Goal: Task Accomplishment & Management: Manage account settings

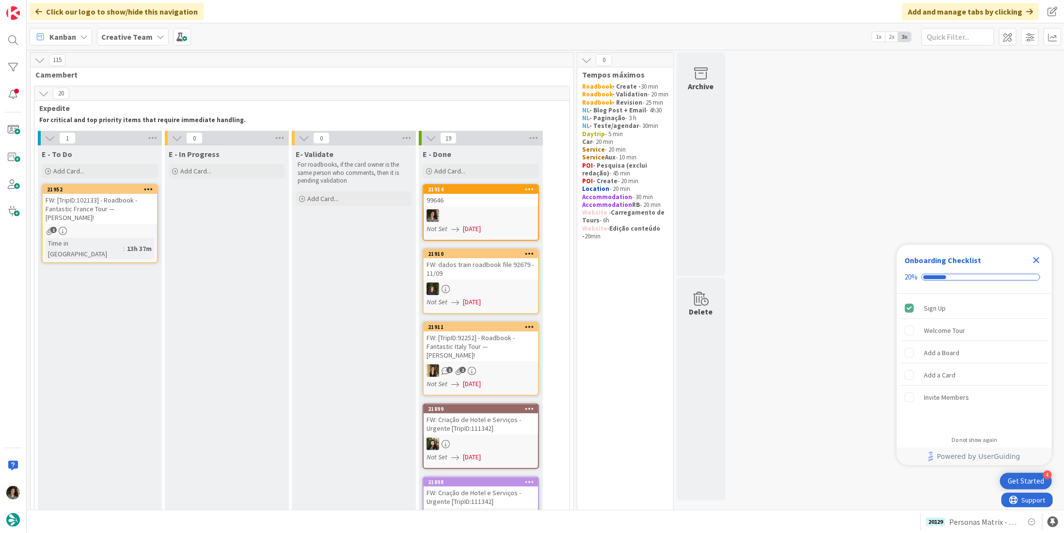
click at [114, 227] on div "1" at bounding box center [100, 231] width 114 height 8
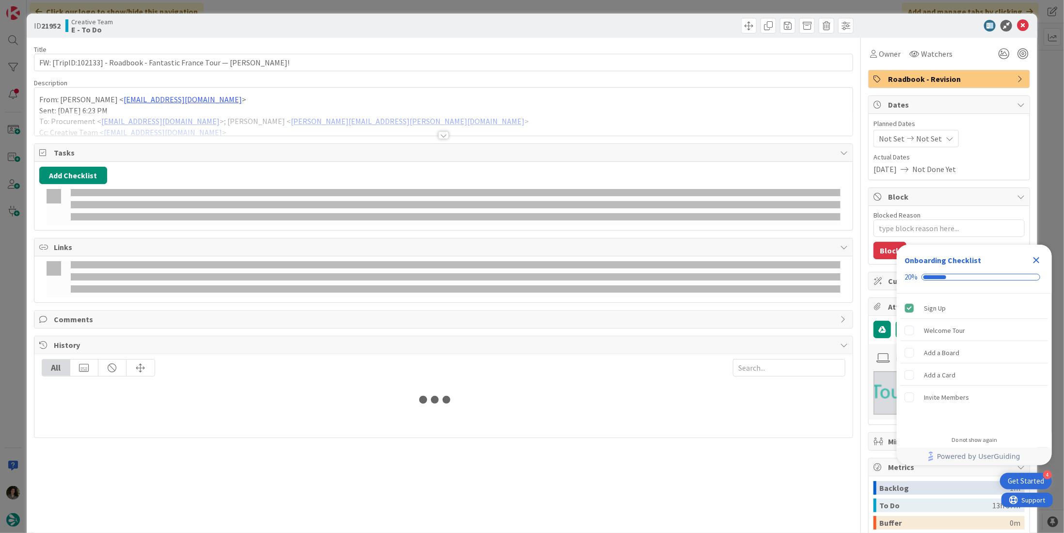
type textarea "x"
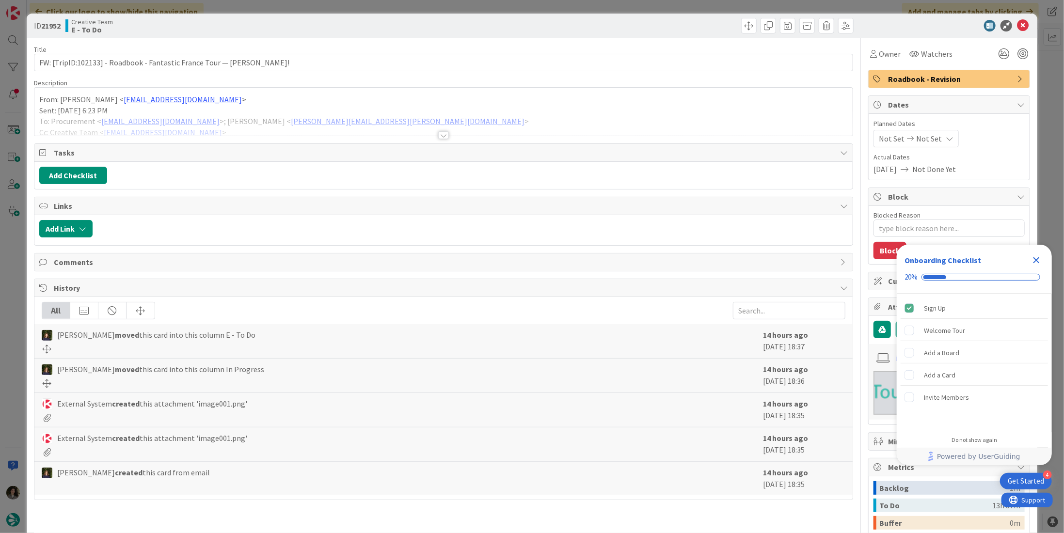
click at [438, 139] on div "Title 68 / 128 FW: [TripID:102133] - Roadbook - Fantastic France Tour — [PERSON…" at bounding box center [443, 340] width 819 height 604
click at [441, 132] on div at bounding box center [443, 135] width 11 height 8
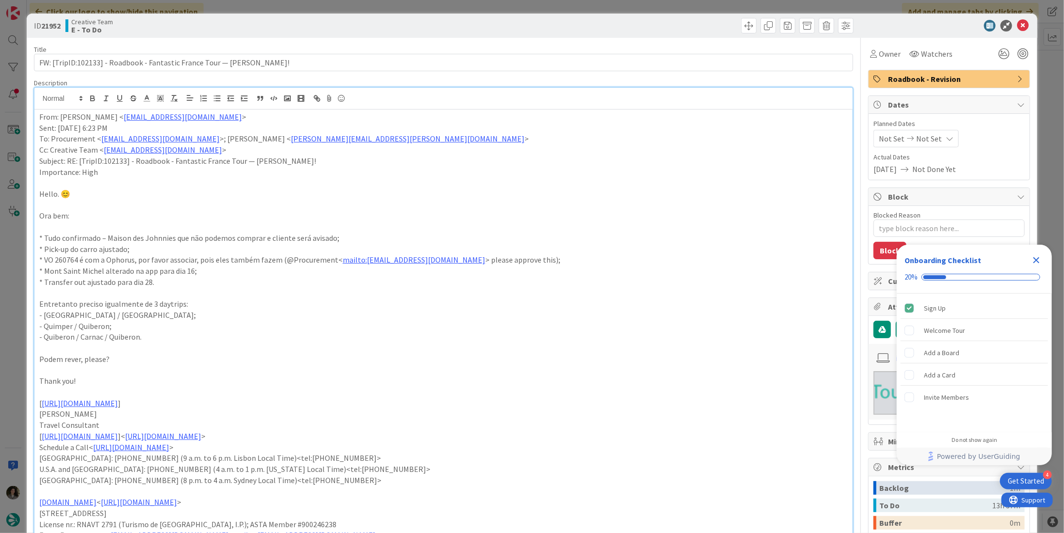
click at [1038, 259] on icon "Close Checklist" at bounding box center [1037, 260] width 6 height 6
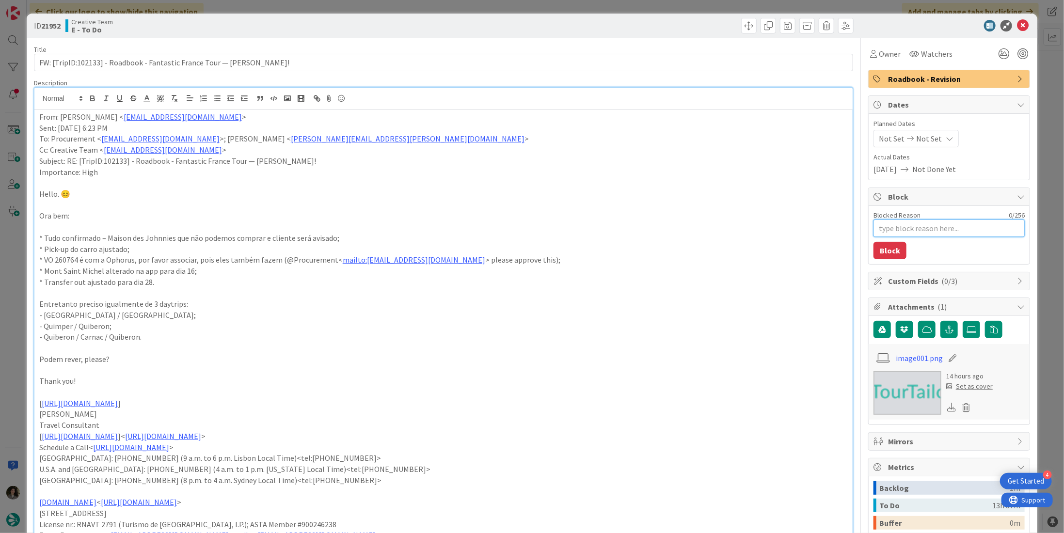
click at [942, 221] on textarea "Blocked Reason" at bounding box center [949, 228] width 151 height 17
type textarea "F"
type textarea "x"
type textarea "Fl"
type textarea "x"
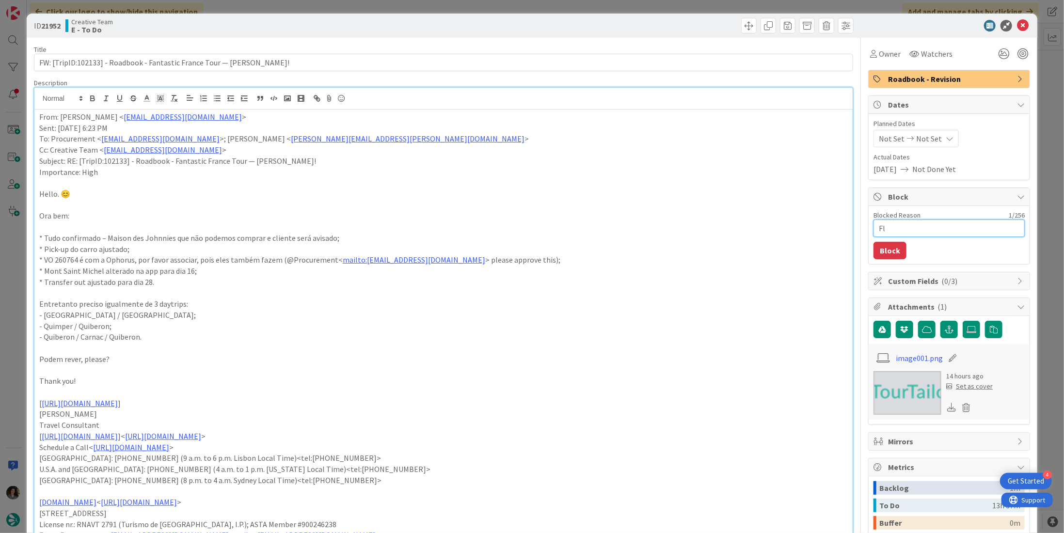
type textarea "Fla"
type textarea "x"
type textarea "Fl"
type textarea "x"
type textarea "F"
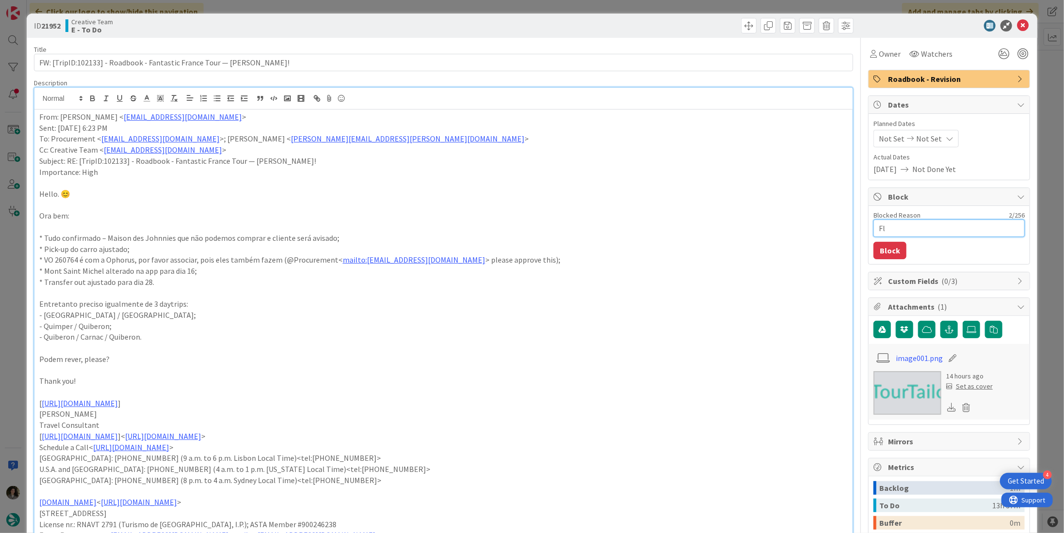
type textarea "x"
type textarea "Fa"
type textarea "x"
type textarea "Fal"
type textarea "x"
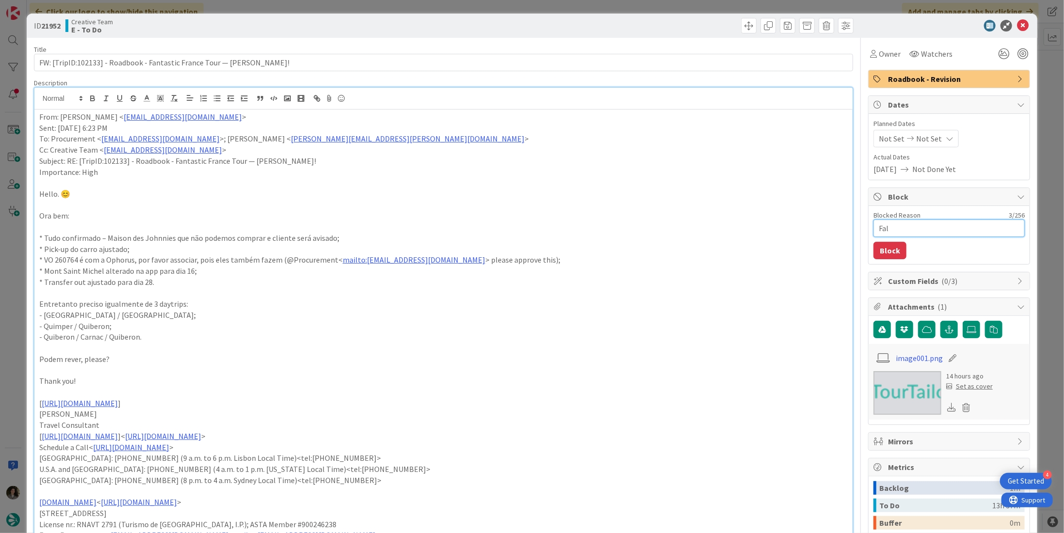
type textarea "Falt"
type textarea "x"
type textarea "Falta"
type textarea "x"
type textarea "Falta"
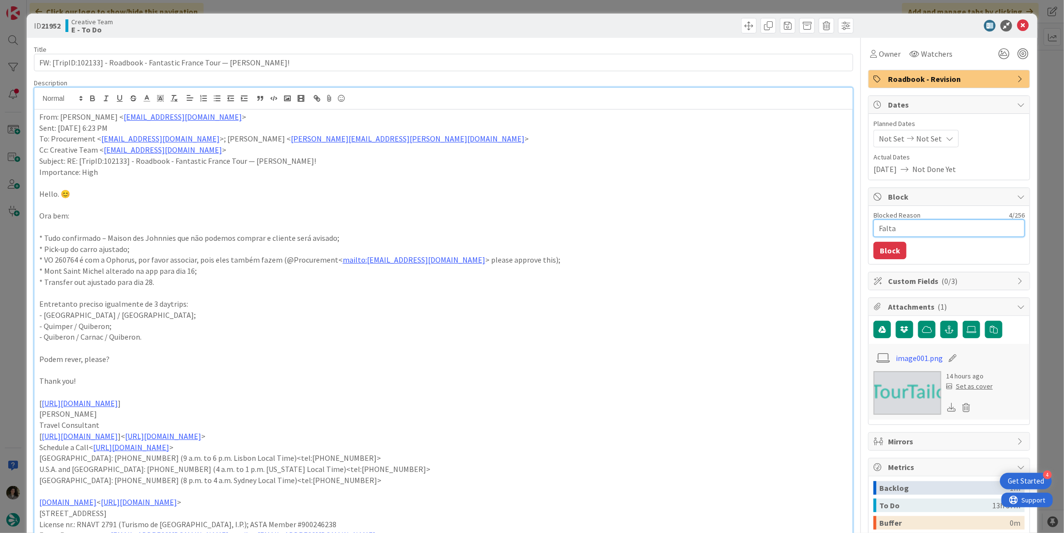
type textarea "x"
type textarea "Falta a"
type textarea "x"
type textarea "Falta ap"
type textarea "x"
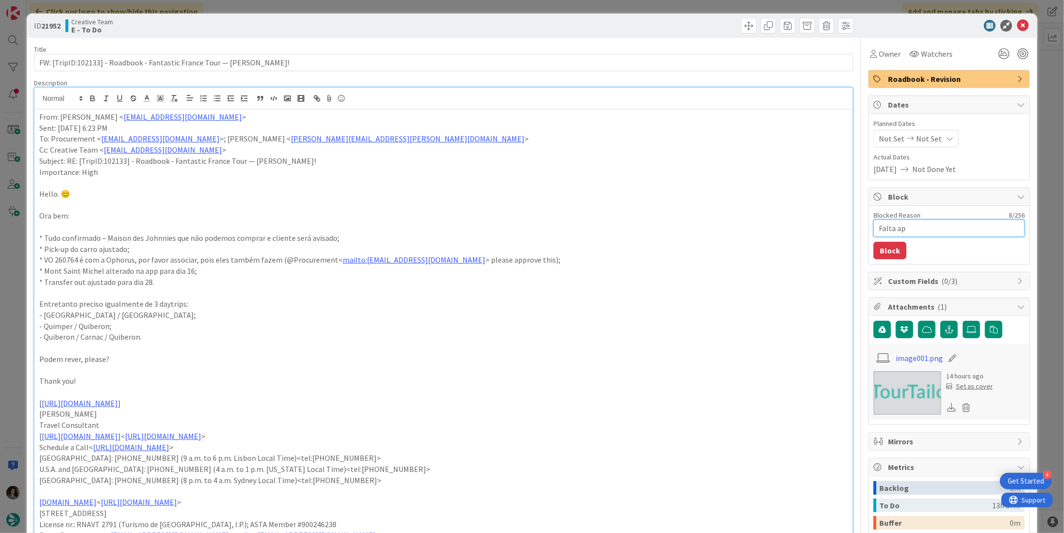
type textarea "Falta apr"
type textarea "x"
type textarea "Falta apro"
type textarea "x"
type textarea "Falta aprov"
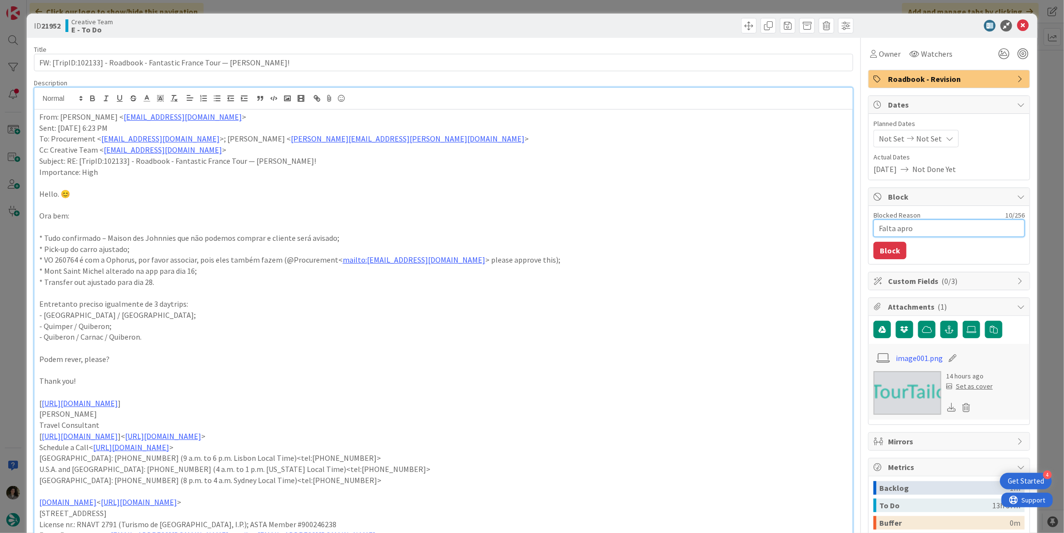
type textarea "x"
type textarea "Falta aprove"
type textarea "x"
type textarea "Falta aprovem"
type textarea "x"
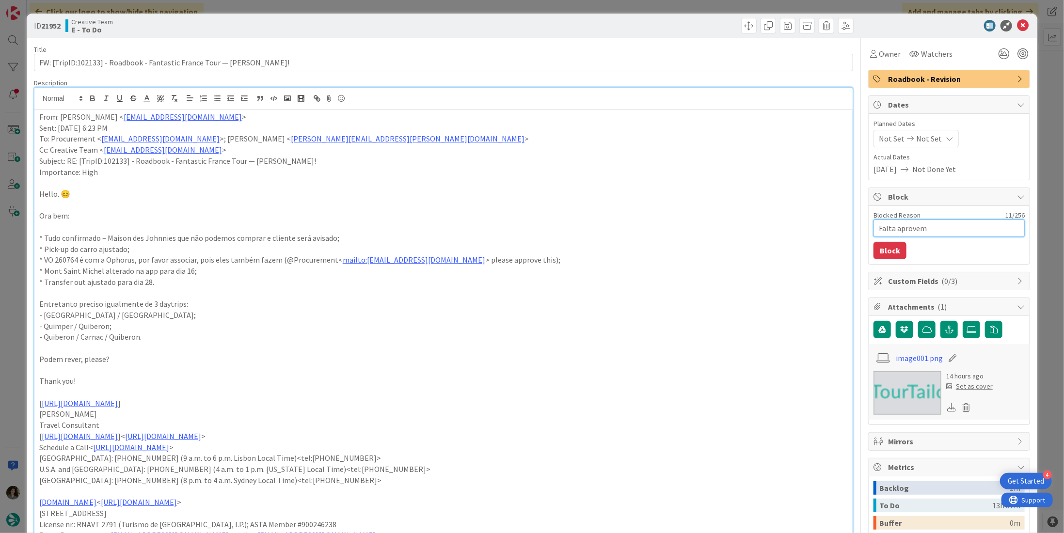
type textarea "Falta aproveme"
type textarea "x"
type textarea "Falta aprovemen"
type textarea "x"
type textarea "Falta aprovement"
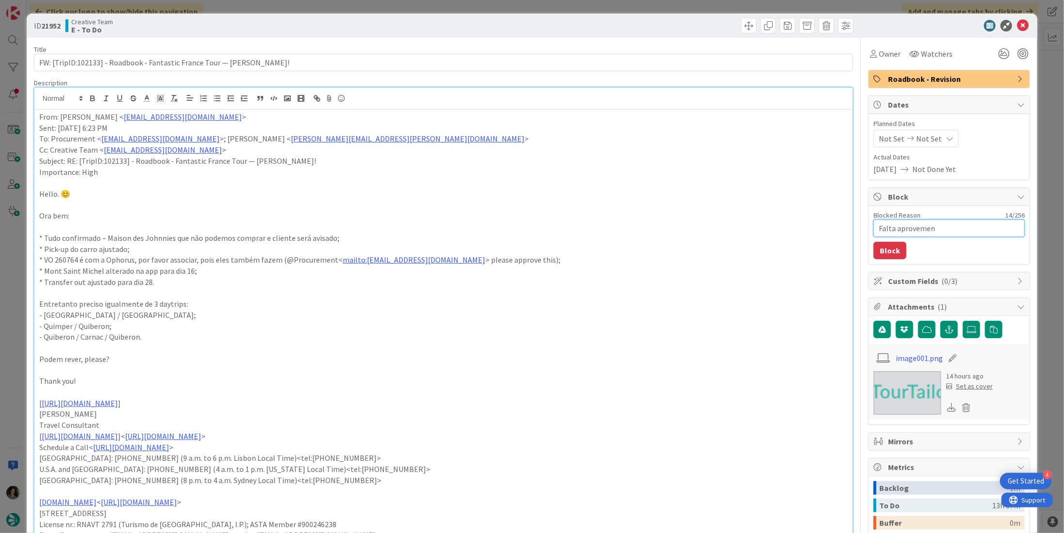
type textarea "x"
type textarea "Falta aprovement"
type textarea "x"
type textarea "Falta aprovement p"
type textarea "x"
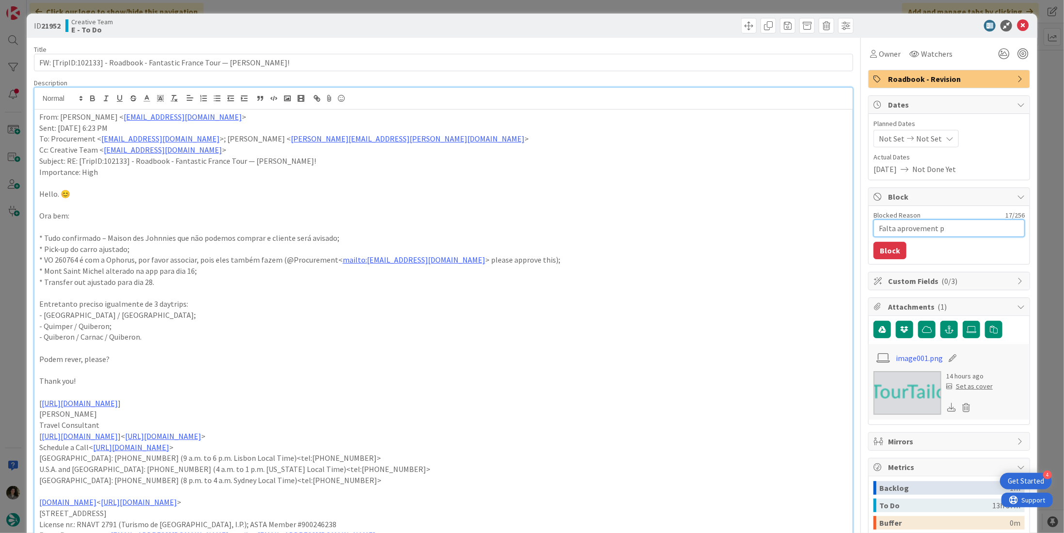
type textarea "Falta aprovement pr"
type textarea "x"
type textarea "Falta aprovement pro"
type textarea "x"
type textarea "Falta aprovement proc"
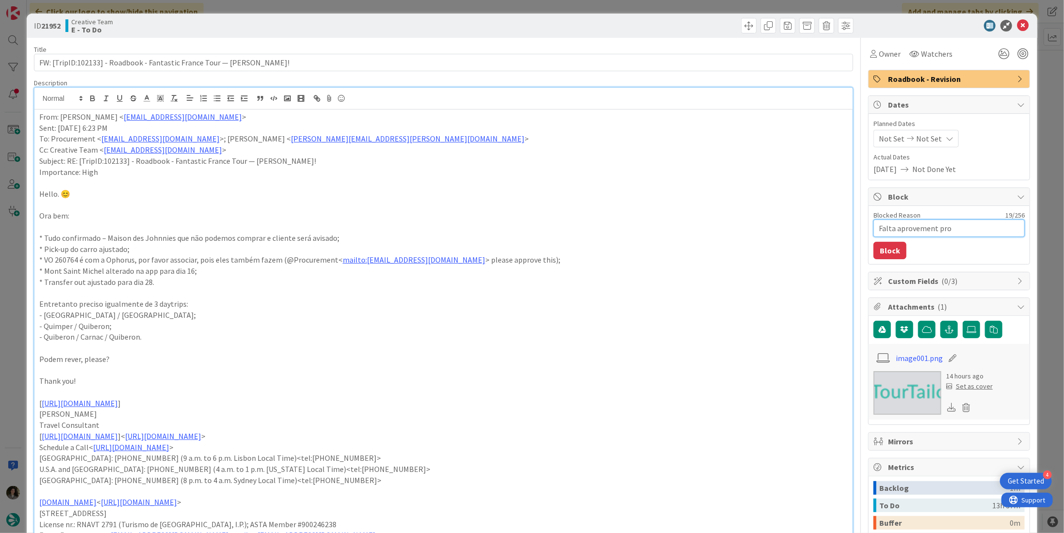
type textarea "x"
type textarea "Falta aprovement procu"
type textarea "x"
type textarea "Falta aprovement procur"
type textarea "x"
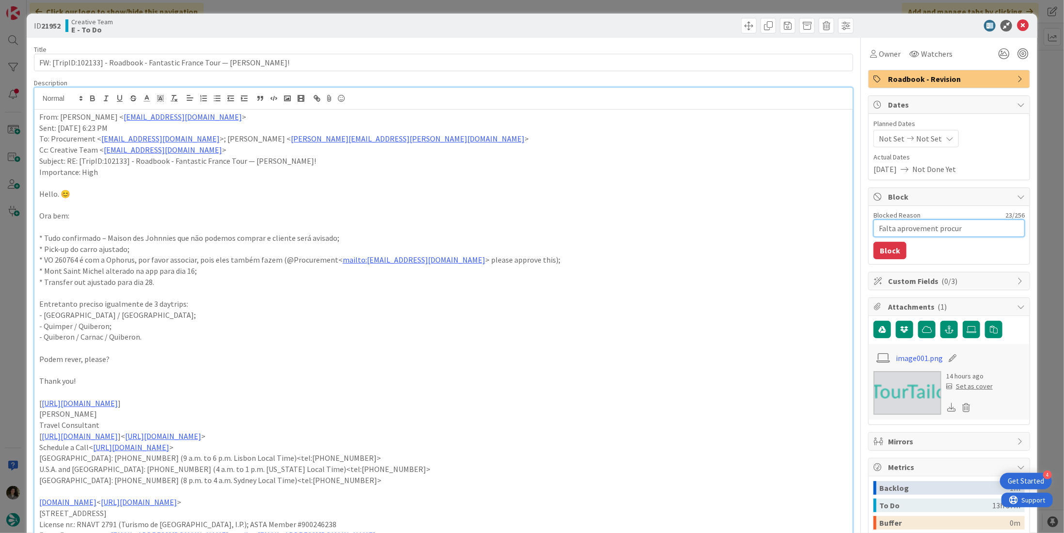
type textarea "Falta aprovement procure"
type textarea "x"
type textarea "Falta aprovement procurem"
type textarea "x"
type textarea "Falta aprovement procureme"
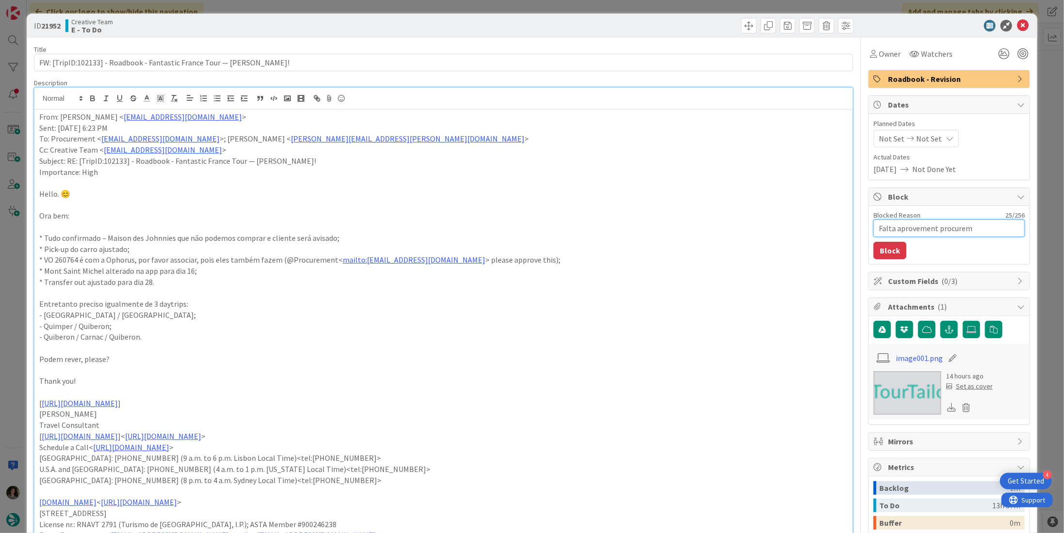
type textarea "x"
type textarea "Falta aprovement procuremen"
type textarea "x"
type textarea "Falta aprovement procurement"
type textarea "x"
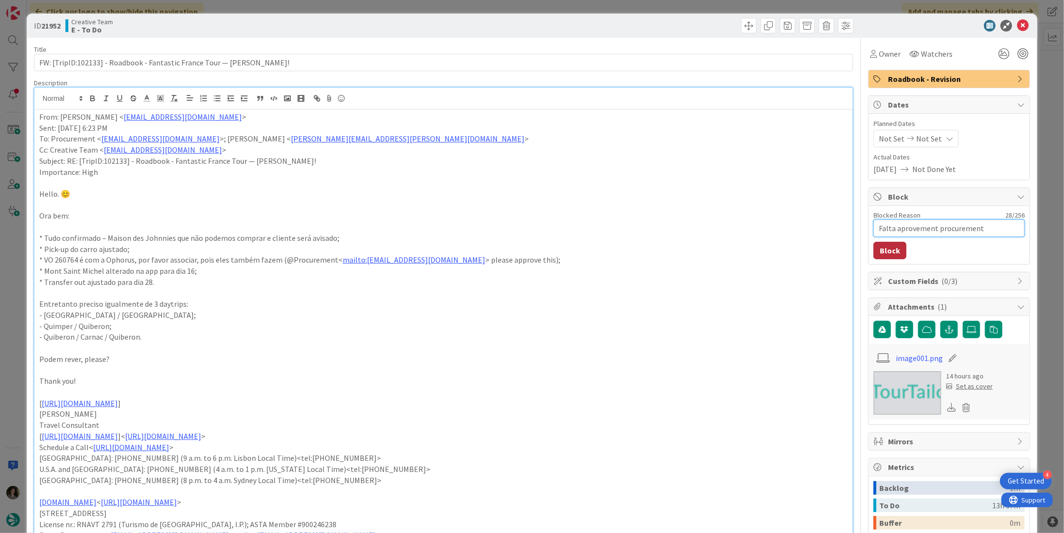
type textarea "Falta aprovement procurement"
click at [885, 247] on button "Block" at bounding box center [890, 250] width 33 height 17
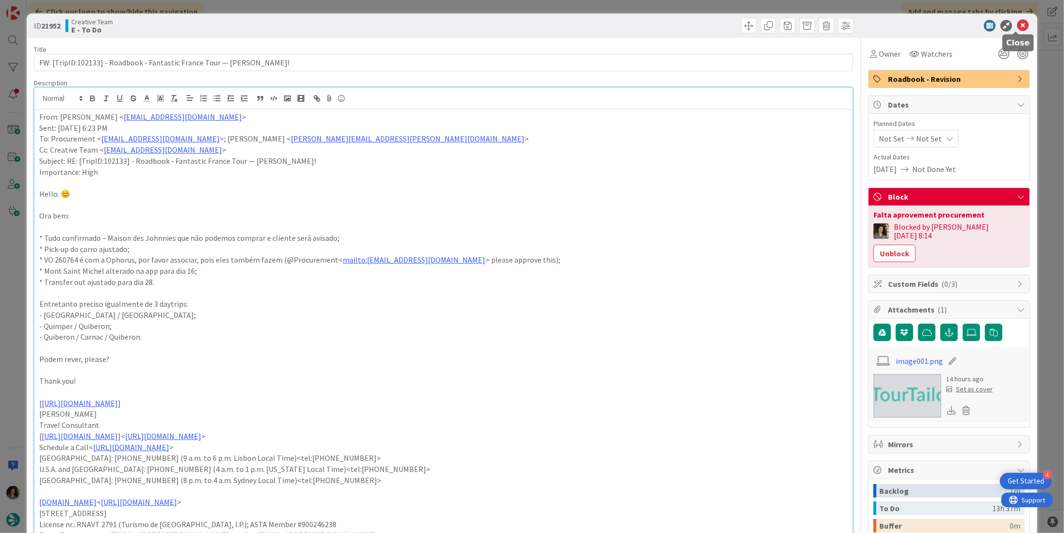
click at [1017, 22] on icon at bounding box center [1023, 26] width 12 height 12
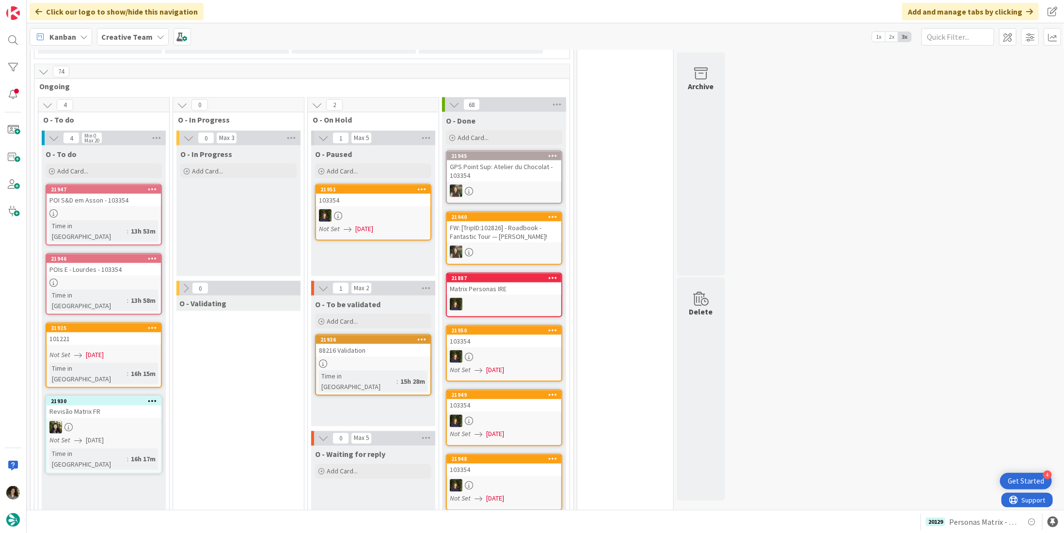
scroll to position [873, 0]
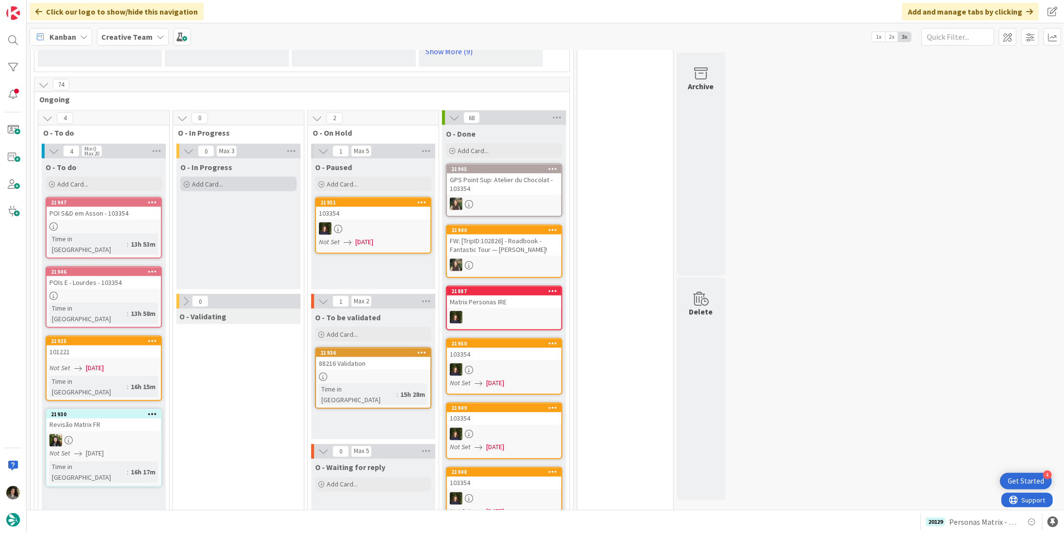
click at [234, 177] on div "Add Card..." at bounding box center [238, 184] width 116 height 15
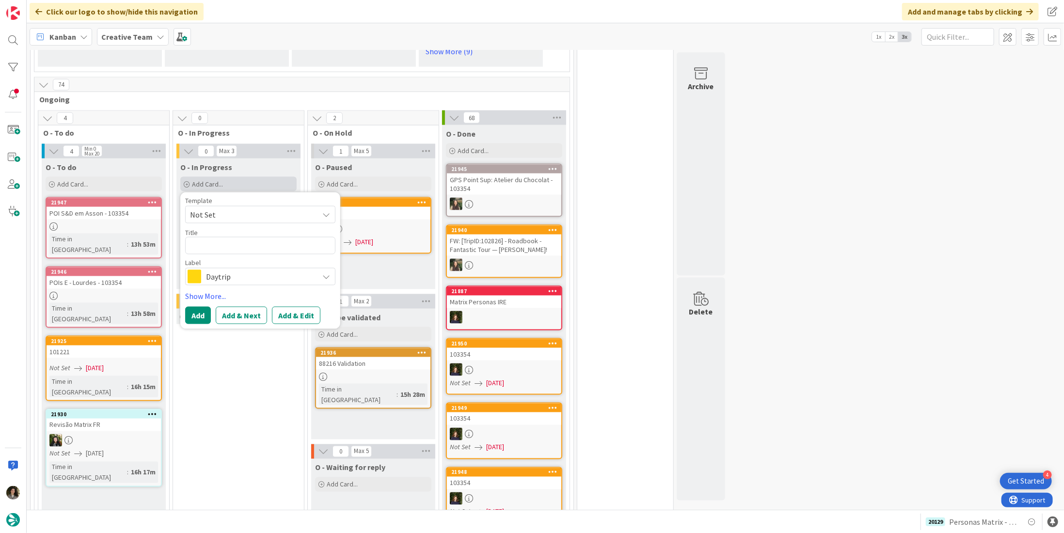
type textarea "x"
type textarea "P"
type textarea "x"
type textarea "Pe"
type textarea "x"
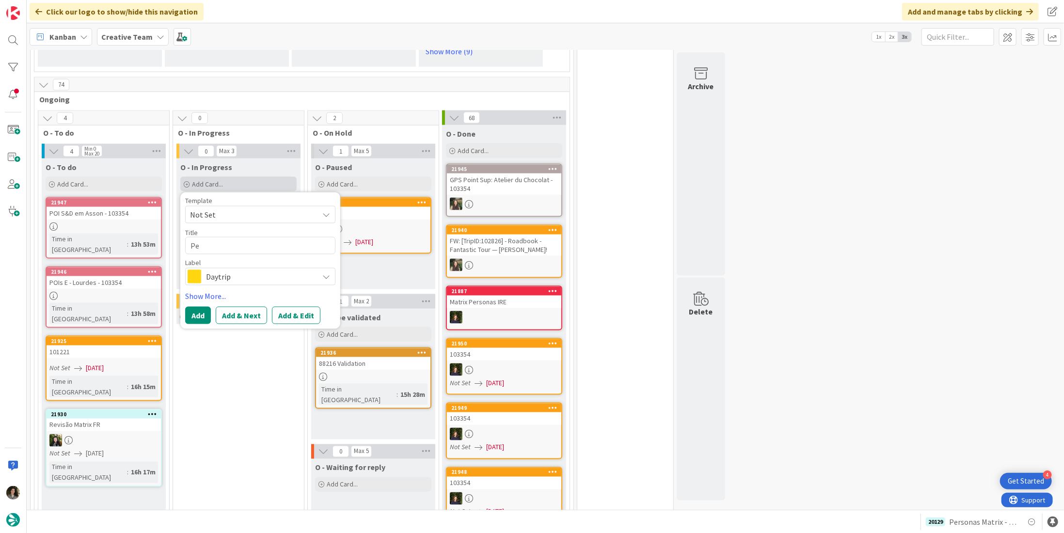
type textarea "Per"
type textarea "x"
type textarea "Pers"
type textarea "x"
type textarea "Perso"
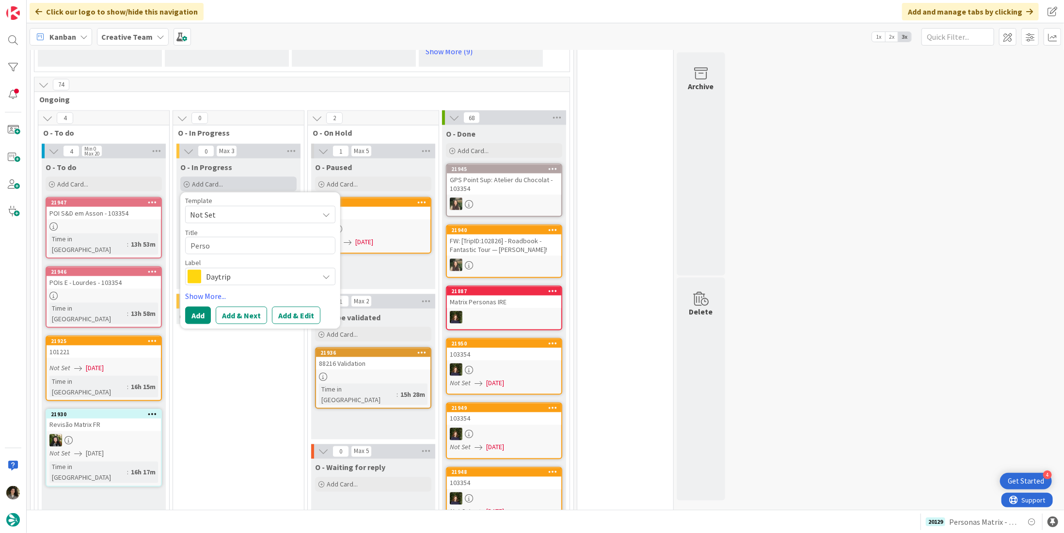
type textarea "x"
type textarea "Person"
type textarea "x"
type textarea "Persona"
type textarea "x"
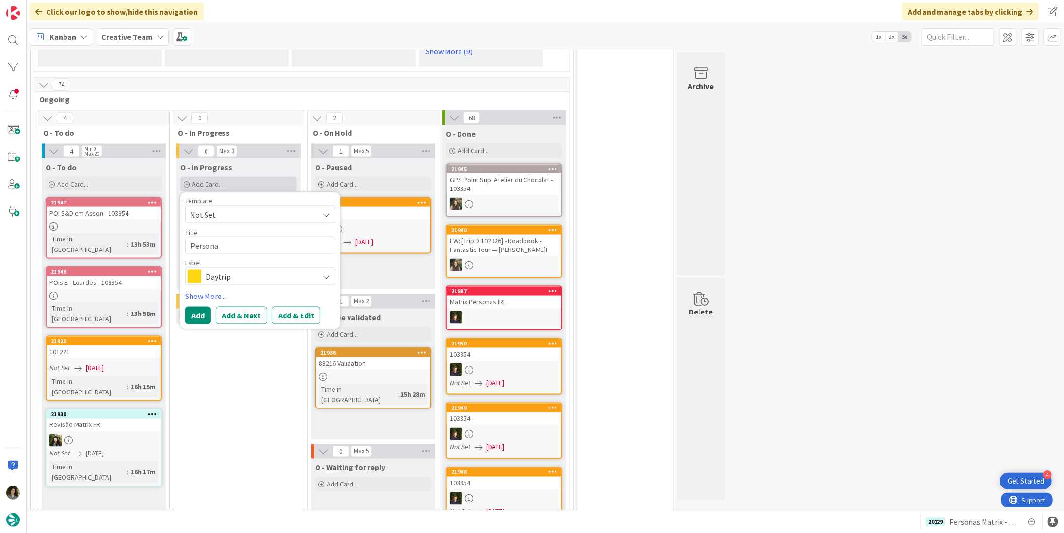
type textarea "Personas"
type textarea "x"
type textarea "Personas"
type textarea "x"
type textarea "Personas M"
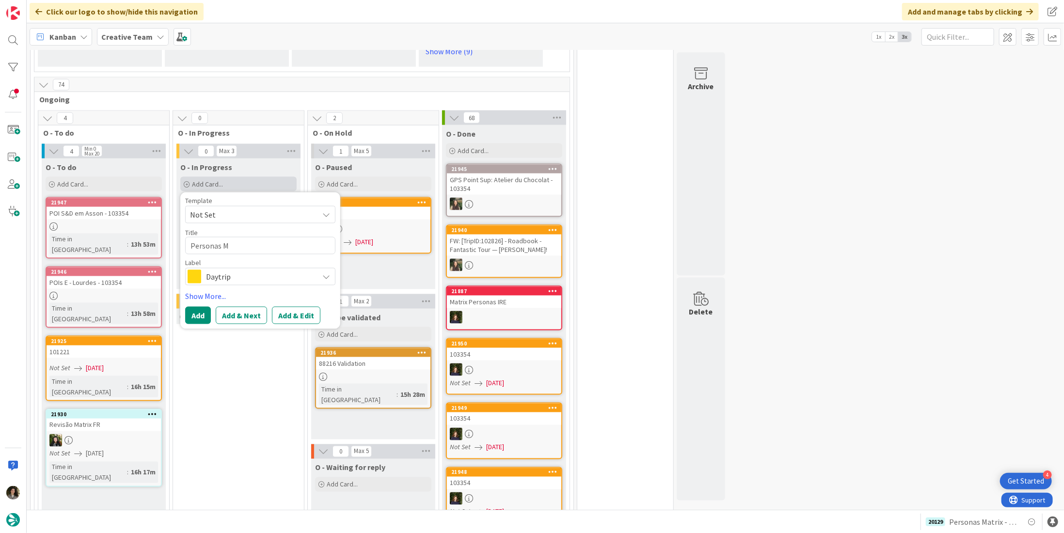
type textarea "x"
type textarea "Personas [PERSON_NAME]"
type textarea "x"
type textarea "Personas Mat"
type textarea "x"
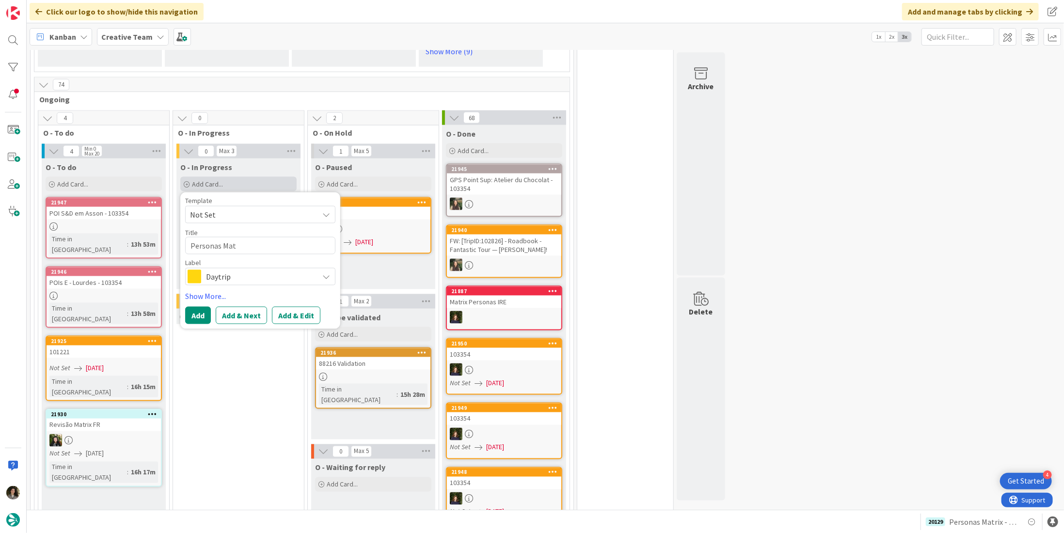
type textarea "Personas Matr"
type textarea "x"
type textarea "Personas Matrr"
type textarea "x"
type textarea "Personas Matrri"
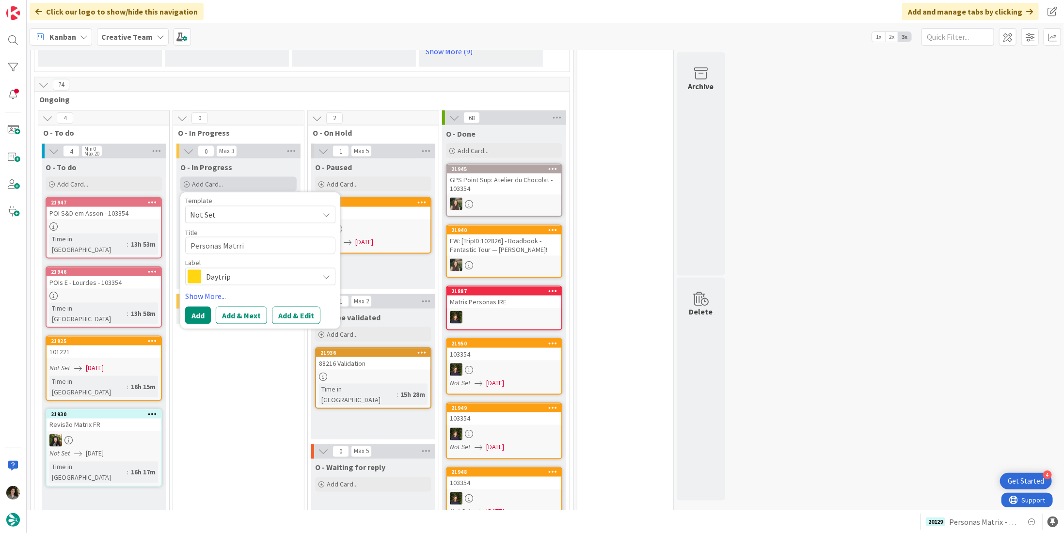
type textarea "x"
type textarea "Personas Matrrix"
type textarea "x"
type textarea "Personas Matrri"
type textarea "x"
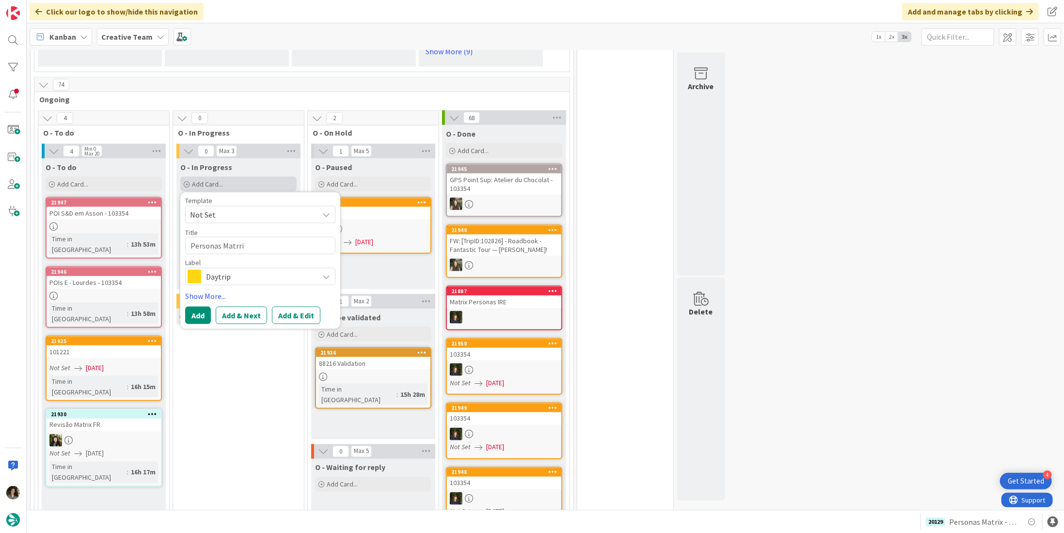
type textarea "Personas Matrr"
type textarea "x"
type textarea "Personas Matr"
type textarea "x"
type textarea "Personas Matri"
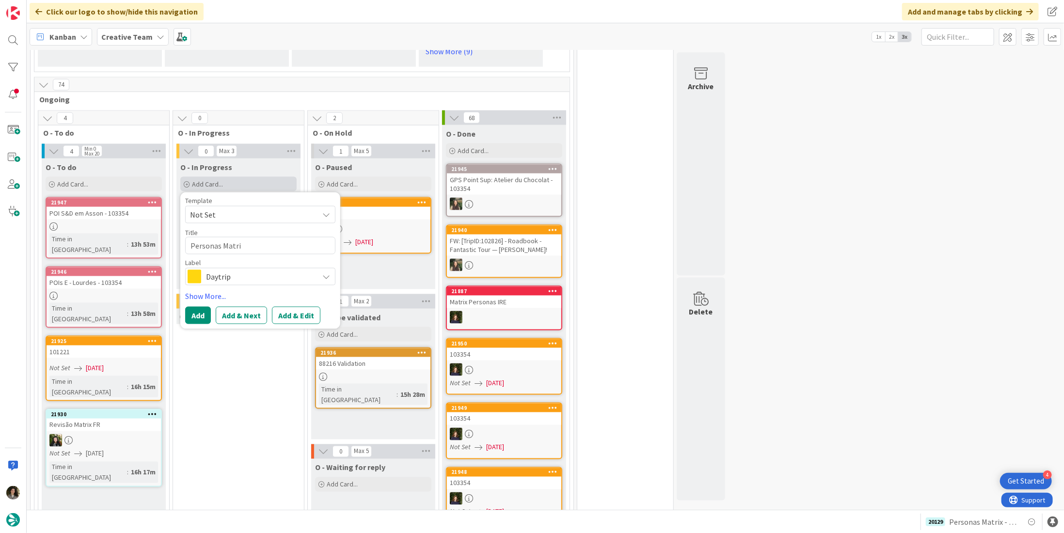
type textarea "x"
type textarea "Personas Matrix"
type textarea "x"
type textarea "Personas Matrix"
type textarea "x"
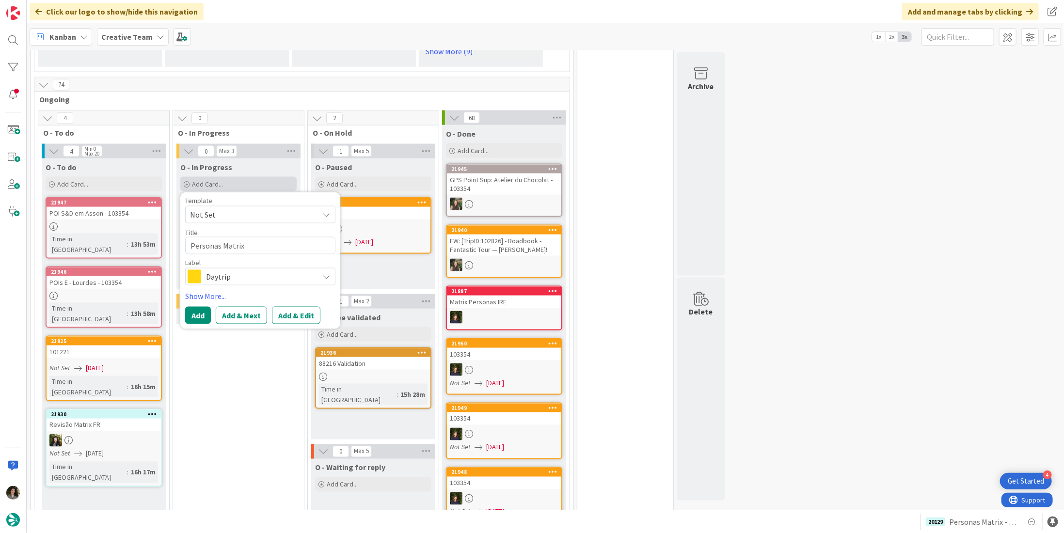
type textarea "Personas Matrix -"
type textarea "x"
type textarea "Personas Matrix -"
type textarea "x"
type textarea "Personas Matrix - S"
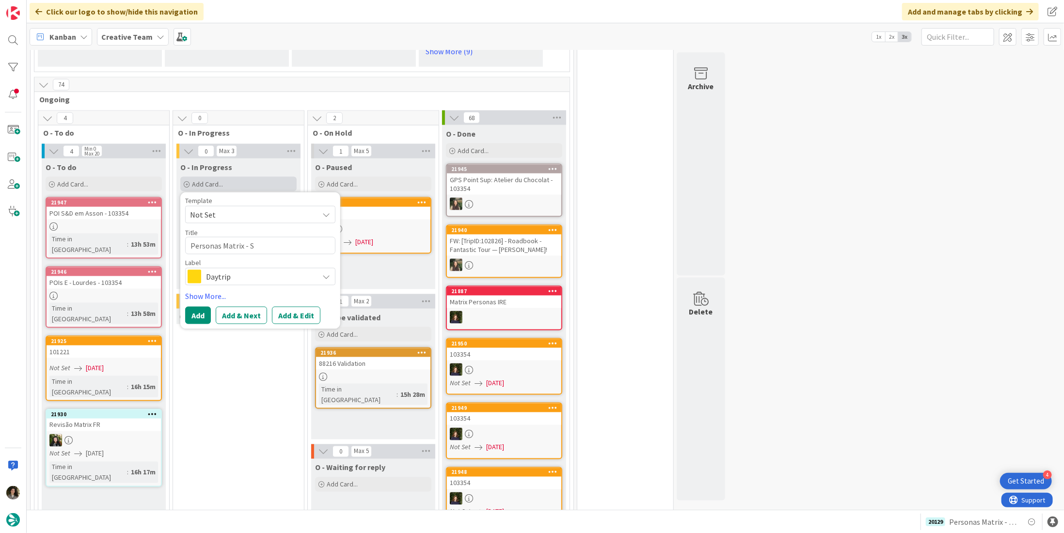
type textarea "x"
type textarea "Personas Matrix - SS"
type textarea "x"
type textarea "Personas Matrix - S"
type textarea "x"
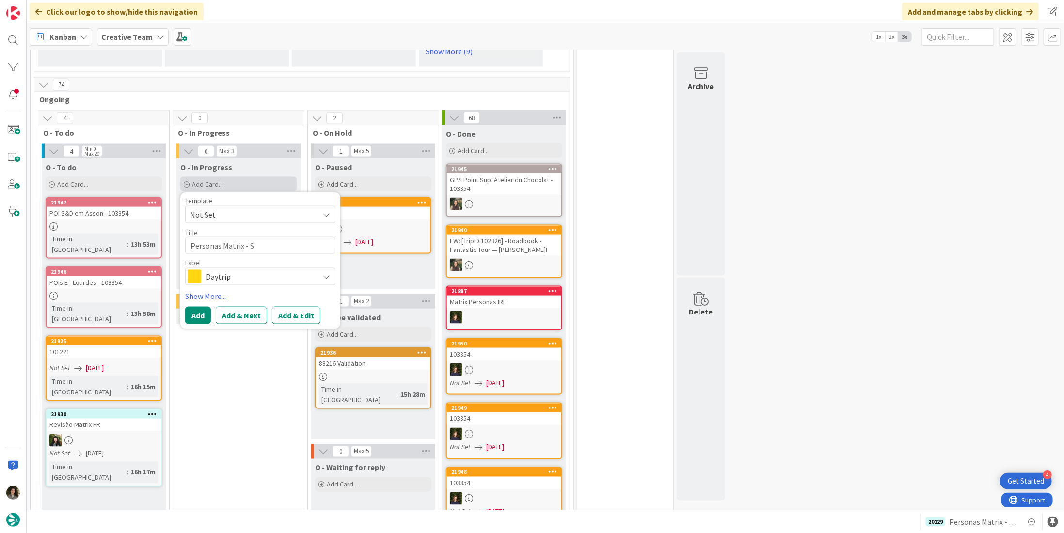
type textarea "Personas Matrix -"
type textarea "x"
type textarea "Personas Matrix - C"
type textarea "x"
type textarea "Personas Matrix - C$"
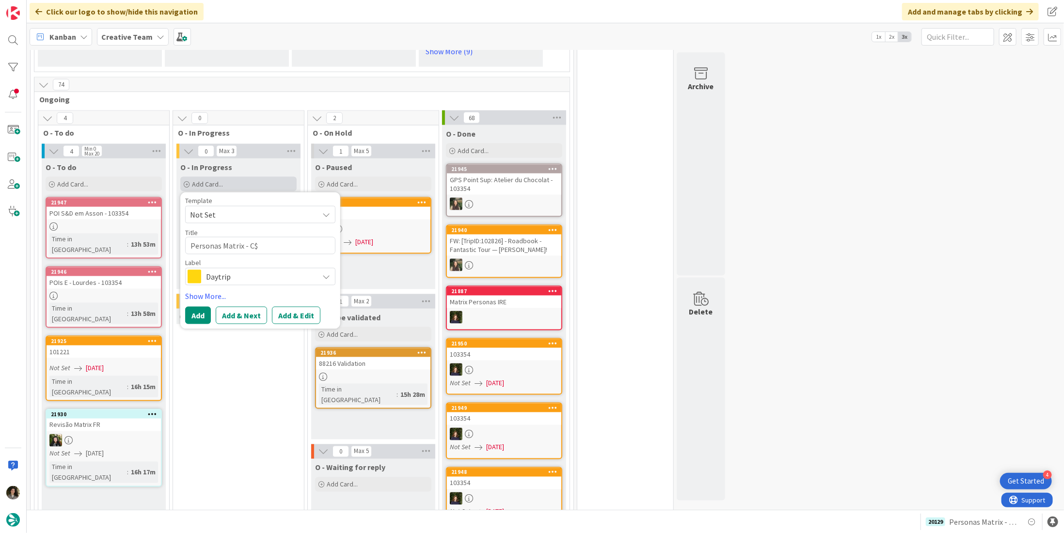
type textarea "x"
type textarea "Personas Matrix - C"
type textarea "x"
type textarea "Personas Matrix - C&Q"
type textarea "x"
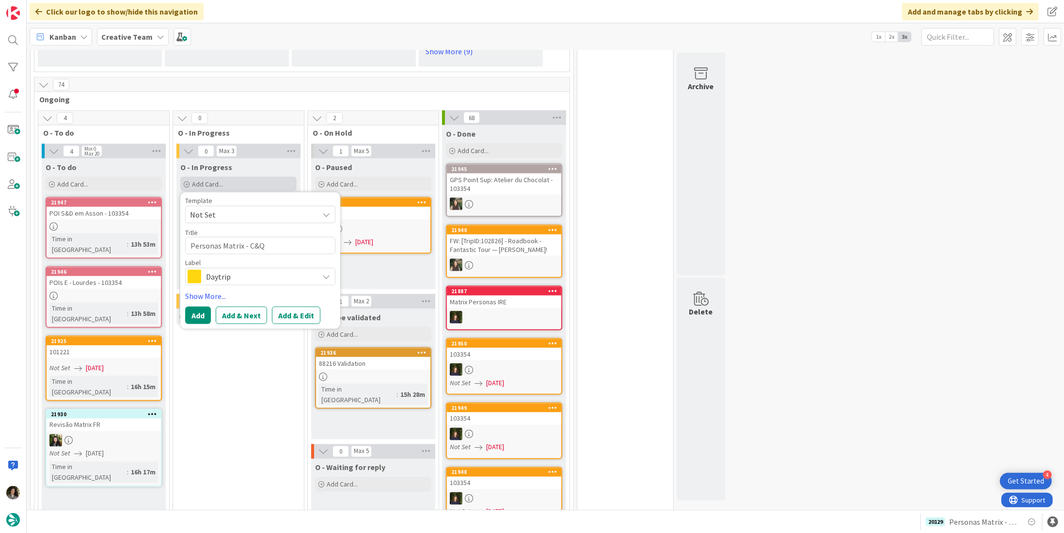
type textarea "Personas Matrix - C&QA"
type textarea "x"
type textarea "Personas Matrix - C&QA"
type textarea "x"
type textarea "Personas Matrix - C&QA"
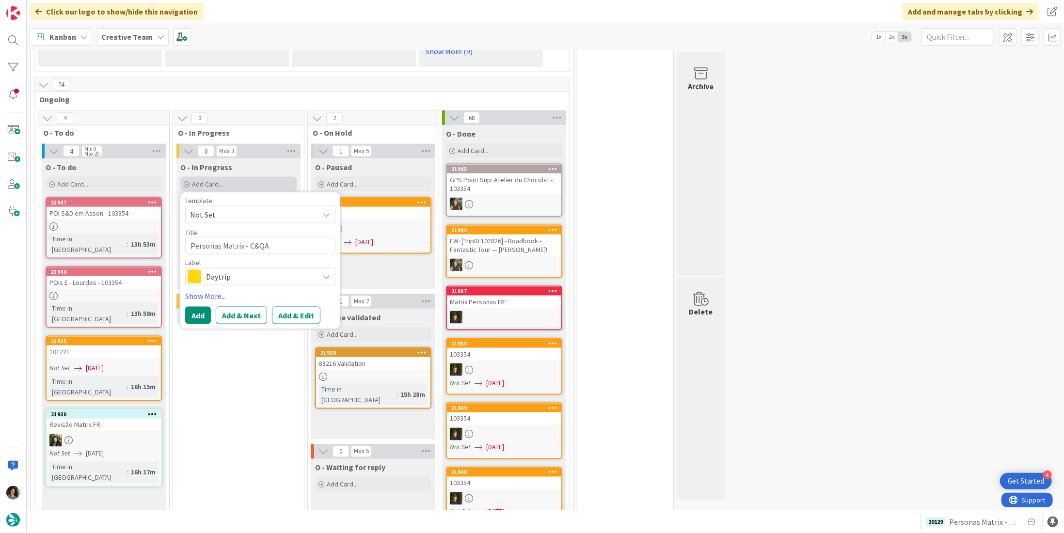
type textarea "x"
type textarea "Personas Matrix - C&Q"
type textarea "x"
type textarea "Personas Matrix - C&QA"
type textarea "x"
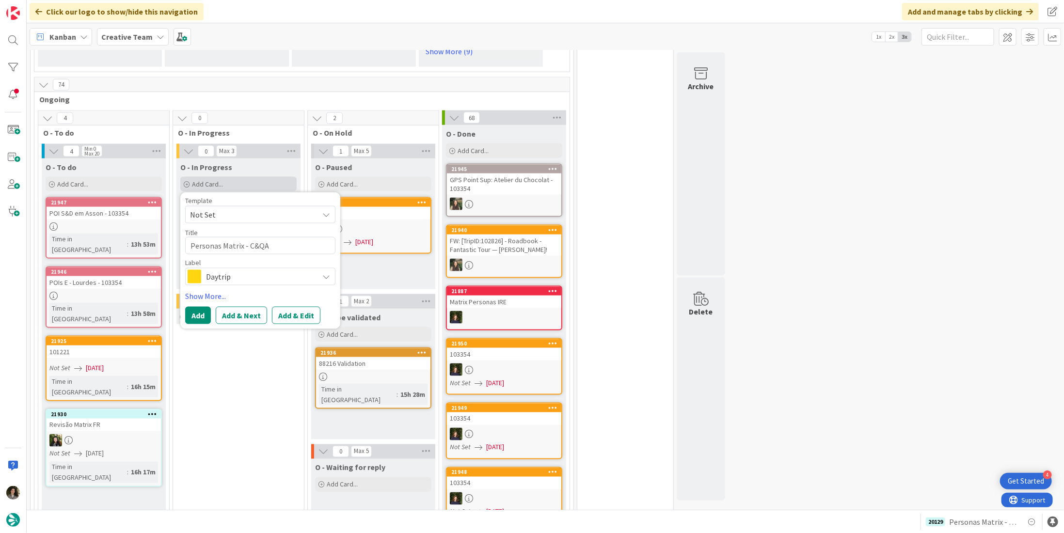
type textarea "Personas Matrix - C&Q"
type textarea "x"
type textarea "Personas Matrix - C&"
type textarea "x"
type textarea "Personas Matrix - C&A"
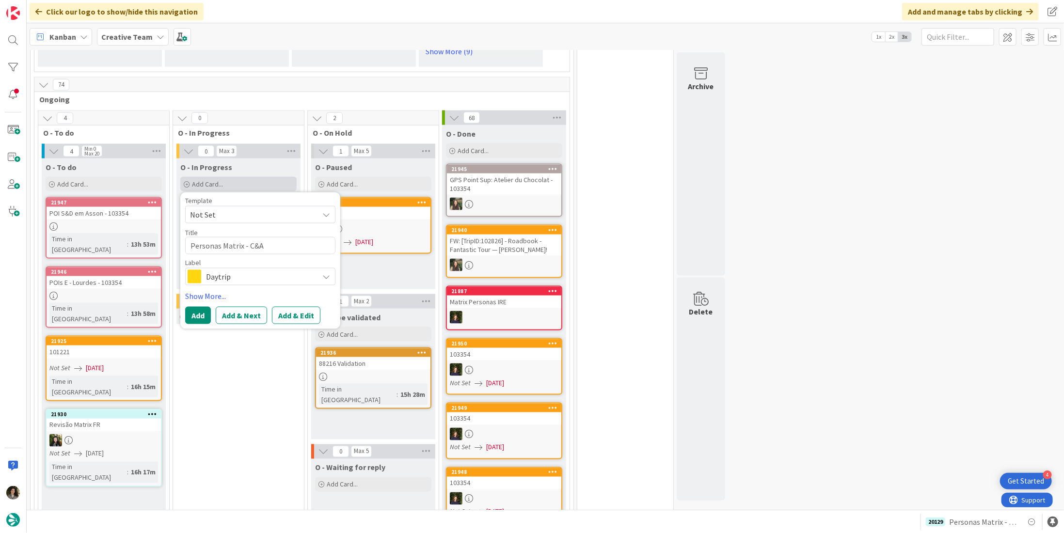
type textarea "x"
type textarea "Personas Matrix - C&A"
type textarea "x"
type textarea "Personas Matrix - C&A S"
type textarea "x"
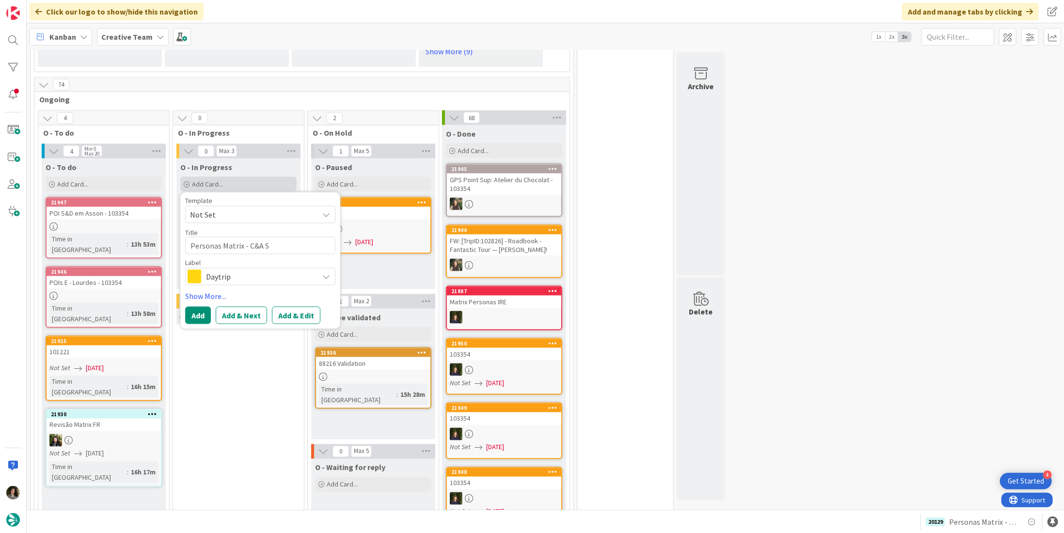
type textarea "Personas Matrix - C&A SC"
type textarea "x"
type textarea "Personas Matrix - C&A SCO"
type textarea "x"
type textarea "Personas Matrix - C&A [PERSON_NAME]"
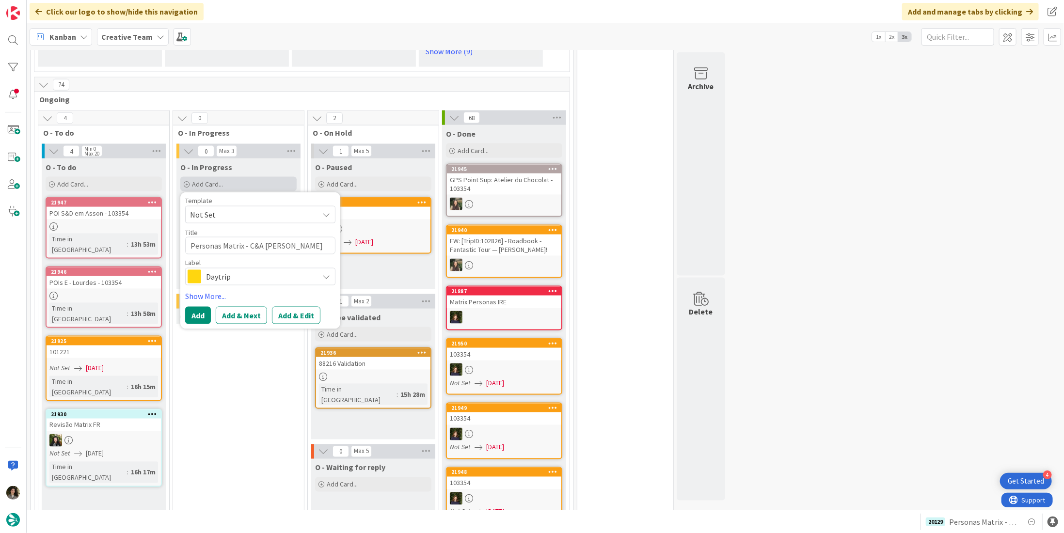
type textarea "x"
type textarea "Personas Matrix - C&A [PERSON_NAME],"
type textarea "x"
type textarea "Personas Matrix - C&A [PERSON_NAME]"
type textarea "x"
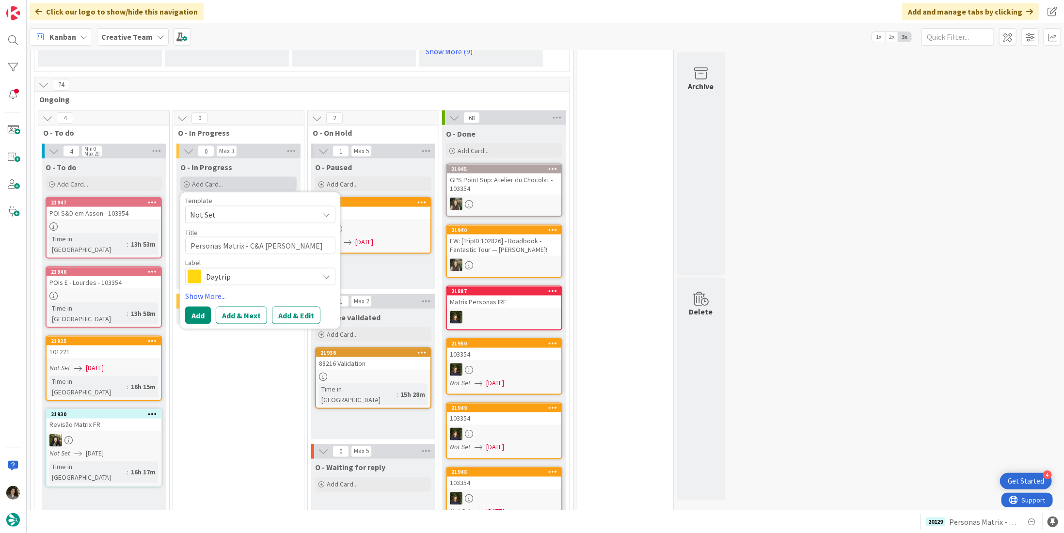
type textarea "Personas Matrix - C&A SCO"
type textarea "x"
type textarea "Personas Matrix - C&A SC"
type textarea "x"
type textarea "Personas Matrix - C&A S"
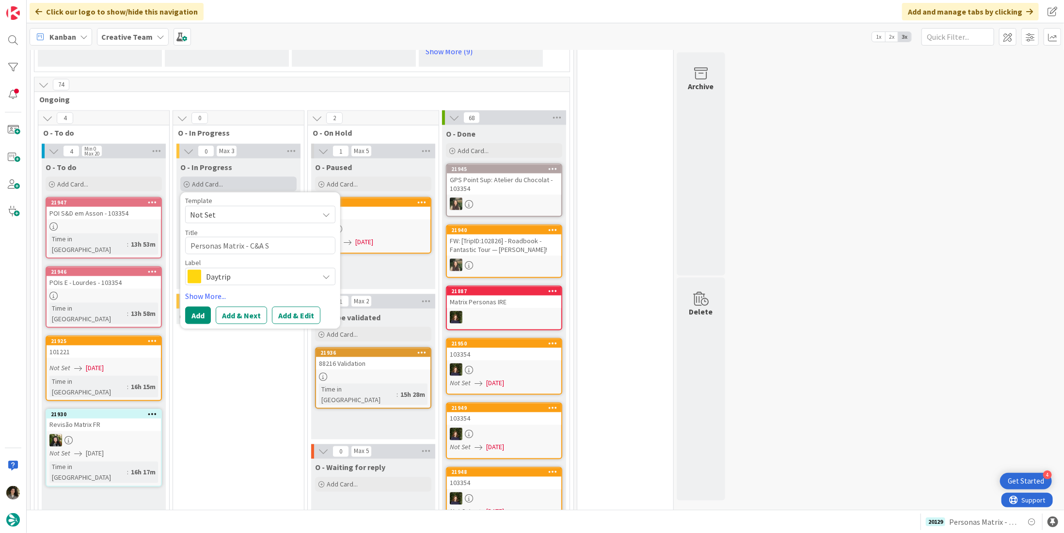
type textarea "x"
type textarea "Personas Matrix - C&A SC"
type textarea "x"
type textarea "Personas Matrix - C&A SCO"
type textarea "x"
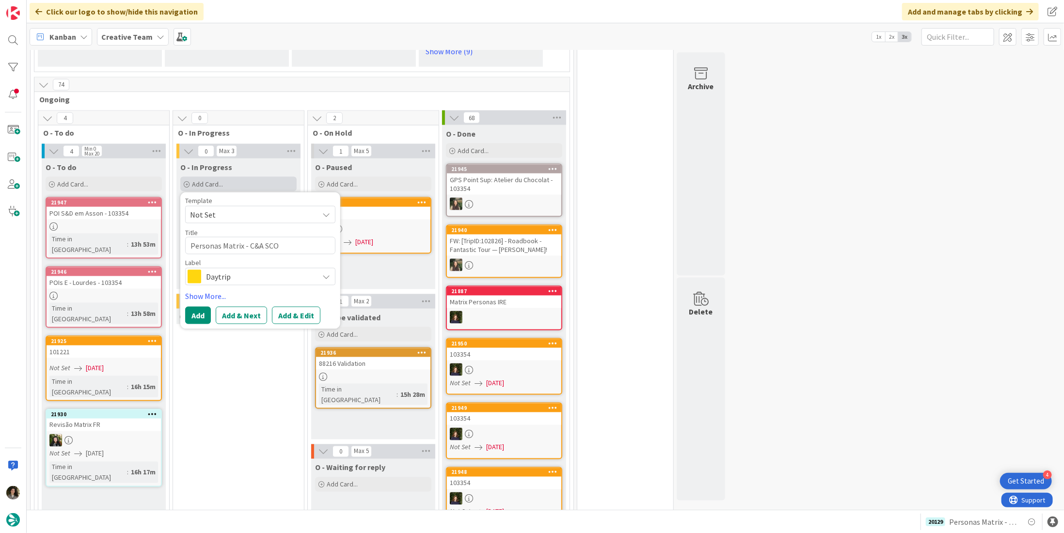
type textarea "Personas Matrix - C&A [PERSON_NAME]"
type textarea "x"
type textarea "Personas Matrix - C&A SCO"
type textarea "x"
type textarea "Personas Matrix - C&A SC"
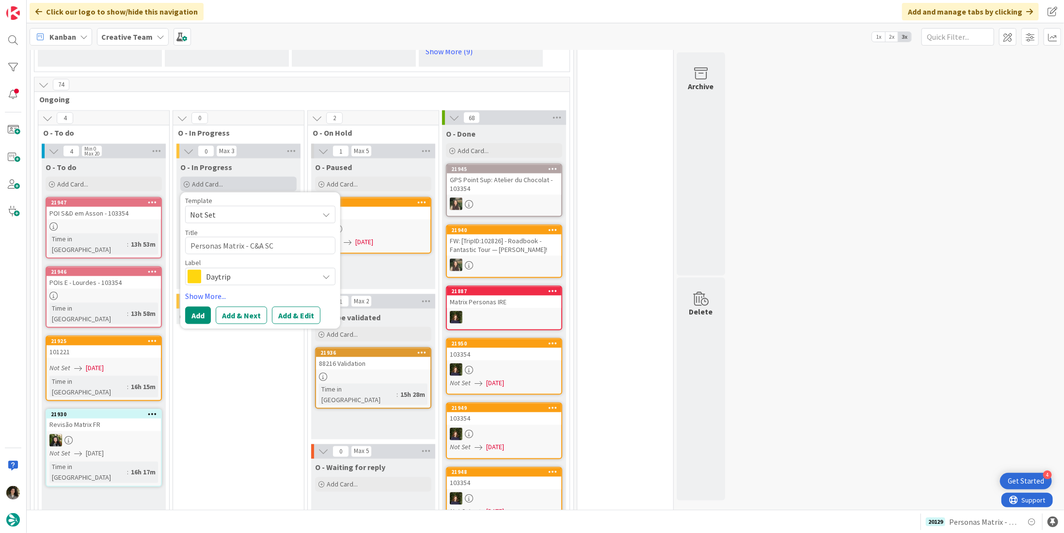
type textarea "x"
type textarea "Personas Matrix - C&A S"
type textarea "x"
type textarea "Personas Matrix - C&A Sc"
type textarea "x"
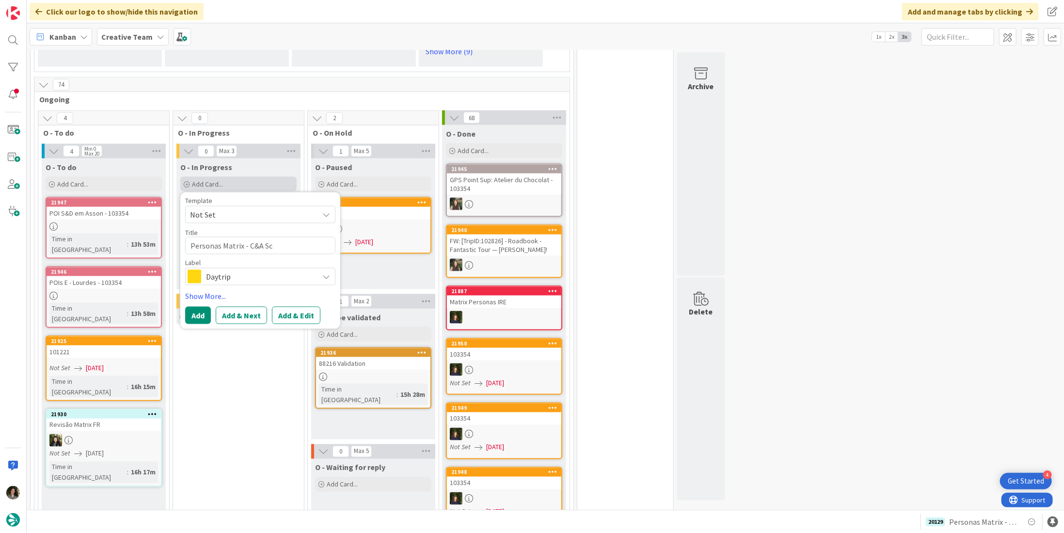
type textarea "Personas Matrix - C&A Sco"
type textarea "x"
type textarea "Personas Matrix - C&A [PERSON_NAME]"
type textarea "x"
type textarea "Personas Matrix - C&A [PERSON_NAME],"
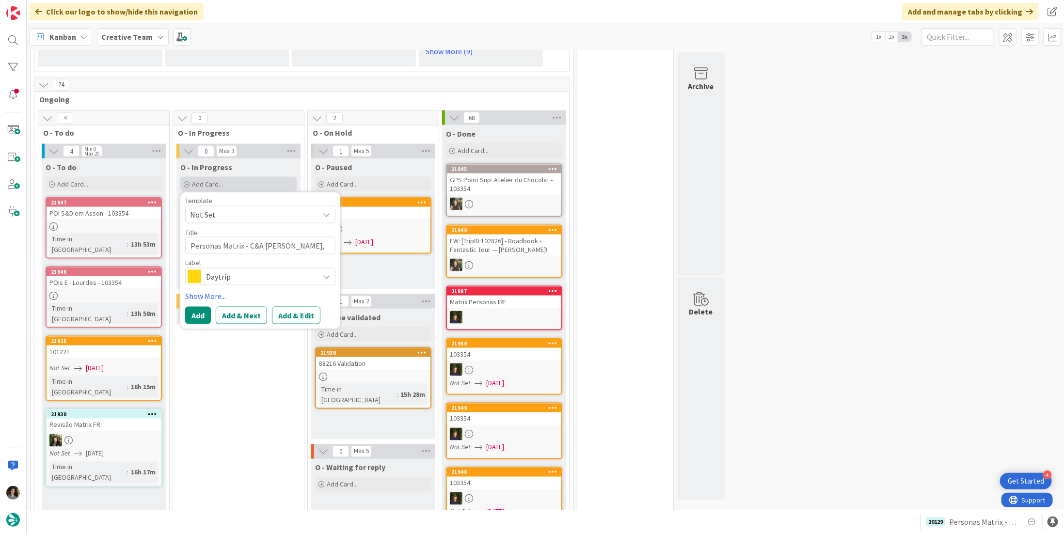
type textarea "x"
type textarea "Personas Matrix - C&A [PERSON_NAME]"
type textarea "x"
type textarea "Personas Matrix - C&A Scot."
type textarea "x"
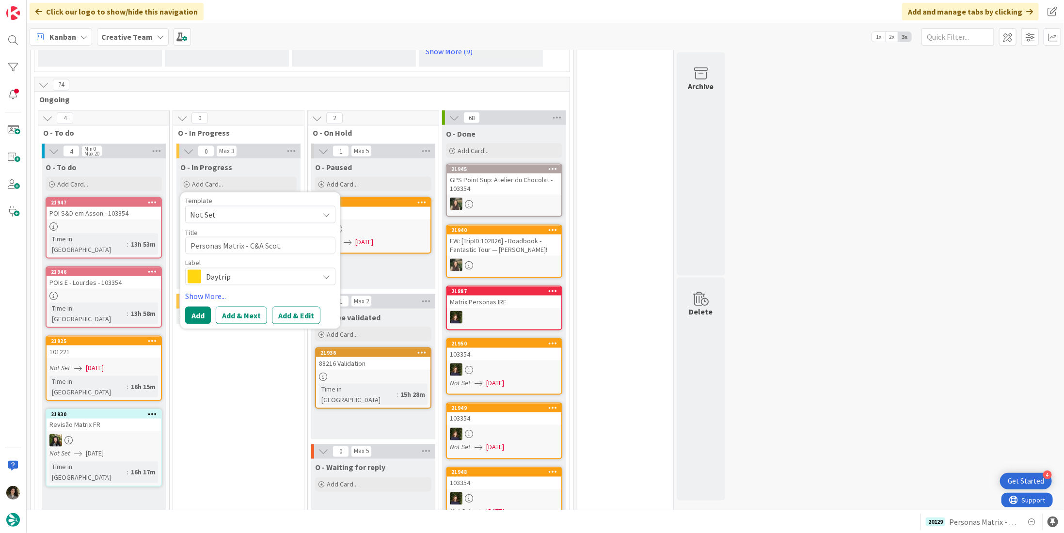
type textarea "Personas Matrix - C&A Scot."
click at [216, 274] on div "Template Not Set Title 28 / 128 Personas Matrix - C&A [PERSON_NAME]. Label Dayt…" at bounding box center [260, 260] width 150 height 127
click at [216, 270] on span "Daytrip" at bounding box center [260, 277] width 108 height 14
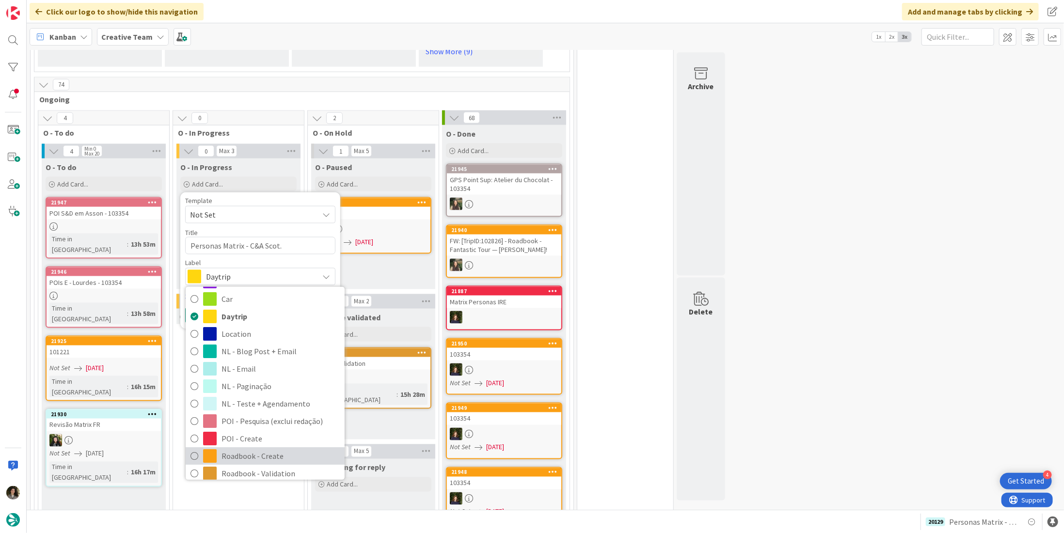
scroll to position [48, 0]
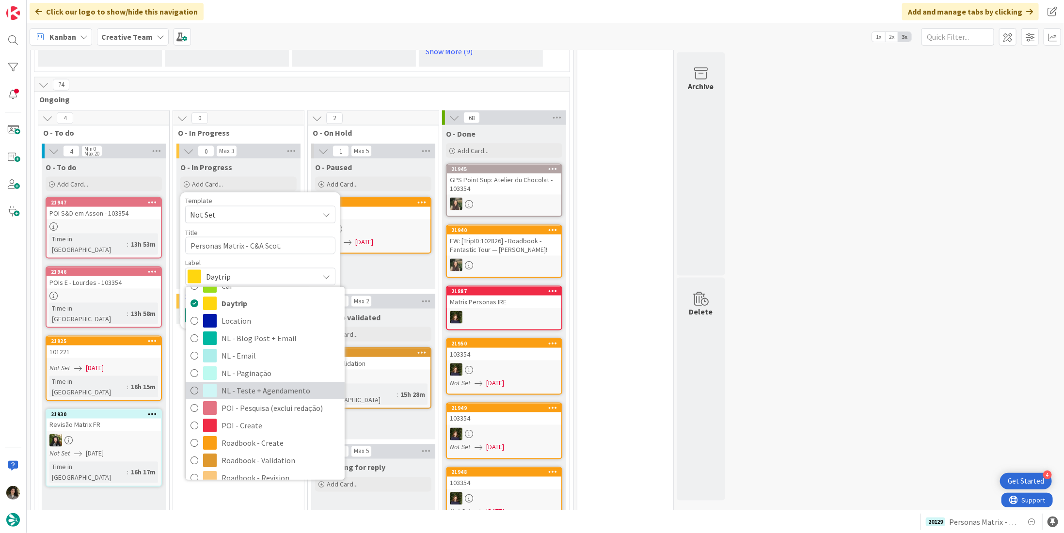
click at [251, 384] on span "NL - Teste + Agendamento" at bounding box center [281, 391] width 118 height 15
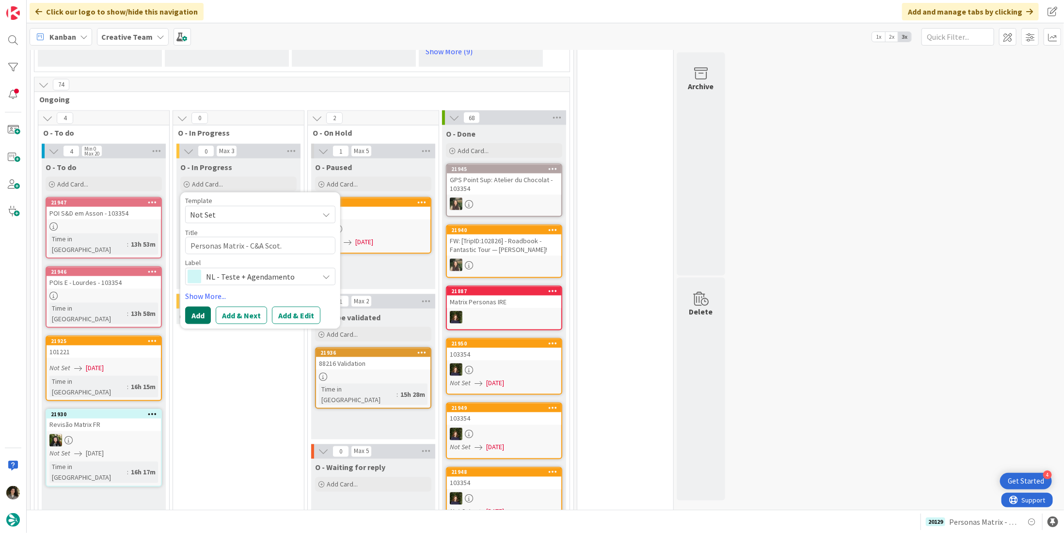
click at [194, 307] on button "Add" at bounding box center [198, 315] width 26 height 17
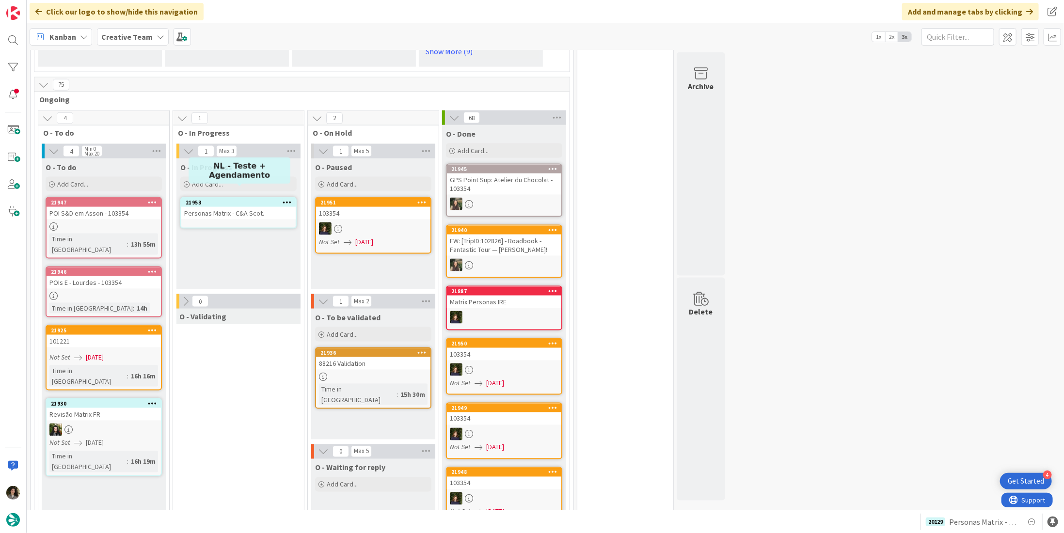
click at [259, 207] on div "Personas Matrix - C&A Scot." at bounding box center [238, 213] width 114 height 13
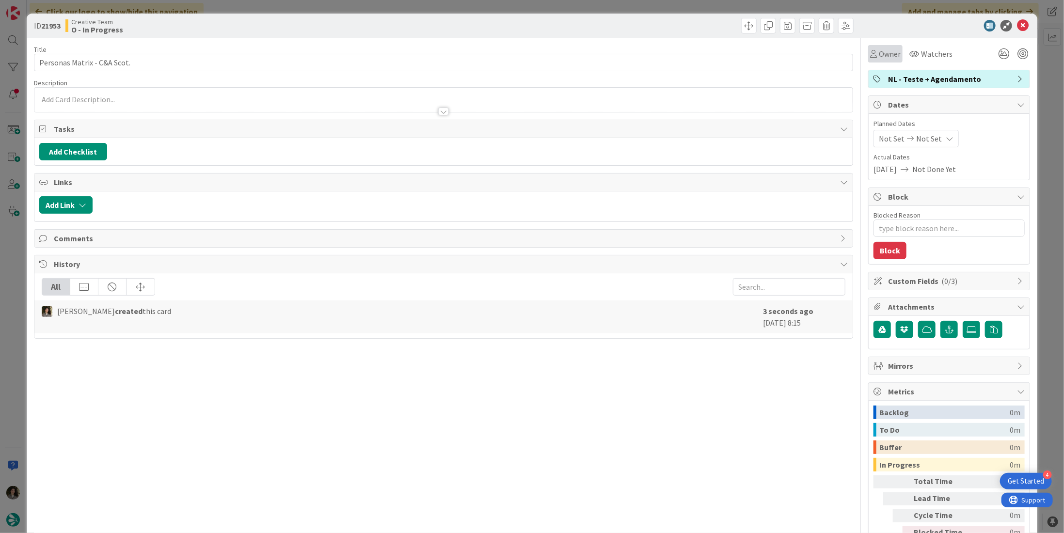
click at [885, 48] on span "Owner" at bounding box center [890, 54] width 22 height 12
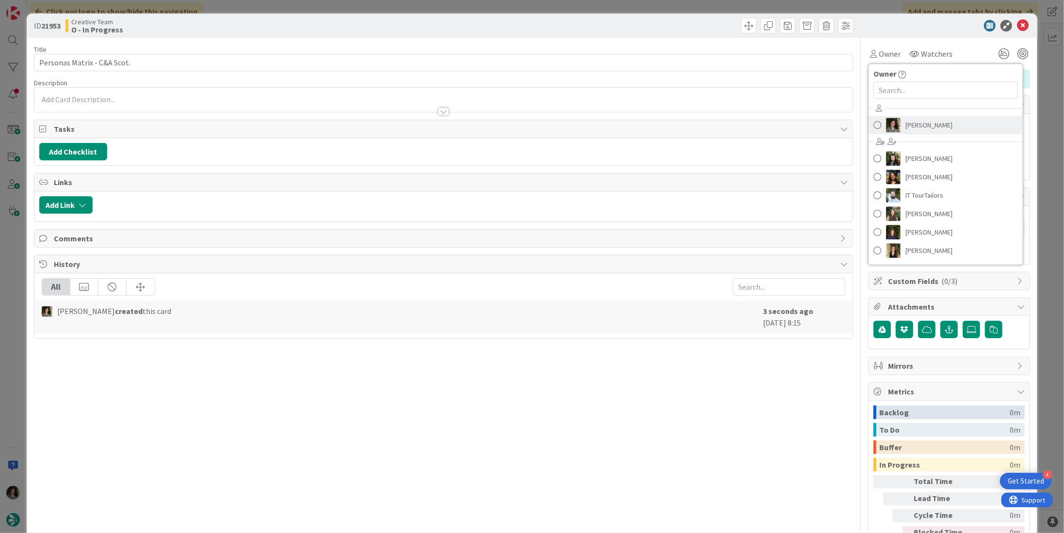
click at [930, 118] on span "[PERSON_NAME]" at bounding box center [929, 125] width 47 height 15
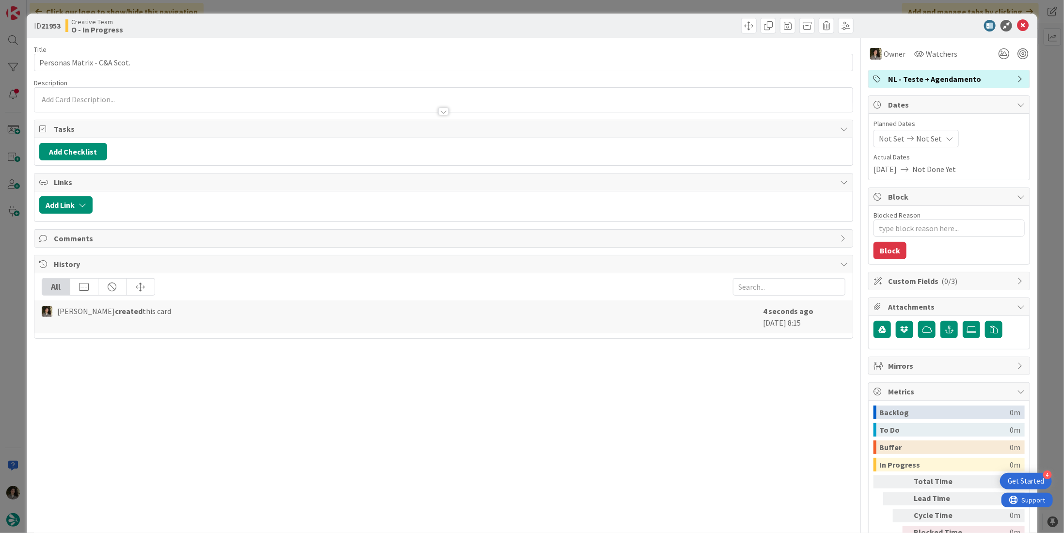
type textarea "x"
click at [921, 135] on span "Not Set" at bounding box center [929, 139] width 26 height 12
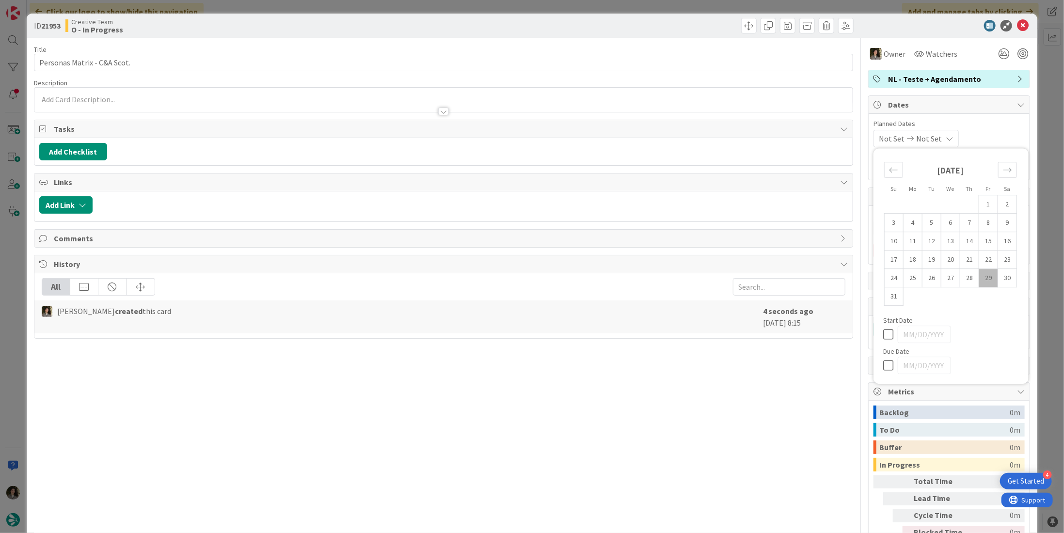
click at [883, 360] on icon at bounding box center [890, 366] width 15 height 12
type input "[DATE]"
click at [1017, 22] on icon at bounding box center [1023, 26] width 12 height 12
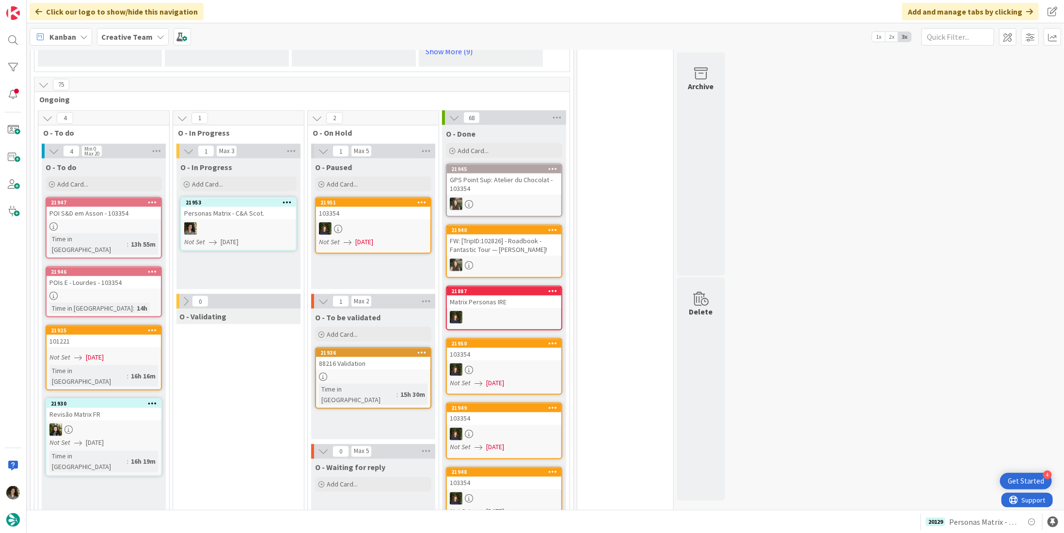
click at [403, 357] on div "88216 Validation" at bounding box center [373, 363] width 114 height 13
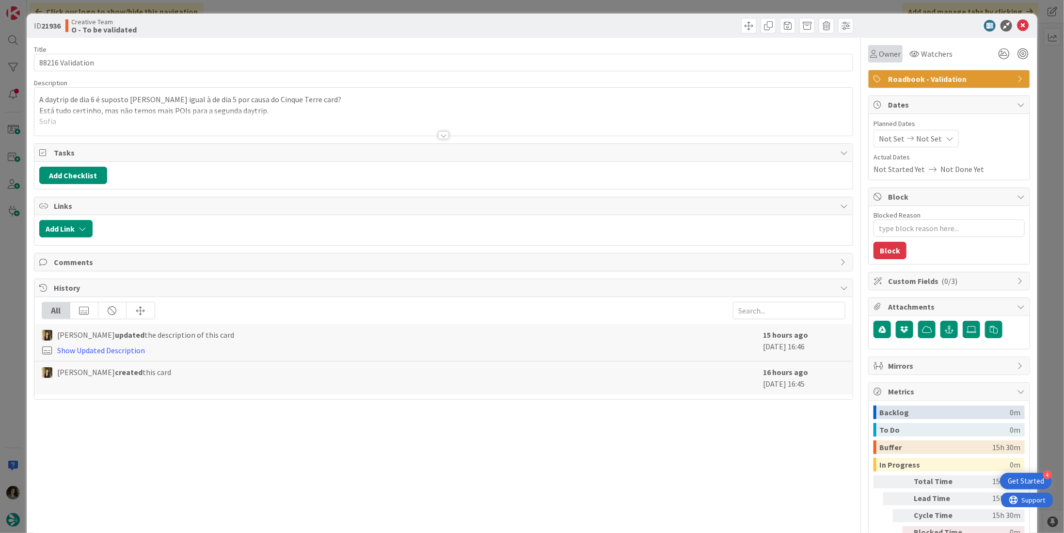
click at [870, 61] on div "Owner" at bounding box center [885, 53] width 34 height 17
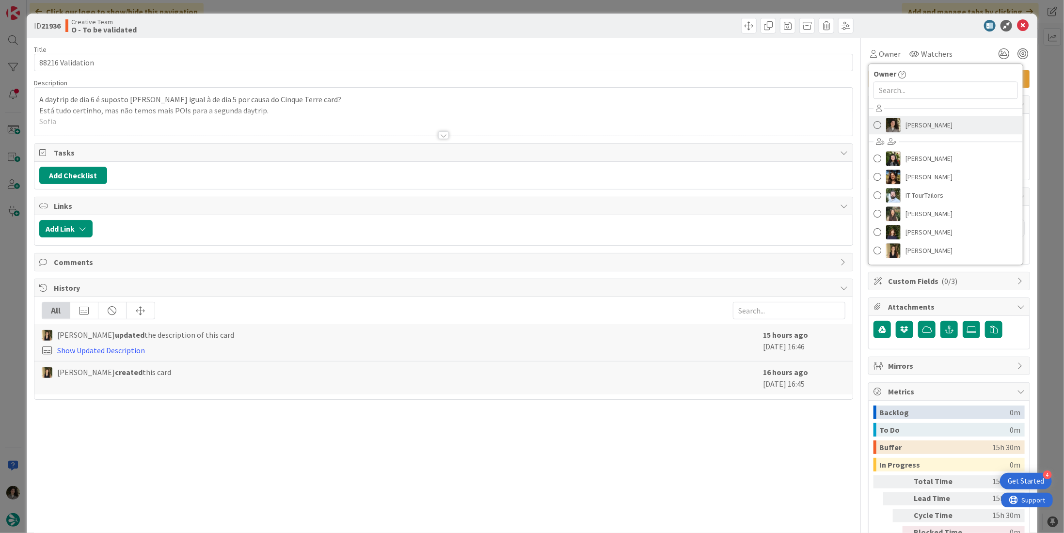
click at [907, 121] on span "[PERSON_NAME]" at bounding box center [929, 125] width 47 height 15
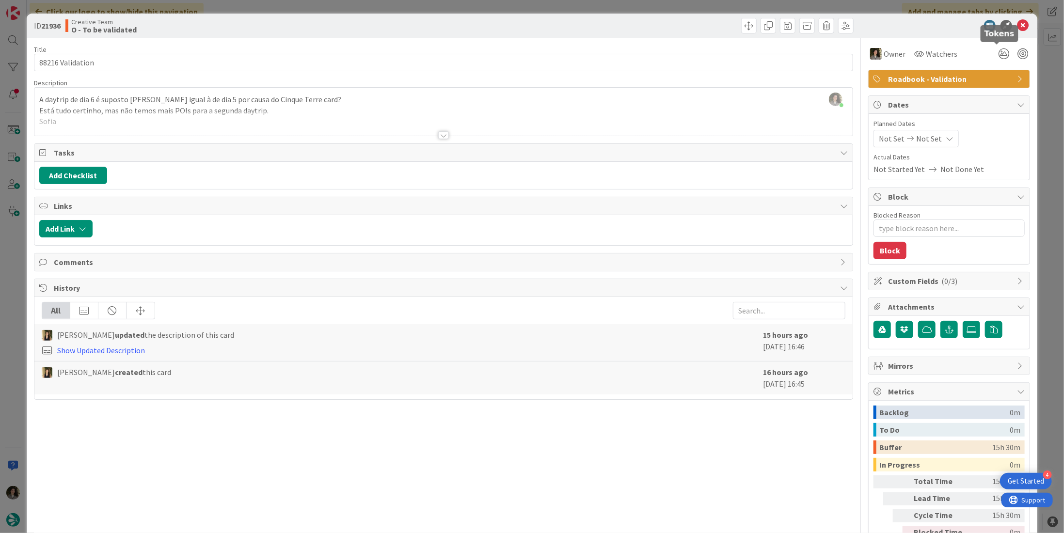
type textarea "x"
click at [1018, 21] on icon at bounding box center [1023, 26] width 12 height 12
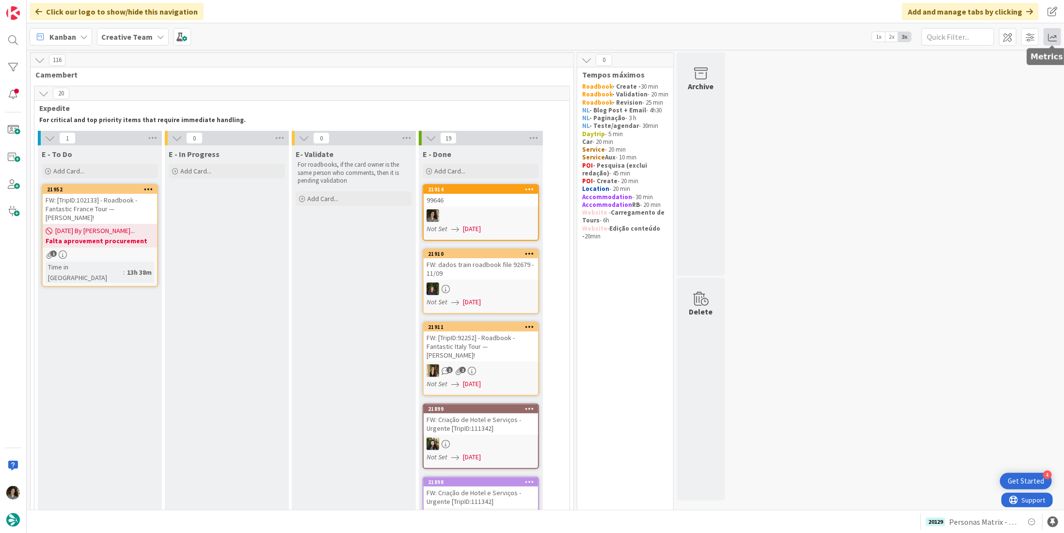
click at [1054, 38] on span at bounding box center [1052, 36] width 17 height 17
click at [971, 109] on div "Allocation" at bounding box center [968, 109] width 65 height 10
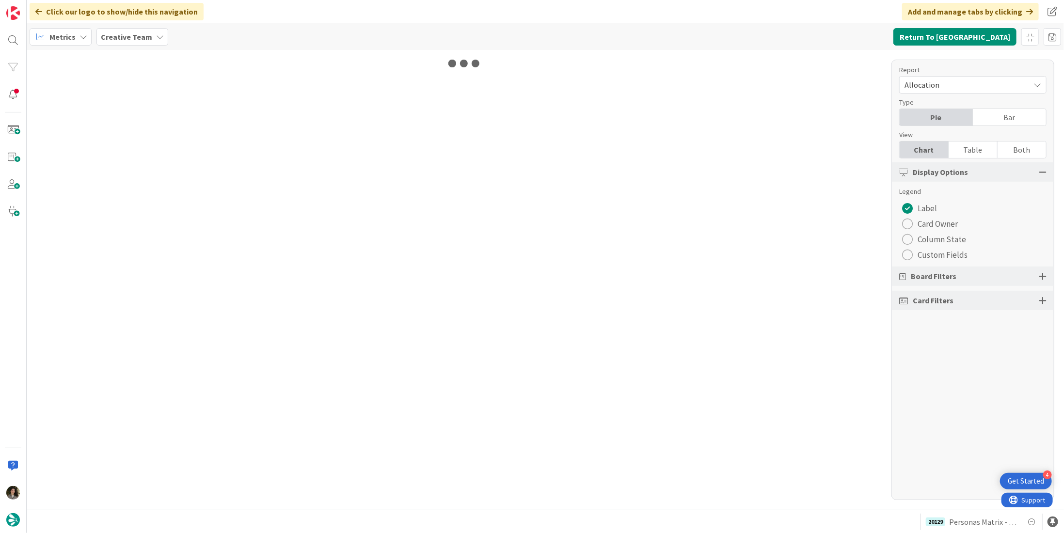
click at [979, 146] on div "Table" at bounding box center [973, 150] width 49 height 16
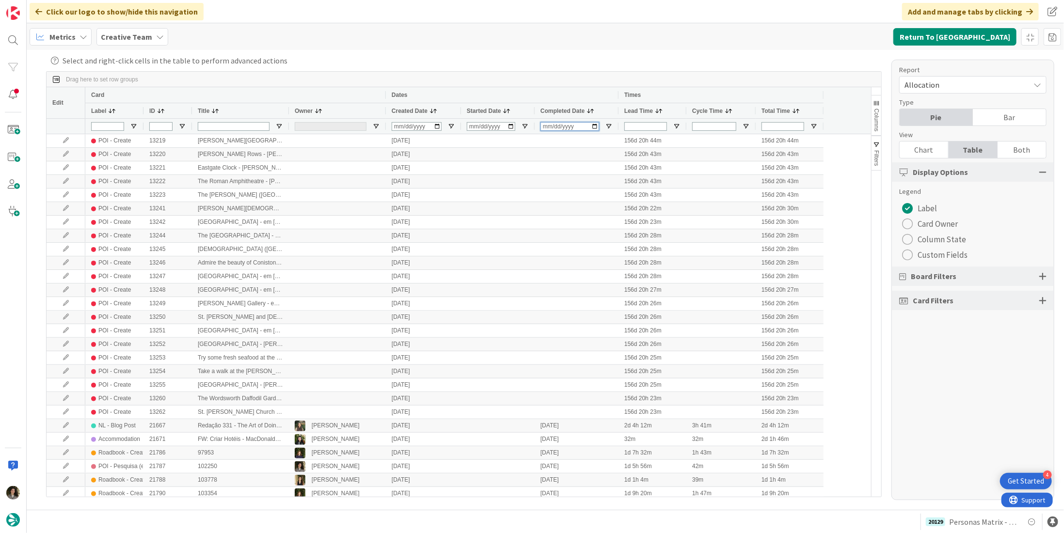
click at [546, 127] on input "Completed Date Filter Input" at bounding box center [570, 126] width 59 height 9
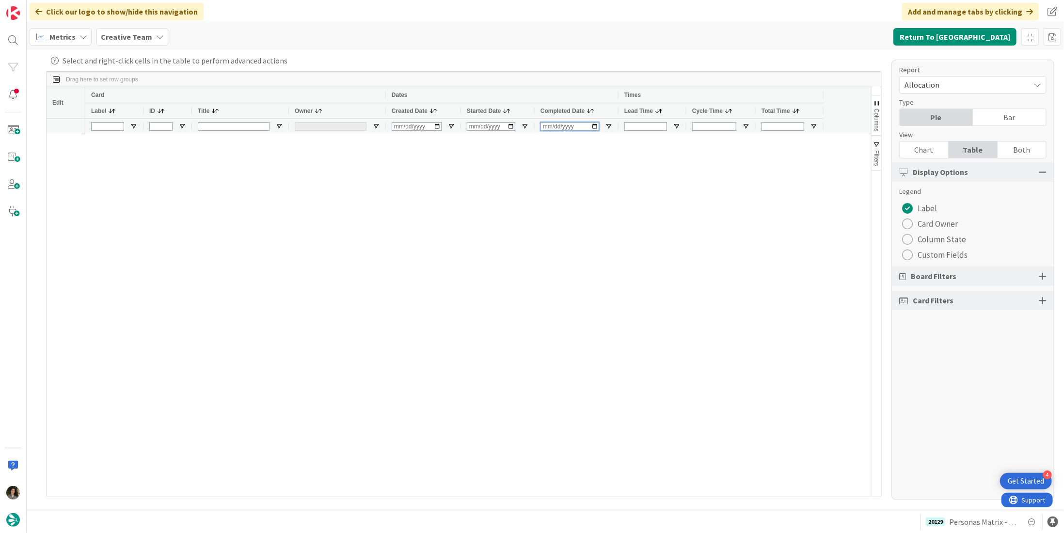
type input "202220-08-29"
click at [555, 128] on input "[DATE]" at bounding box center [570, 126] width 59 height 9
type input "[DATE]"
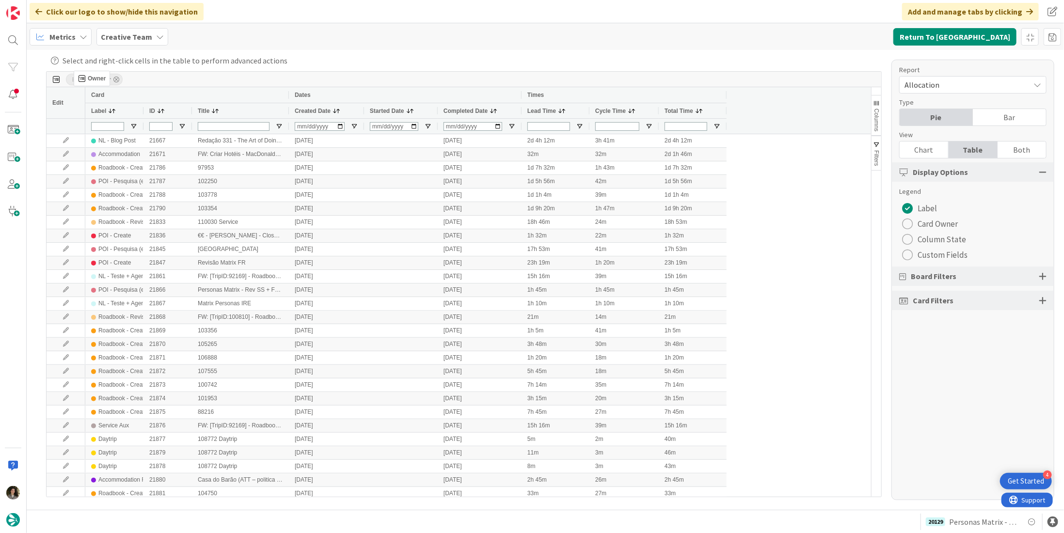
drag, startPoint x: 304, startPoint y: 107, endPoint x: 79, endPoint y: 75, distance: 227.3
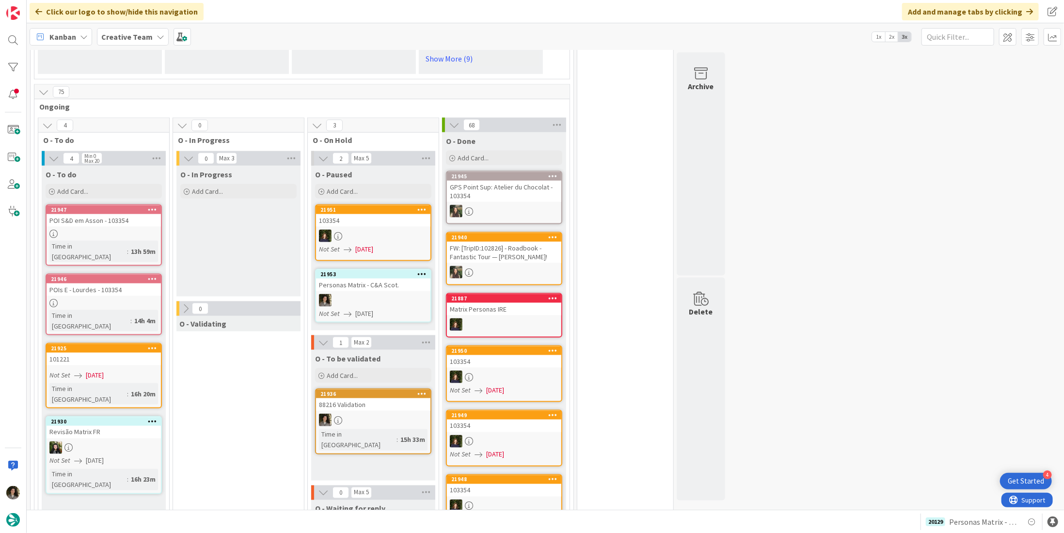
scroll to position [824, 0]
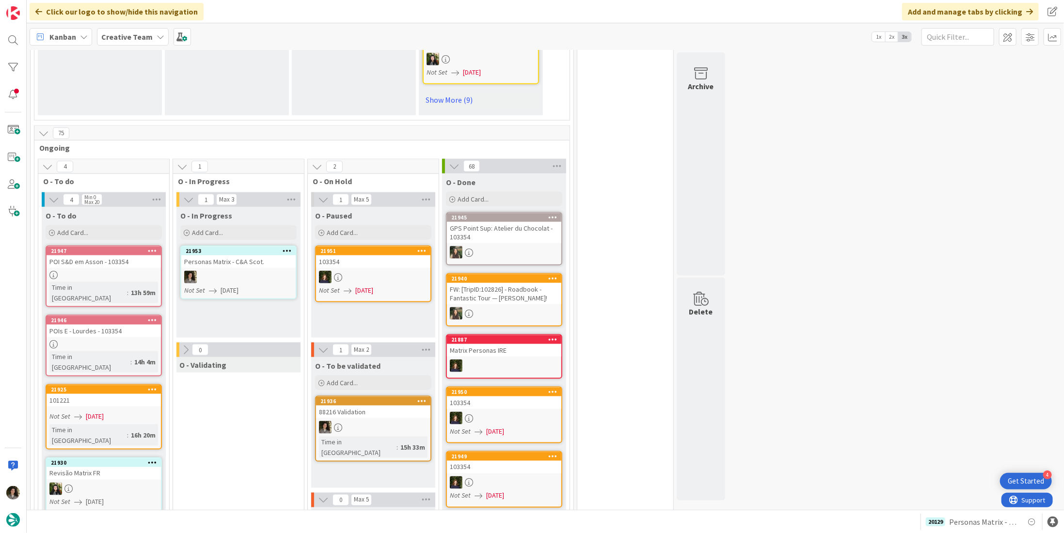
click at [231, 271] on div at bounding box center [238, 277] width 114 height 13
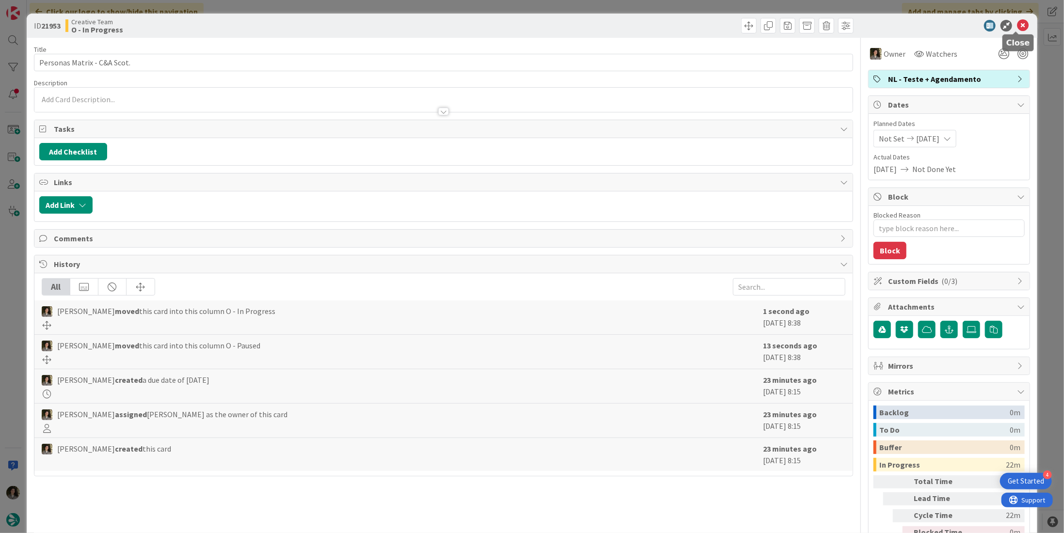
click at [1017, 23] on icon at bounding box center [1023, 26] width 12 height 12
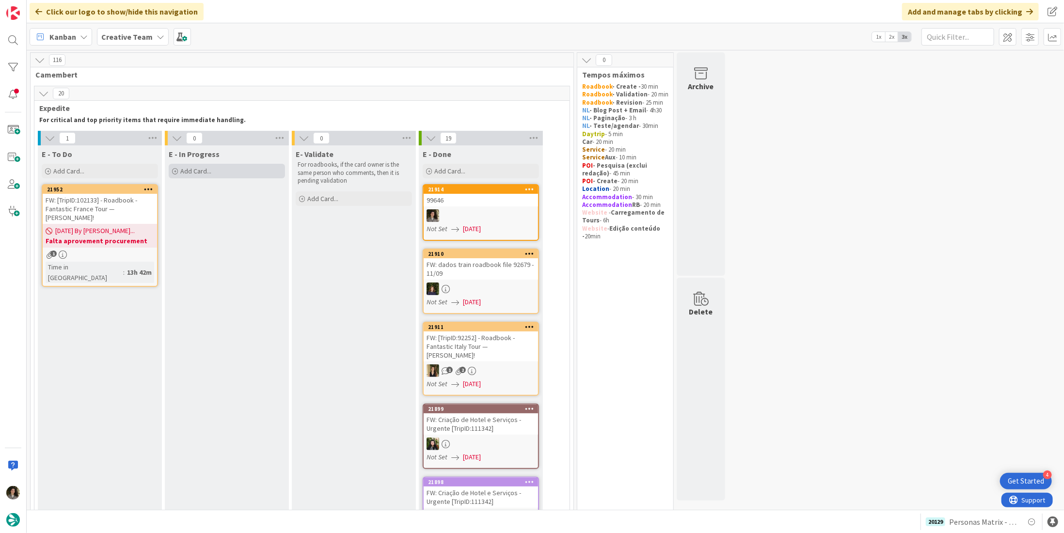
drag, startPoint x: 227, startPoint y: 171, endPoint x: 232, endPoint y: 174, distance: 5.4
click at [227, 171] on div "Add Card..." at bounding box center [227, 171] width 116 height 15
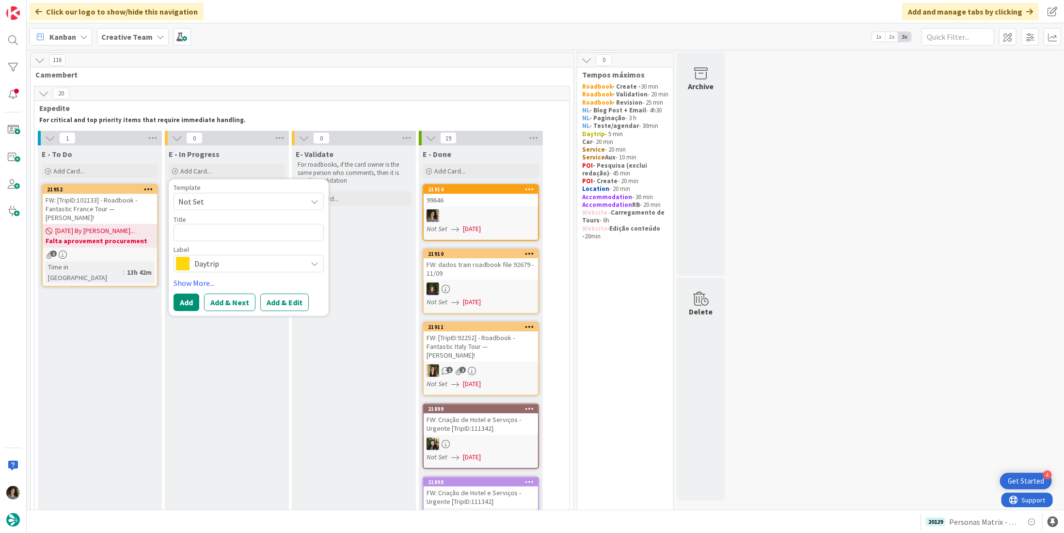
type textarea "x"
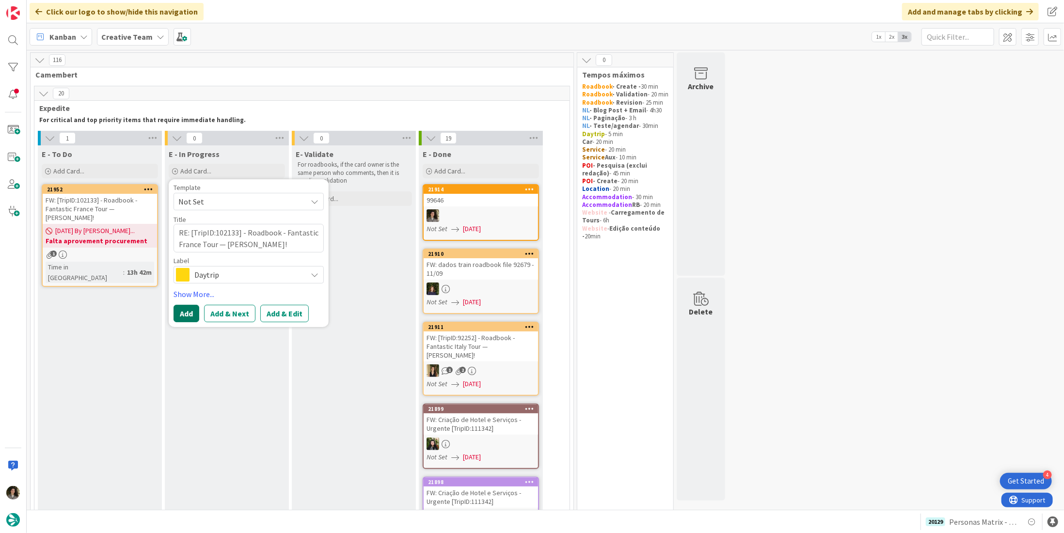
type textarea "RE: [TripID:102133] - Roadbook - Fantastic France Tour — [PERSON_NAME]!"
click at [185, 314] on button "Add" at bounding box center [187, 313] width 26 height 17
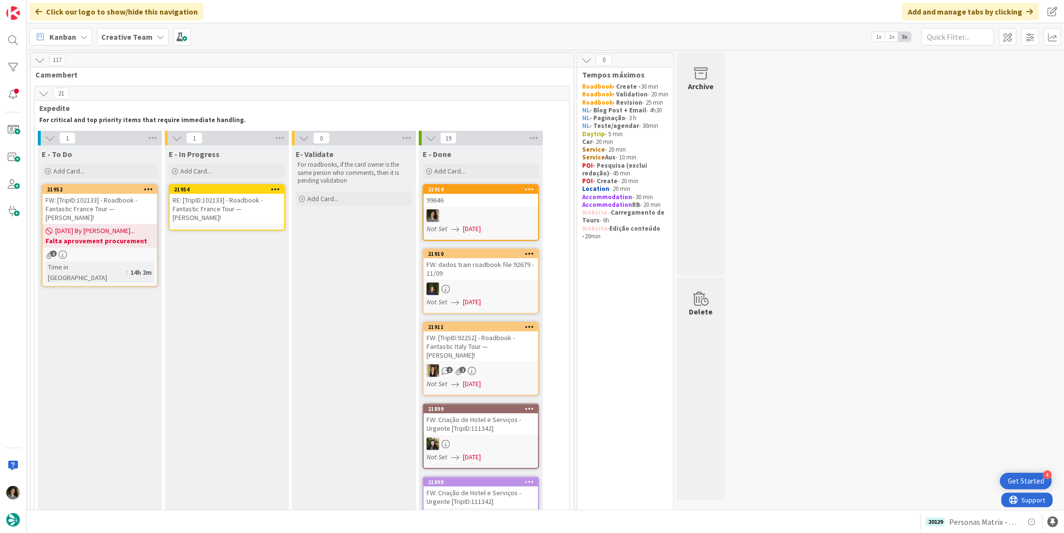
click at [204, 205] on div "RE: [TripID:102133] - Roadbook - Fantastic France Tour — [PERSON_NAME]!" at bounding box center [227, 209] width 114 height 30
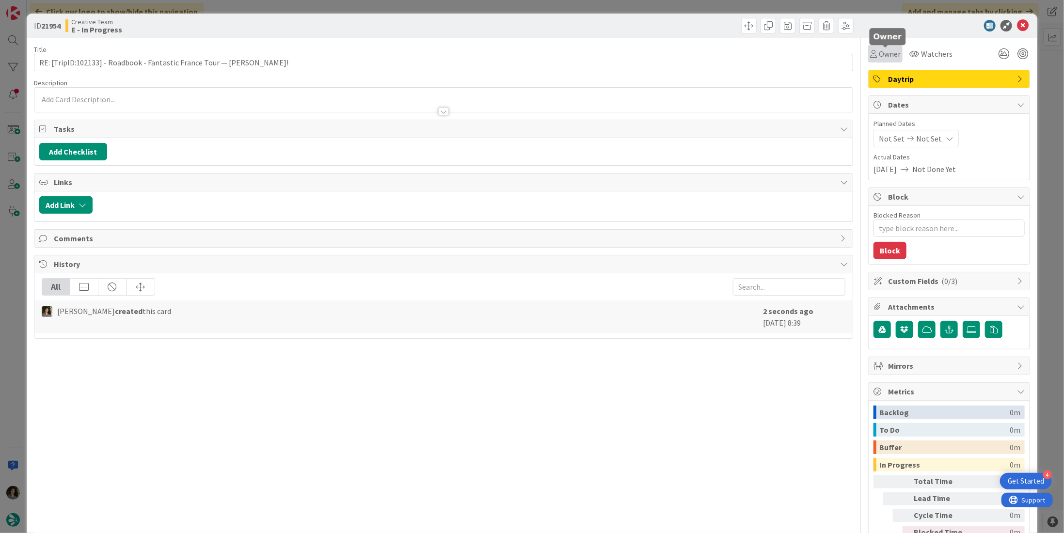
click at [879, 53] on span "Owner" at bounding box center [890, 54] width 22 height 12
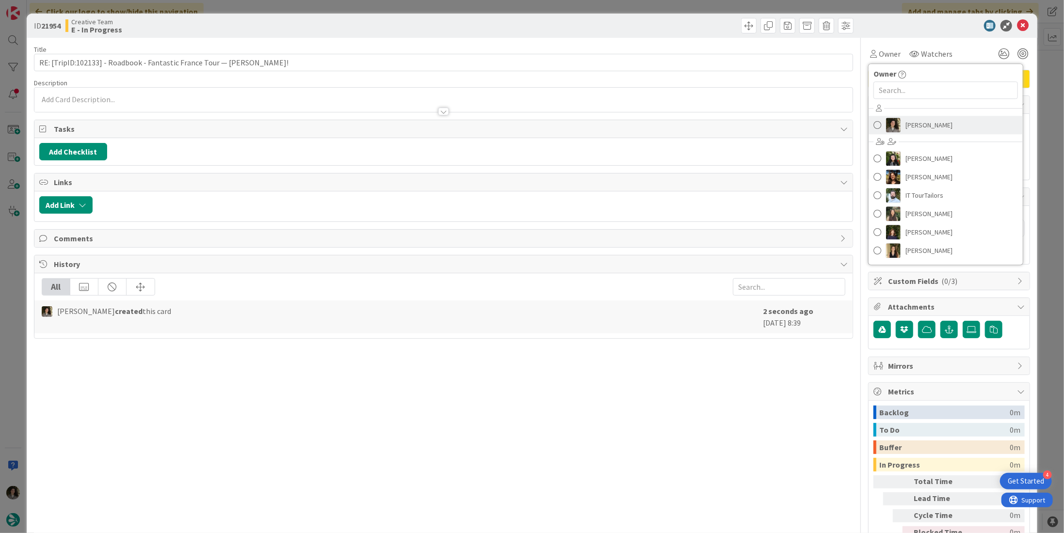
click at [897, 127] on link "[PERSON_NAME]" at bounding box center [946, 125] width 154 height 18
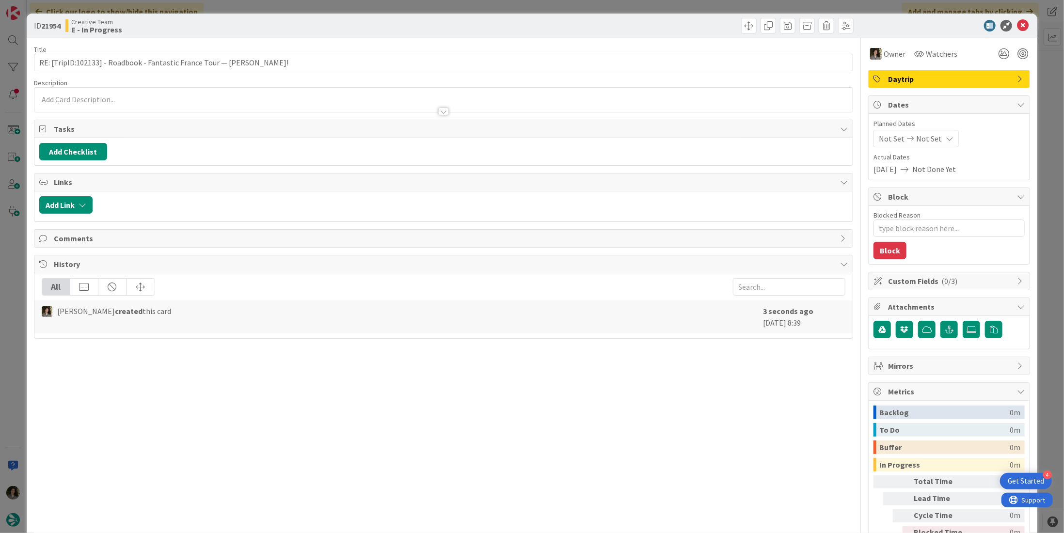
type textarea "x"
click at [916, 138] on span "Not Set" at bounding box center [929, 139] width 26 height 12
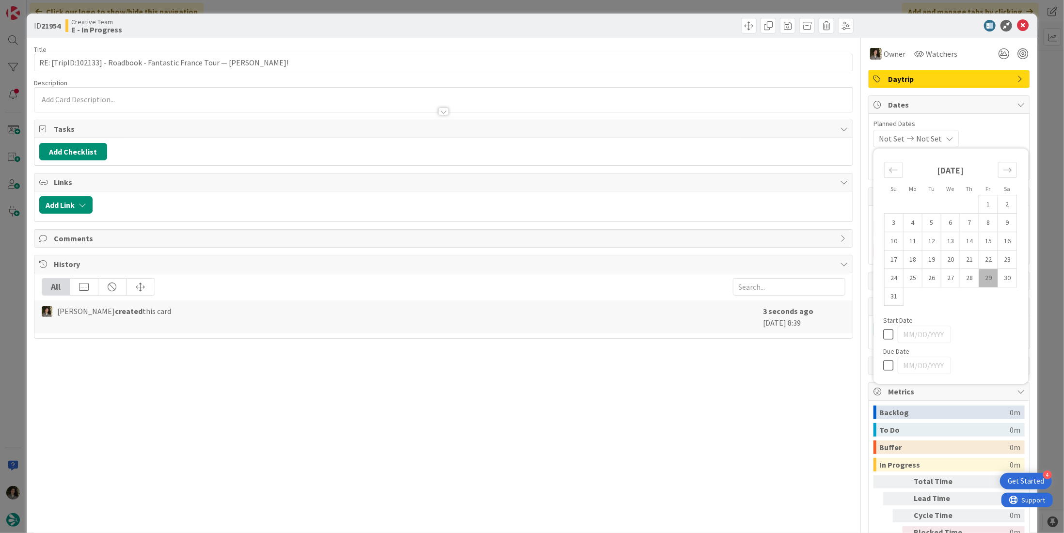
click at [883, 369] on icon at bounding box center [890, 366] width 15 height 12
click at [1020, 25] on icon at bounding box center [1023, 26] width 12 height 12
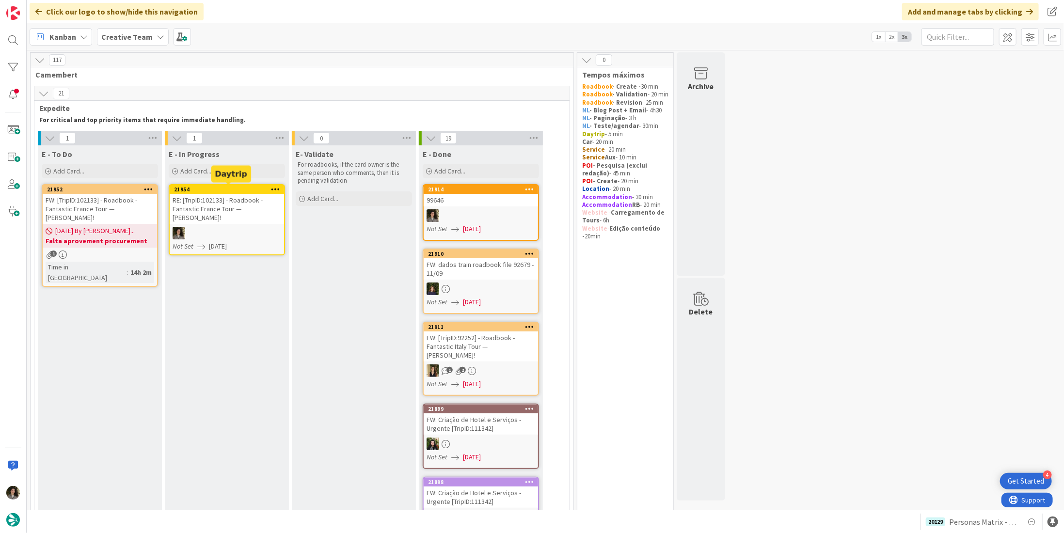
click at [215, 194] on div "RE: [TripID:102133] - Roadbook - Fantastic France Tour — [PERSON_NAME]!" at bounding box center [227, 209] width 114 height 30
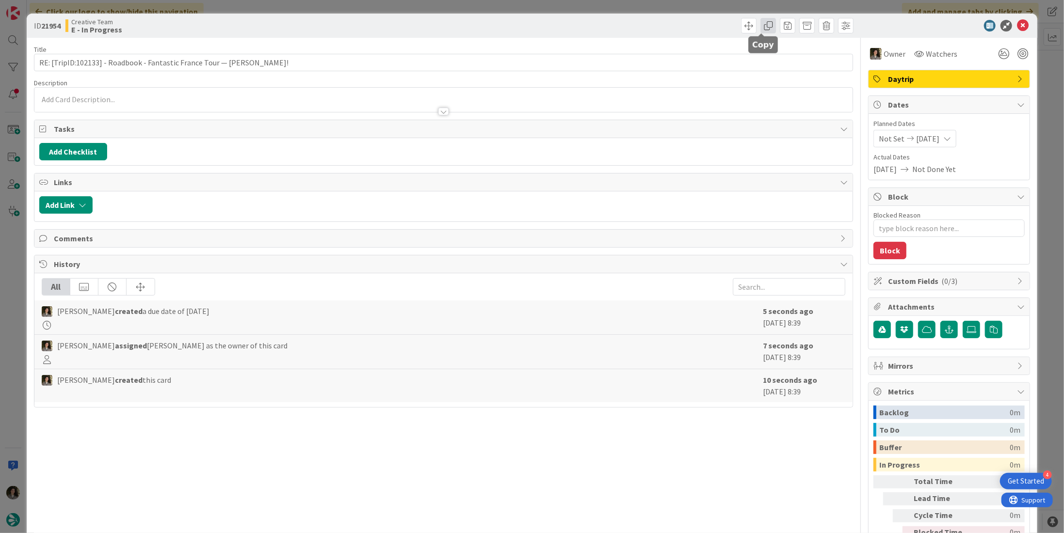
click at [766, 29] on span at bounding box center [769, 26] width 16 height 16
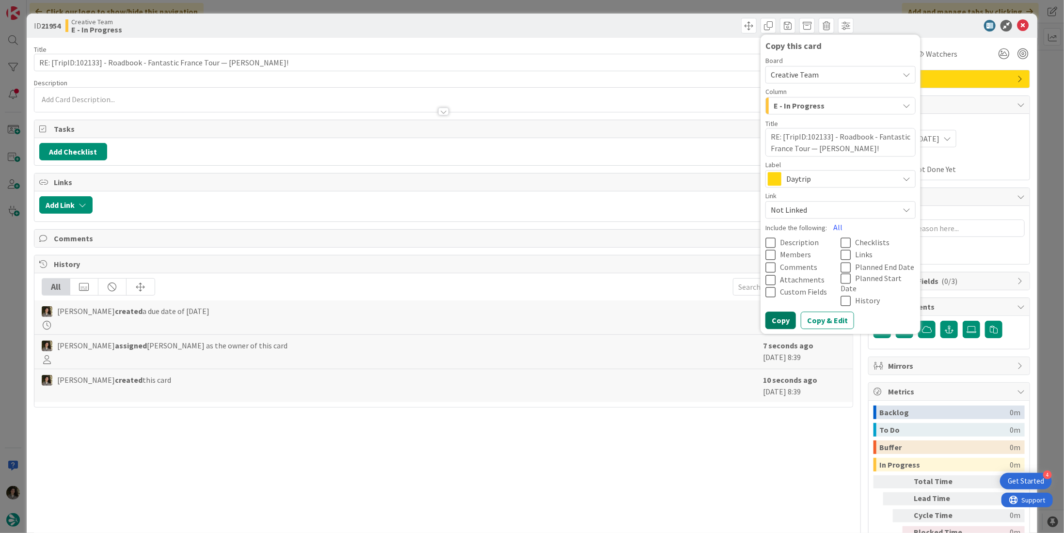
click at [770, 312] on button "Copy" at bounding box center [781, 320] width 31 height 17
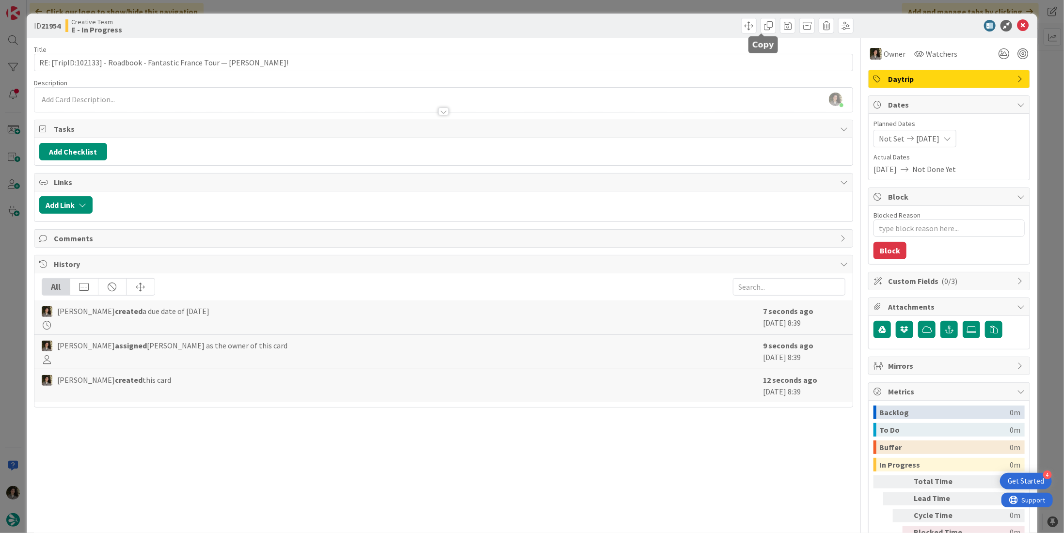
drag, startPoint x: 756, startPoint y: 29, endPoint x: 762, endPoint y: 90, distance: 61.9
click at [761, 32] on span at bounding box center [769, 26] width 16 height 16
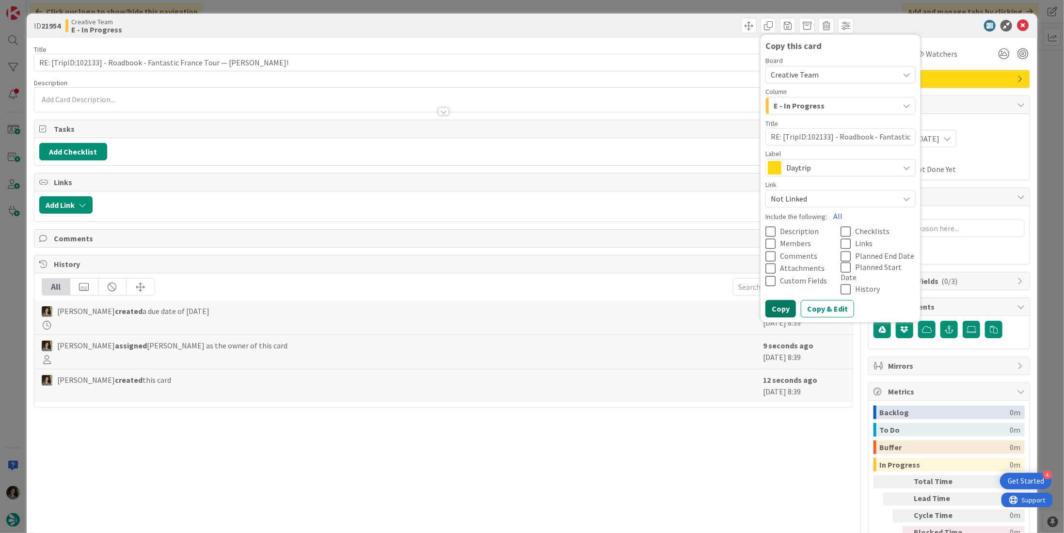
click at [780, 301] on button "Copy" at bounding box center [781, 309] width 31 height 17
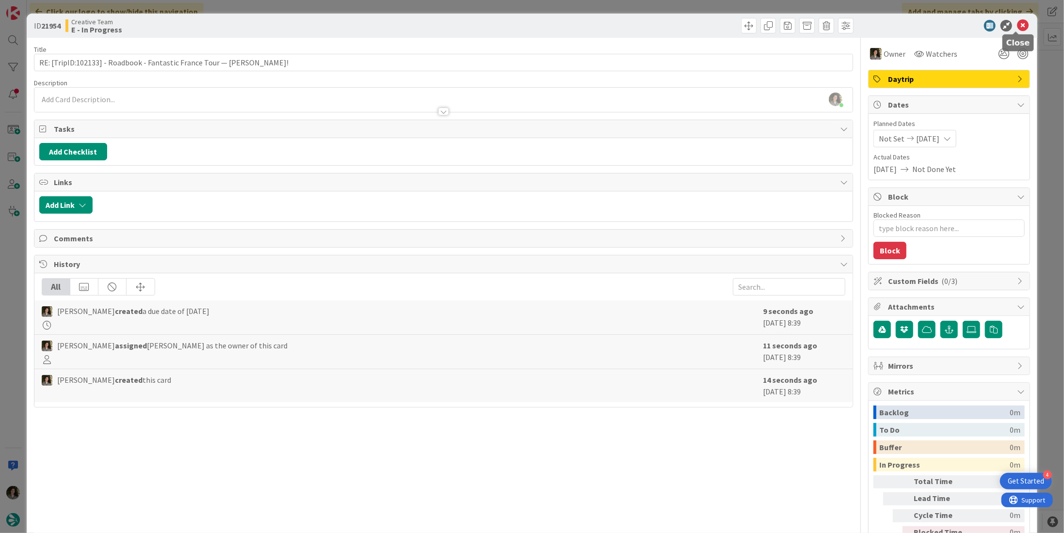
click at [1017, 28] on icon at bounding box center [1023, 26] width 12 height 12
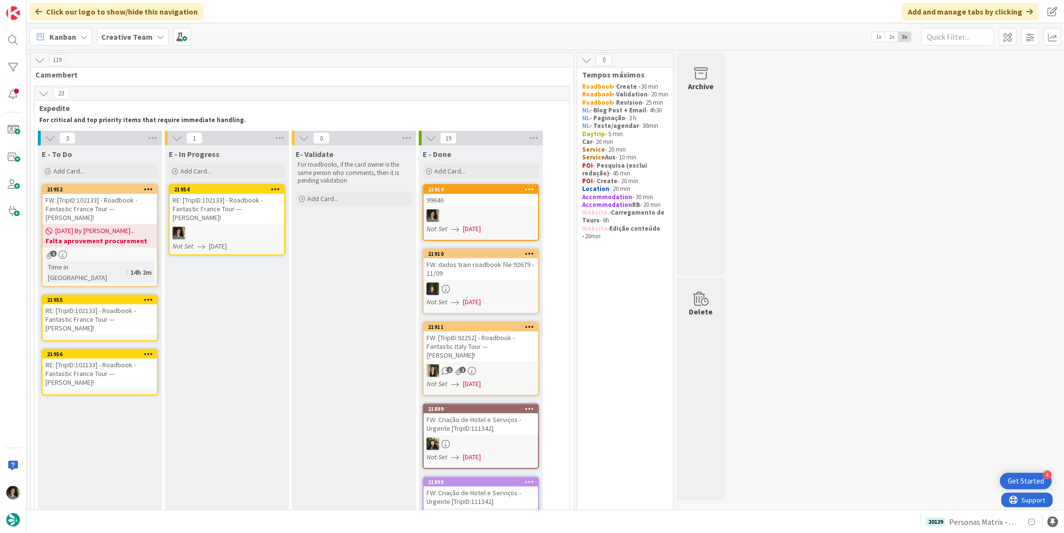
click at [114, 359] on div "RE: [TripID:102133] - Roadbook - Fantastic France Tour — [PERSON_NAME]!" at bounding box center [100, 374] width 114 height 30
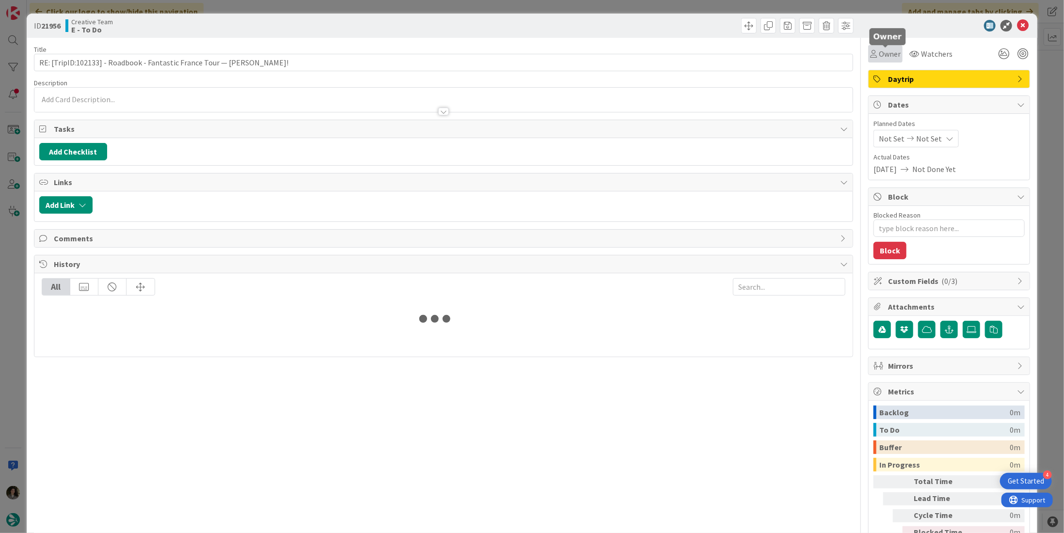
click at [879, 53] on span "Owner" at bounding box center [890, 54] width 22 height 12
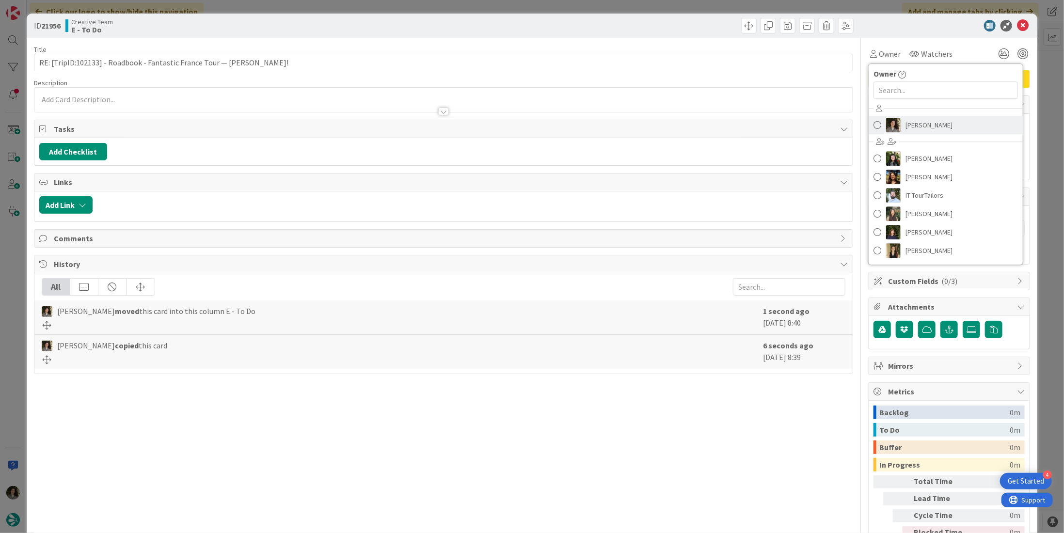
click at [912, 121] on span "[PERSON_NAME]" at bounding box center [929, 125] width 47 height 15
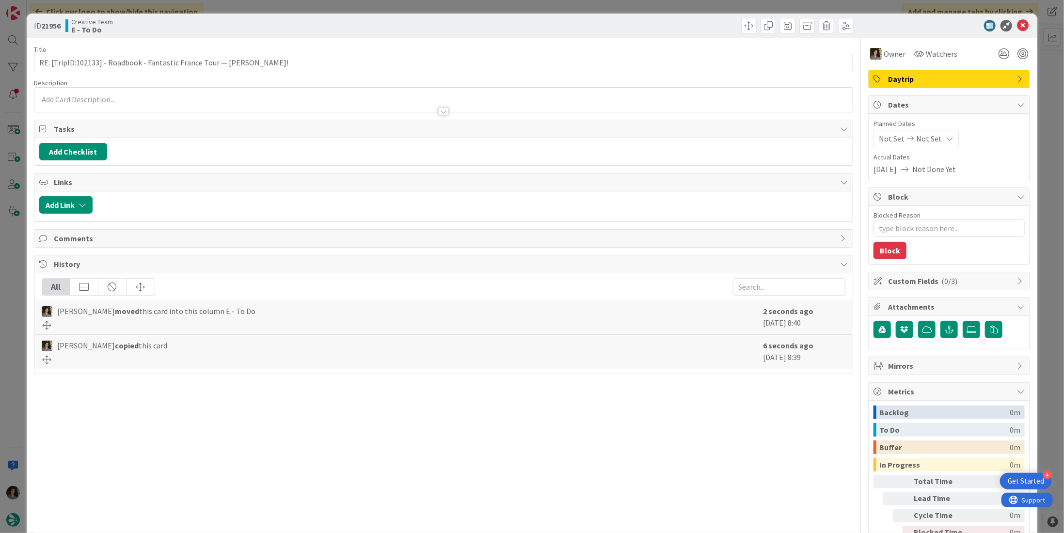
click at [916, 135] on span "Not Set" at bounding box center [929, 139] width 26 height 12
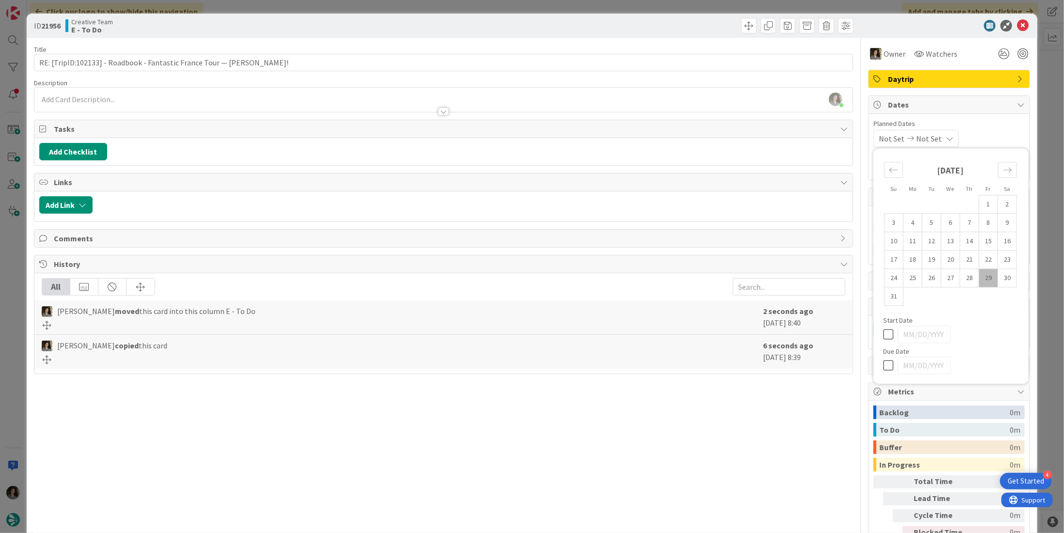
click at [883, 360] on icon at bounding box center [890, 366] width 15 height 12
click at [1017, 28] on icon at bounding box center [1023, 26] width 12 height 12
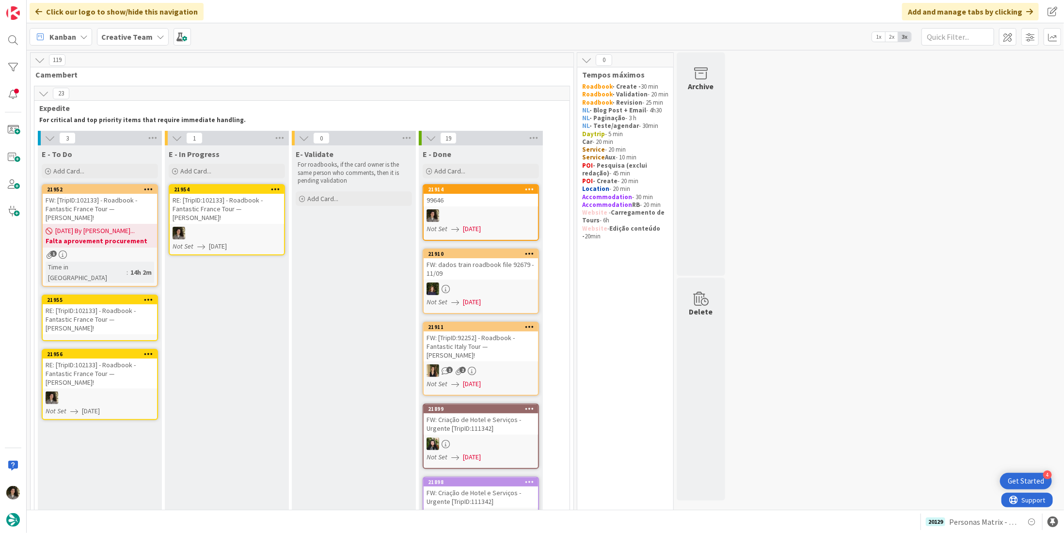
click at [97, 305] on div "RE: [TripID:102133] - Roadbook - Fantastic France Tour — [PERSON_NAME]!" at bounding box center [100, 320] width 114 height 30
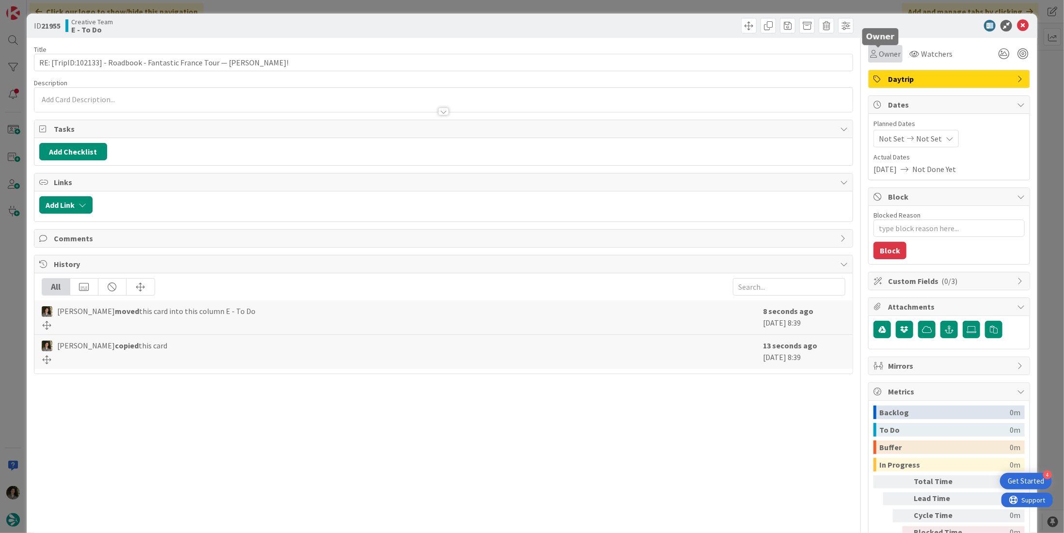
click at [881, 52] on span "Owner" at bounding box center [890, 54] width 22 height 12
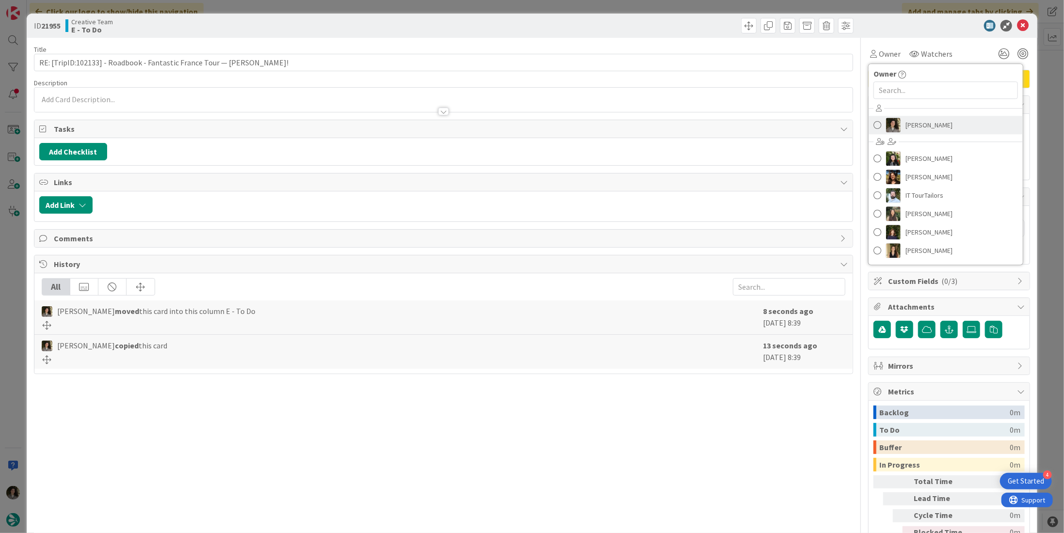
click at [918, 123] on span "[PERSON_NAME]" at bounding box center [929, 125] width 47 height 15
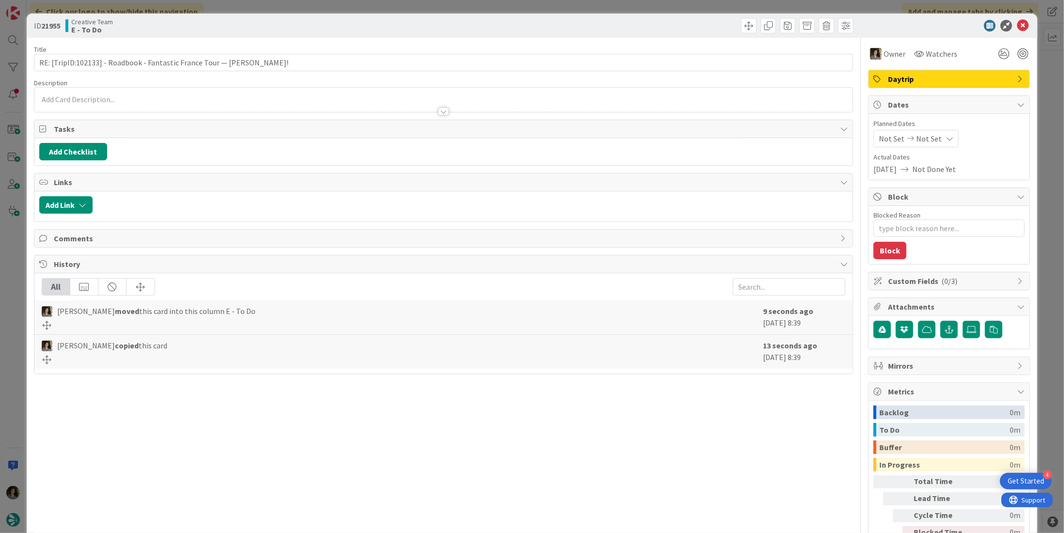
click at [928, 138] on span "Not Set" at bounding box center [929, 139] width 26 height 12
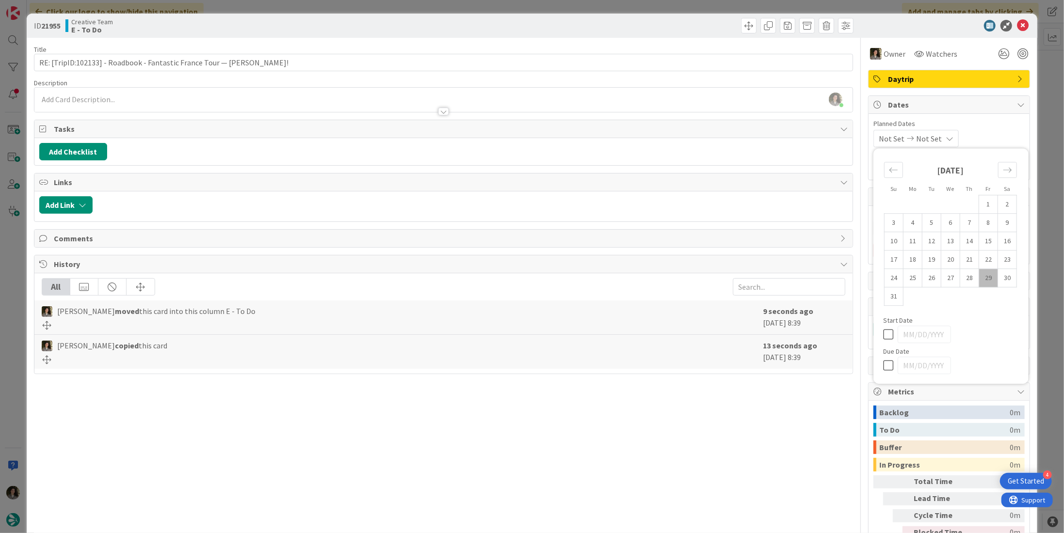
click at [883, 364] on icon at bounding box center [890, 366] width 15 height 12
click at [790, 367] on div "All [PERSON_NAME] moved this card into this column E - To Do 9 seconds ago [DAT…" at bounding box center [443, 323] width 818 height 100
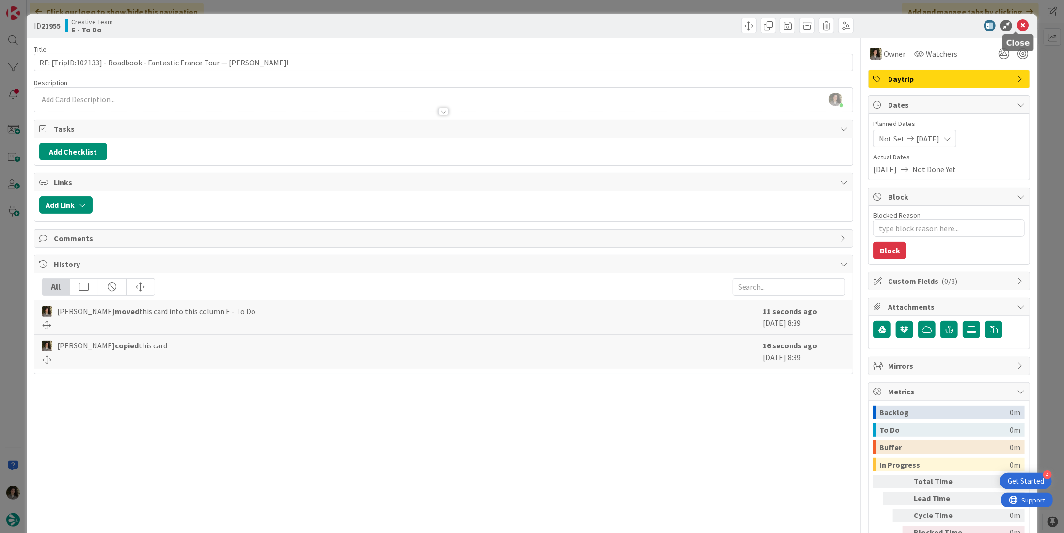
click at [1017, 25] on icon at bounding box center [1023, 26] width 12 height 12
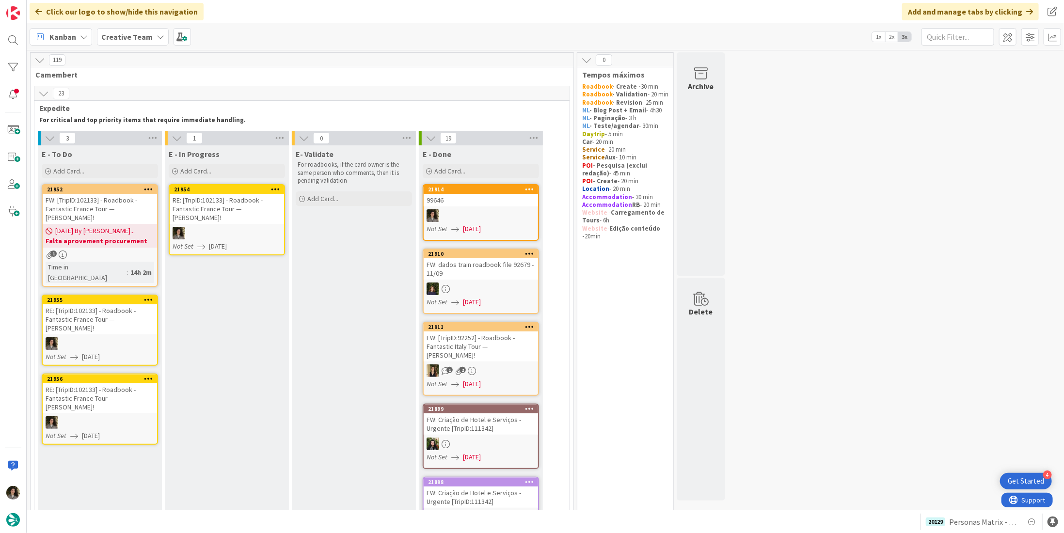
click at [227, 227] on div at bounding box center [227, 233] width 114 height 13
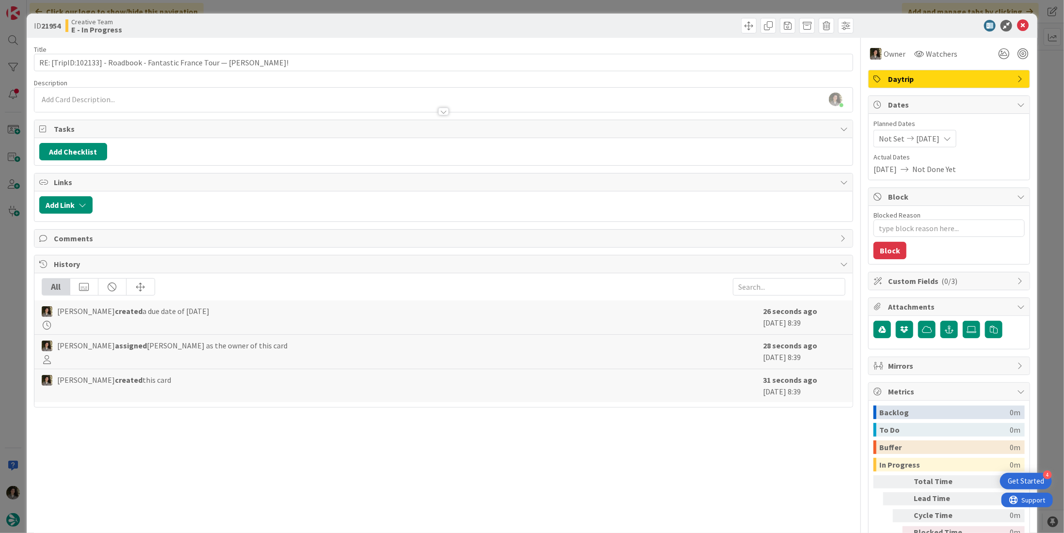
click at [76, 99] on div "[PERSON_NAME] just joined" at bounding box center [443, 100] width 818 height 24
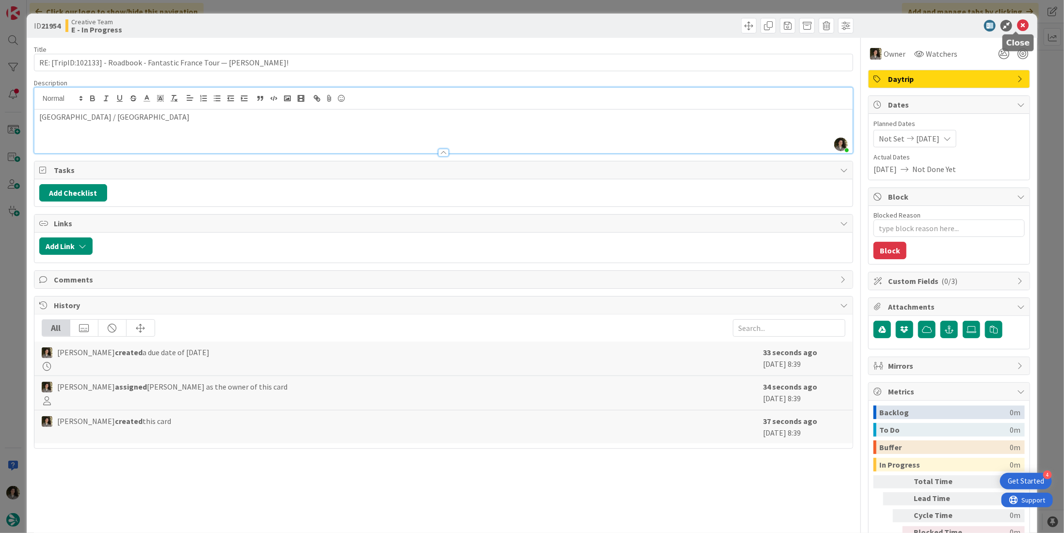
click at [1017, 23] on icon at bounding box center [1023, 26] width 12 height 12
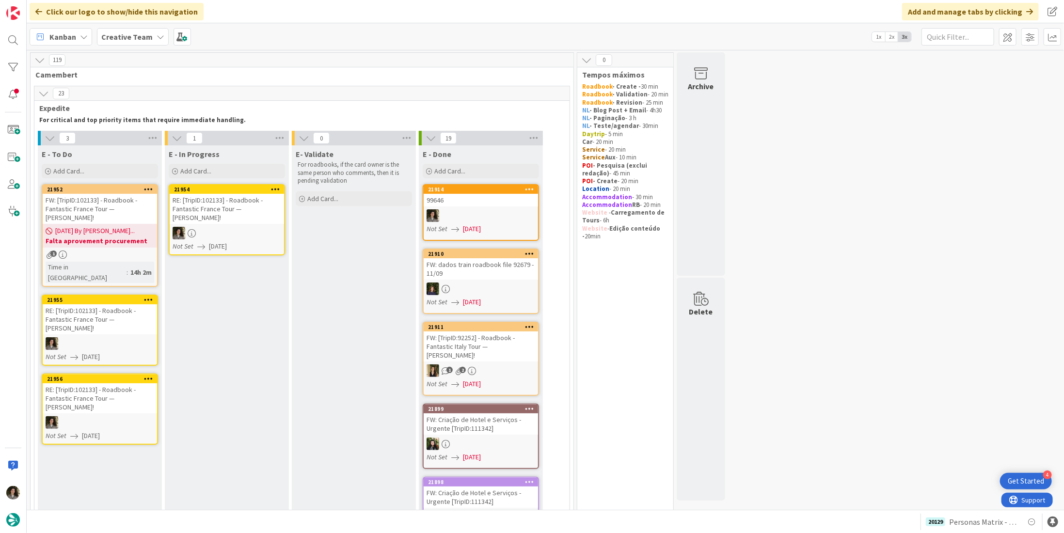
click at [89, 352] on span "[DATE]" at bounding box center [91, 357] width 18 height 10
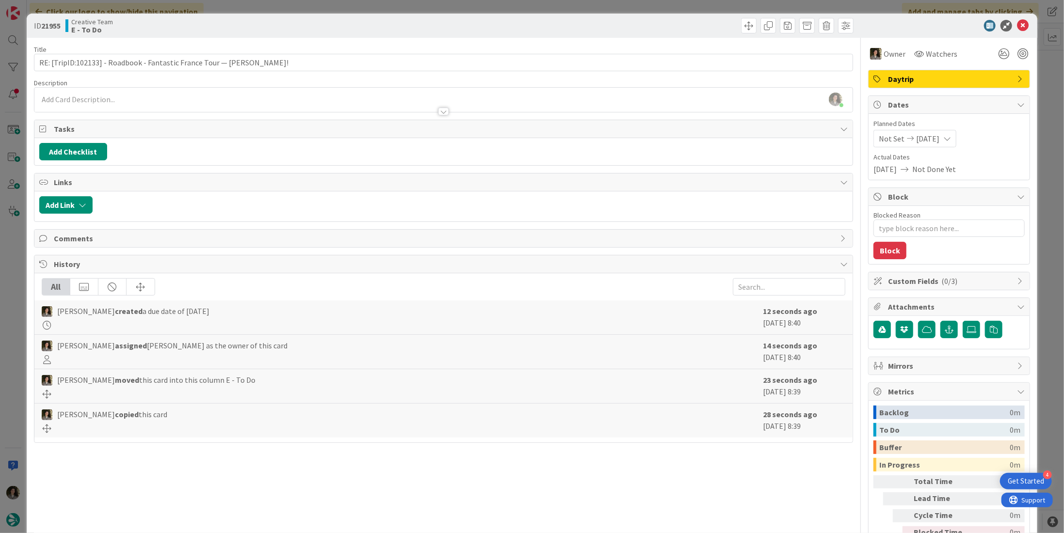
click at [146, 102] on div at bounding box center [443, 107] width 818 height 10
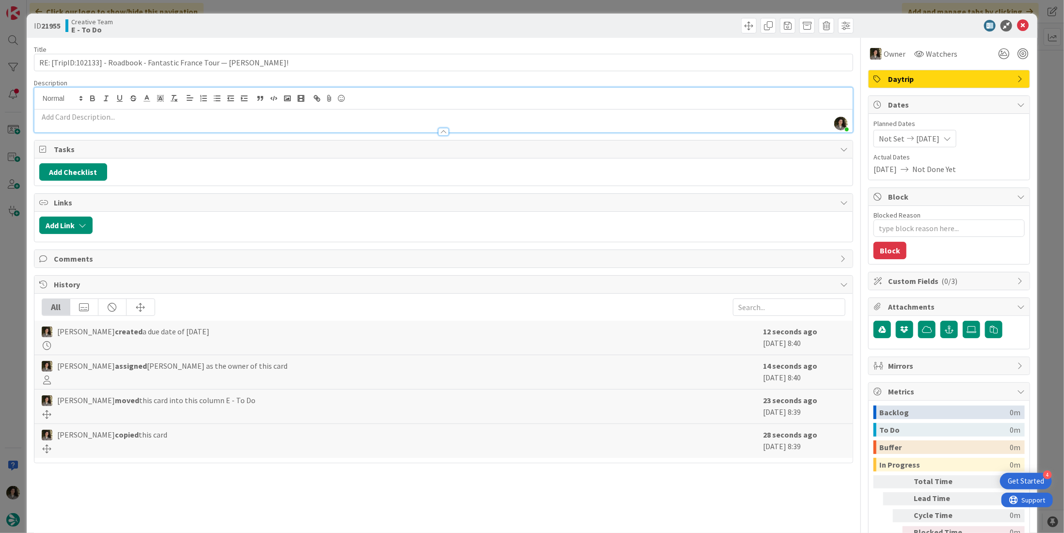
click at [138, 122] on div at bounding box center [443, 127] width 818 height 10
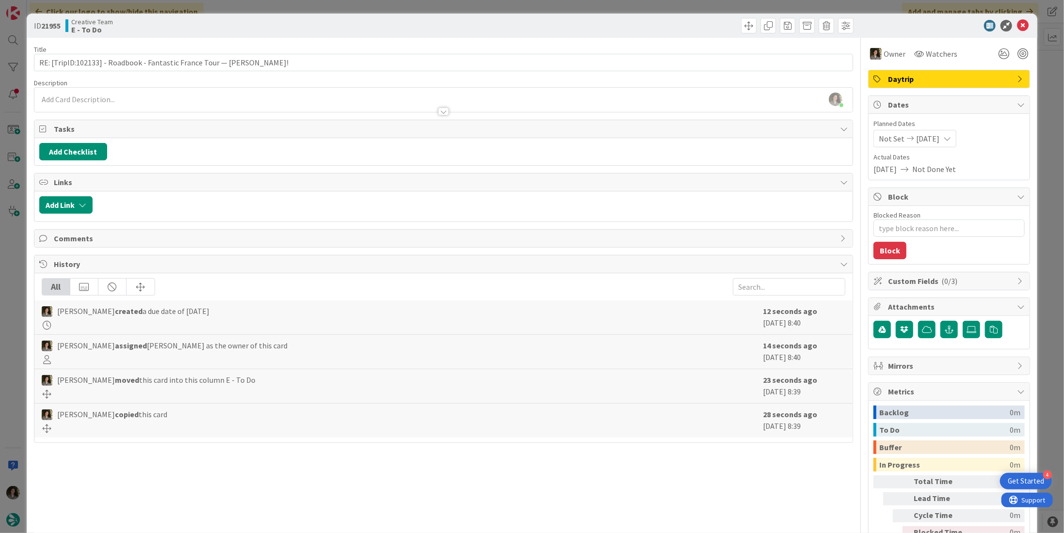
click at [128, 97] on p at bounding box center [443, 99] width 809 height 11
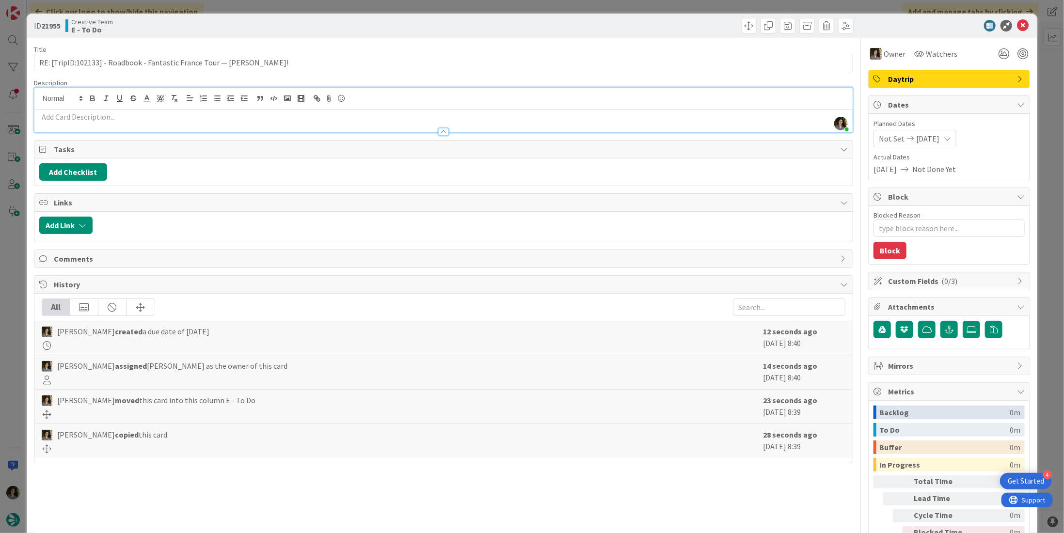
click at [113, 117] on p at bounding box center [443, 117] width 809 height 11
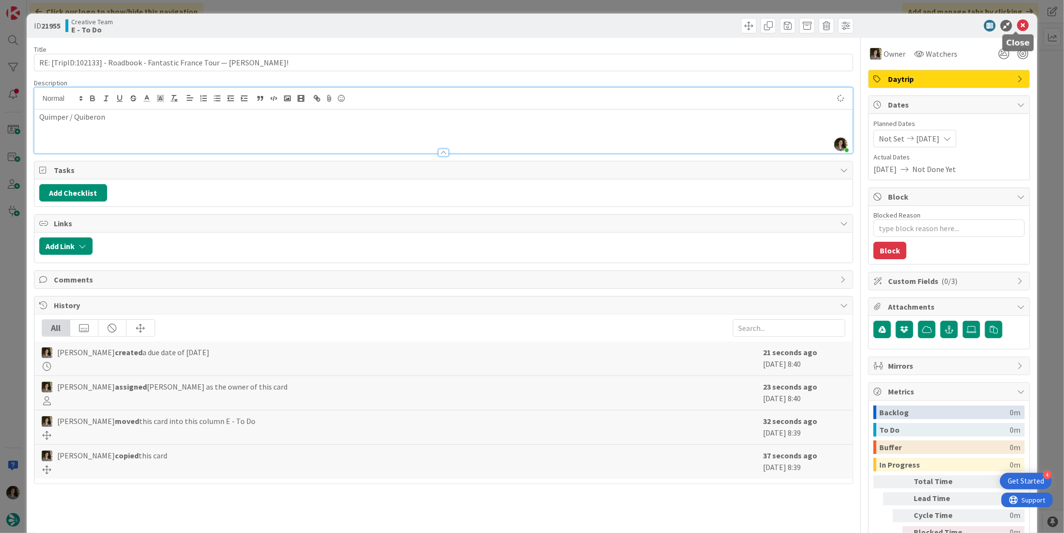
click at [1017, 22] on icon at bounding box center [1023, 26] width 12 height 12
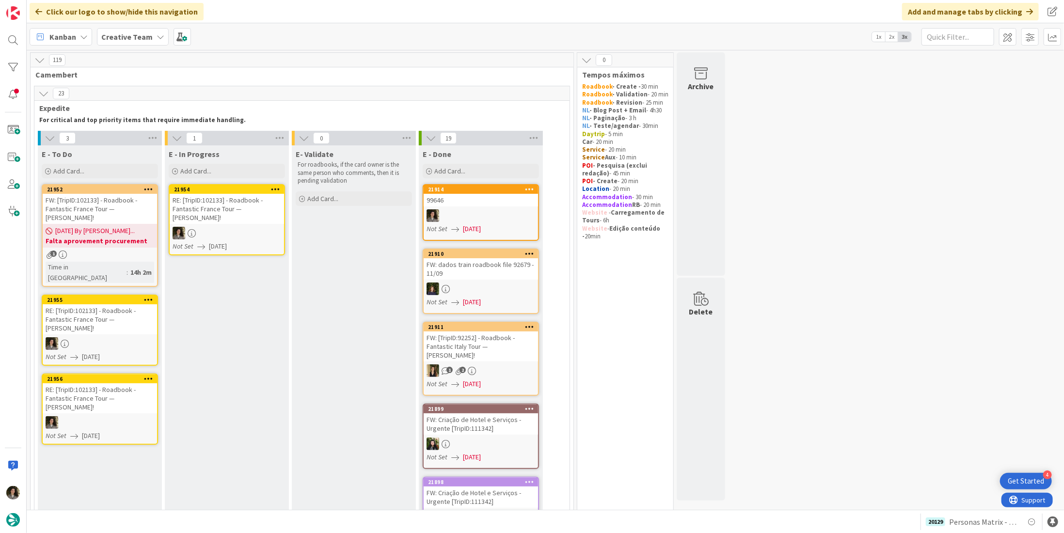
click at [101, 417] on div at bounding box center [100, 423] width 114 height 13
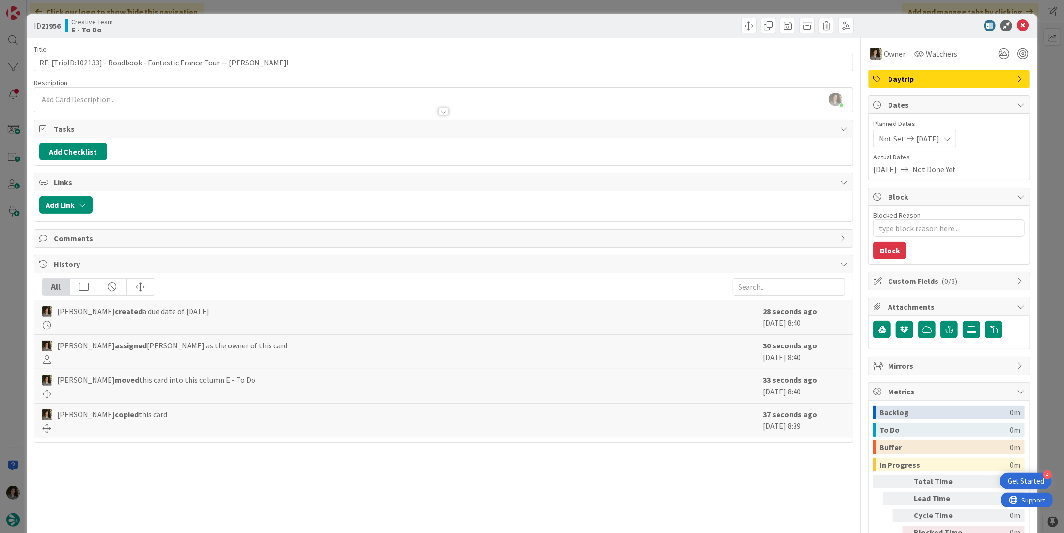
click at [113, 96] on div "[PERSON_NAME] just joined" at bounding box center [443, 100] width 818 height 24
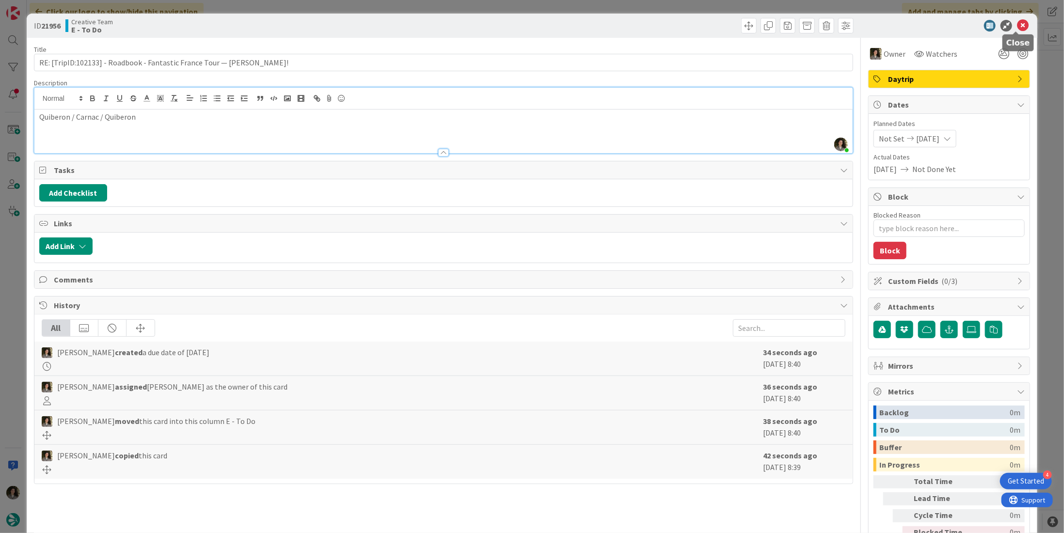
click at [1020, 28] on icon at bounding box center [1023, 26] width 12 height 12
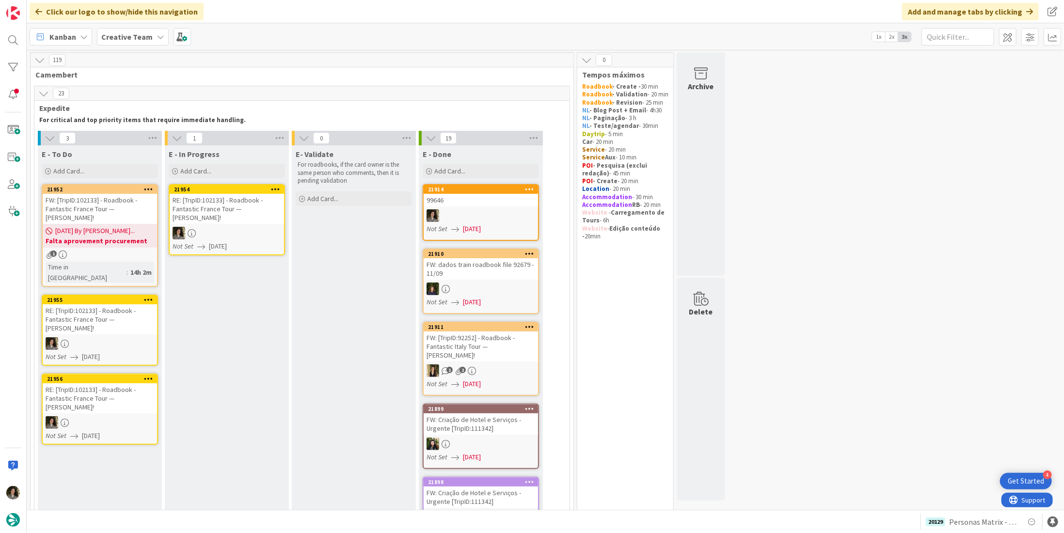
click at [210, 229] on div at bounding box center [227, 233] width 114 height 13
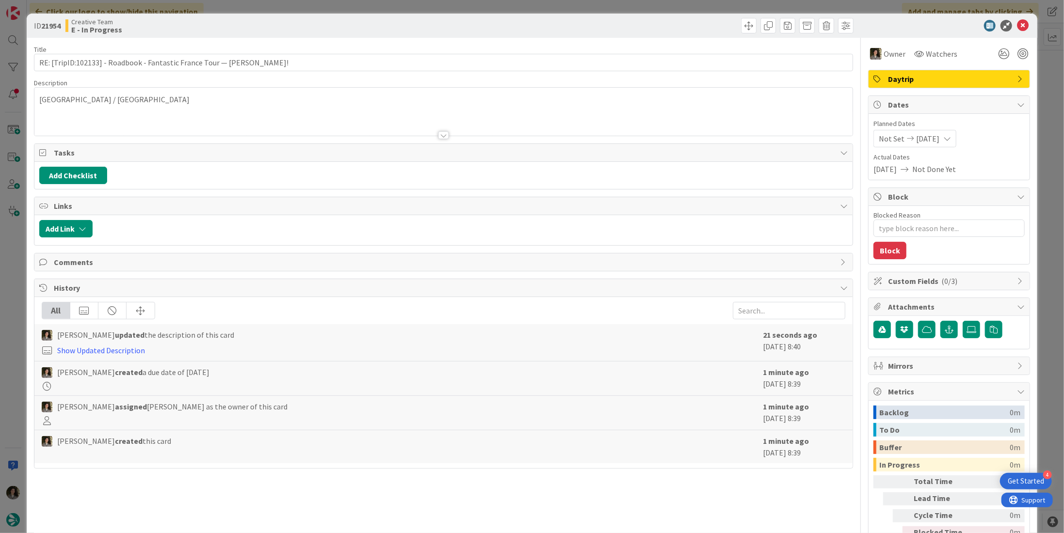
click at [96, 102] on p "[GEOGRAPHIC_DATA] / [GEOGRAPHIC_DATA]" at bounding box center [443, 99] width 809 height 11
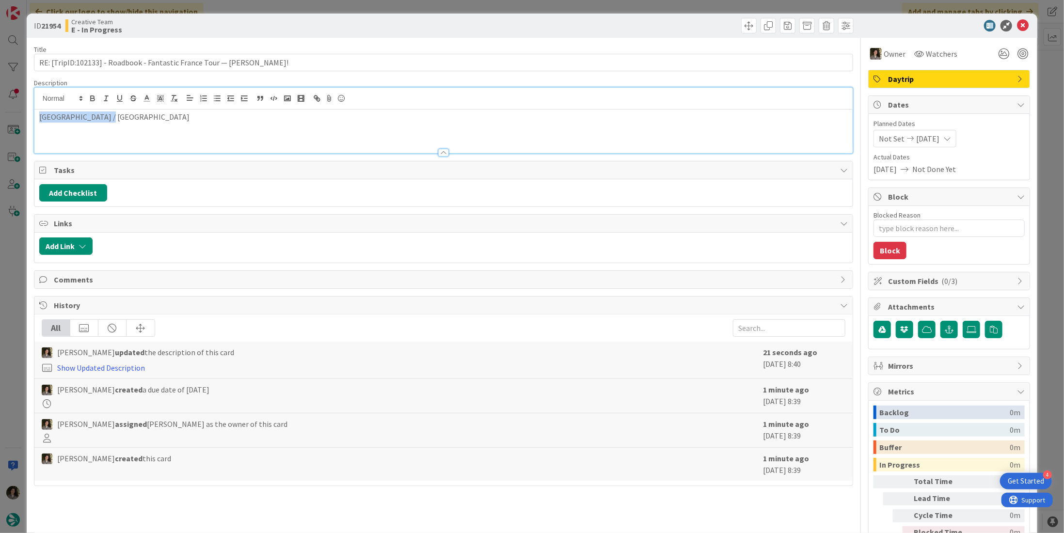
drag, startPoint x: 109, startPoint y: 117, endPoint x: 13, endPoint y: 113, distance: 96.6
click at [13, 113] on div "ID 21954 Creative Team E - In Progress Title 68 / 128 RE: [TripID:102133] - Roa…" at bounding box center [532, 266] width 1064 height 533
copy p "[GEOGRAPHIC_DATA] / [GEOGRAPHIC_DATA]"
drag, startPoint x: 1015, startPoint y: 25, endPoint x: 1002, endPoint y: 18, distance: 14.5
click at [1017, 26] on icon at bounding box center [1023, 26] width 12 height 12
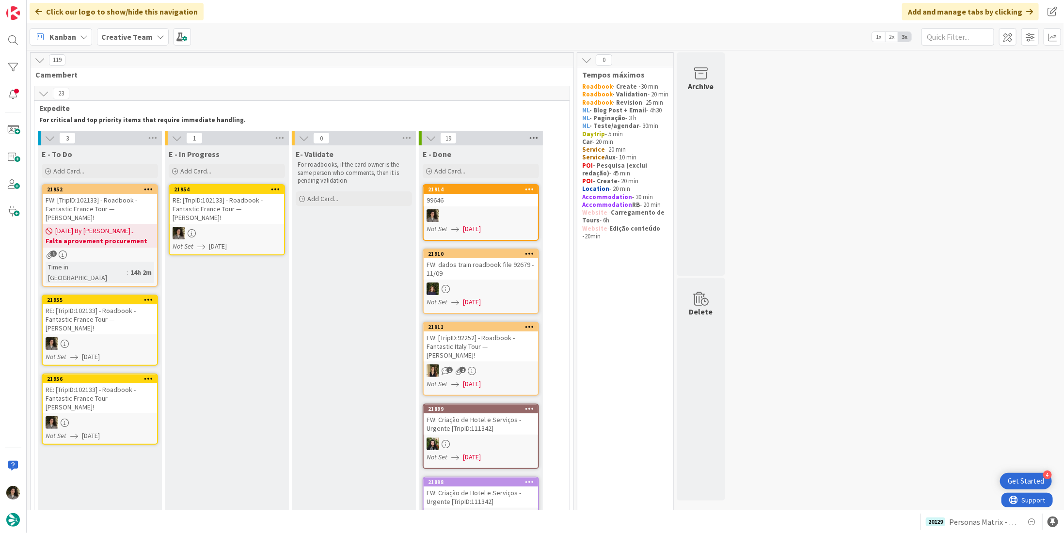
click at [535, 136] on icon at bounding box center [534, 138] width 13 height 15
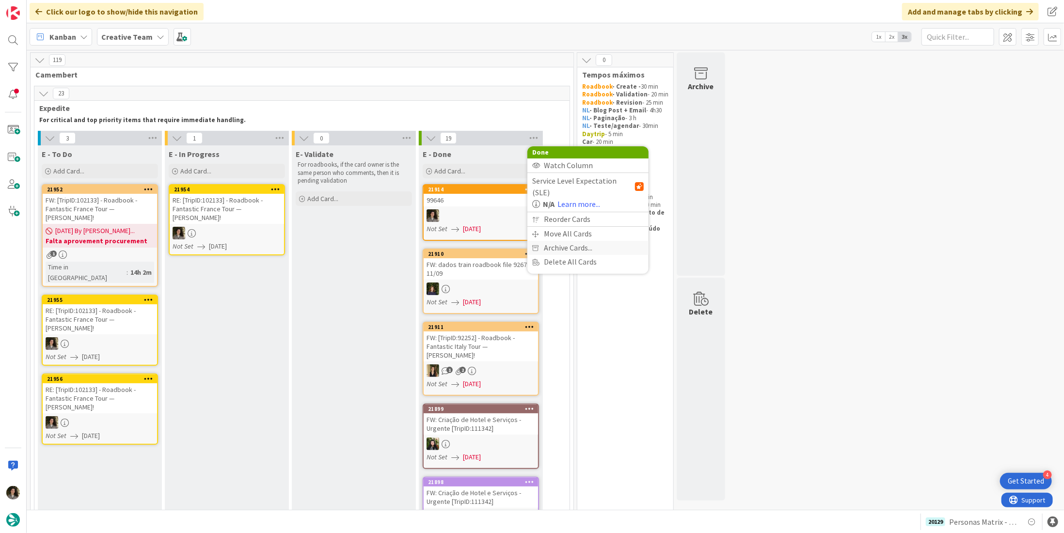
click at [577, 241] on span "Archive Cards..." at bounding box center [568, 248] width 48 height 14
click at [561, 266] on span "Archive Now" at bounding box center [572, 267] width 43 height 15
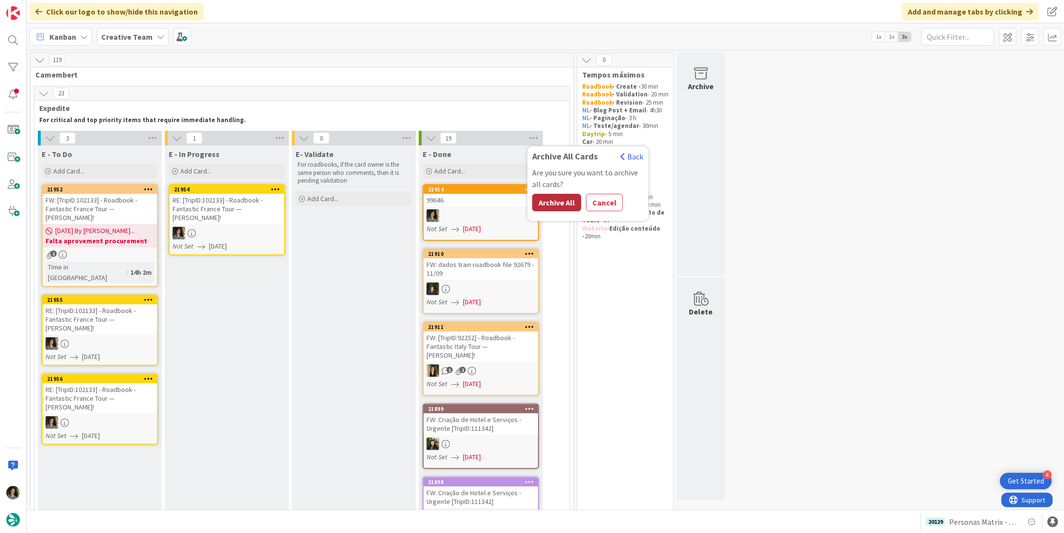
click at [561, 205] on button "Archive All" at bounding box center [556, 202] width 49 height 17
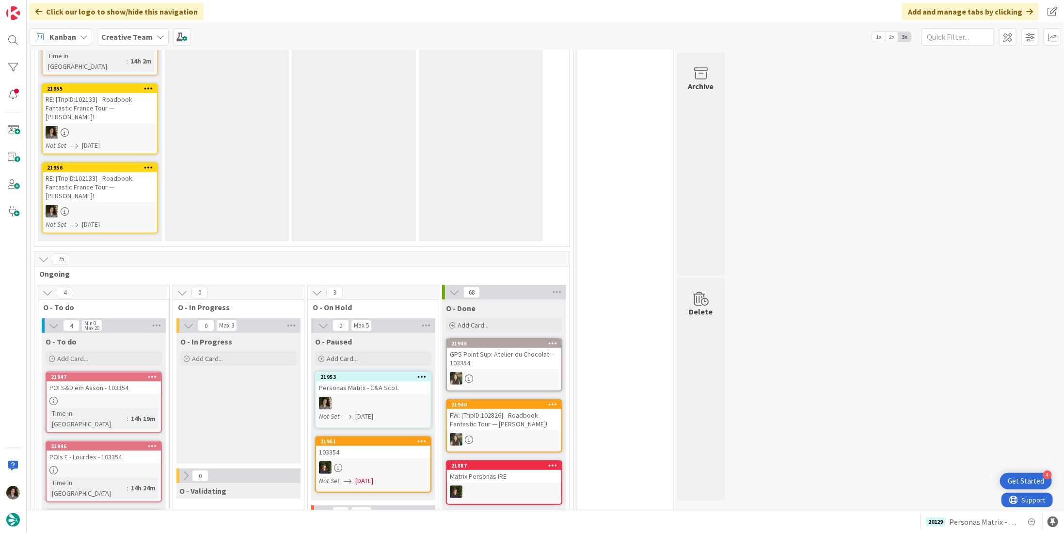
scroll to position [339, 0]
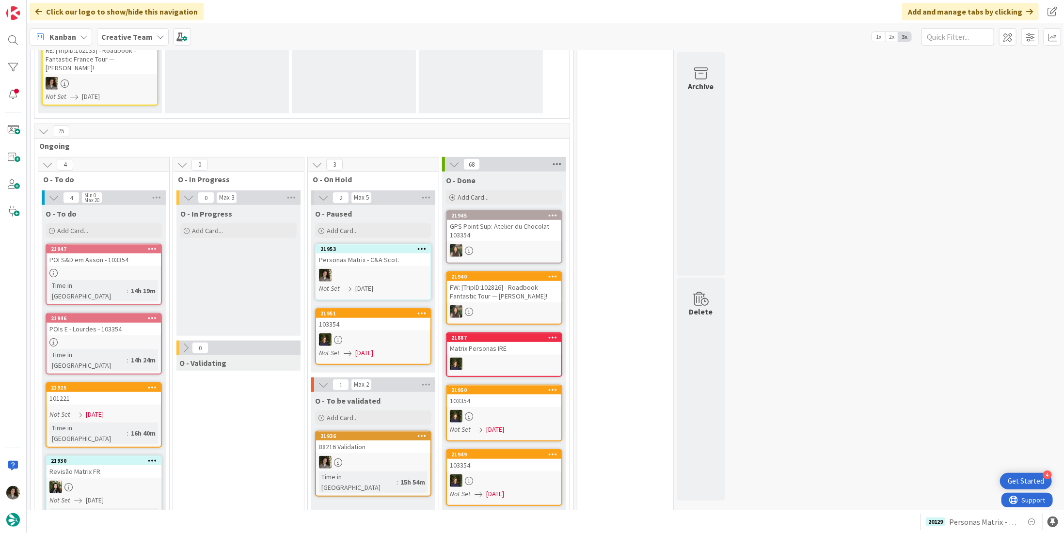
click at [553, 157] on icon at bounding box center [557, 164] width 13 height 15
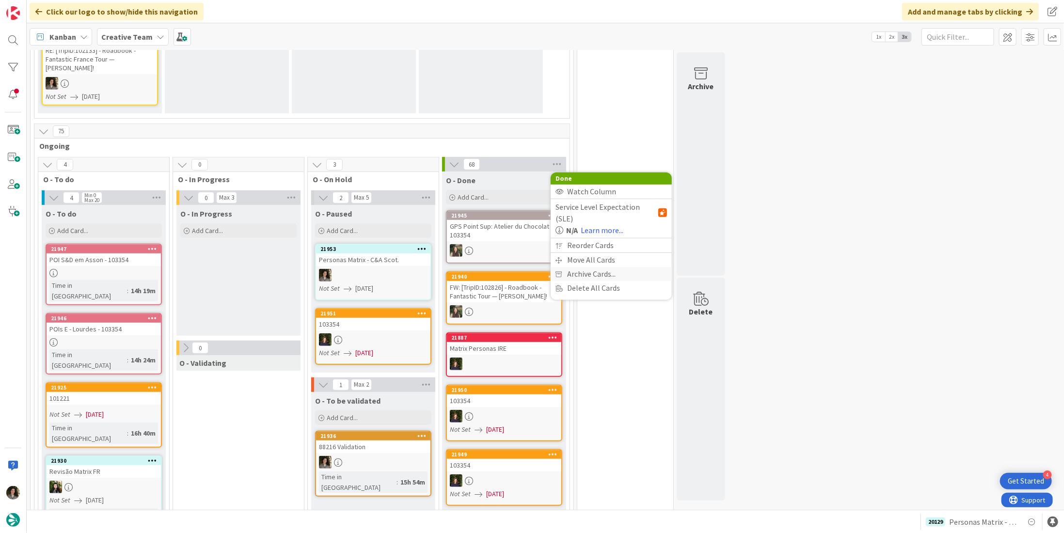
click at [580, 267] on span "Archive Cards..." at bounding box center [591, 274] width 48 height 14
click at [582, 287] on span "Archive Now" at bounding box center [595, 294] width 43 height 15
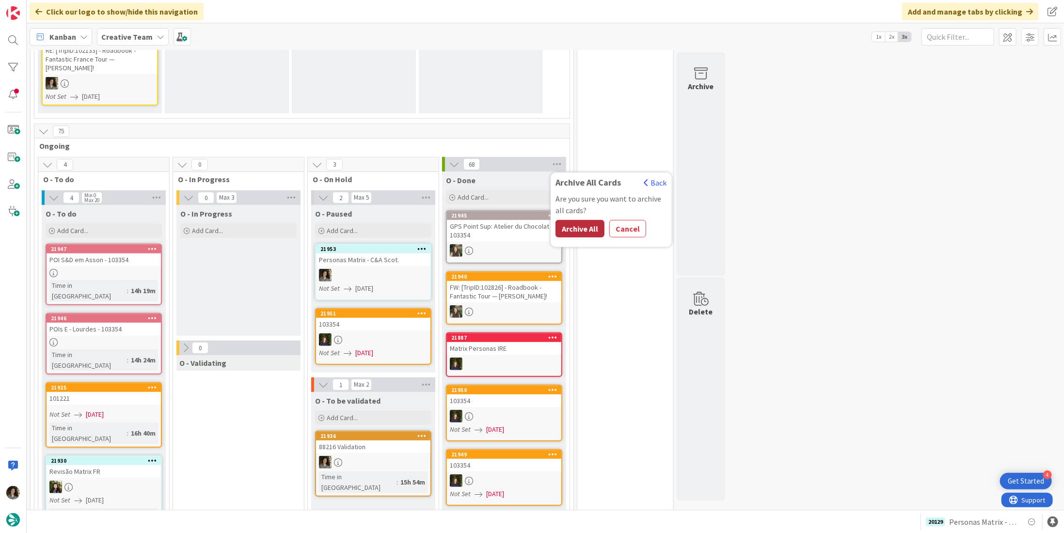
click at [574, 220] on button "Archive All" at bounding box center [580, 228] width 49 height 17
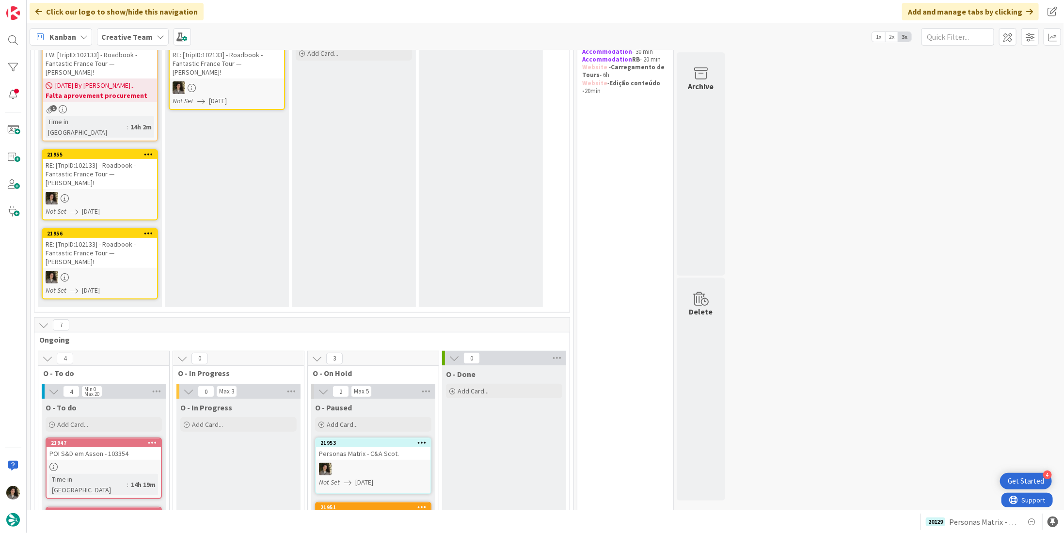
scroll to position [0, 0]
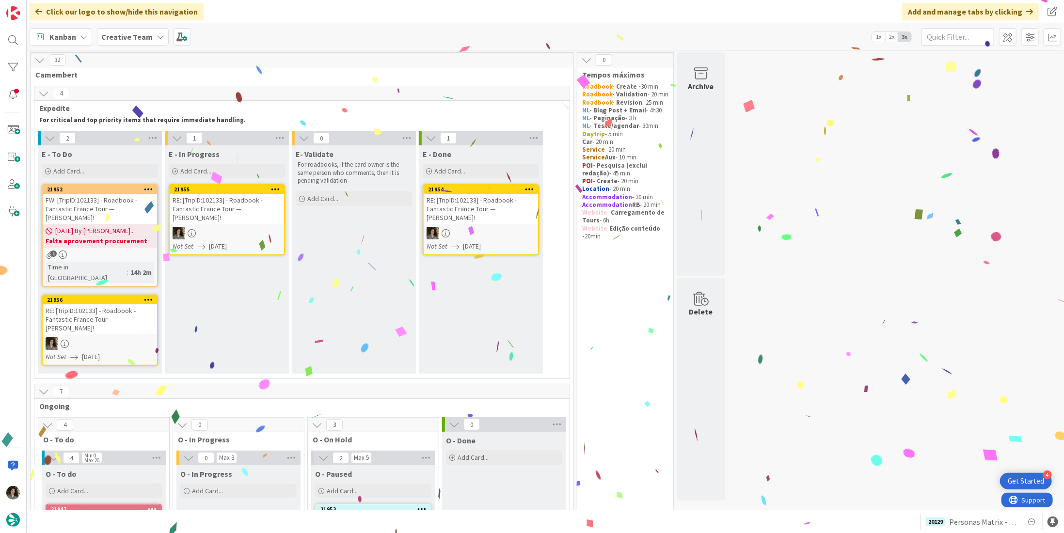
click at [230, 227] on div at bounding box center [227, 233] width 114 height 13
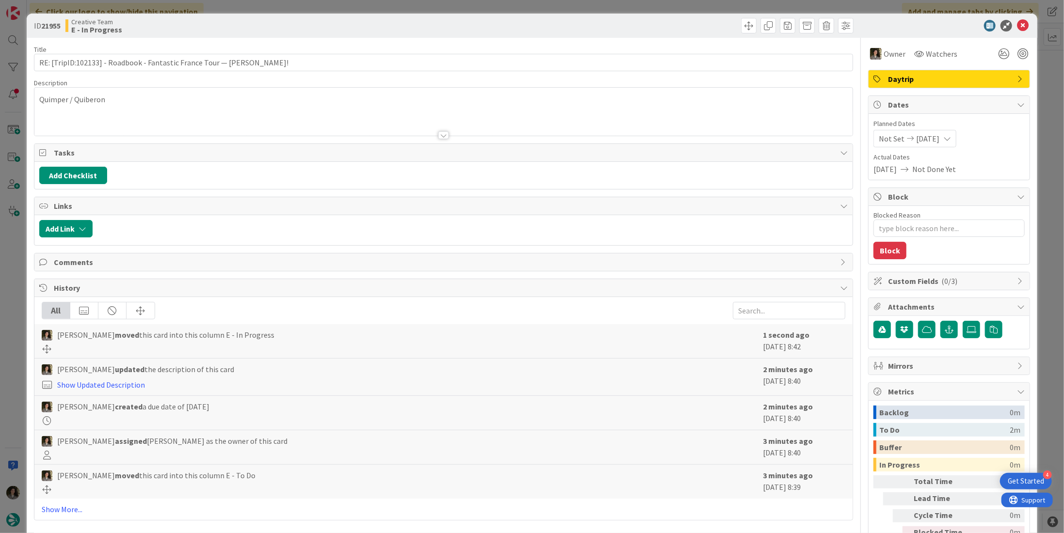
click at [148, 105] on div "Quimper / Quiberon" at bounding box center [443, 114] width 818 height 44
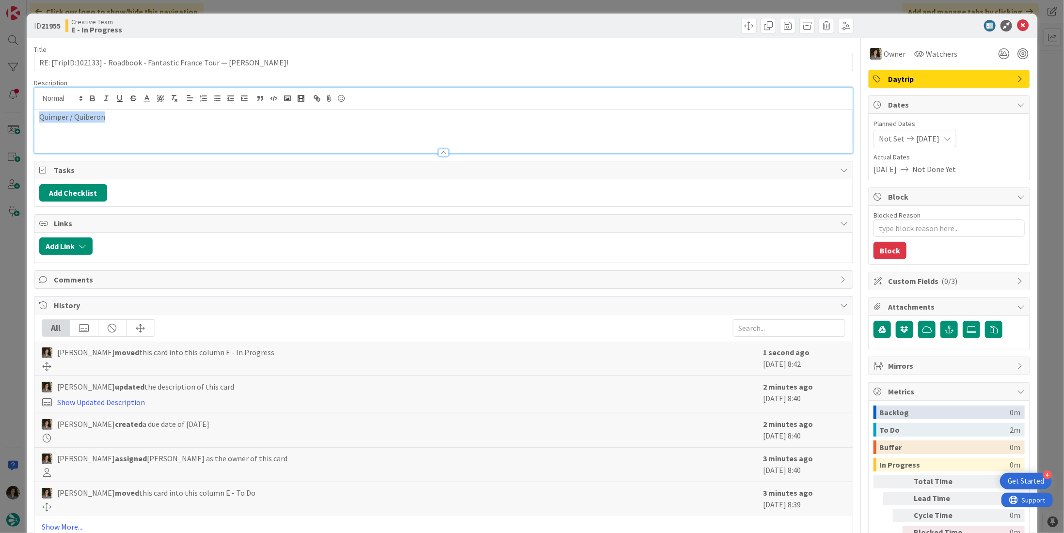
drag, startPoint x: 127, startPoint y: 116, endPoint x: 6, endPoint y: 115, distance: 120.7
click at [6, 115] on div "ID 21955 Creative Team E - In Progress Title 68 / 128 RE: [TripID:102133] - Roa…" at bounding box center [532, 266] width 1064 height 533
copy p "Quimper / Quiberon"
click at [1019, 23] on icon at bounding box center [1023, 26] width 12 height 12
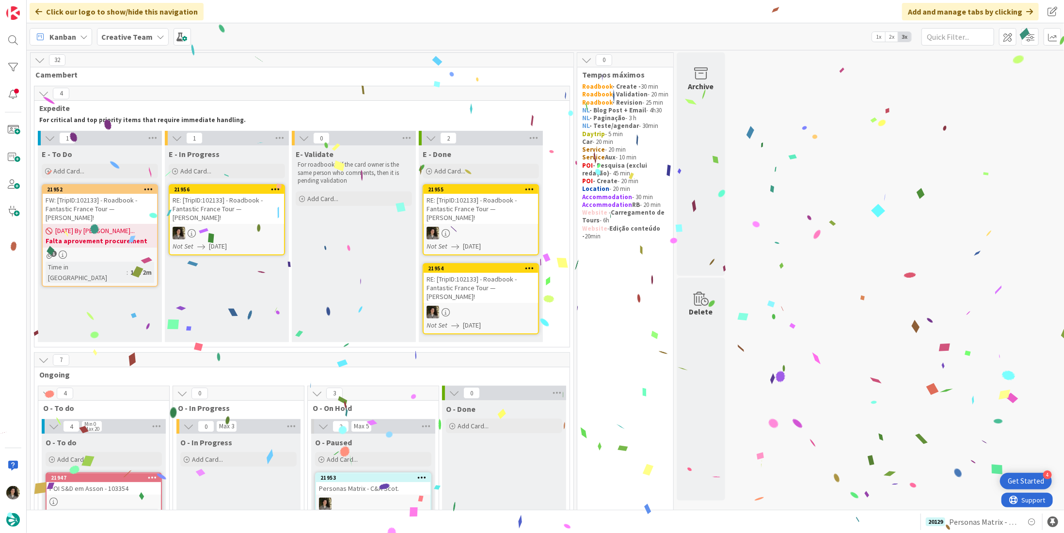
click at [239, 227] on div at bounding box center [227, 233] width 114 height 13
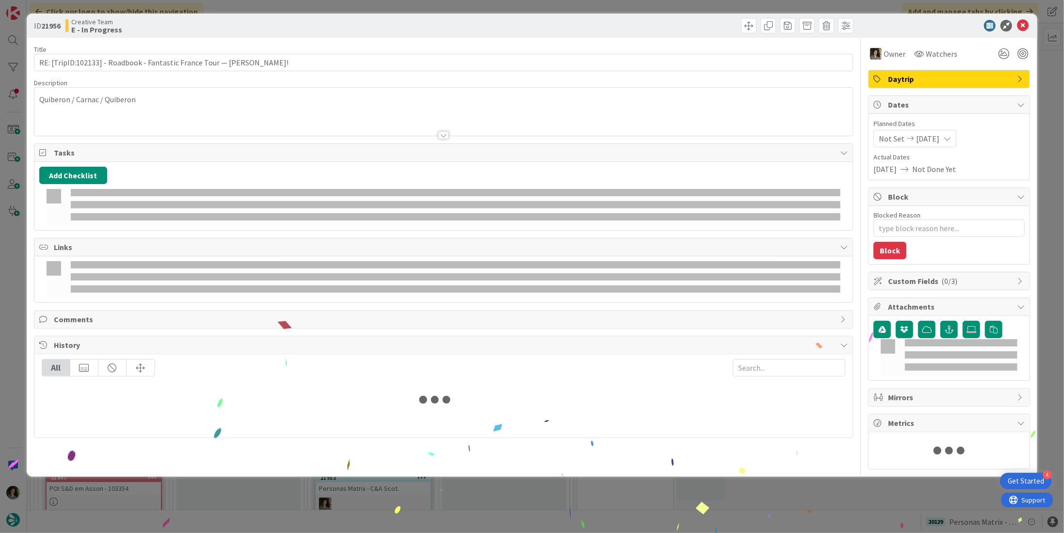
click at [238, 217] on div at bounding box center [456, 216] width 770 height 7
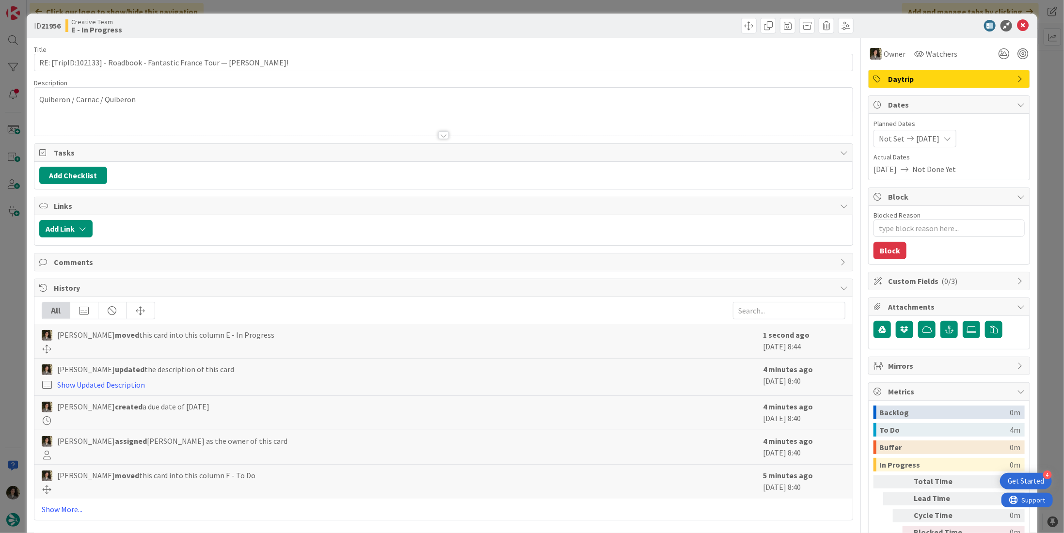
click at [184, 103] on p "Quiberon / Carnac / Quiberon" at bounding box center [443, 99] width 809 height 11
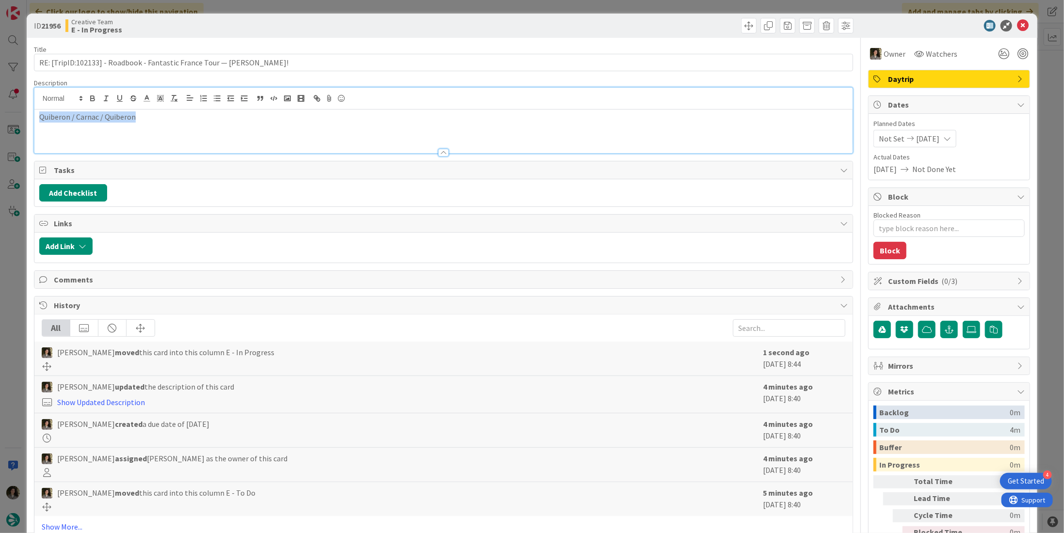
drag, startPoint x: 156, startPoint y: 121, endPoint x: -6, endPoint y: 119, distance: 162.0
click at [0, 119] on html "4 Get Started Click our logo to show/hide this navigation Add and manage tabs b…" at bounding box center [532, 266] width 1064 height 533
copy p "Quiberon / Carnac / Quiberon"
click at [1021, 19] on div "ID 21956 Creative Team E - In Progress" at bounding box center [532, 26] width 1011 height 24
click at [1017, 26] on icon at bounding box center [1023, 26] width 12 height 12
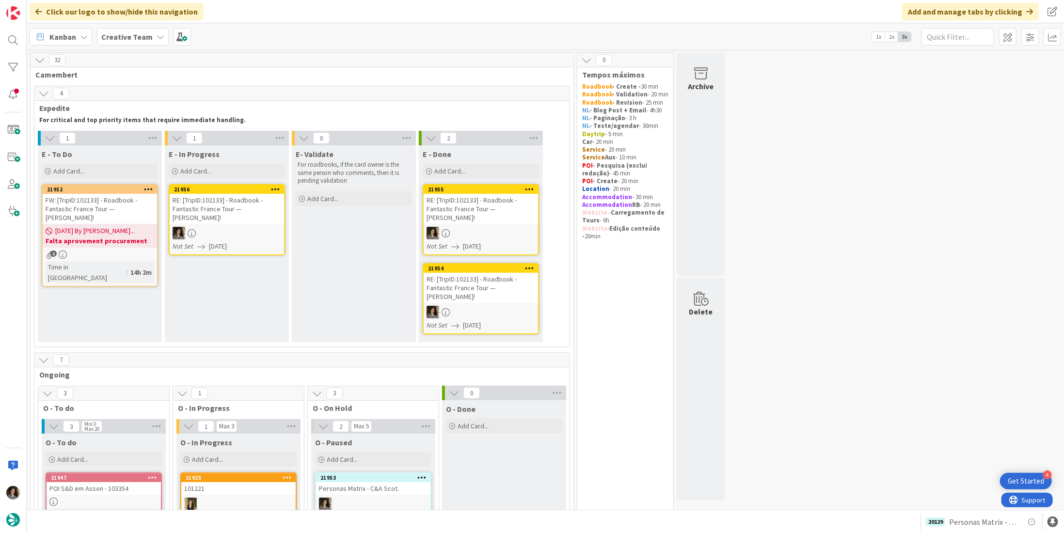
click at [221, 227] on div at bounding box center [227, 233] width 114 height 13
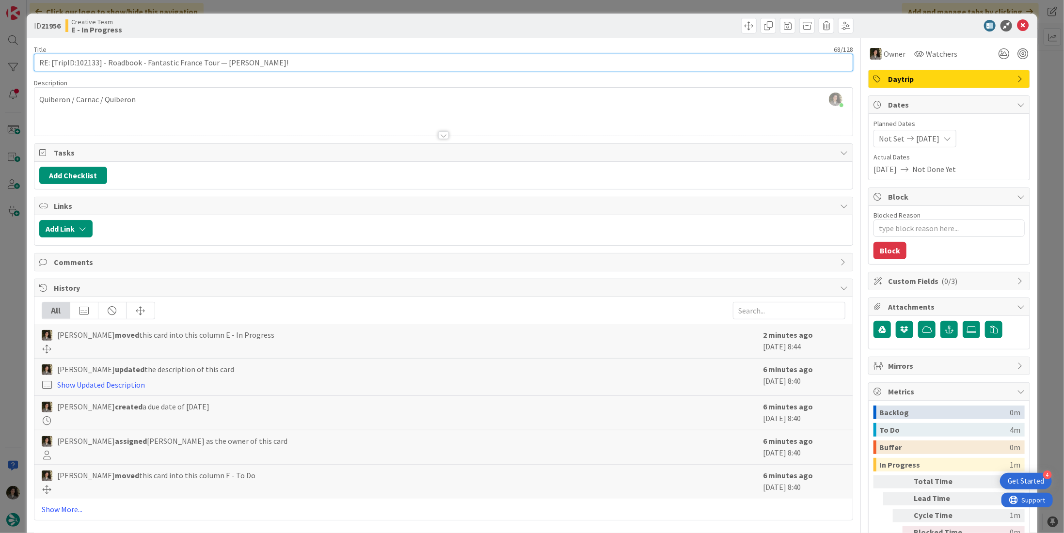
drag, startPoint x: 97, startPoint y: 62, endPoint x: 75, endPoint y: 62, distance: 22.3
click at [75, 62] on input "RE: [TripID:102133] - Roadbook - Fantastic France Tour — [PERSON_NAME]!" at bounding box center [443, 62] width 819 height 17
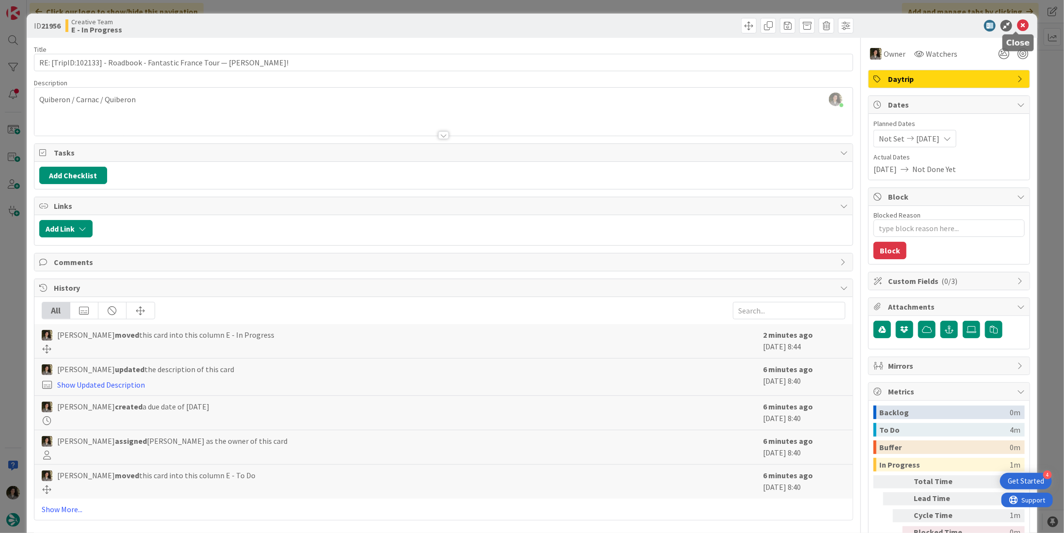
click at [1017, 22] on icon at bounding box center [1023, 26] width 12 height 12
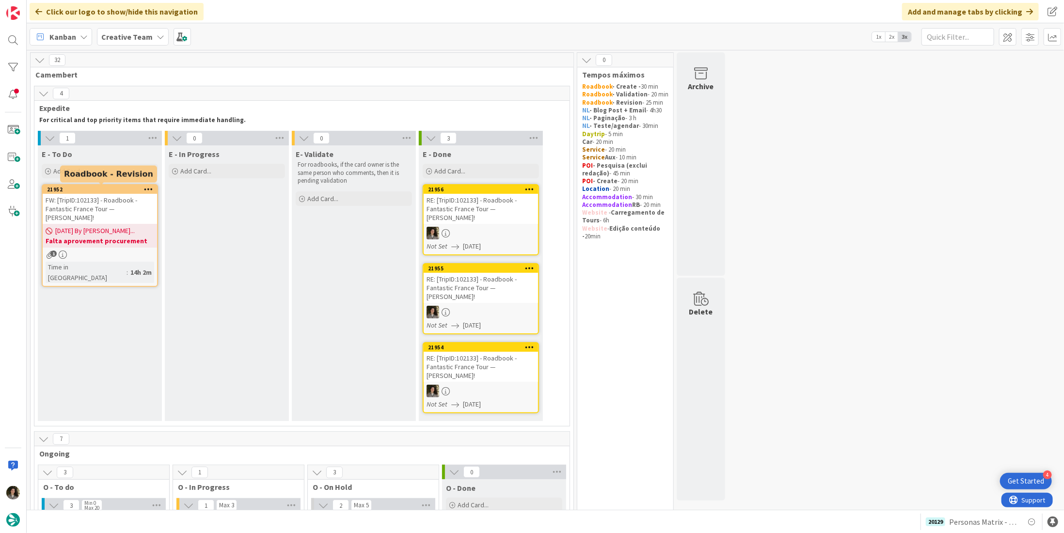
click at [100, 226] on span "[DATE] By [PERSON_NAME]..." at bounding box center [95, 231] width 80 height 10
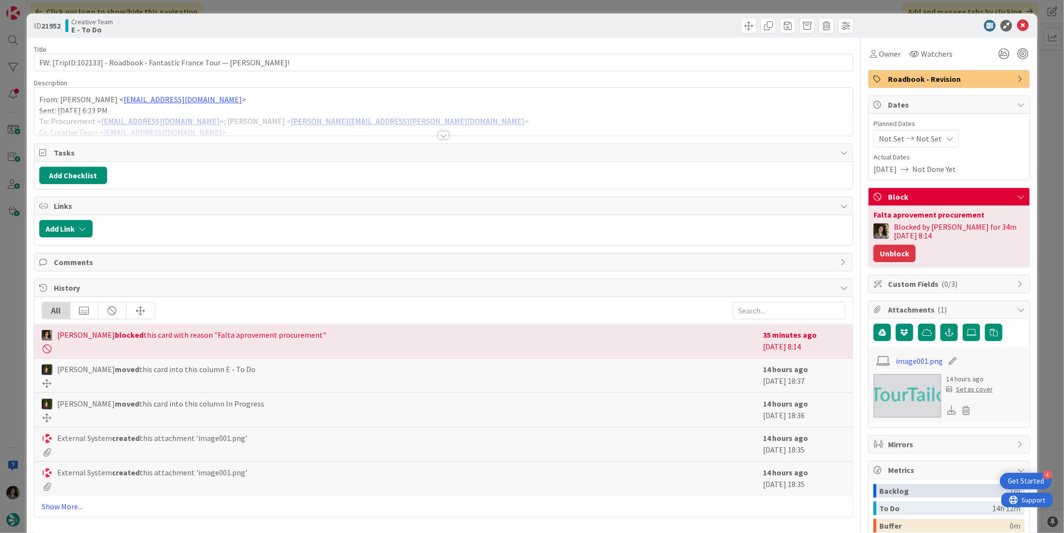
click at [895, 252] on button "Unblock" at bounding box center [895, 253] width 42 height 17
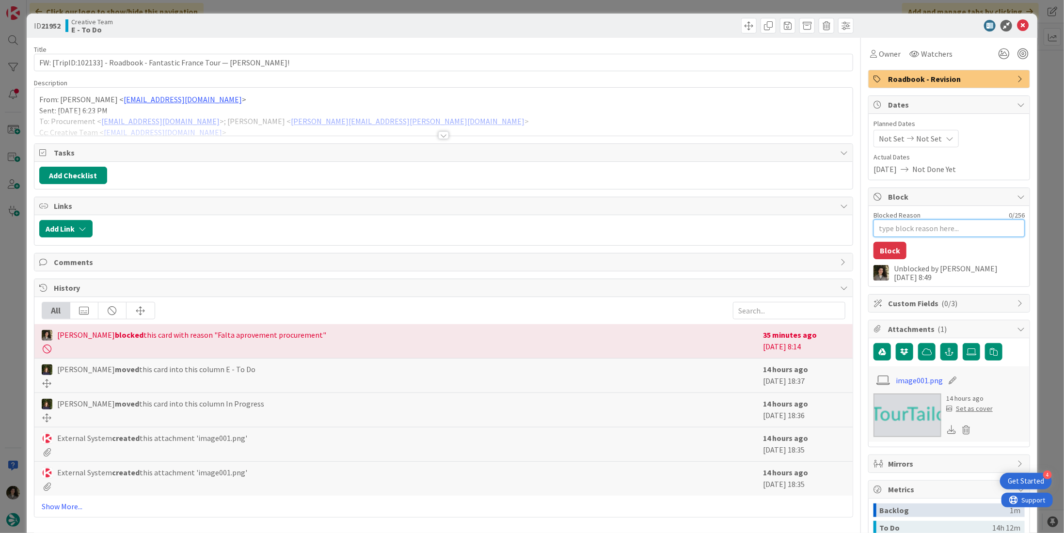
click at [954, 229] on textarea "Blocked Reason" at bounding box center [949, 228] width 151 height 17
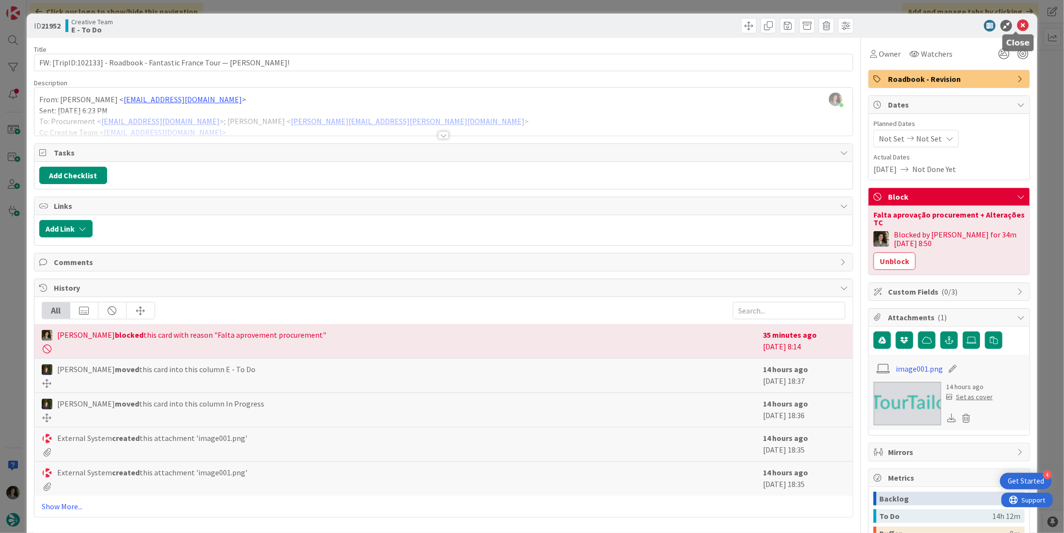
click at [1019, 23] on icon at bounding box center [1023, 26] width 12 height 12
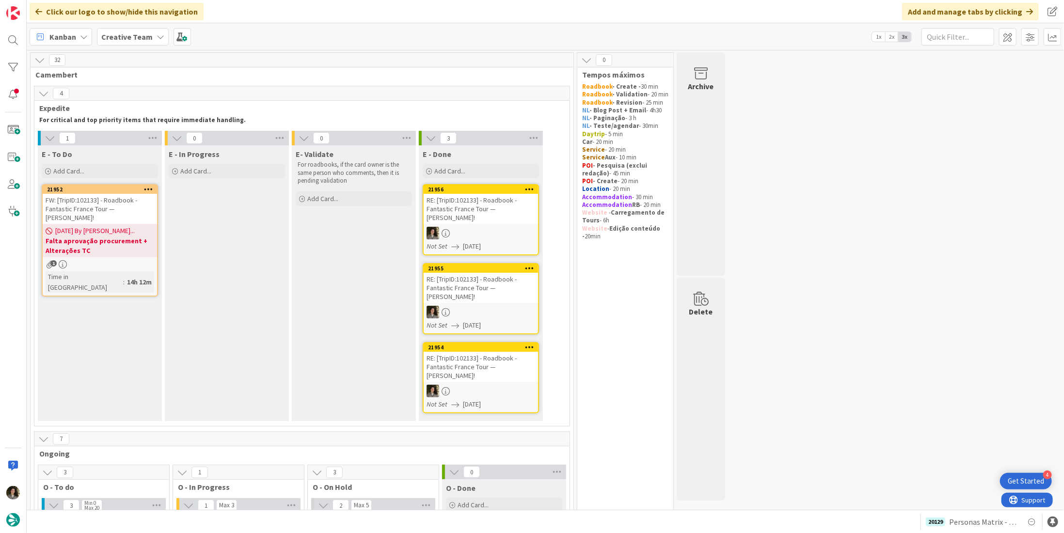
click at [96, 202] on div "FW: [TripID:102133] - Roadbook - Fantastic France Tour — [PERSON_NAME]!" at bounding box center [100, 209] width 114 height 30
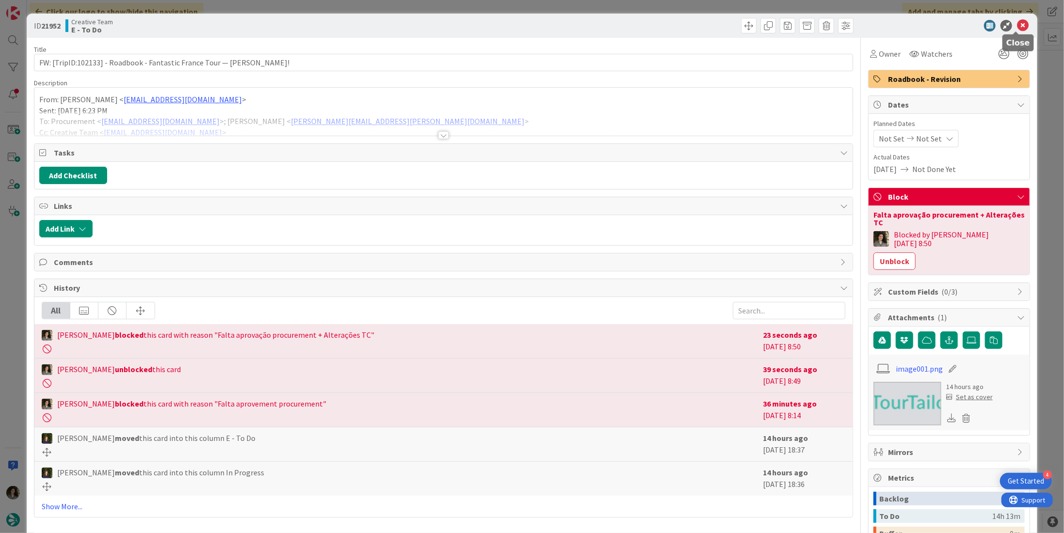
drag, startPoint x: 1015, startPoint y: 23, endPoint x: 723, endPoint y: 121, distance: 307.9
click at [1017, 24] on icon at bounding box center [1023, 26] width 12 height 12
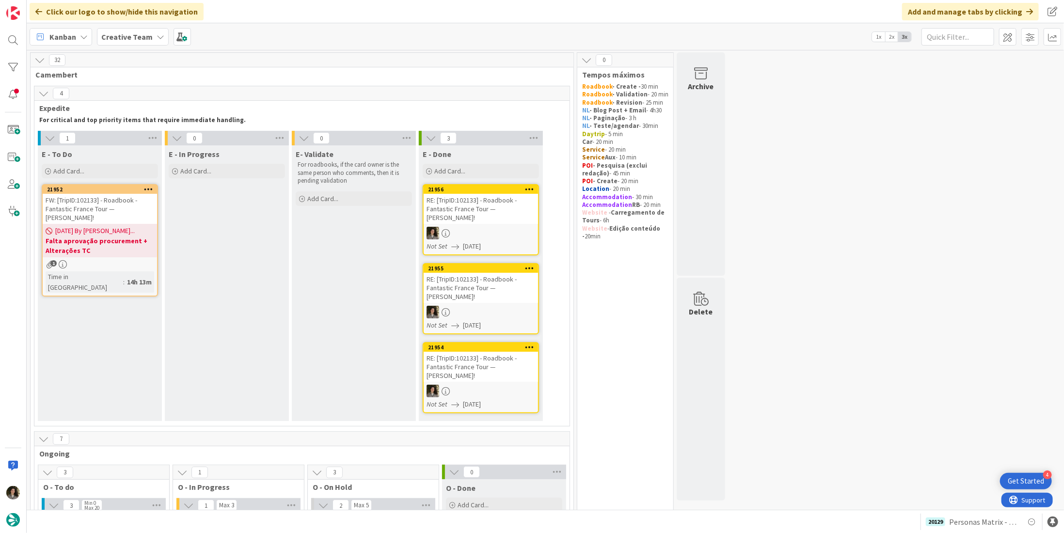
click at [108, 193] on div "21952" at bounding box center [100, 189] width 114 height 9
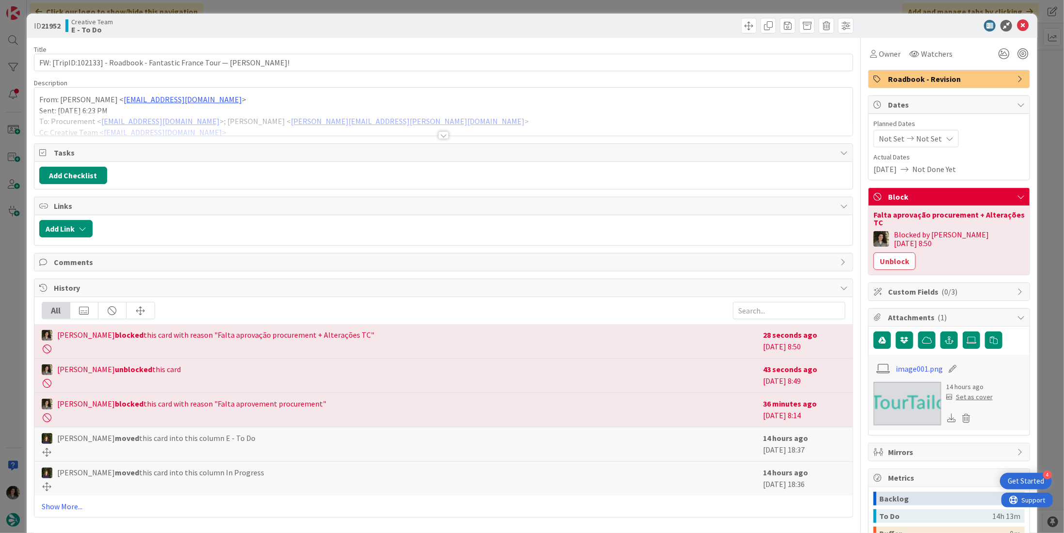
click at [447, 131] on div at bounding box center [443, 123] width 818 height 25
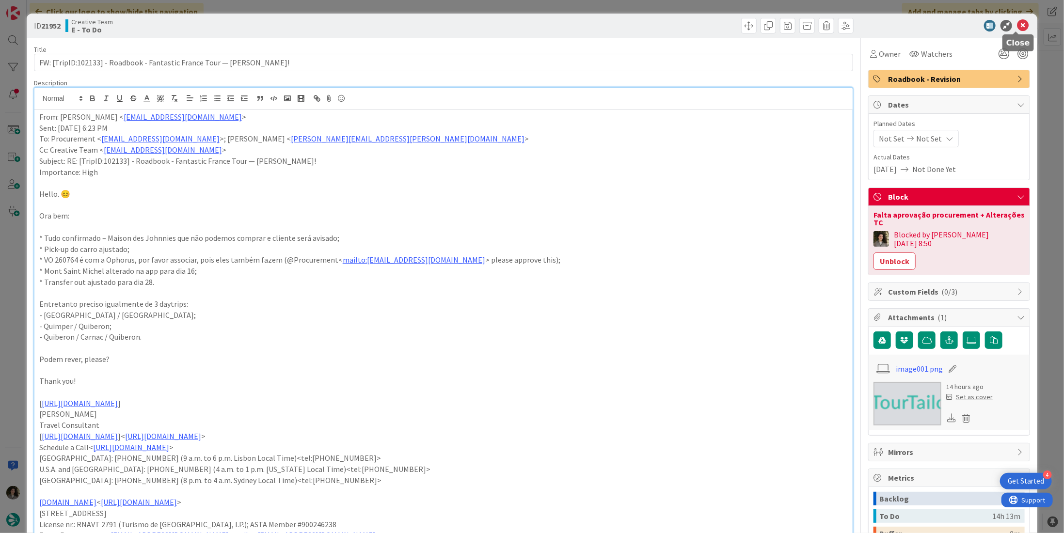
click at [1017, 22] on icon at bounding box center [1023, 26] width 12 height 12
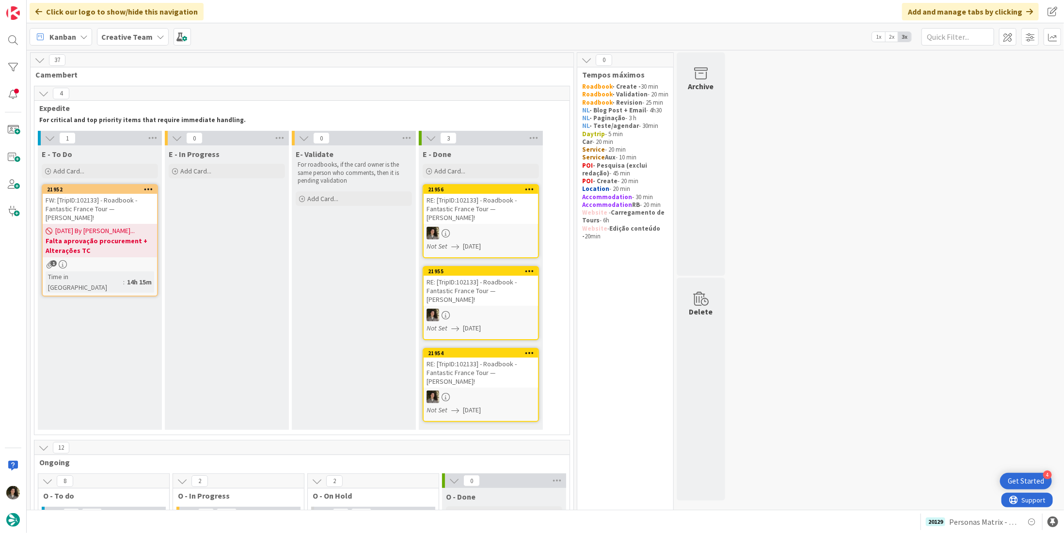
scroll to position [242, 0]
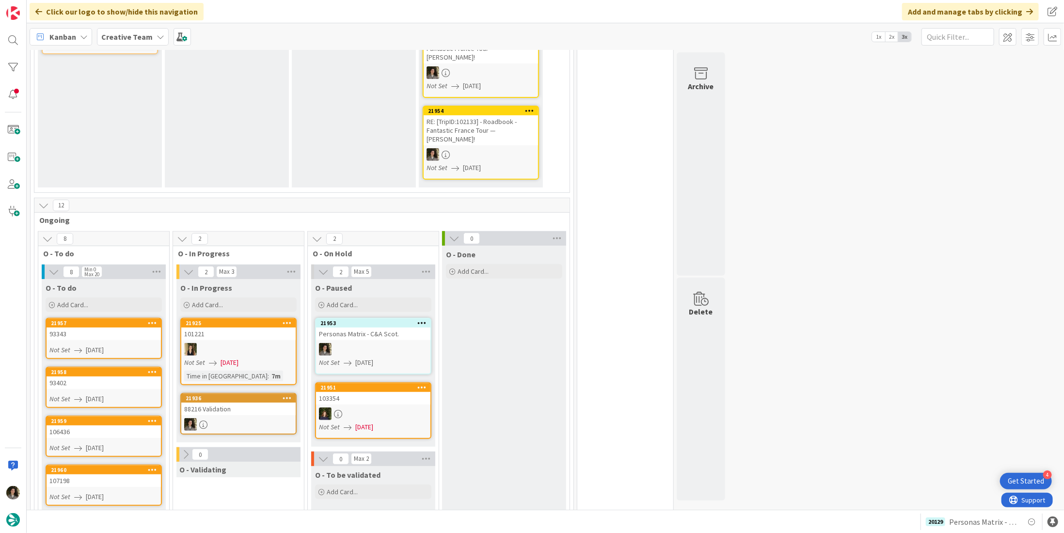
click at [263, 403] on div "88216 Validation" at bounding box center [238, 409] width 114 height 13
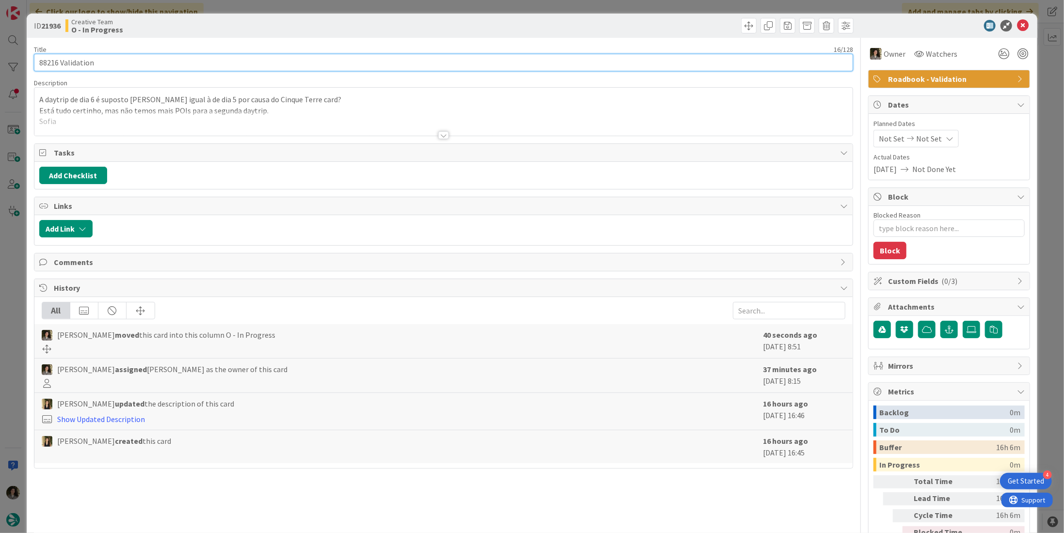
drag, startPoint x: 57, startPoint y: 63, endPoint x: 36, endPoint y: 63, distance: 21.3
click at [36, 63] on input "88216 Validation" at bounding box center [443, 62] width 819 height 17
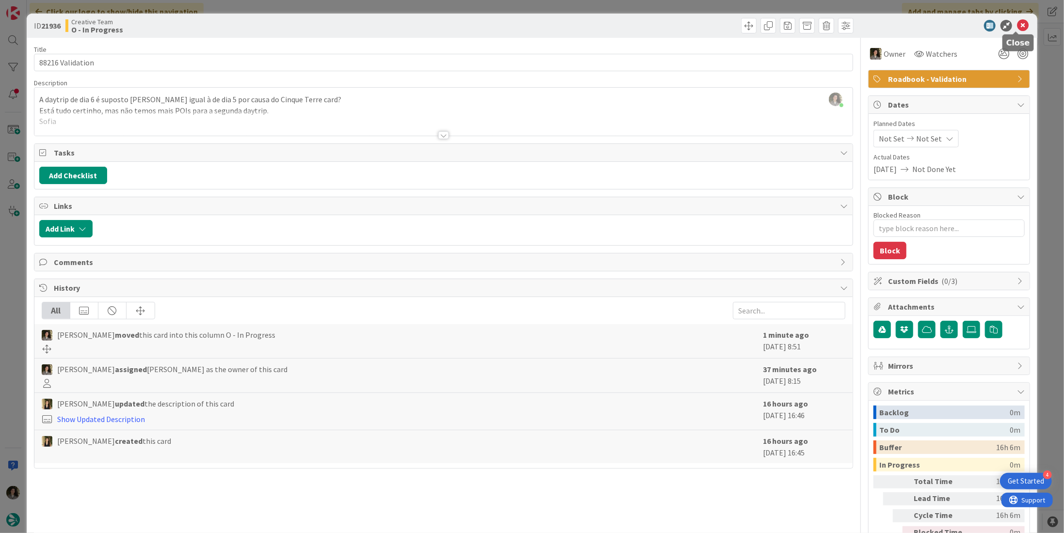
click at [1018, 22] on icon at bounding box center [1023, 26] width 12 height 12
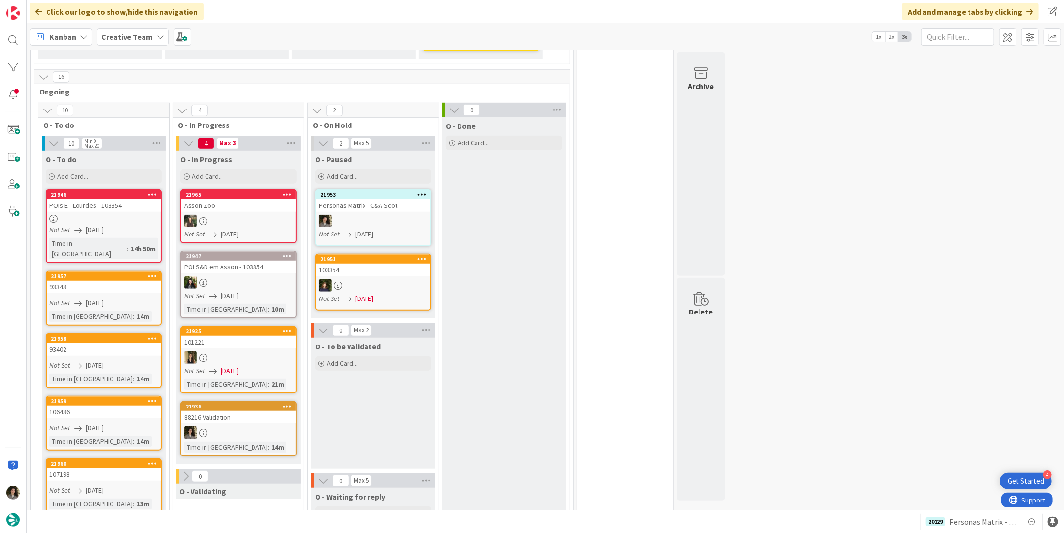
scroll to position [436, 0]
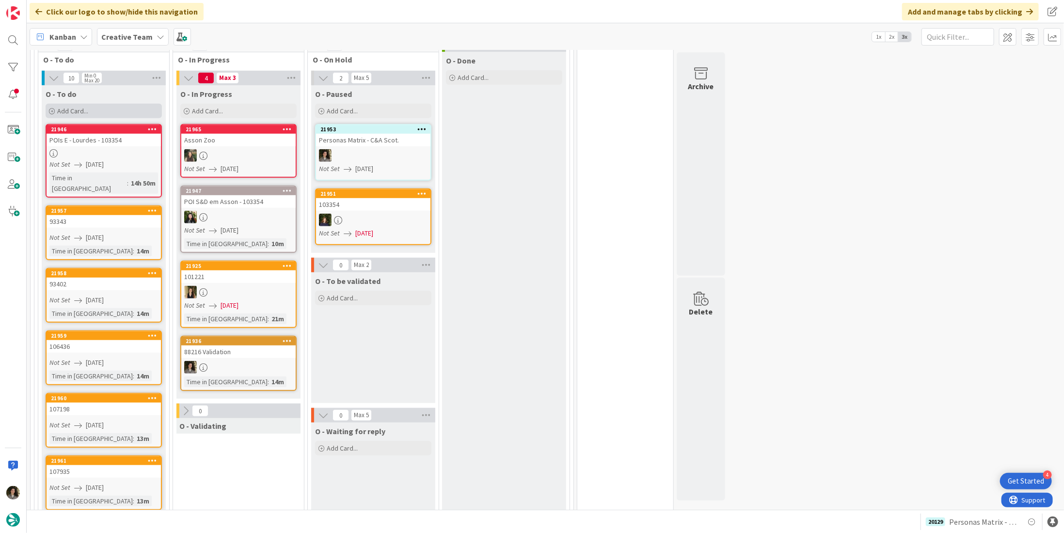
click at [77, 107] on span "Add Card..." at bounding box center [72, 111] width 31 height 9
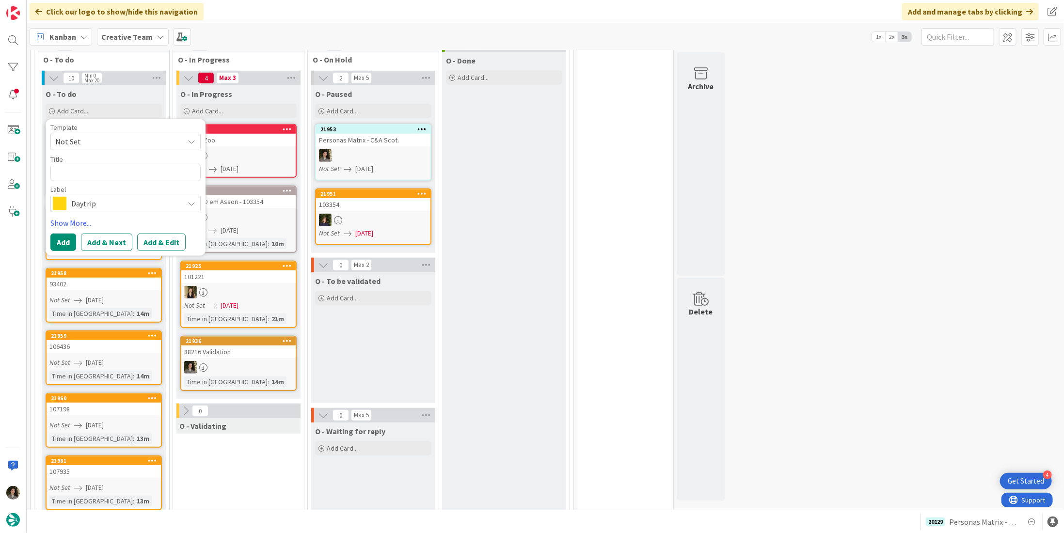
click at [88, 197] on span "Daytrip" at bounding box center [125, 204] width 108 height 14
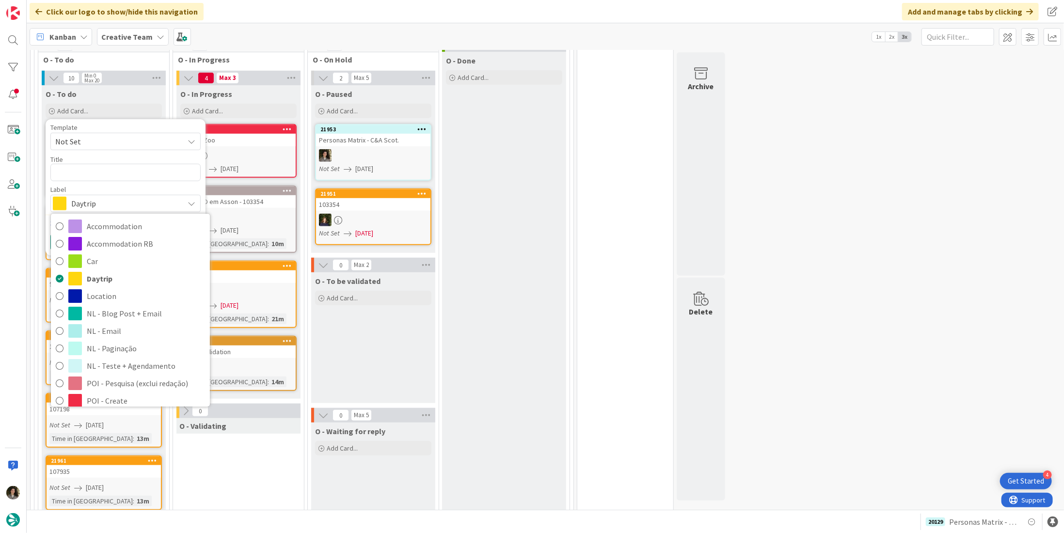
scroll to position [145, 0]
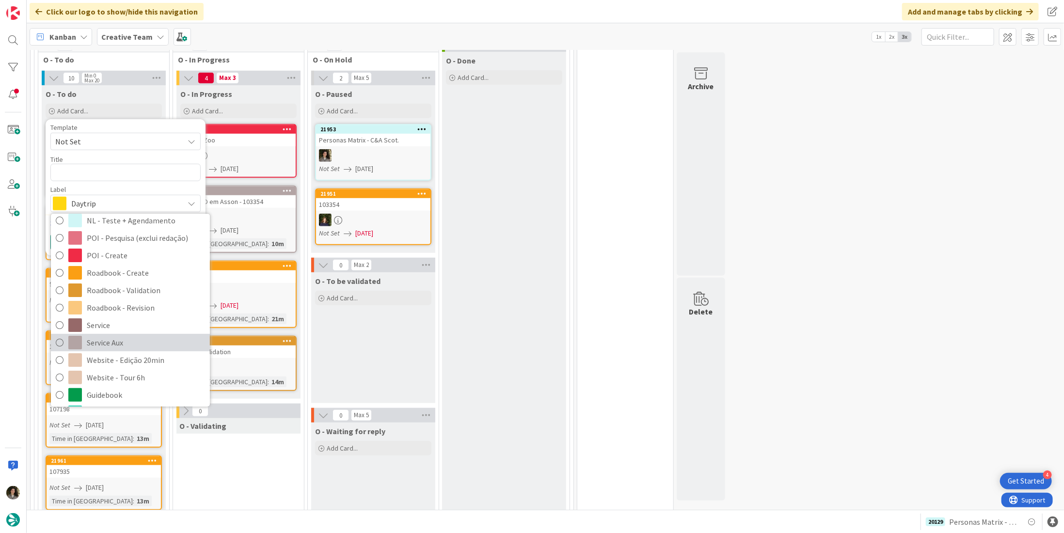
click at [112, 336] on span "Service Aux" at bounding box center [146, 343] width 118 height 15
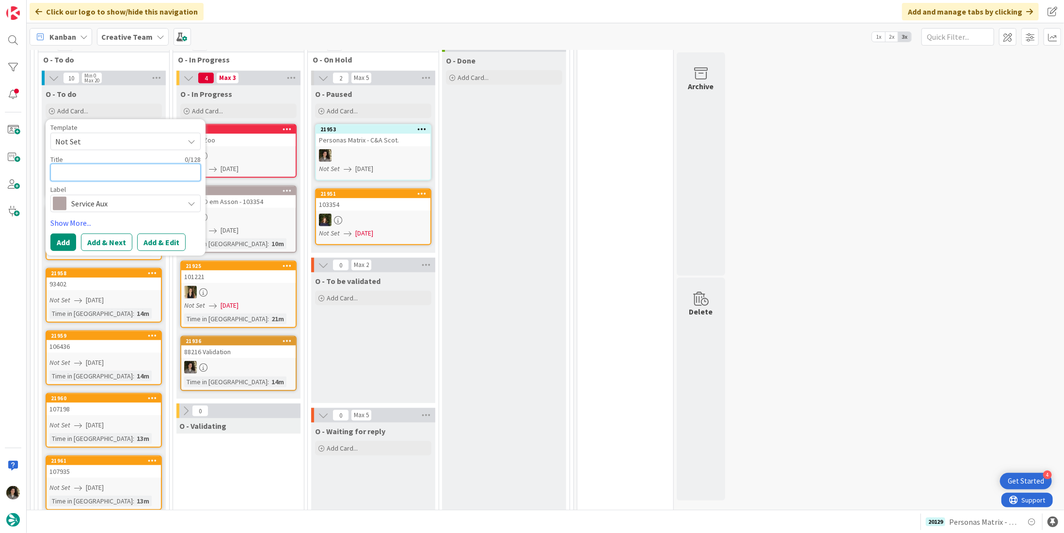
click at [93, 164] on textarea at bounding box center [125, 172] width 150 height 17
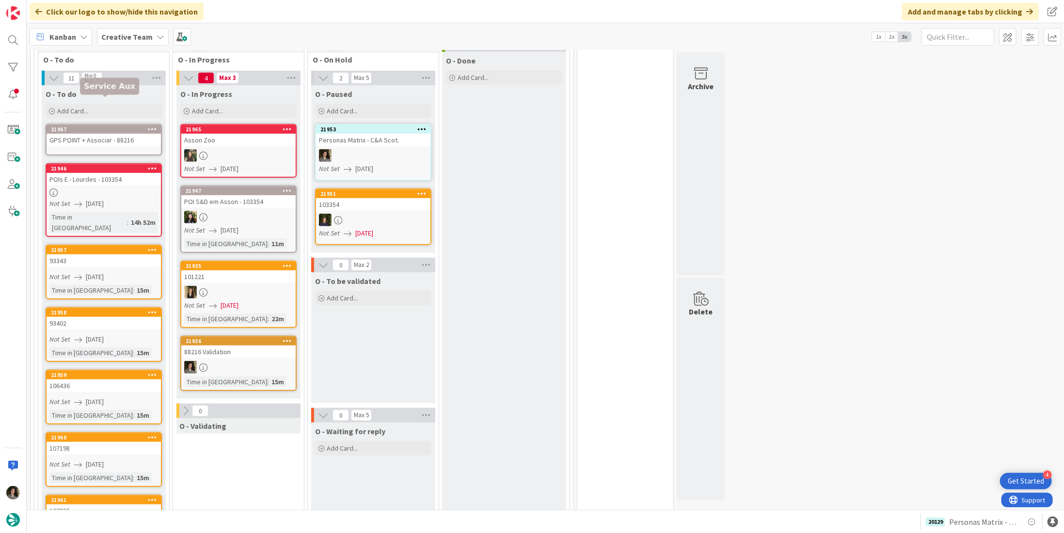
click at [127, 126] on div "21967" at bounding box center [106, 129] width 110 height 7
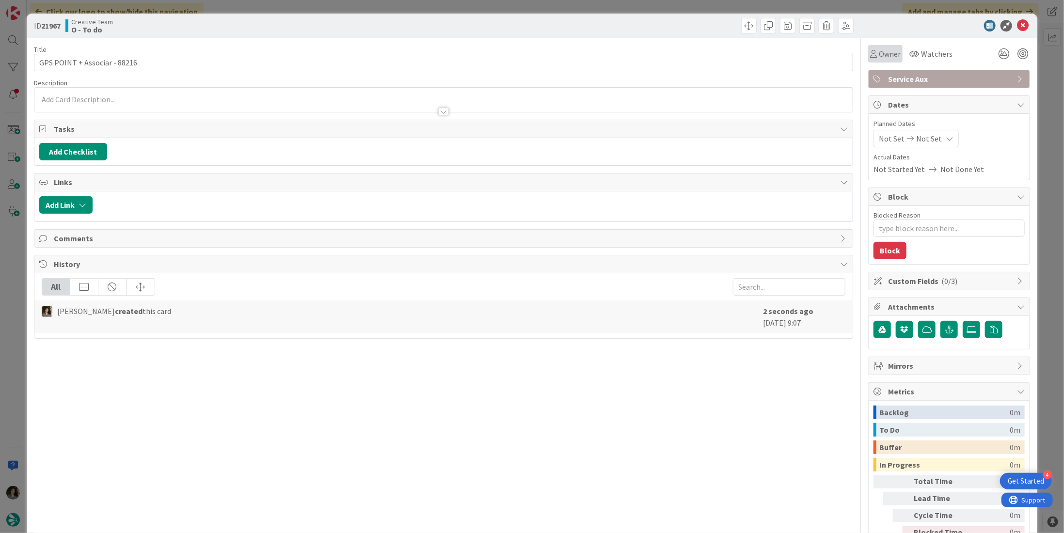
click at [880, 62] on div "Owner" at bounding box center [885, 53] width 34 height 17
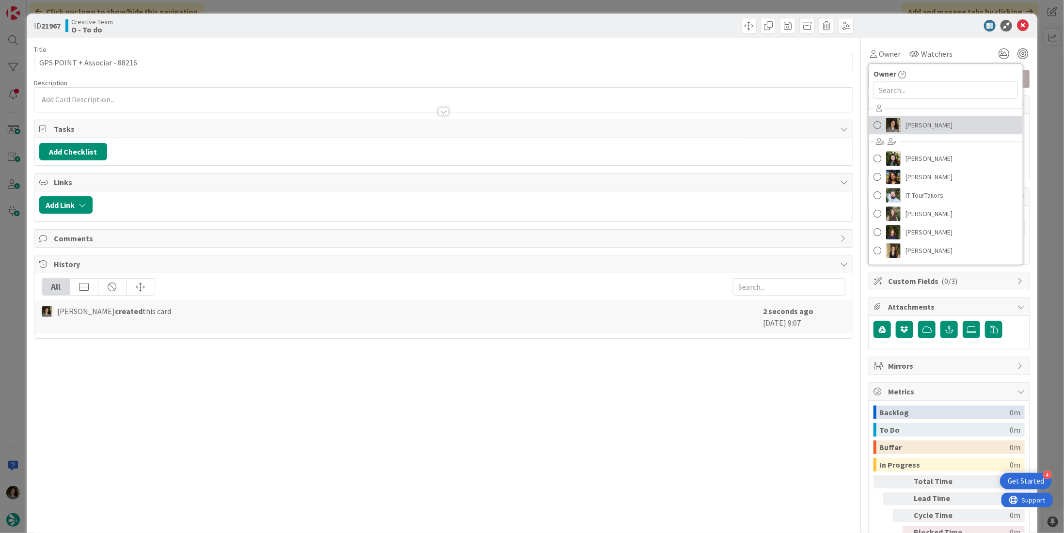
click at [906, 128] on span "[PERSON_NAME]" at bounding box center [929, 125] width 47 height 15
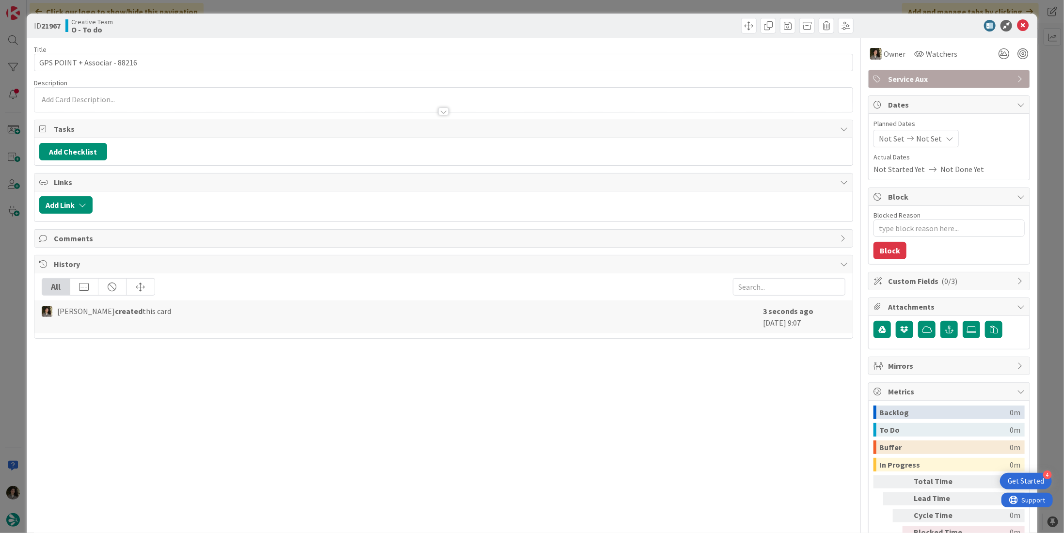
click at [931, 136] on div "Not Set Not Set" at bounding box center [916, 138] width 85 height 17
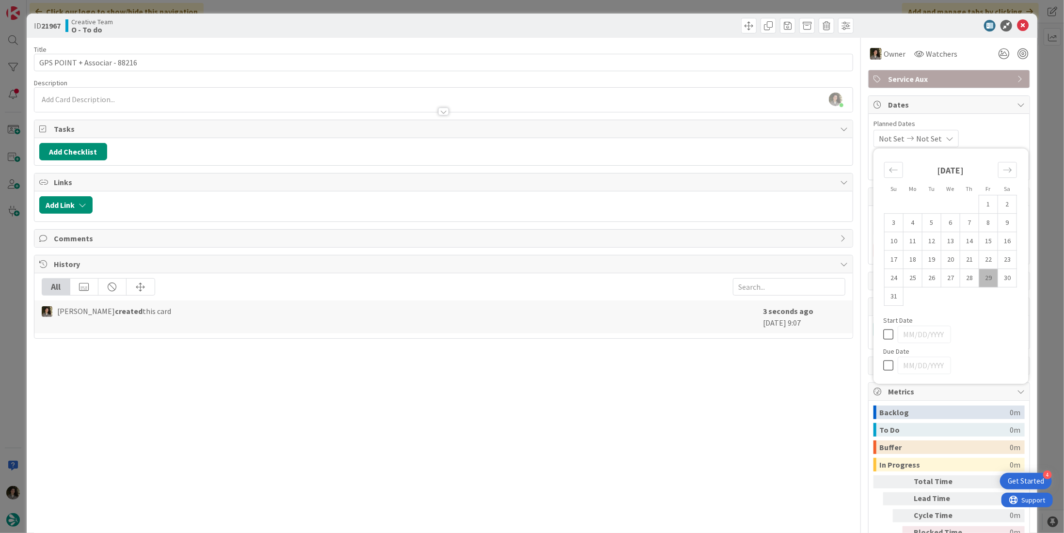
click at [883, 367] on icon at bounding box center [890, 366] width 15 height 12
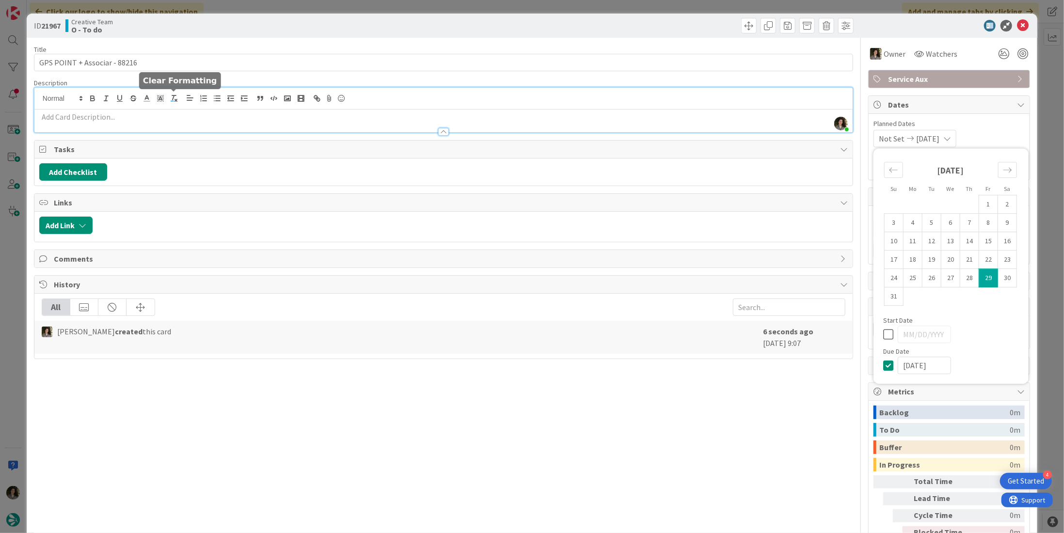
click at [179, 99] on div "[PERSON_NAME] just joined" at bounding box center [443, 110] width 818 height 45
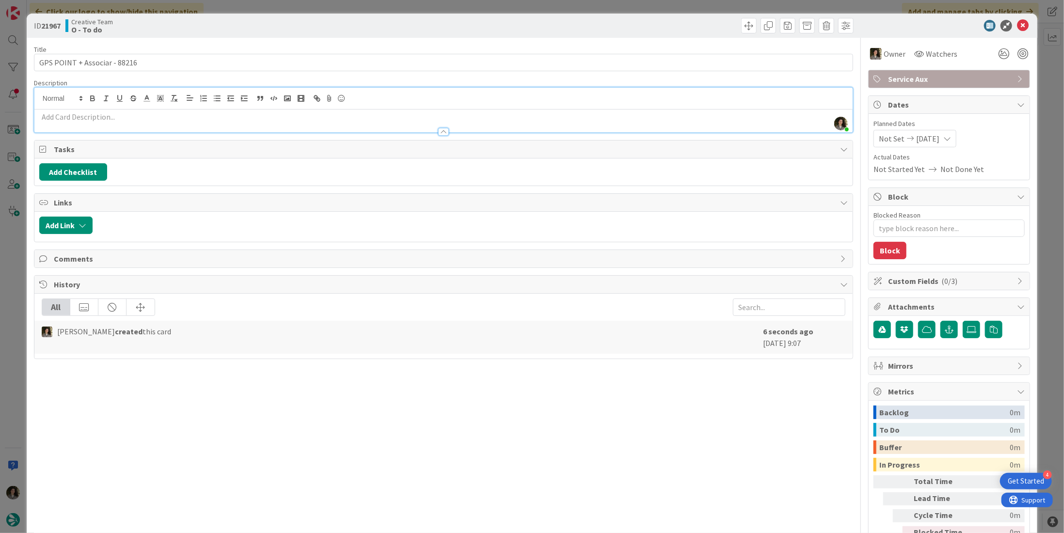
click at [156, 117] on p at bounding box center [443, 117] width 809 height 11
paste div
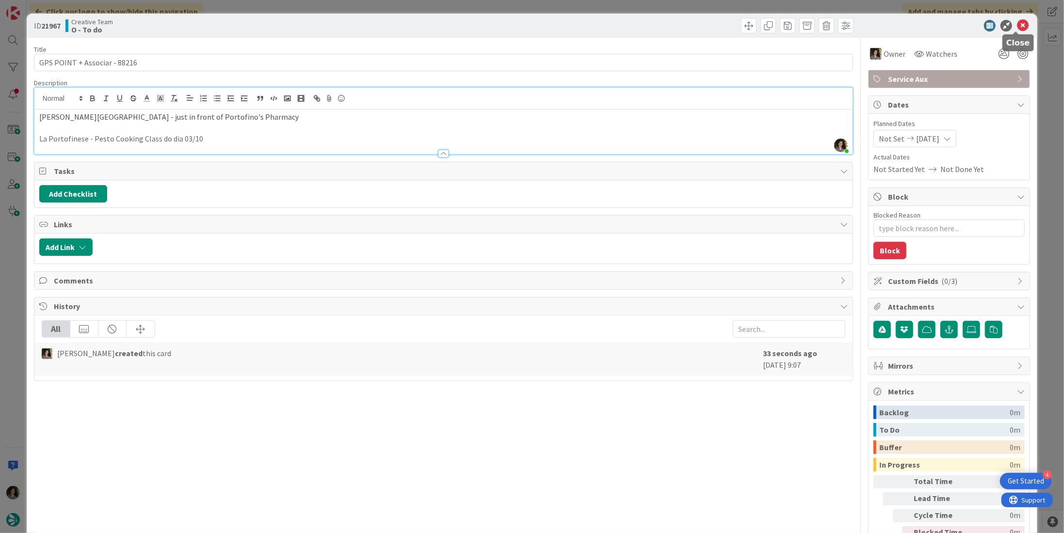
click at [1019, 26] on icon at bounding box center [1023, 26] width 12 height 12
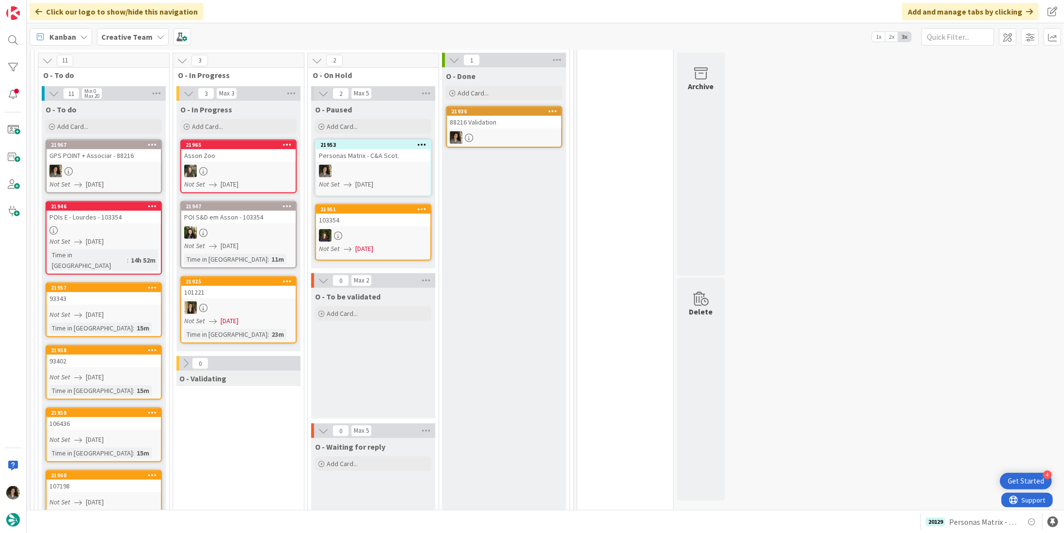
scroll to position [416, 0]
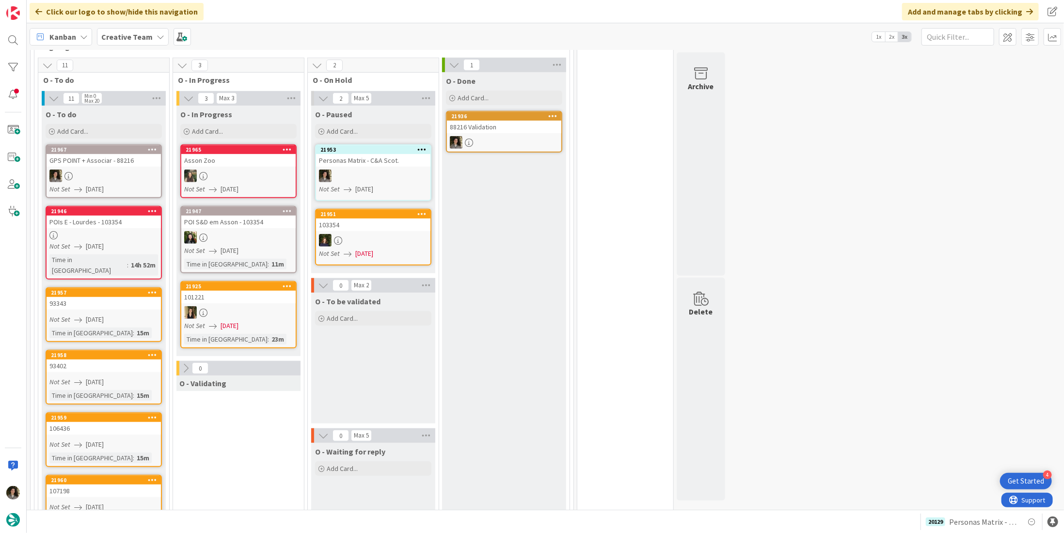
click at [517, 136] on div at bounding box center [504, 142] width 114 height 13
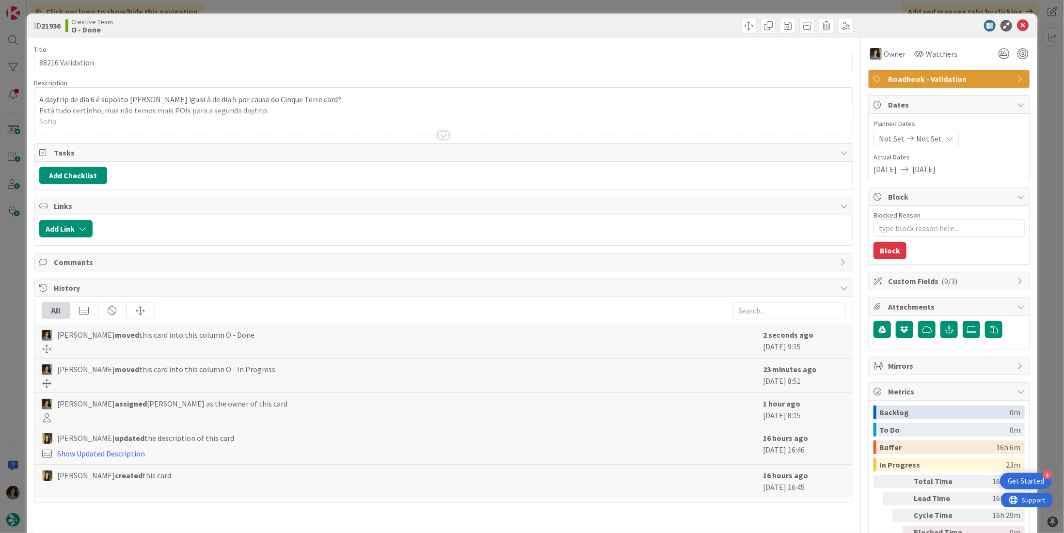
click at [992, 82] on span "Roadbook - Validation" at bounding box center [950, 79] width 124 height 12
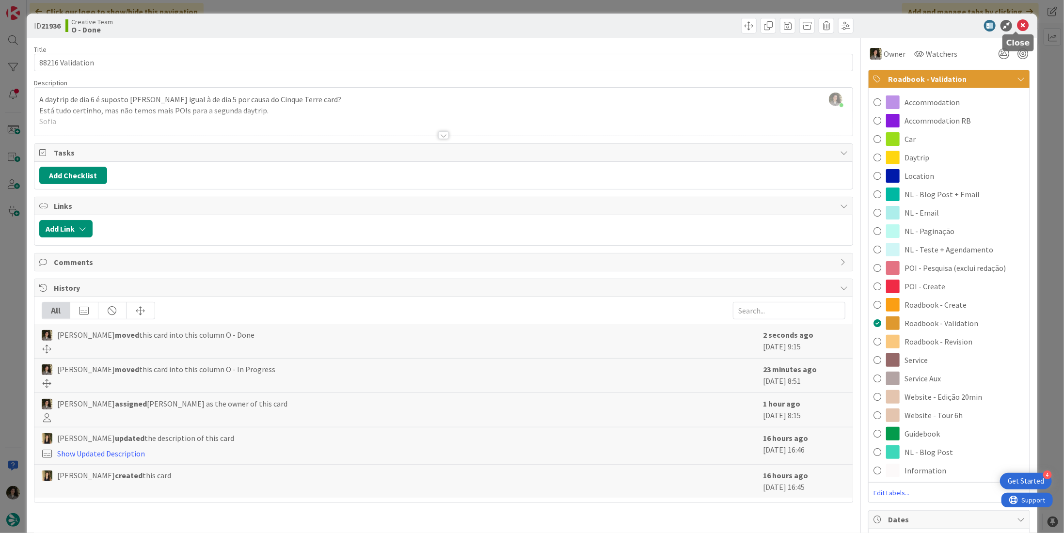
click at [1017, 26] on icon at bounding box center [1023, 26] width 12 height 12
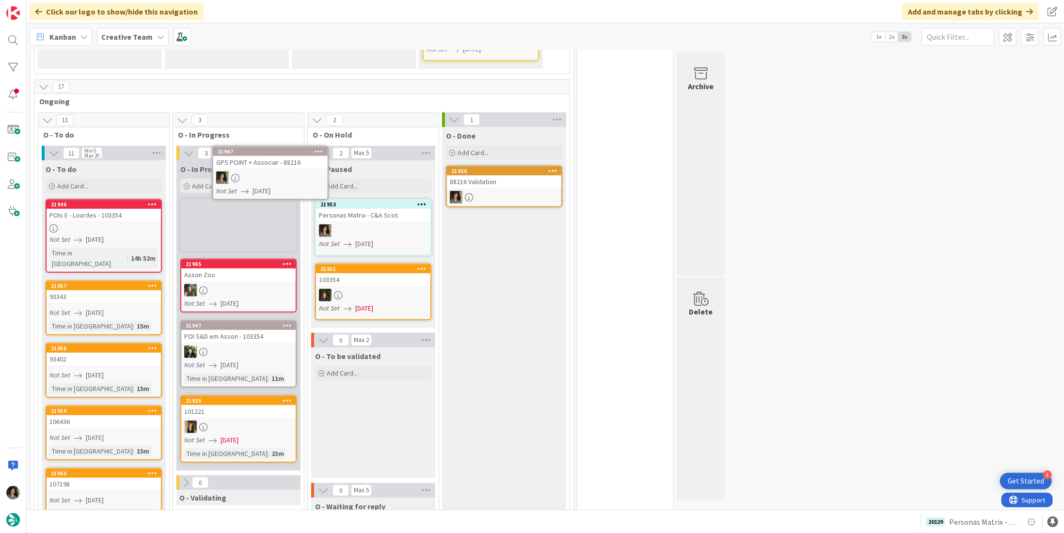
scroll to position [352, 0]
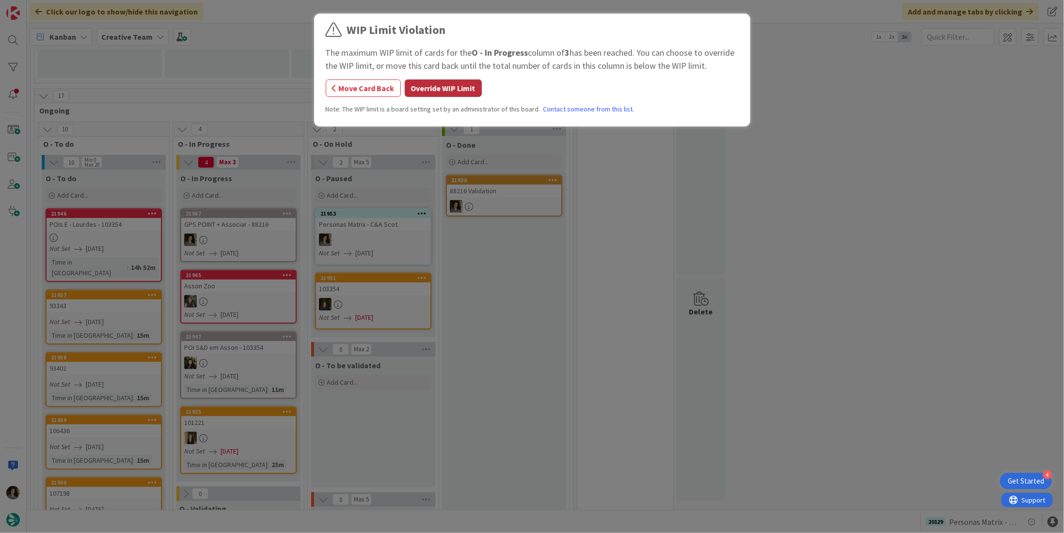
click at [416, 92] on button "Override WIP Limit" at bounding box center [443, 88] width 77 height 17
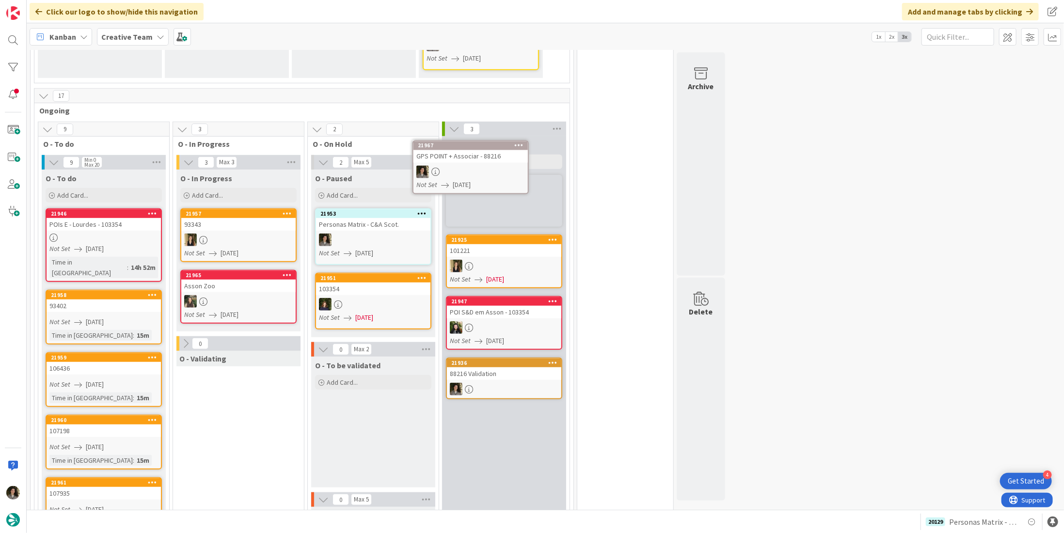
scroll to position [350, 0]
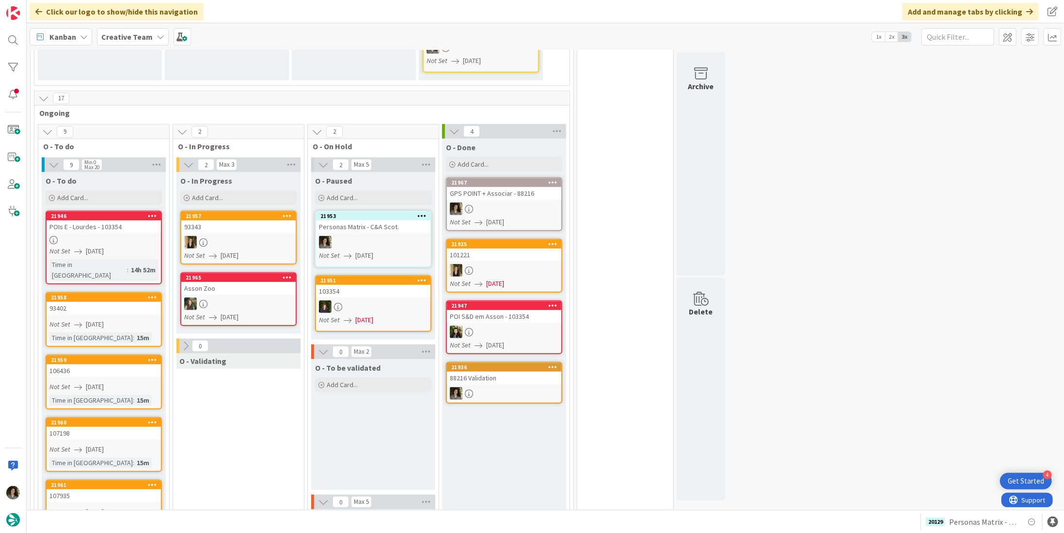
click at [503, 203] on div at bounding box center [504, 209] width 114 height 13
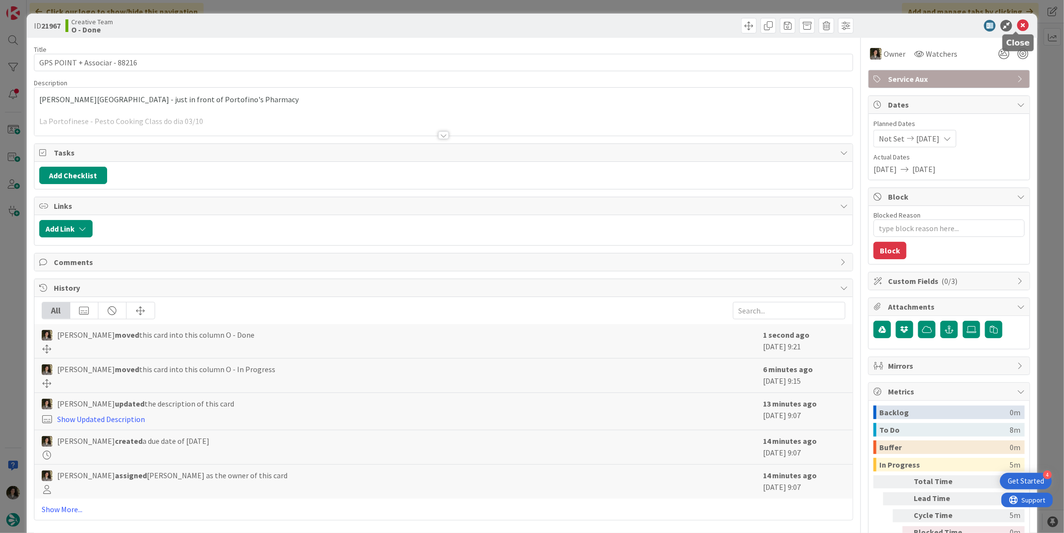
click at [1017, 28] on icon at bounding box center [1023, 26] width 12 height 12
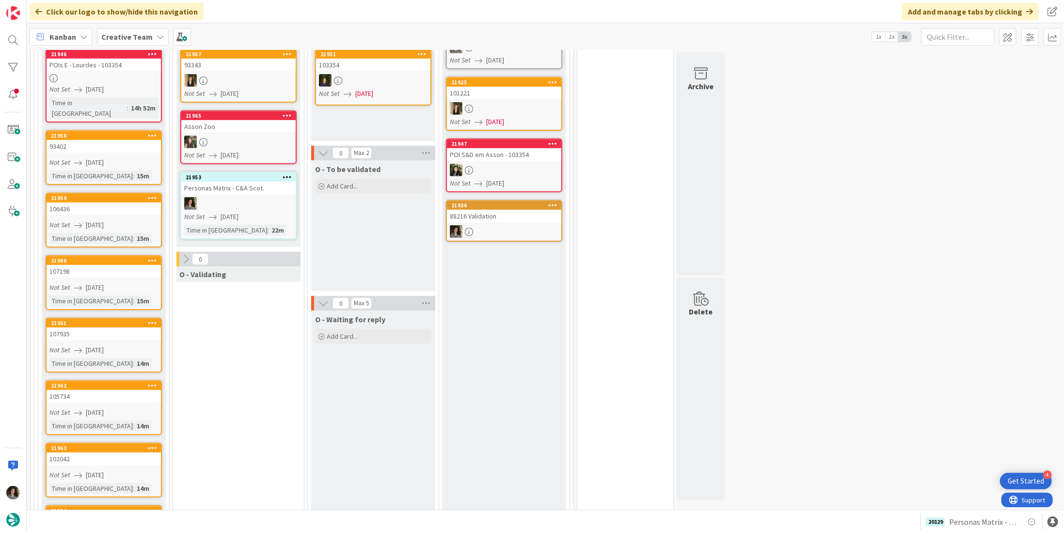
scroll to position [657, 0]
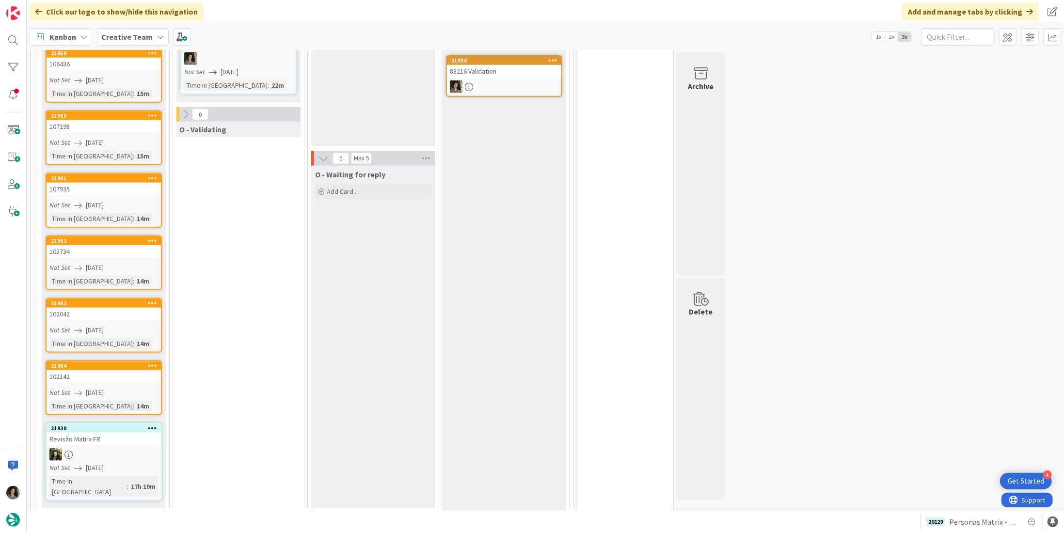
click at [131, 370] on div "102142" at bounding box center [104, 376] width 114 height 13
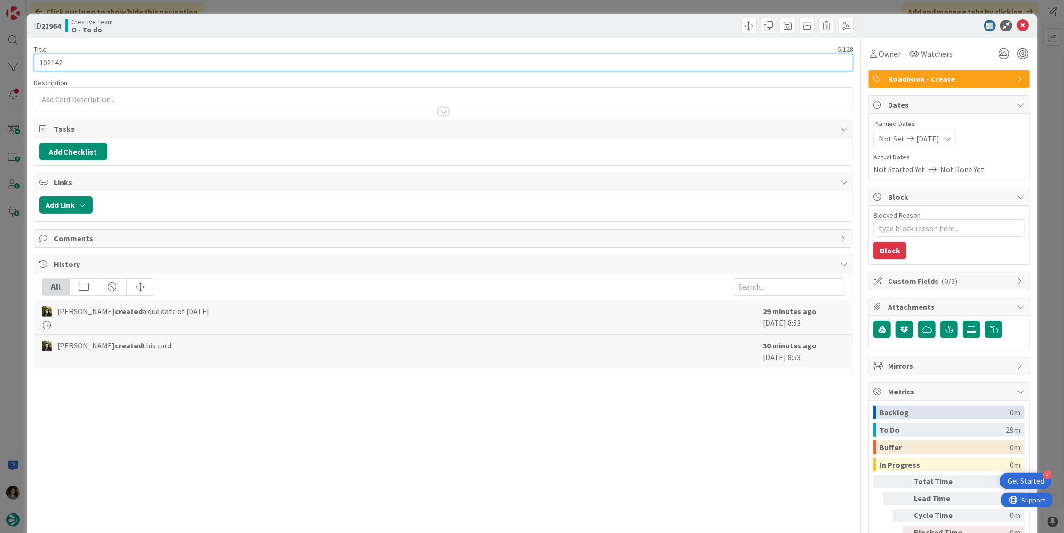
click at [87, 62] on input "102142" at bounding box center [443, 62] width 819 height 17
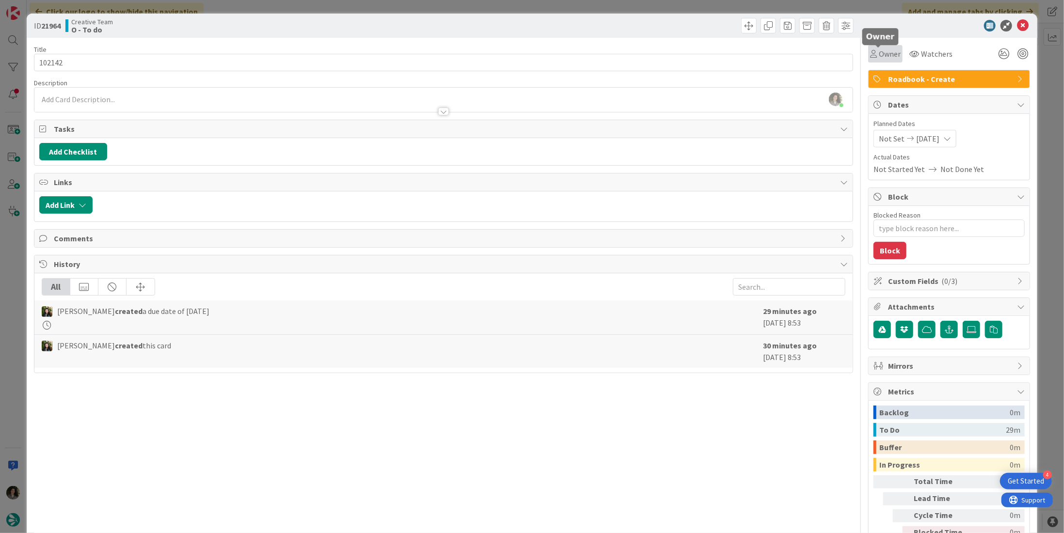
click at [889, 56] on span "Owner" at bounding box center [890, 54] width 22 height 12
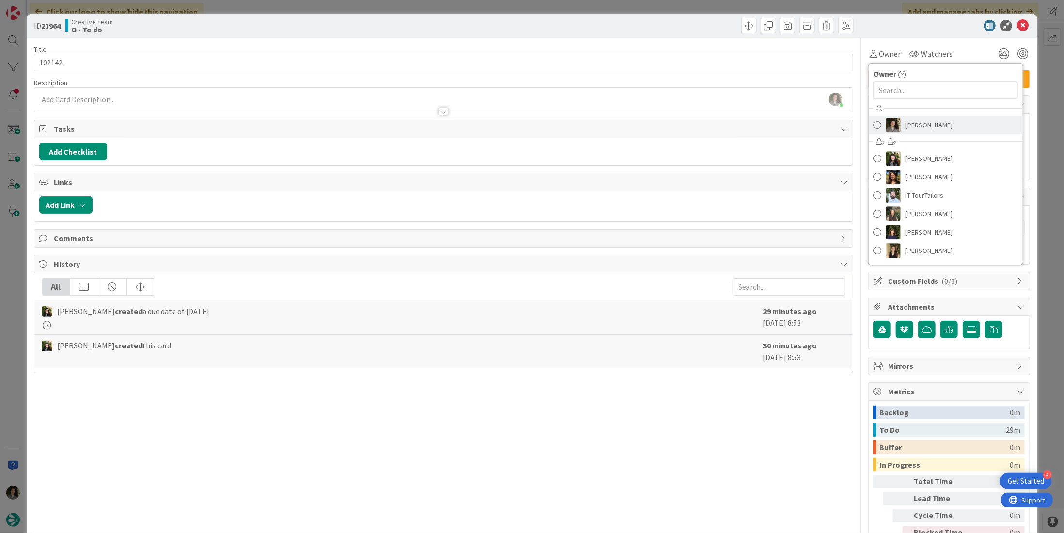
click at [908, 125] on span "[PERSON_NAME]" at bounding box center [929, 125] width 47 height 15
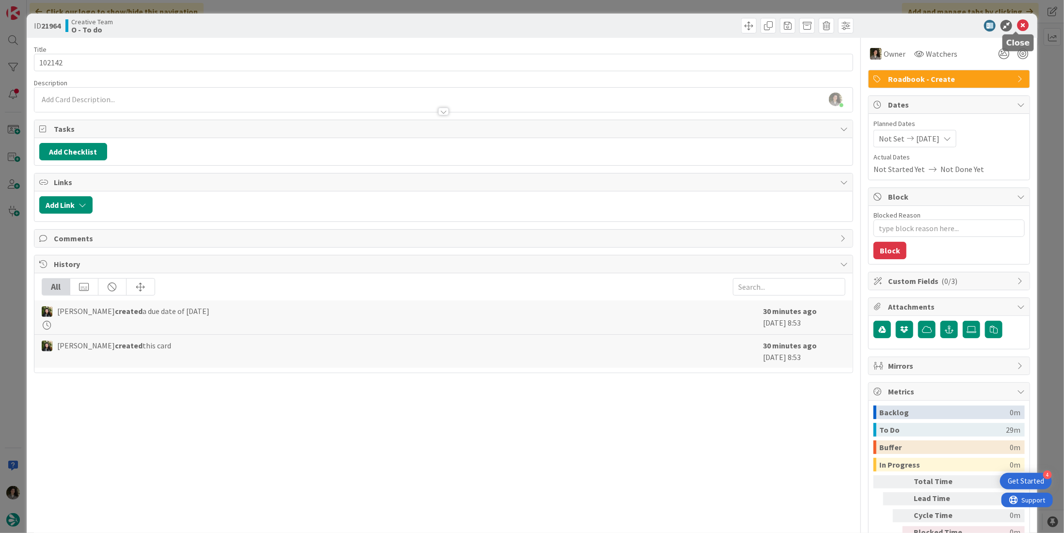
click at [1019, 27] on icon at bounding box center [1023, 26] width 12 height 12
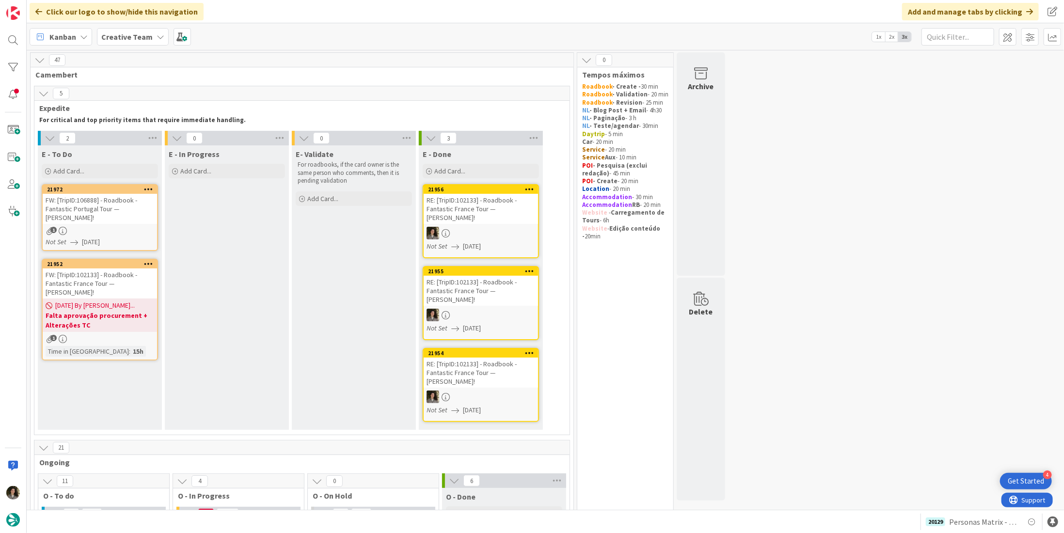
click at [96, 205] on div "FW: [TripID:106888] - Roadbook - Fantastic Portugal Tour — [PERSON_NAME]!" at bounding box center [100, 209] width 114 height 30
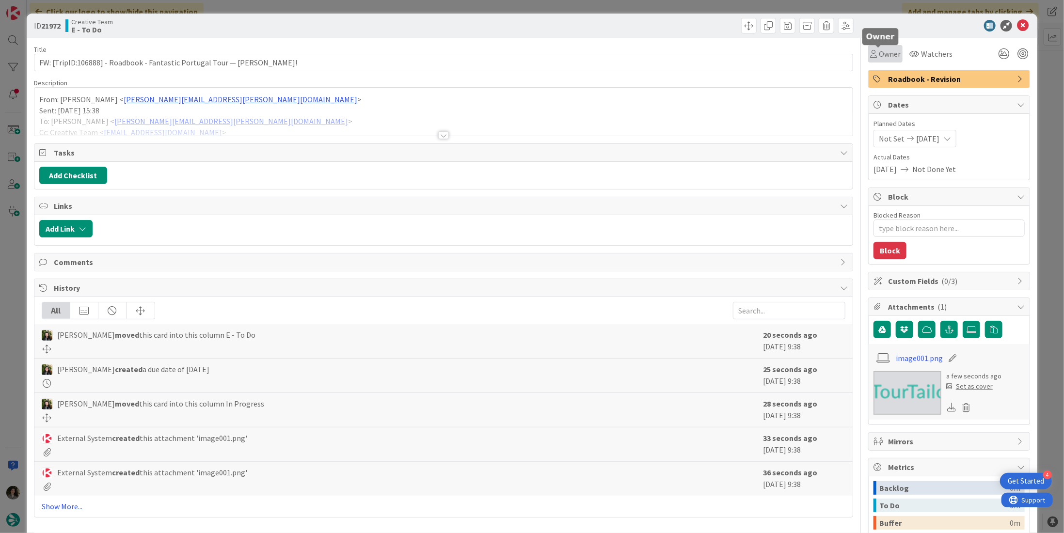
click at [870, 55] on div "Owner" at bounding box center [885, 54] width 31 height 12
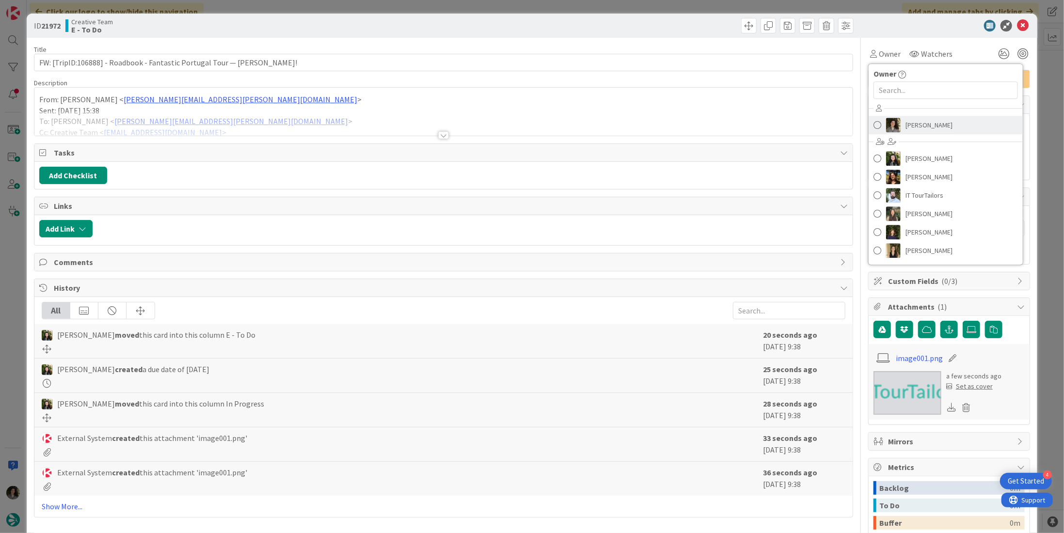
click at [936, 128] on span "[PERSON_NAME]" at bounding box center [929, 125] width 47 height 15
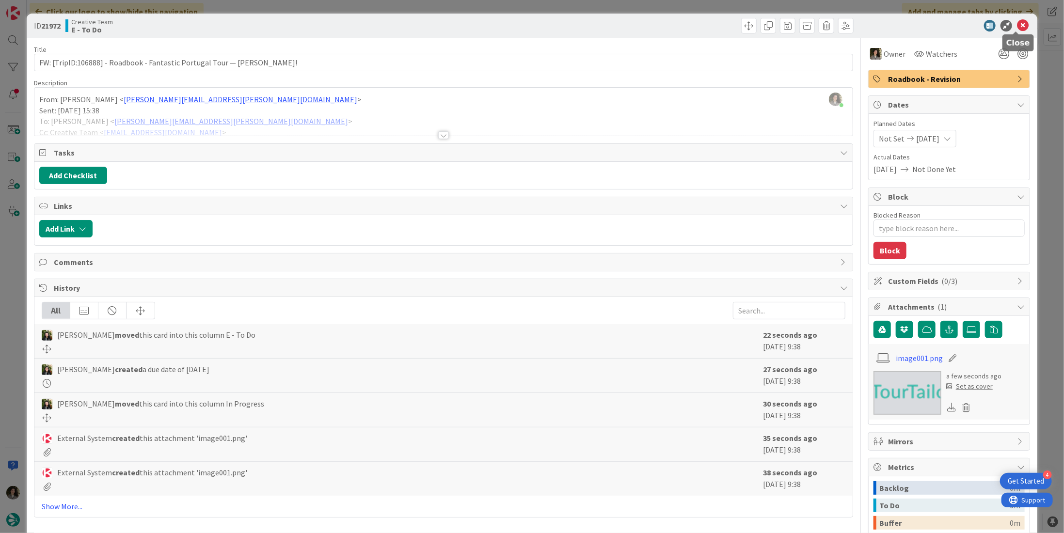
click at [1018, 25] on icon at bounding box center [1023, 26] width 12 height 12
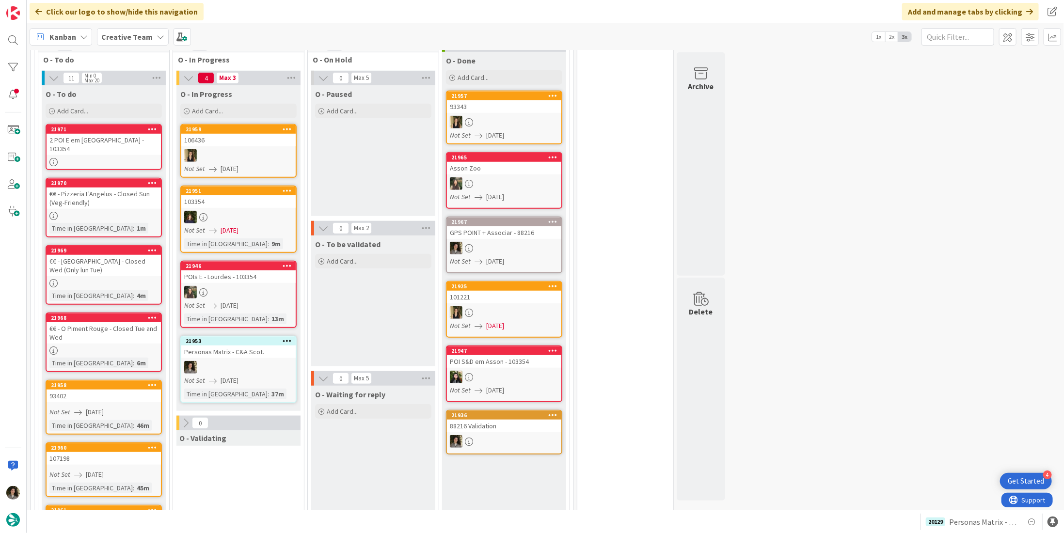
click at [269, 389] on div "37m" at bounding box center [277, 394] width 17 height 11
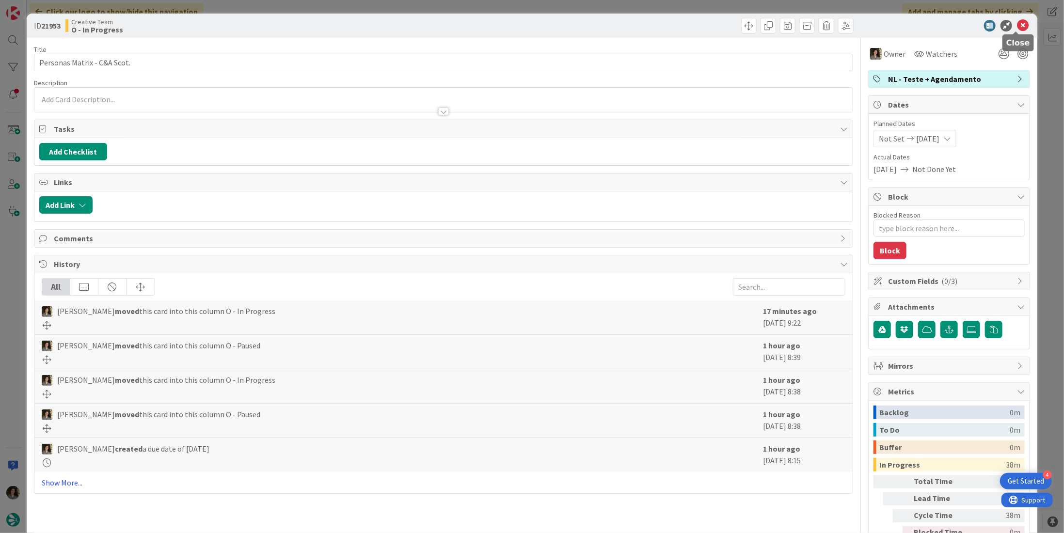
click at [1017, 25] on icon at bounding box center [1023, 26] width 12 height 12
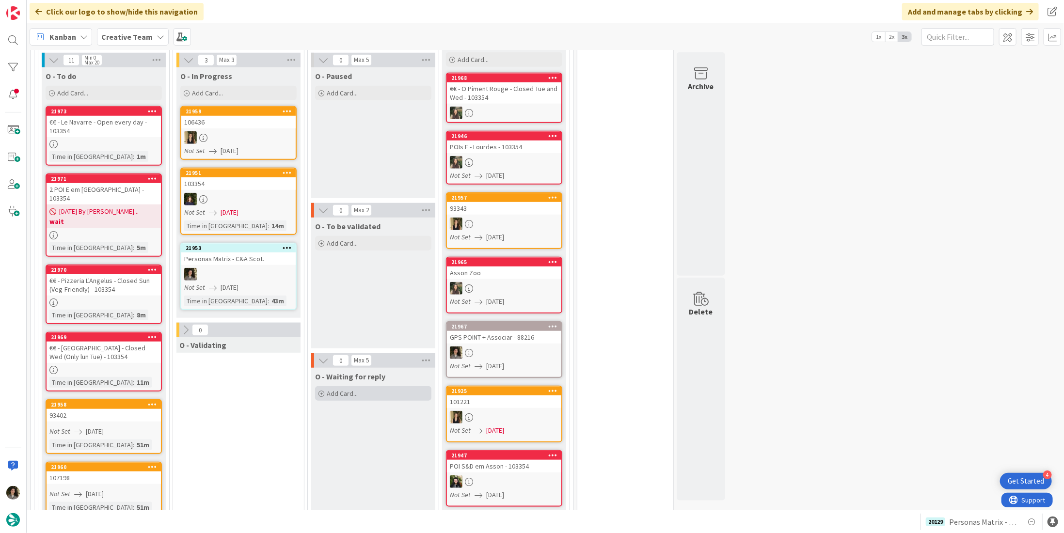
scroll to position [388, 0]
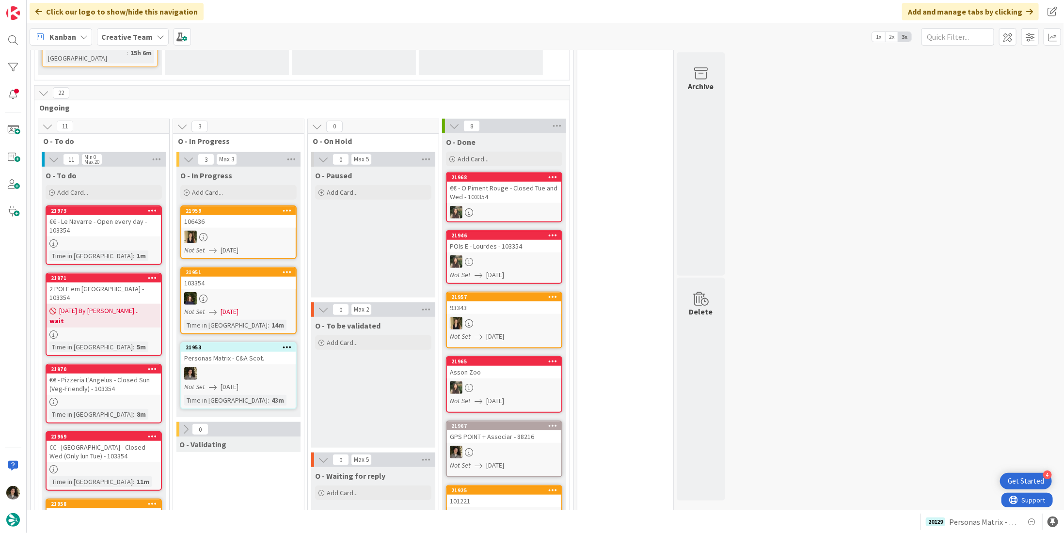
click at [226, 368] on div at bounding box center [238, 374] width 114 height 13
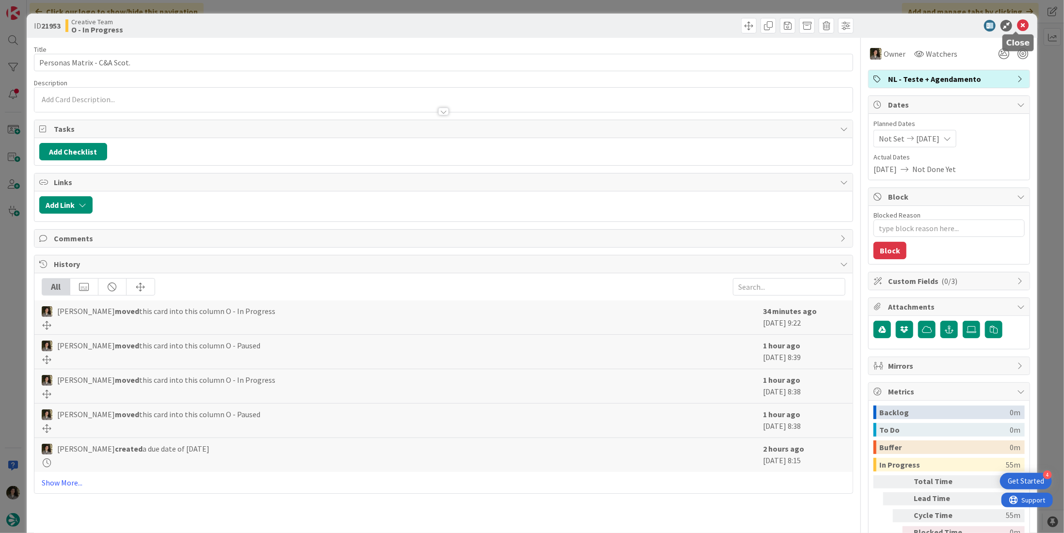
click at [1017, 25] on icon at bounding box center [1023, 26] width 12 height 12
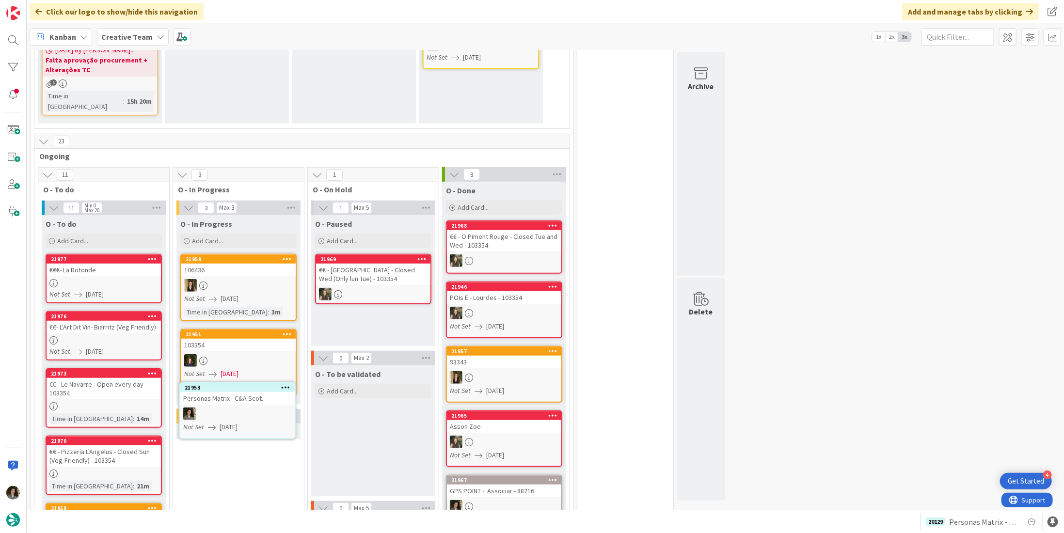
scroll to position [356, 0]
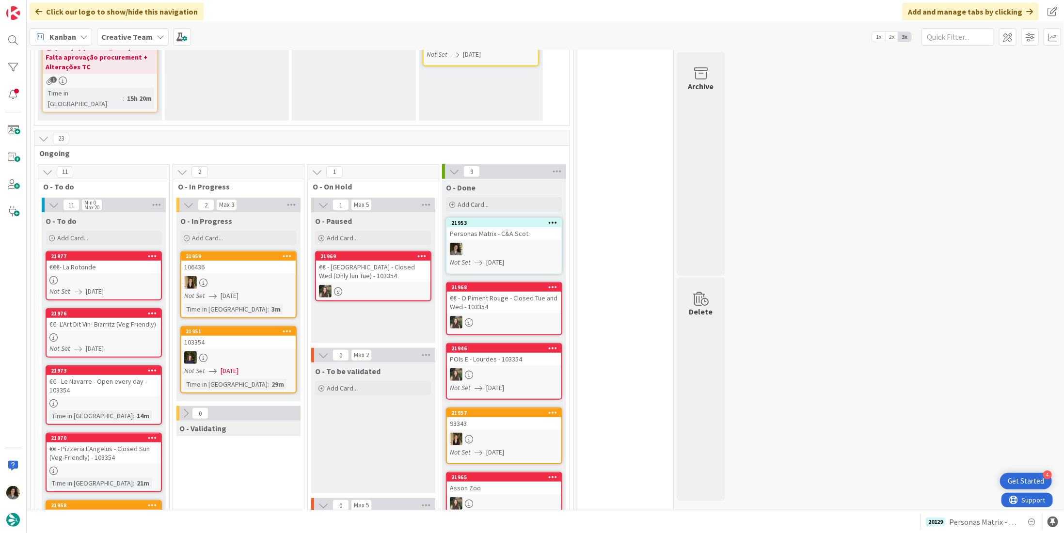
click at [518, 243] on div at bounding box center [504, 249] width 114 height 13
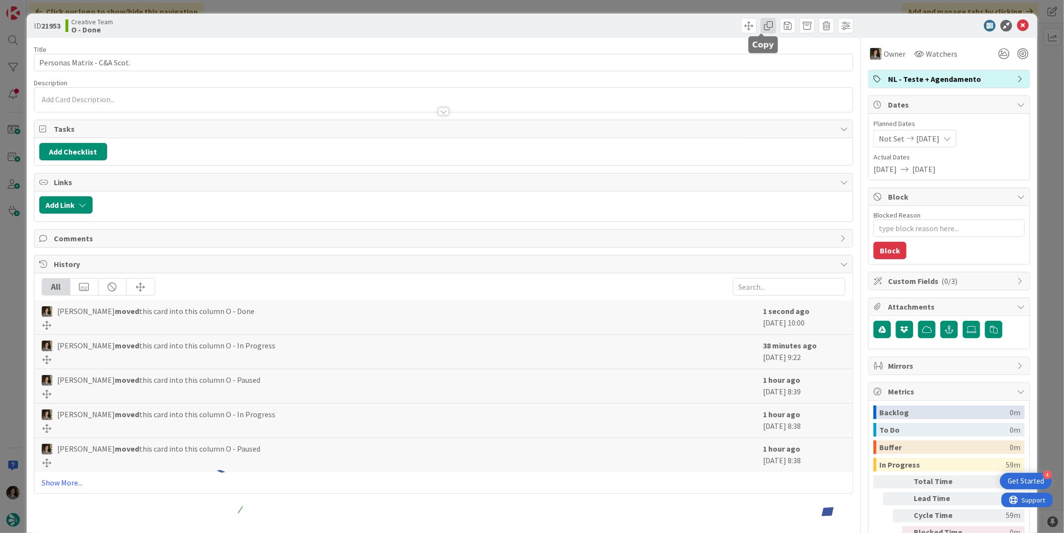
click at [761, 20] on span at bounding box center [769, 26] width 16 height 16
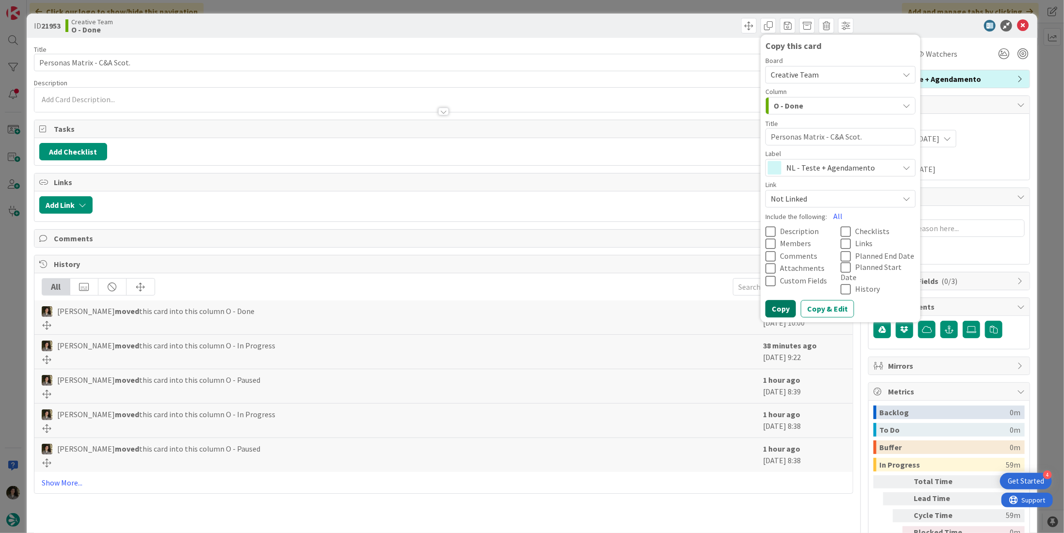
click at [775, 303] on button "Copy" at bounding box center [781, 309] width 31 height 17
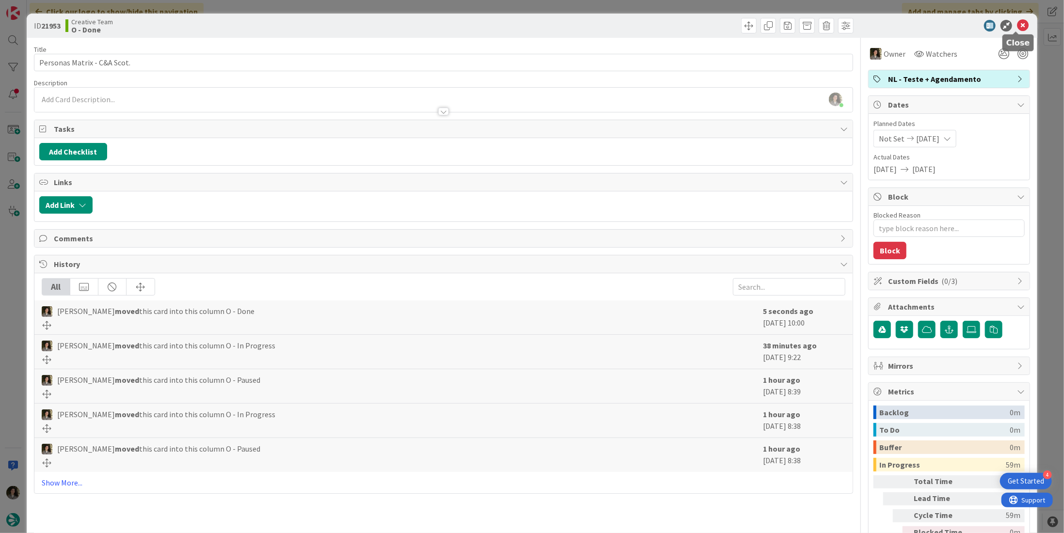
click at [1018, 24] on icon at bounding box center [1023, 26] width 12 height 12
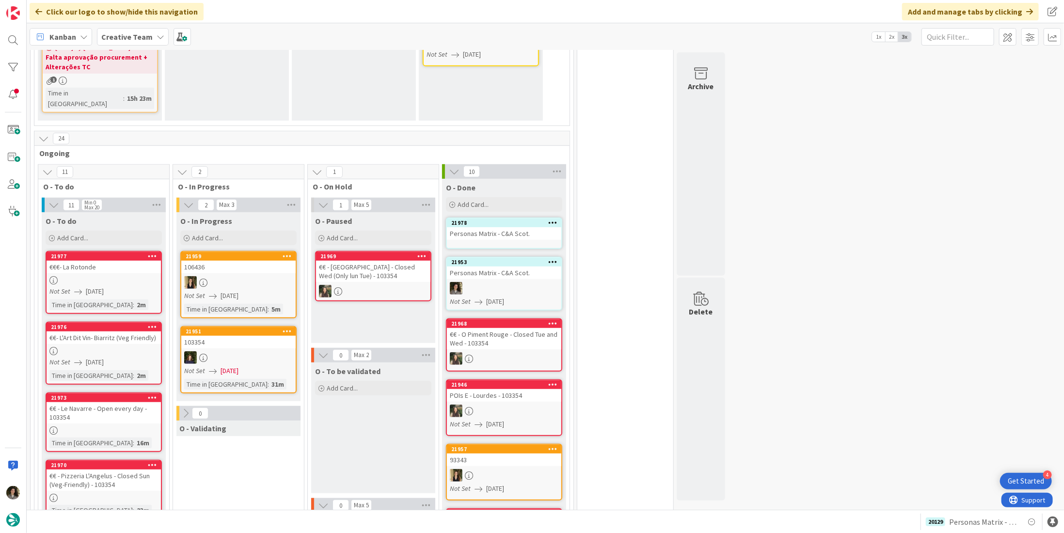
click at [470, 227] on div "Personas Matrix - C&A Scot." at bounding box center [504, 233] width 114 height 13
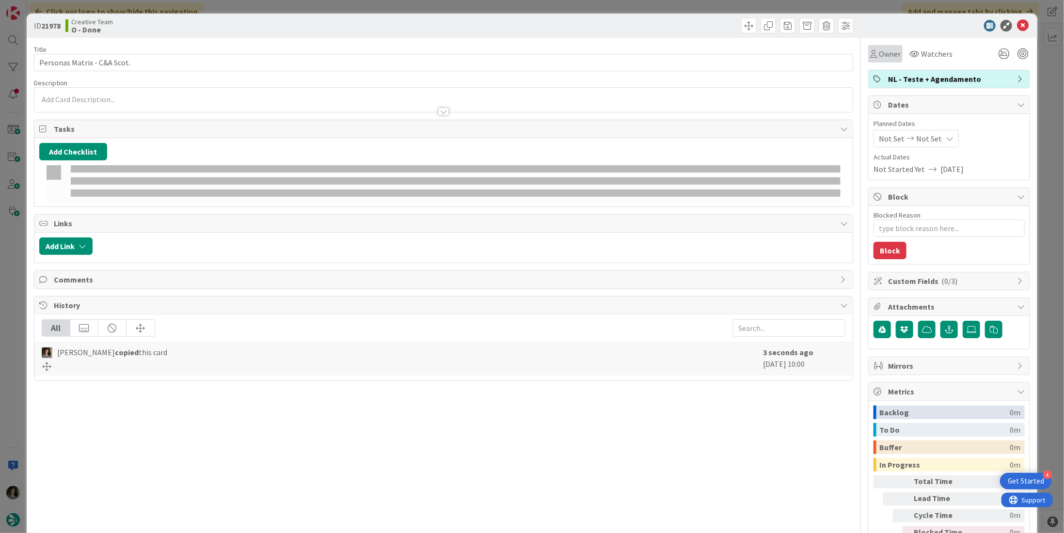
click at [885, 48] on span "Owner" at bounding box center [890, 54] width 22 height 12
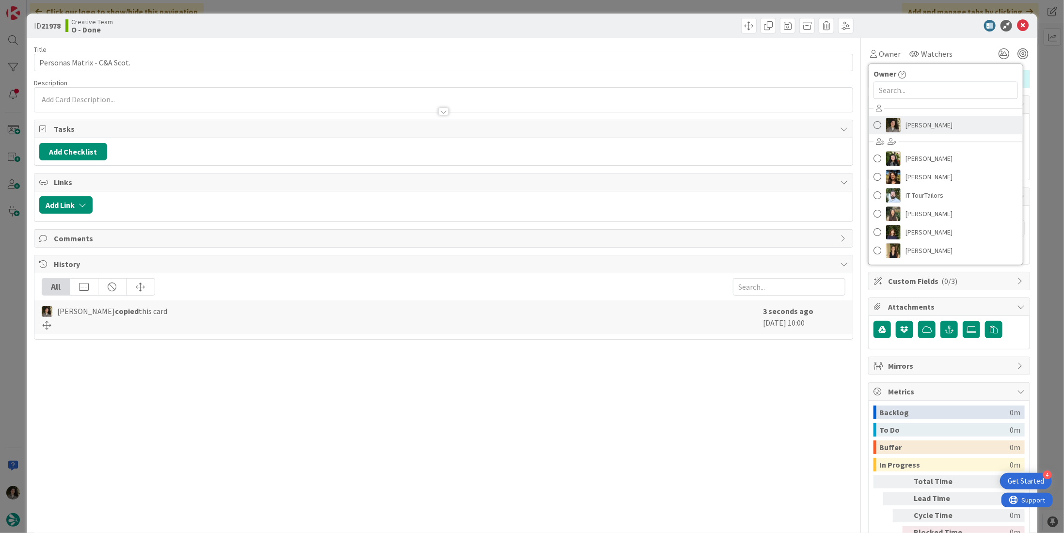
click at [909, 126] on span "[PERSON_NAME]" at bounding box center [929, 125] width 47 height 15
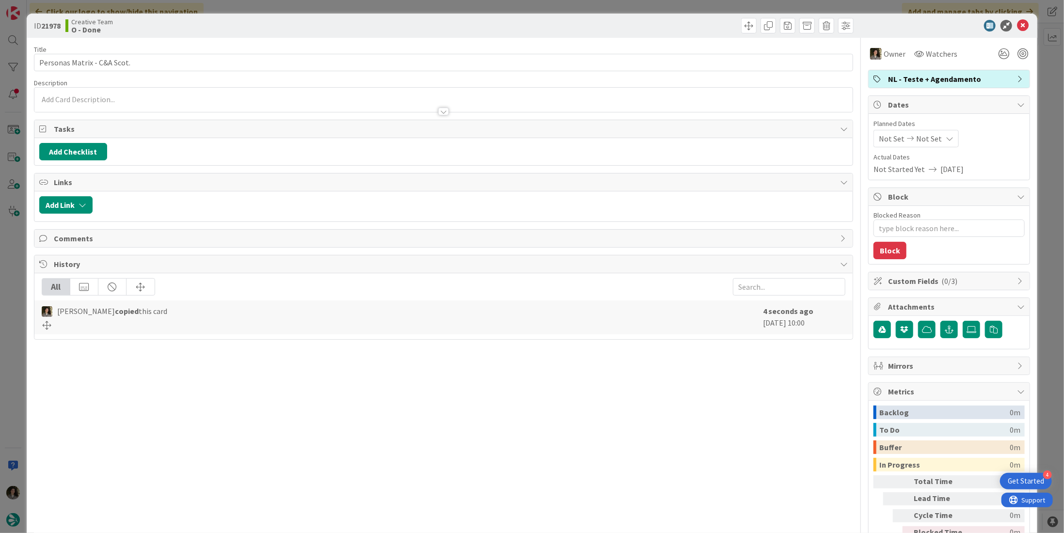
click at [917, 133] on span "Not Set" at bounding box center [929, 139] width 26 height 12
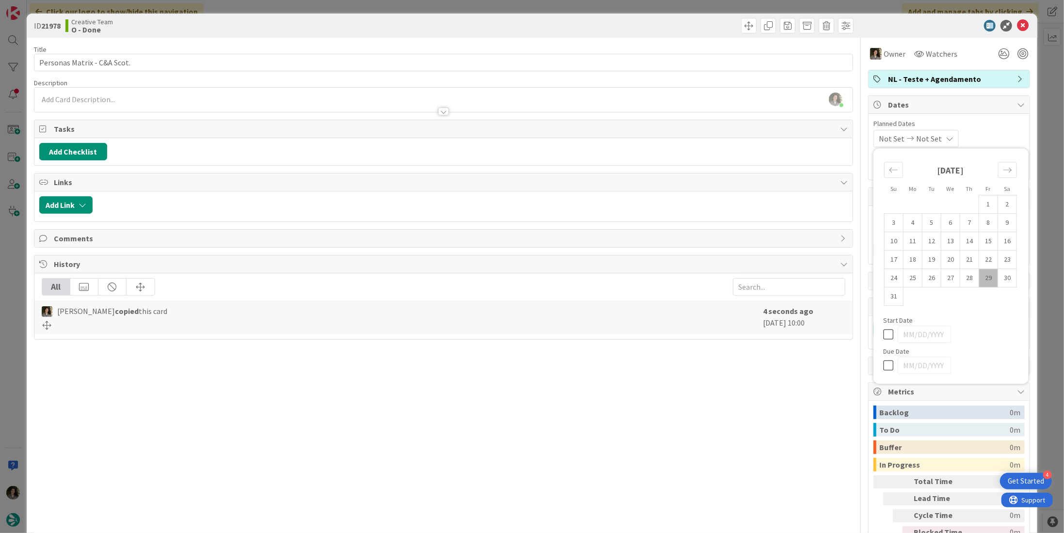
click at [883, 365] on icon at bounding box center [890, 366] width 15 height 12
click at [793, 386] on div "Title 28 / 128 Personas Matrix - C&A [PERSON_NAME]. Description [PERSON_NAME] j…" at bounding box center [443, 302] width 819 height 529
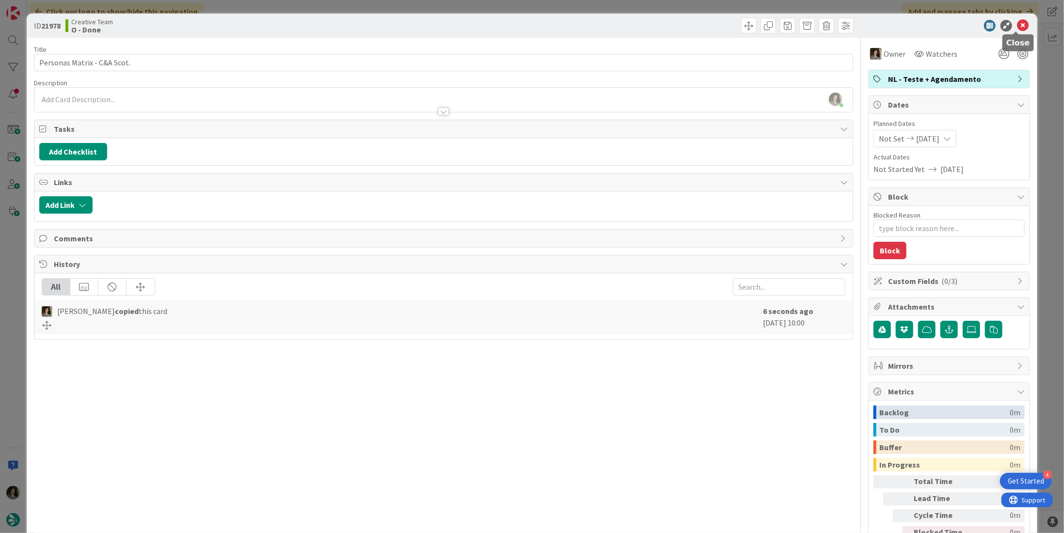
click at [1017, 26] on icon at bounding box center [1023, 26] width 12 height 12
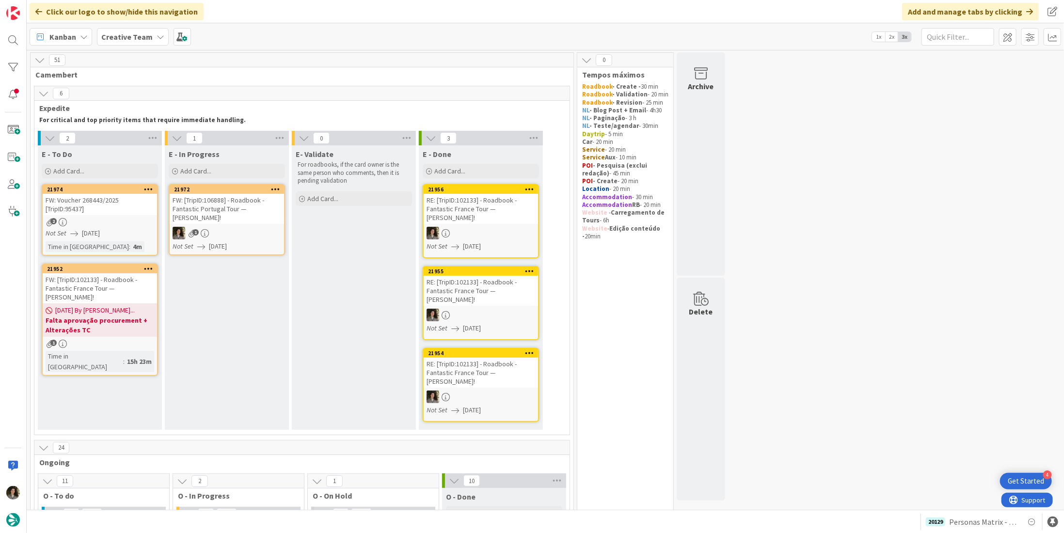
click at [91, 210] on div "FW: Voucher 268443/2025 [TripID:95437]" at bounding box center [100, 204] width 114 height 21
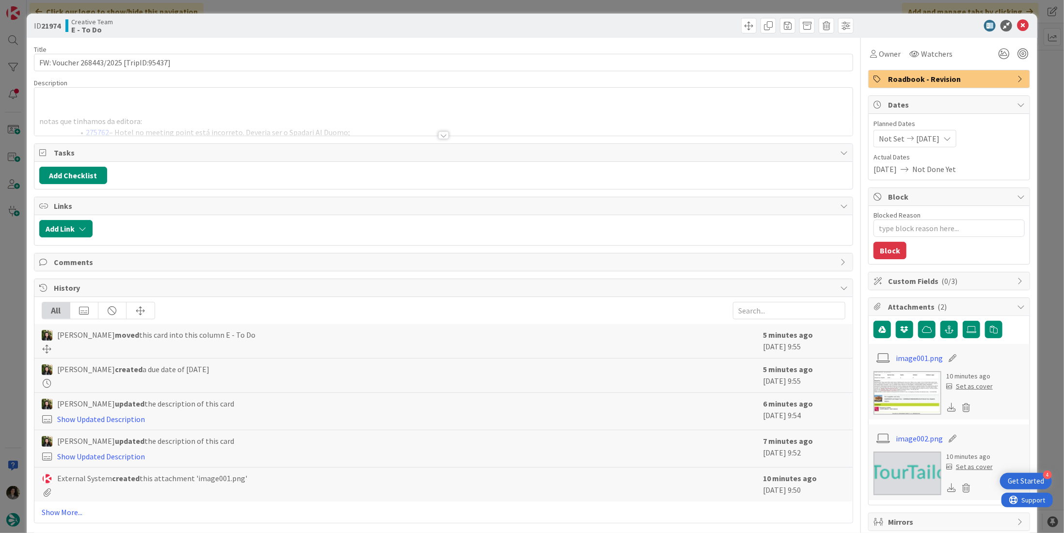
click at [445, 134] on div at bounding box center [443, 123] width 818 height 25
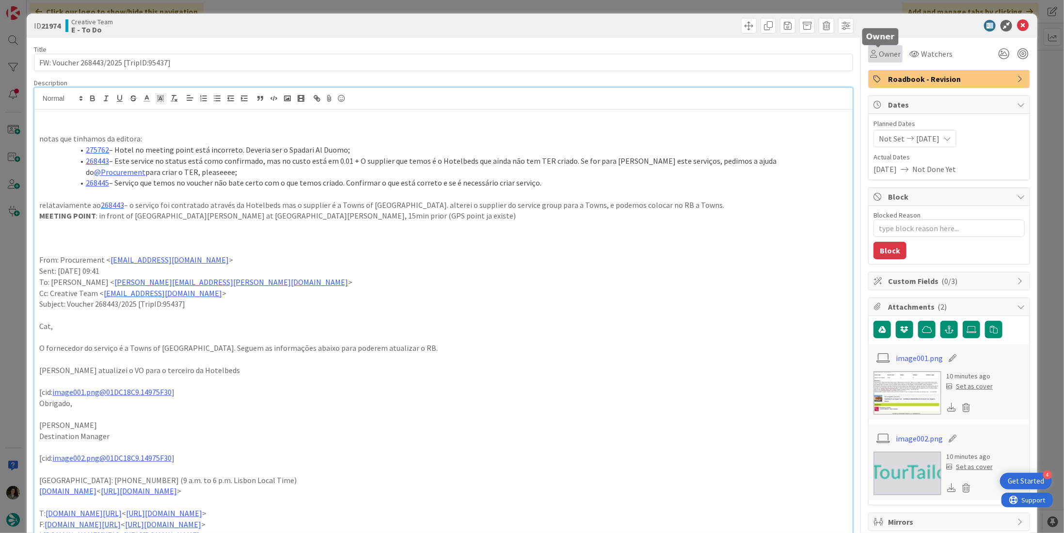
drag, startPoint x: 877, startPoint y: 56, endPoint x: 890, endPoint y: 59, distance: 12.9
click at [879, 56] on span "Owner" at bounding box center [890, 54] width 22 height 12
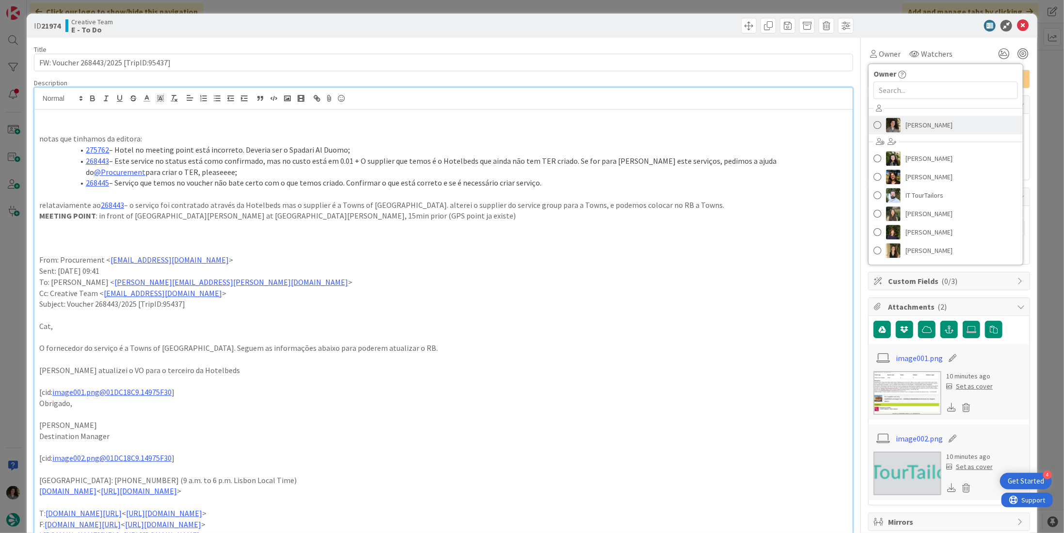
click at [946, 121] on link "[PERSON_NAME]" at bounding box center [946, 125] width 154 height 18
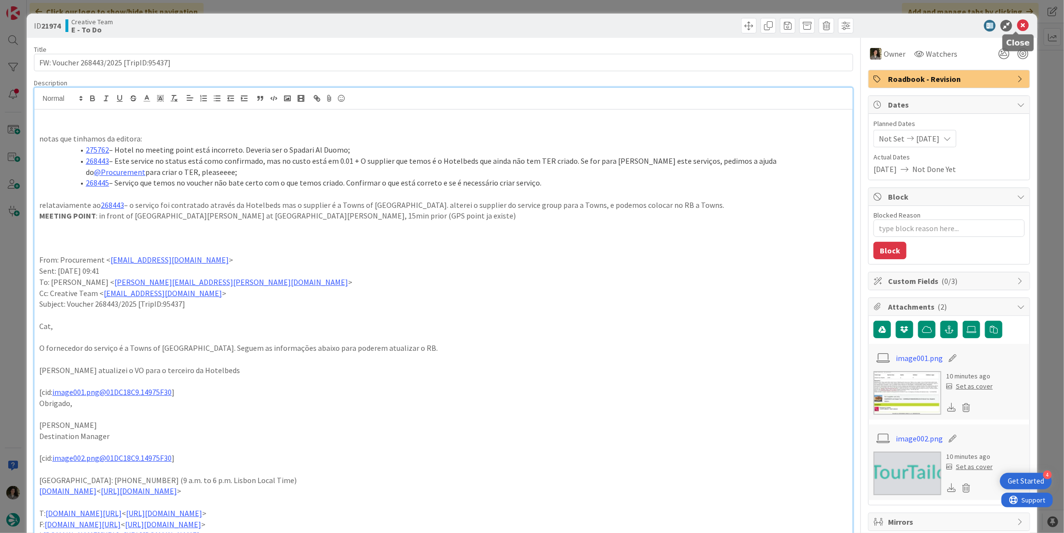
click at [1017, 21] on icon at bounding box center [1023, 26] width 12 height 12
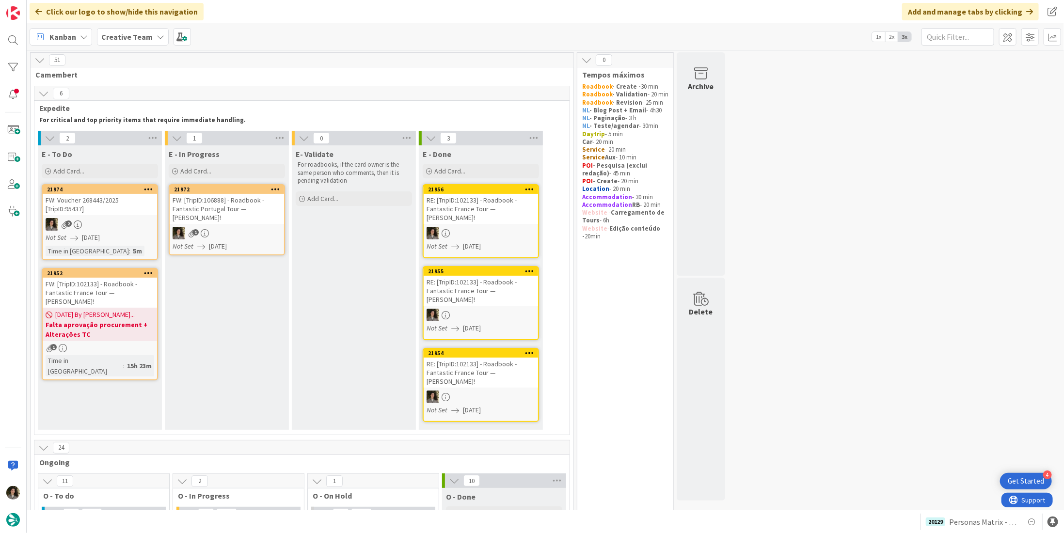
click at [241, 205] on div "FW: [TripID:106888] - Roadbook - Fantastic Portugal Tour — [PERSON_NAME]!" at bounding box center [227, 209] width 114 height 30
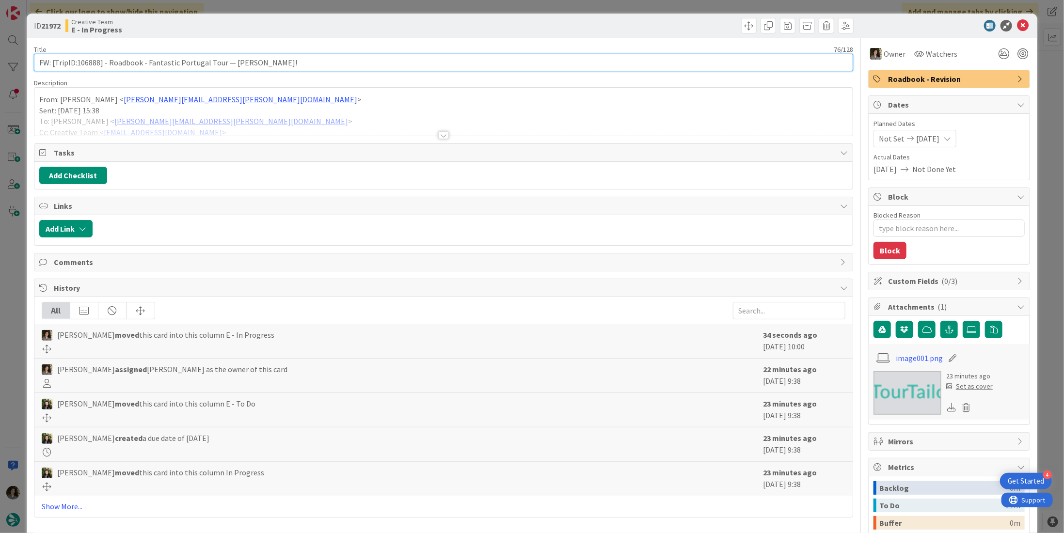
click at [100, 63] on input "FW: [TripID:106888] - Roadbook - Fantastic Portugal Tour — [PERSON_NAME]!" at bounding box center [443, 62] width 819 height 17
drag, startPoint x: 99, startPoint y: 62, endPoint x: 77, endPoint y: 60, distance: 22.4
click at [77, 60] on input "FW: [TripID:106888] - Roadbook - Fantastic Portugal Tour — [PERSON_NAME]!" at bounding box center [443, 62] width 819 height 17
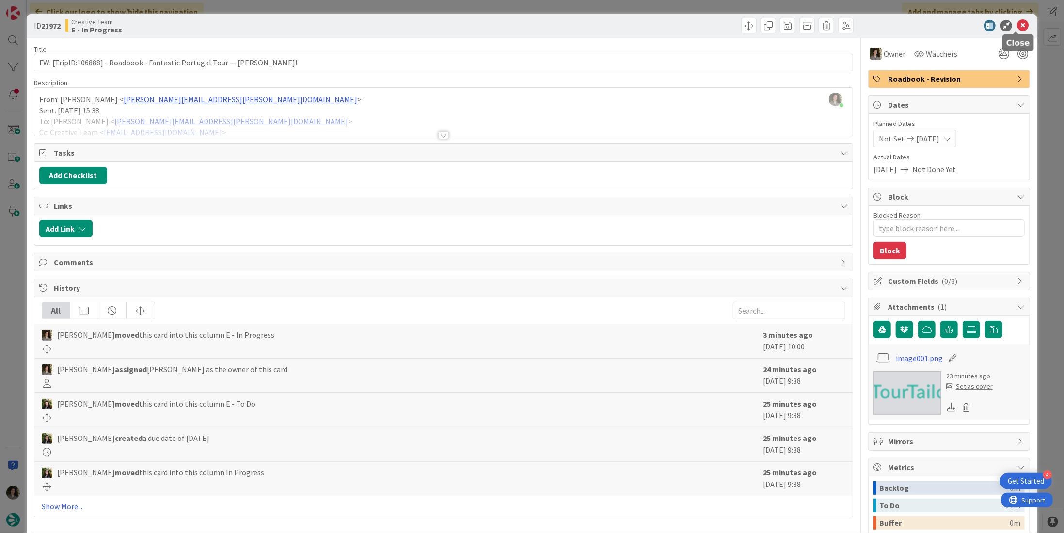
click at [1017, 26] on icon at bounding box center [1023, 26] width 12 height 12
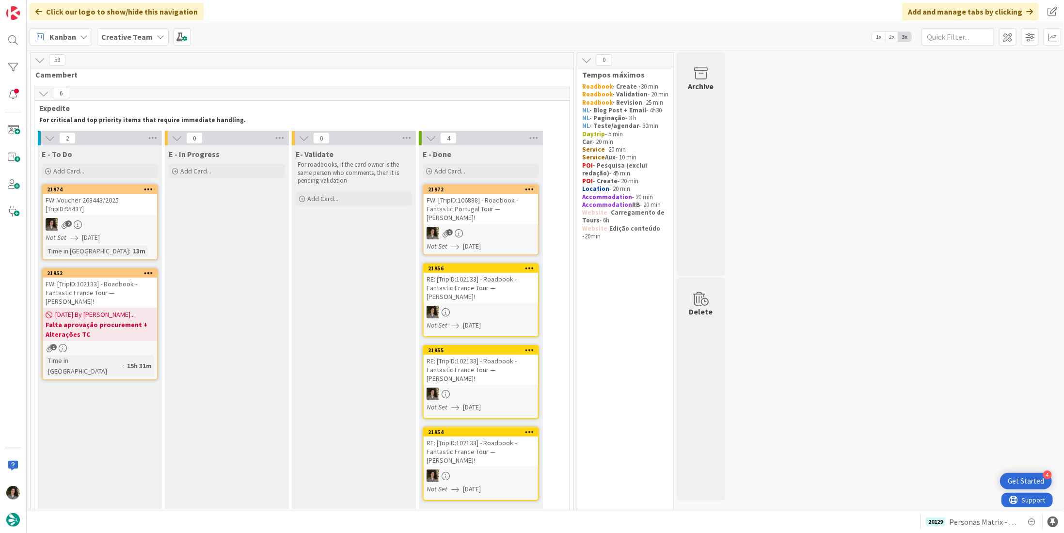
click at [491, 221] on div "FW: [TripID:106888] - Roadbook - Fantastic Portugal Tour — [PERSON_NAME]!" at bounding box center [481, 209] width 114 height 30
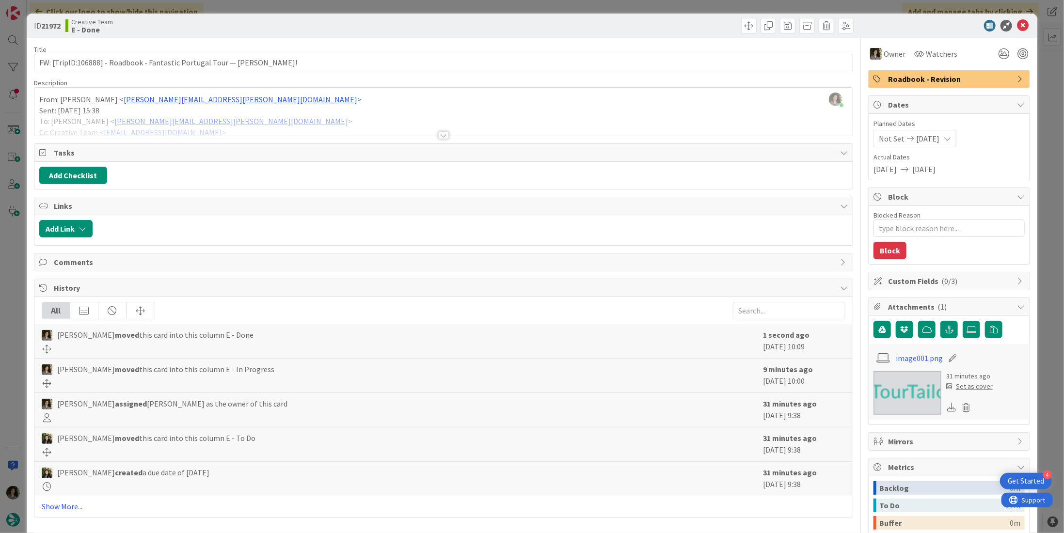
drag, startPoint x: 937, startPoint y: 82, endPoint x: 944, endPoint y: 87, distance: 8.6
click at [937, 83] on span "Roadbook - Revision" at bounding box center [950, 79] width 124 height 12
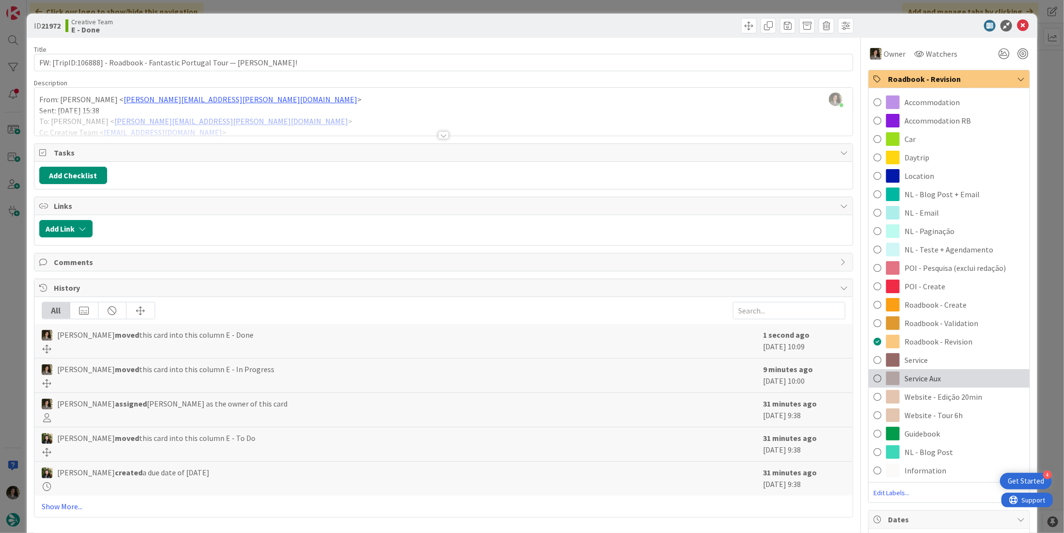
click at [952, 373] on div "Service Aux" at bounding box center [949, 378] width 161 height 18
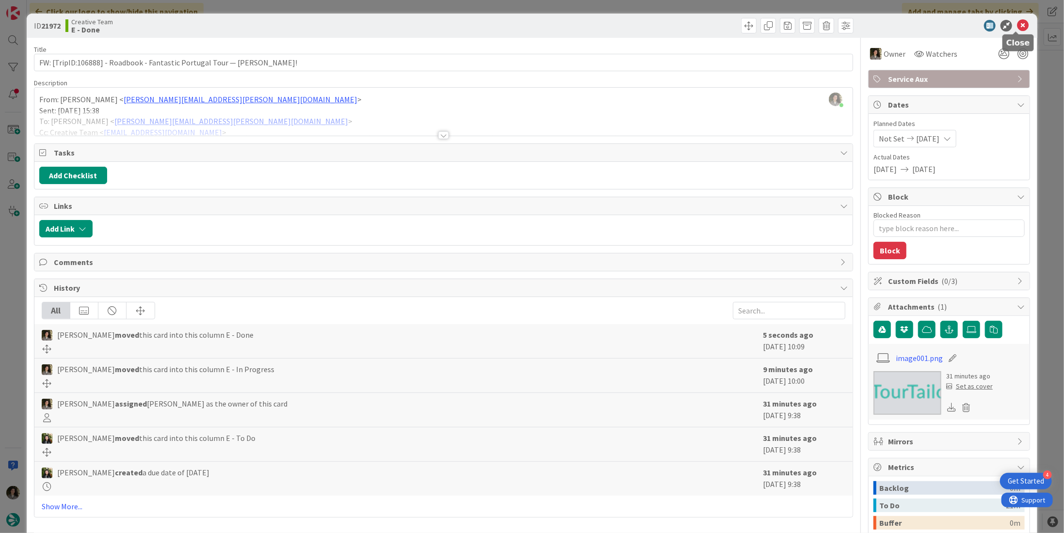
click at [1017, 29] on icon at bounding box center [1023, 26] width 12 height 12
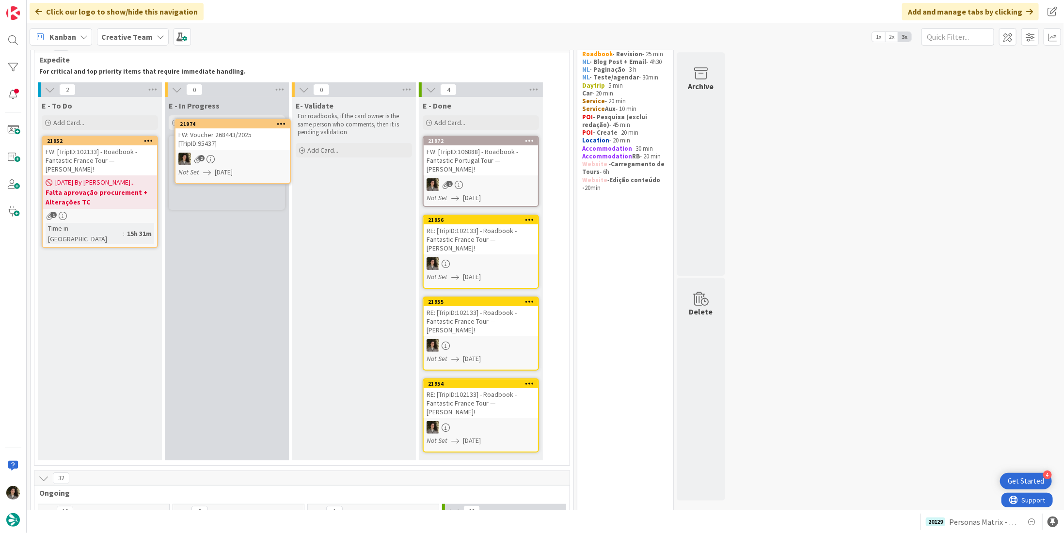
scroll to position [43, 0]
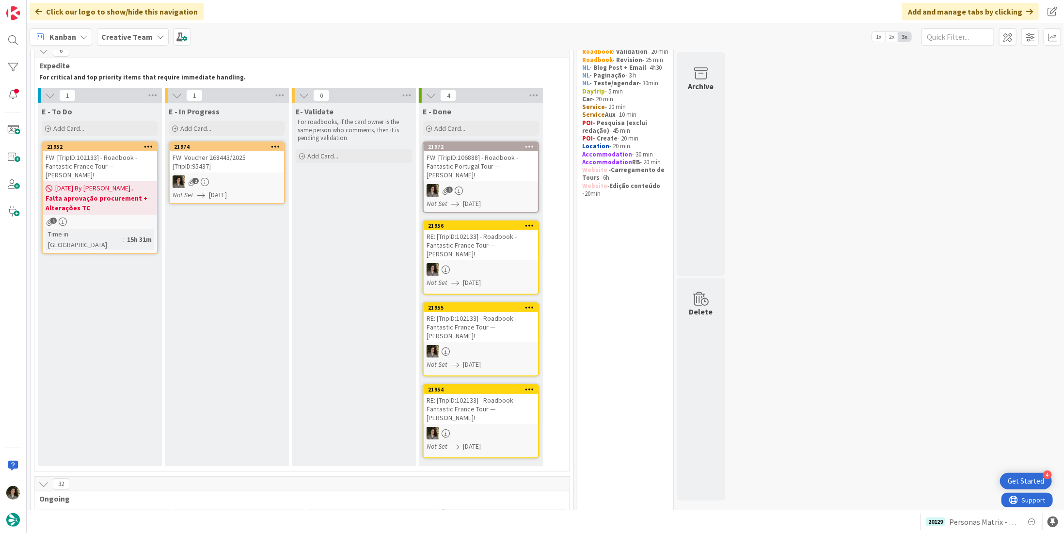
click at [244, 162] on div "FW: Voucher 268443/2025 [TripID:95437]" at bounding box center [227, 161] width 114 height 21
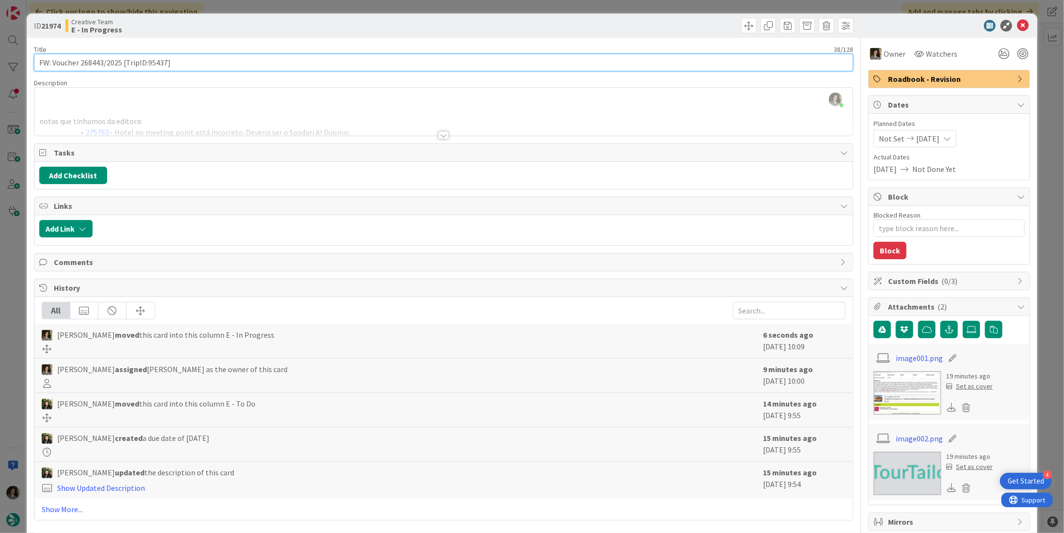
drag, startPoint x: 166, startPoint y: 63, endPoint x: 148, endPoint y: 63, distance: 17.9
click at [148, 63] on input "FW: Voucher 268443/2025 [TripID:95437]" at bounding box center [443, 62] width 819 height 17
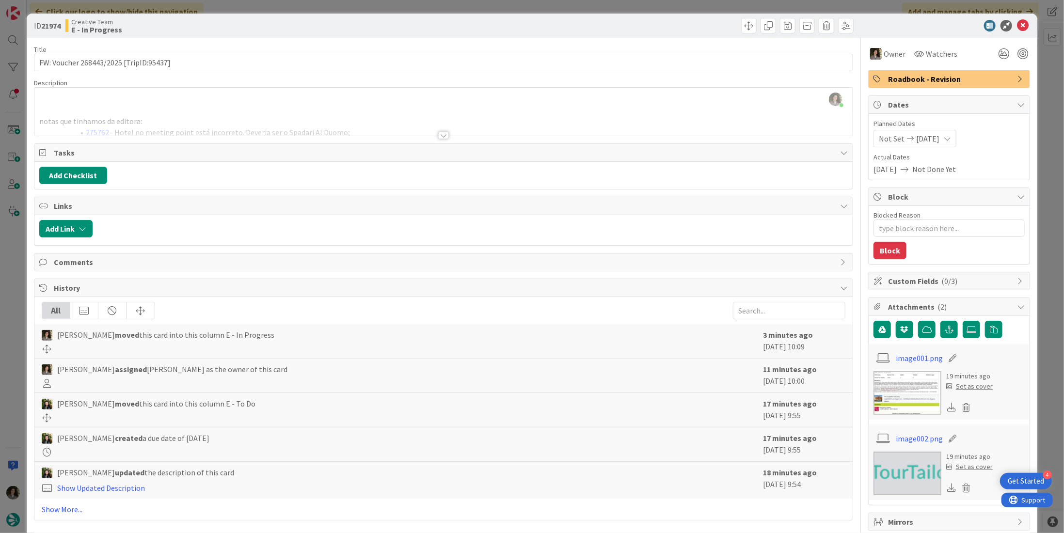
click at [446, 130] on div at bounding box center [443, 123] width 818 height 25
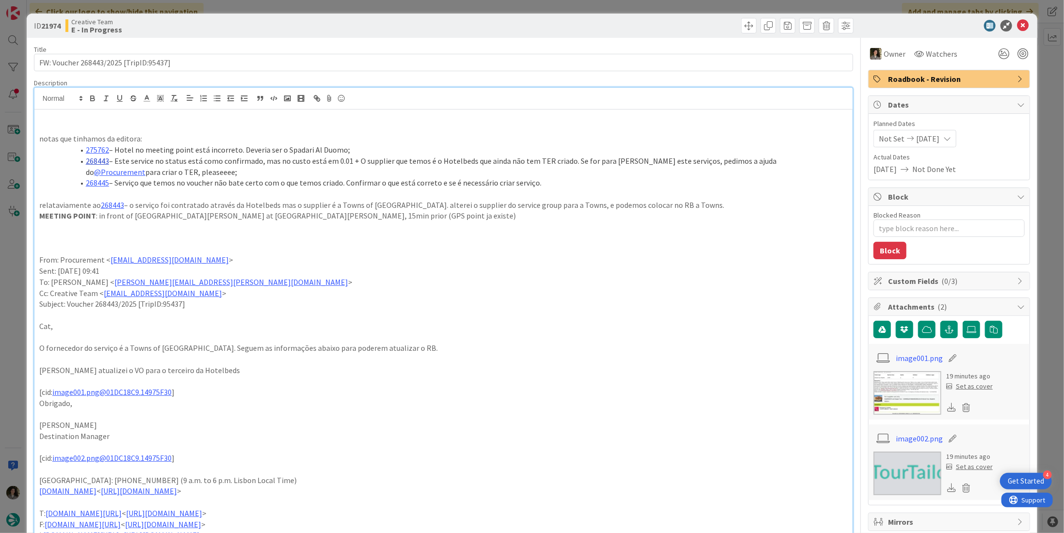
click at [93, 163] on link "268443" at bounding box center [97, 161] width 23 height 10
click at [84, 181] on link "[URL][DOMAIN_NAME]" at bounding box center [73, 180] width 66 height 13
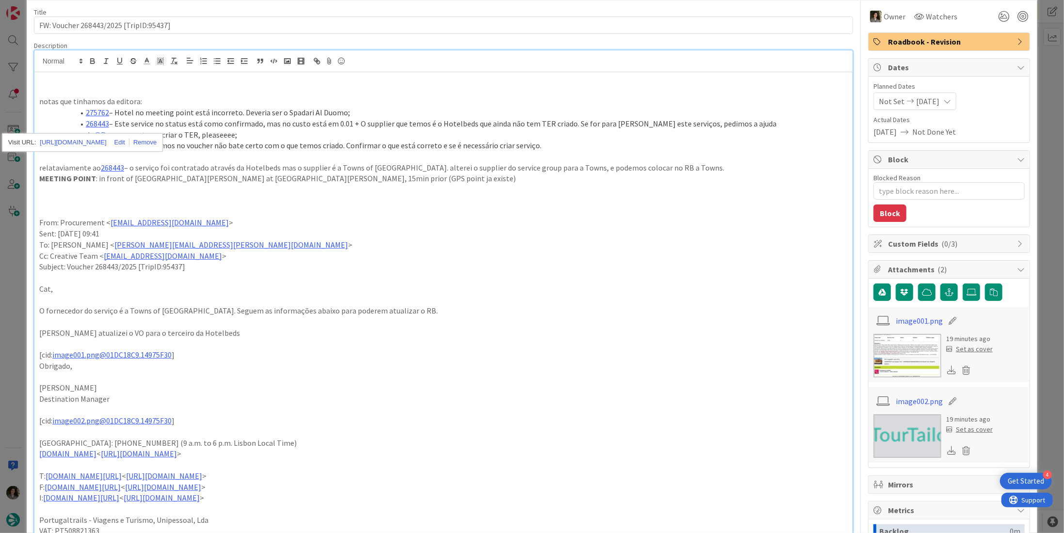
scroll to position [48, 0]
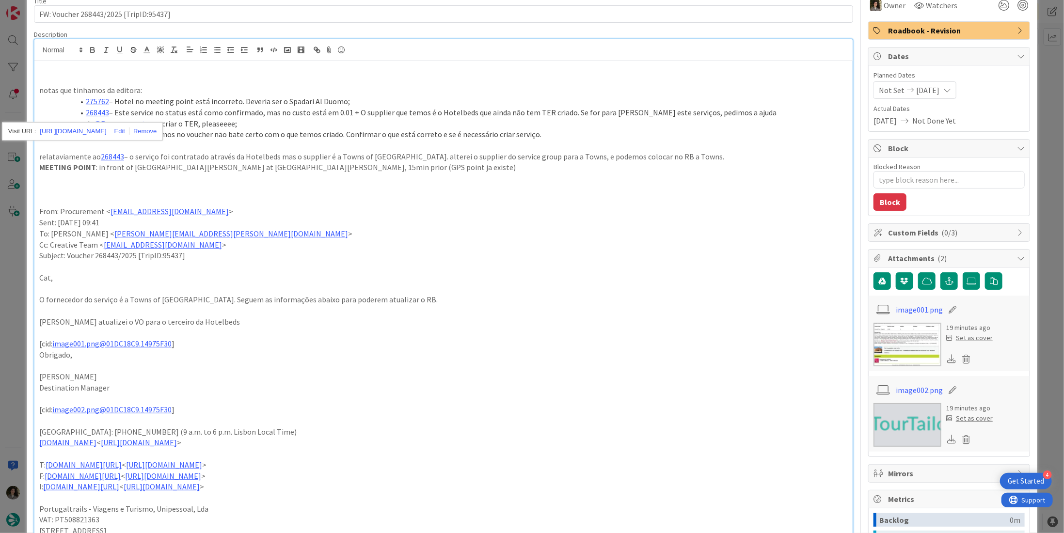
click at [424, 218] on p "Sent: [DATE] 09:41" at bounding box center [443, 222] width 809 height 11
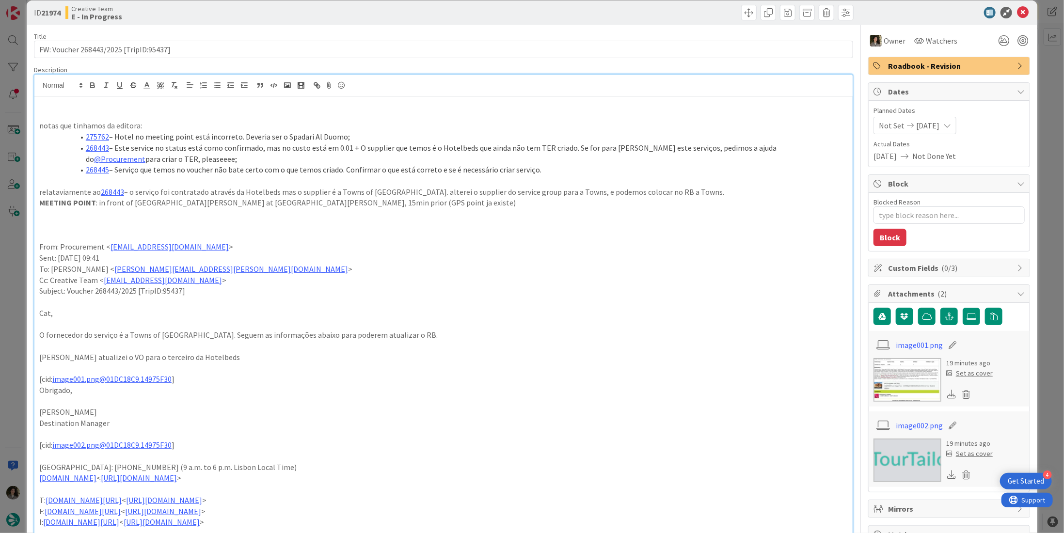
scroll to position [0, 0]
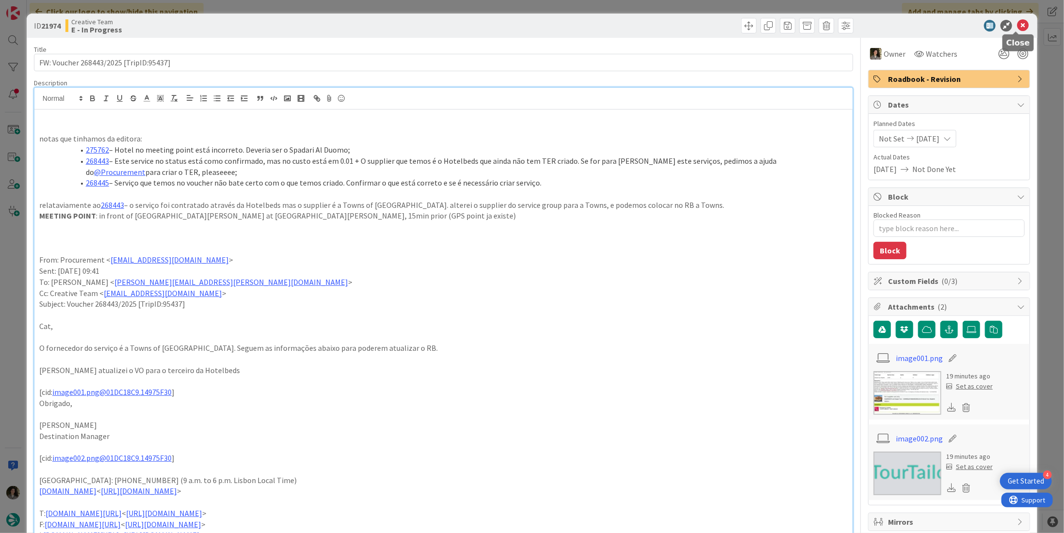
click at [1017, 27] on icon at bounding box center [1023, 26] width 12 height 12
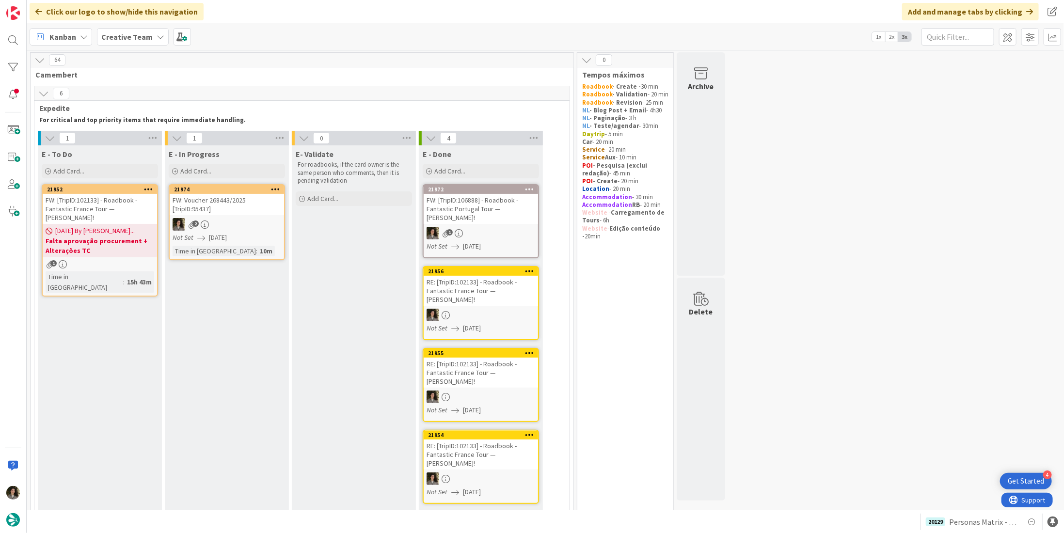
click at [239, 228] on div "2" at bounding box center [227, 224] width 114 height 13
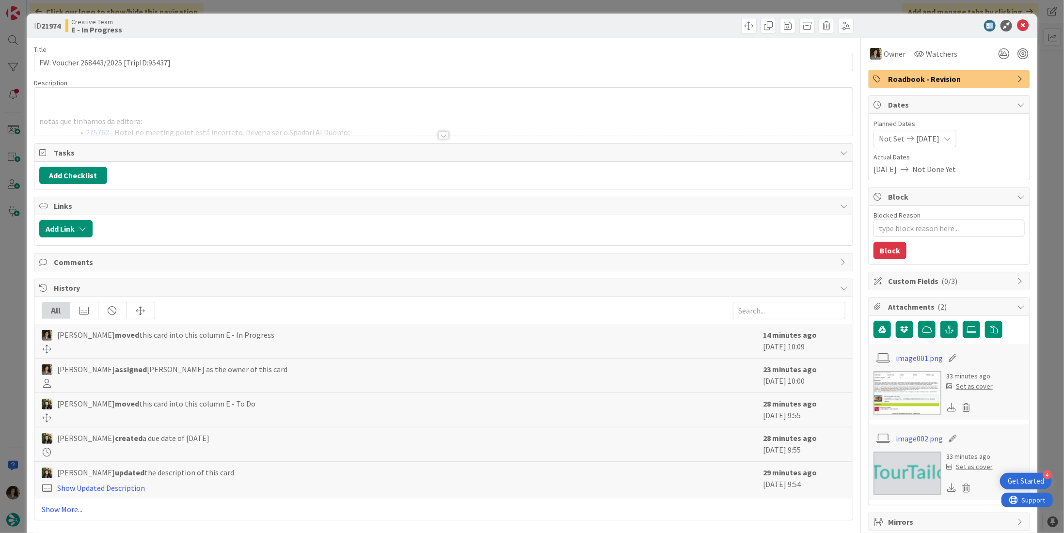
click at [441, 133] on div at bounding box center [443, 135] width 11 height 8
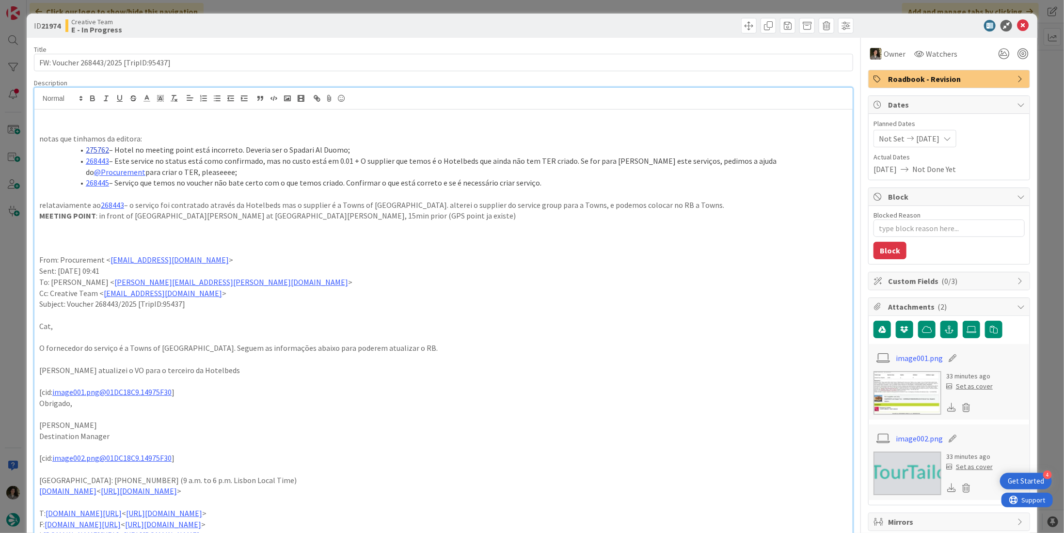
click at [102, 151] on link "275762" at bounding box center [97, 150] width 23 height 10
click at [81, 167] on link "[URL][DOMAIN_NAME]" at bounding box center [73, 168] width 66 height 13
click at [260, 206] on p "relataviamente ao 268443 – o serviço foi contratado através da Hotelbeds mas o …" at bounding box center [443, 205] width 809 height 11
click at [95, 158] on link "268443" at bounding box center [97, 161] width 23 height 10
click at [98, 179] on link "[URL][DOMAIN_NAME]" at bounding box center [73, 180] width 66 height 13
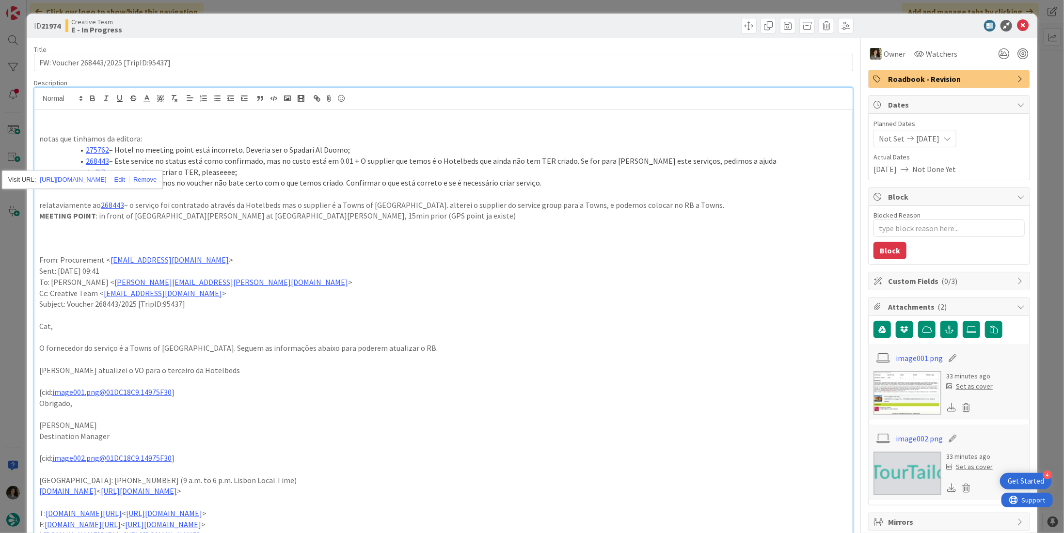
click at [220, 157] on li "268443 – Este service no status está como confirmado, mas no custo está em 0.01…" at bounding box center [449, 167] width 797 height 22
click at [104, 182] on link "268445" at bounding box center [97, 183] width 23 height 10
click at [104, 197] on link "[URL][DOMAIN_NAME]" at bounding box center [73, 201] width 66 height 13
click at [91, 200] on link "[URL][DOMAIN_NAME]" at bounding box center [73, 201] width 66 height 13
click at [457, 241] on p at bounding box center [443, 238] width 809 height 11
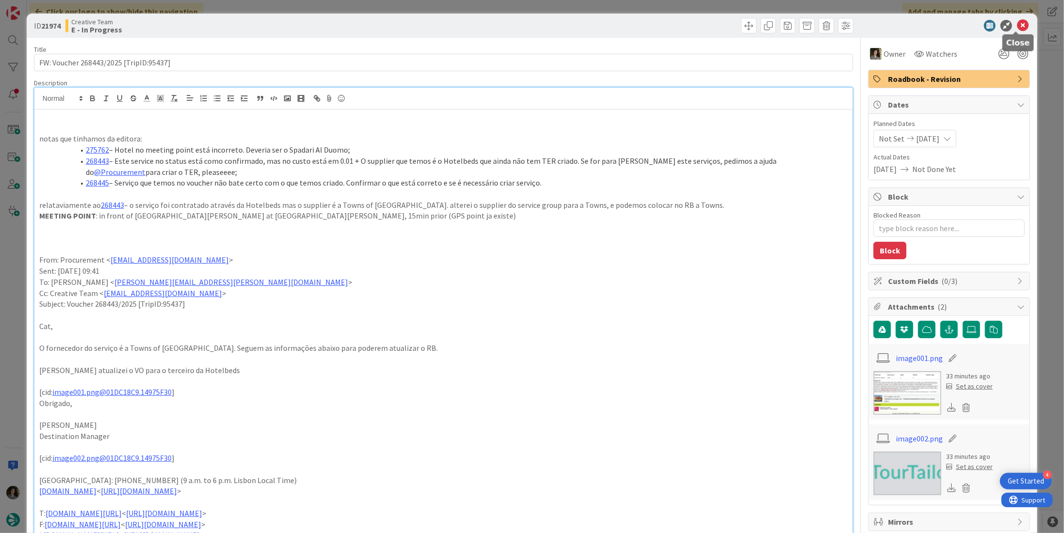
click at [1018, 21] on icon at bounding box center [1023, 26] width 12 height 12
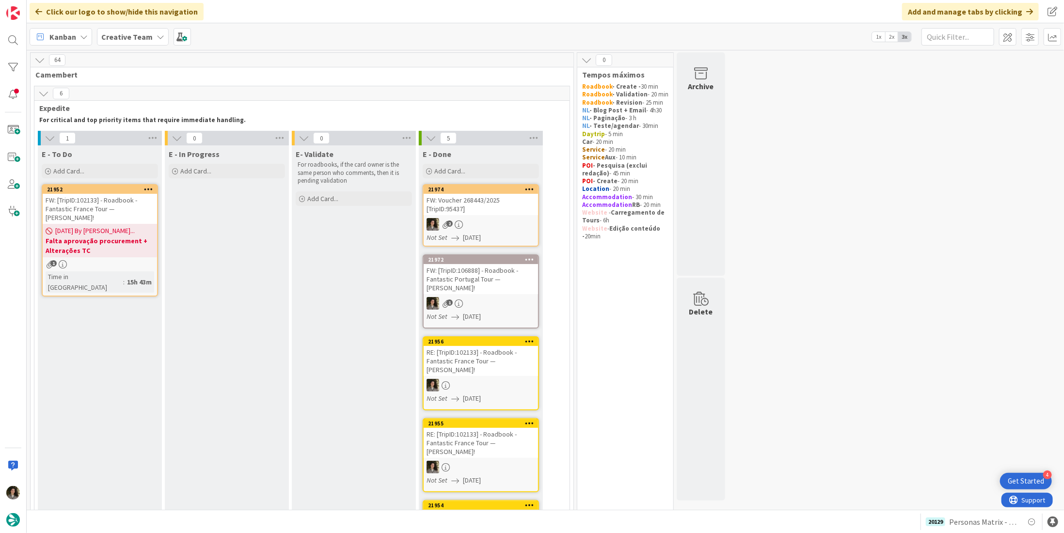
click at [494, 211] on div "FW: Voucher 268443/2025 [TripID:95437]" at bounding box center [481, 204] width 114 height 21
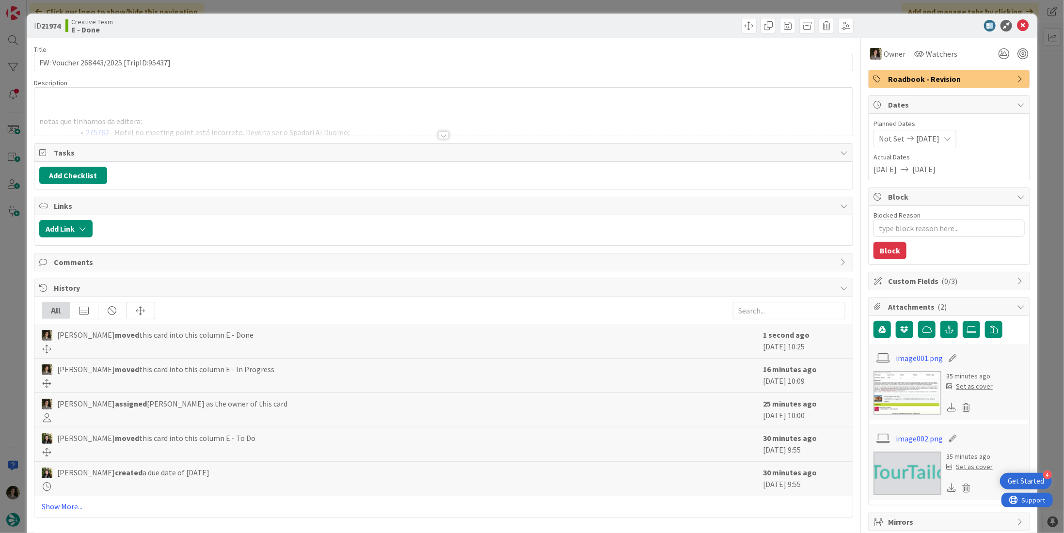
click at [911, 78] on span "Roadbook - Revision" at bounding box center [950, 79] width 124 height 12
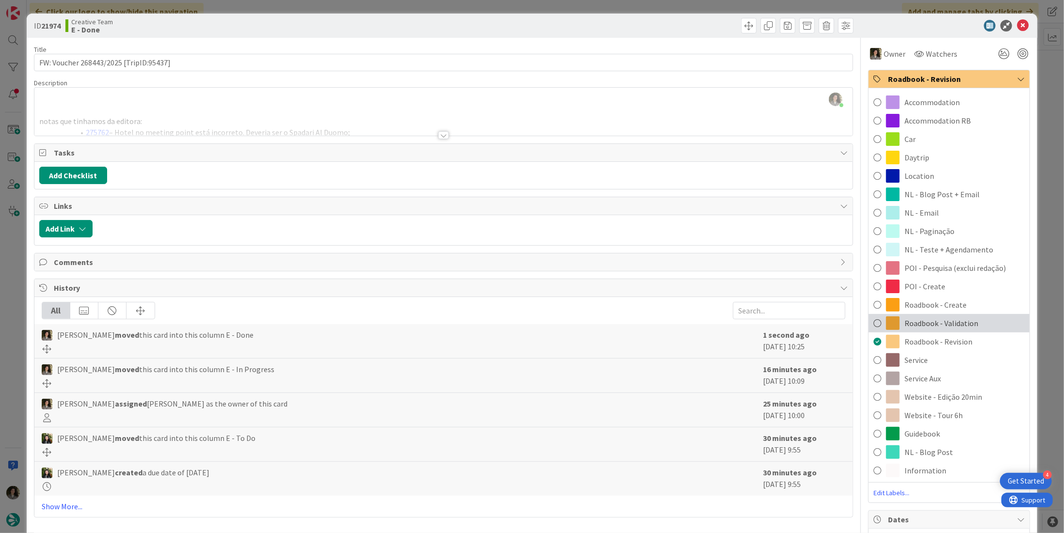
click at [952, 320] on span "Roadbook - Validation" at bounding box center [942, 324] width 74 height 12
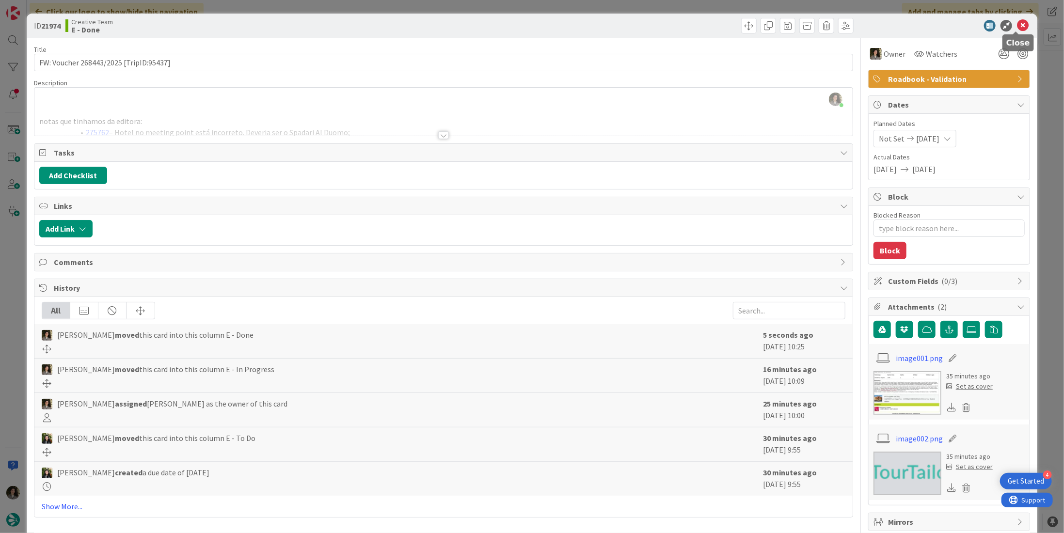
click at [1017, 24] on icon at bounding box center [1023, 26] width 12 height 12
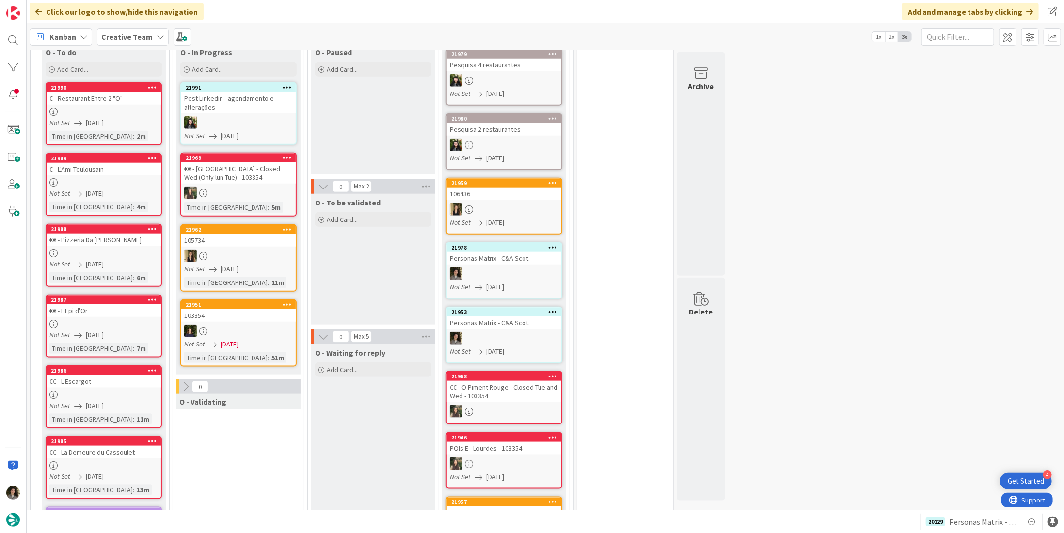
scroll to position [654, 0]
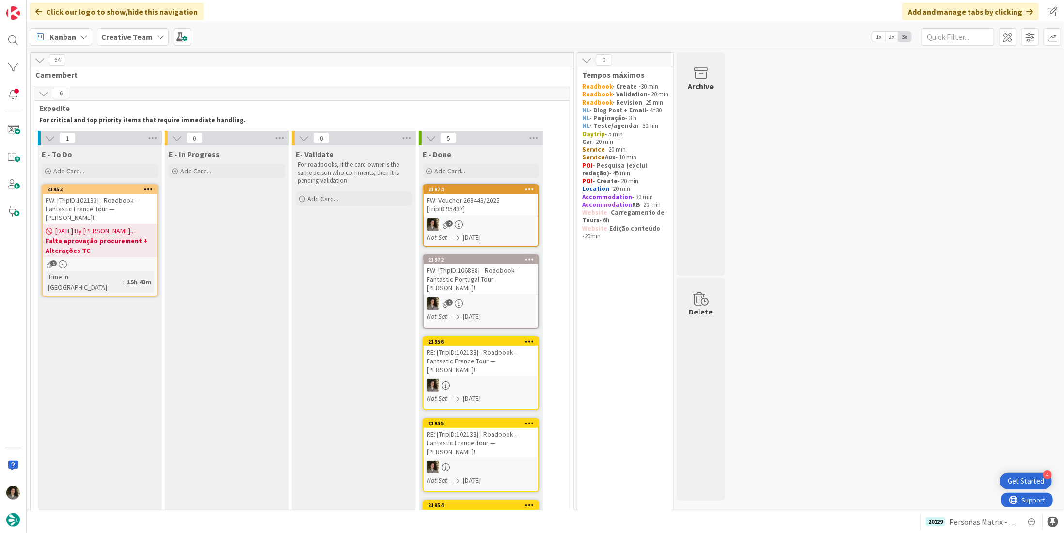
click at [72, 204] on div "FW: [TripID:102133] - Roadbook - Fantastic France Tour — [PERSON_NAME]!" at bounding box center [100, 209] width 114 height 30
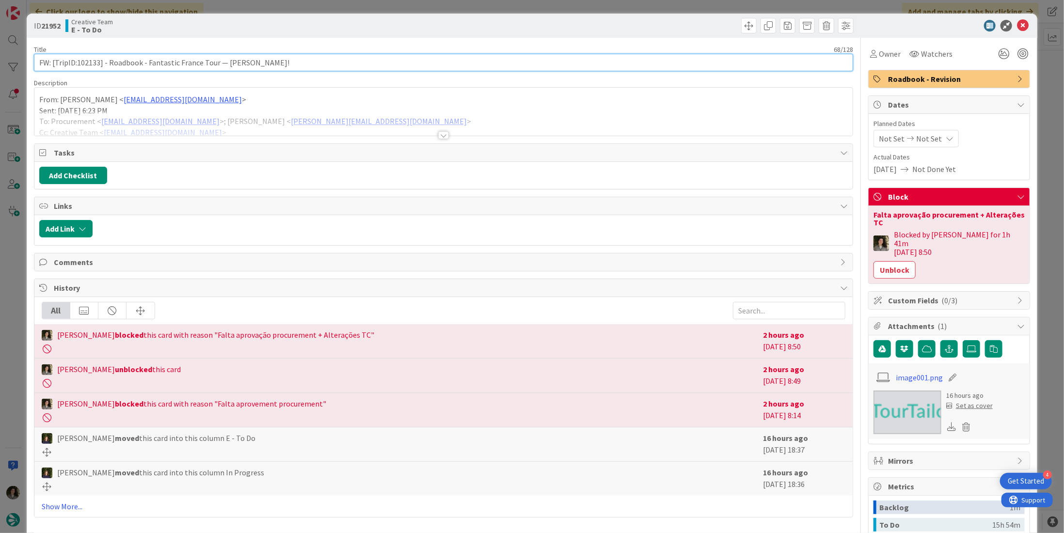
drag, startPoint x: 97, startPoint y: 63, endPoint x: 86, endPoint y: 64, distance: 10.8
click at [86, 64] on input "FW: [TripID:102133] - Roadbook - Fantastic France Tour — [PERSON_NAME]!" at bounding box center [443, 62] width 819 height 17
drag, startPoint x: 99, startPoint y: 63, endPoint x: 76, endPoint y: 63, distance: 23.8
click at [76, 63] on input "FW: [TripID:102133] - Roadbook - Fantastic France Tour — [PERSON_NAME]!" at bounding box center [443, 62] width 819 height 17
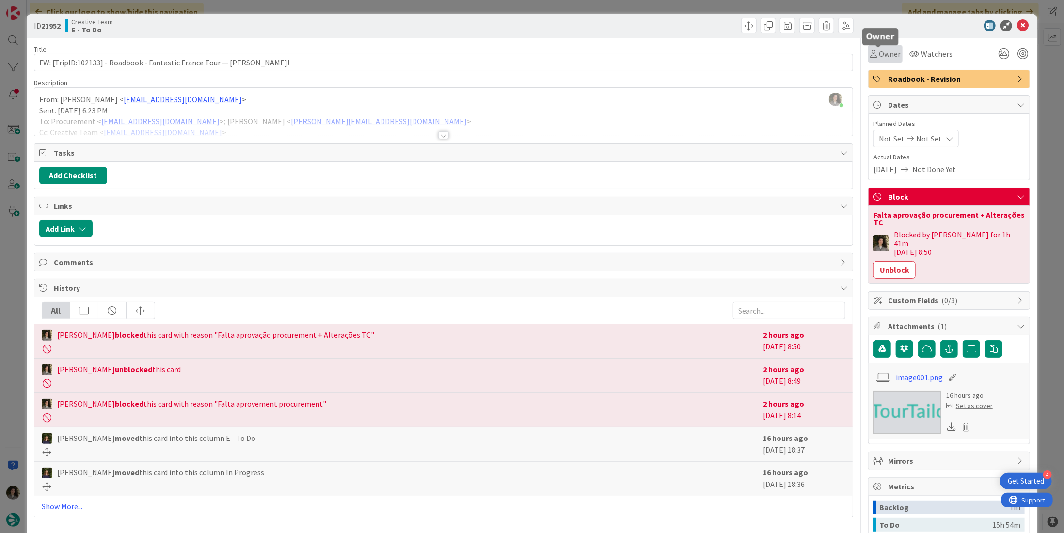
drag, startPoint x: 872, startPoint y: 53, endPoint x: 881, endPoint y: 63, distance: 13.1
click at [879, 53] on span "Owner" at bounding box center [890, 54] width 22 height 12
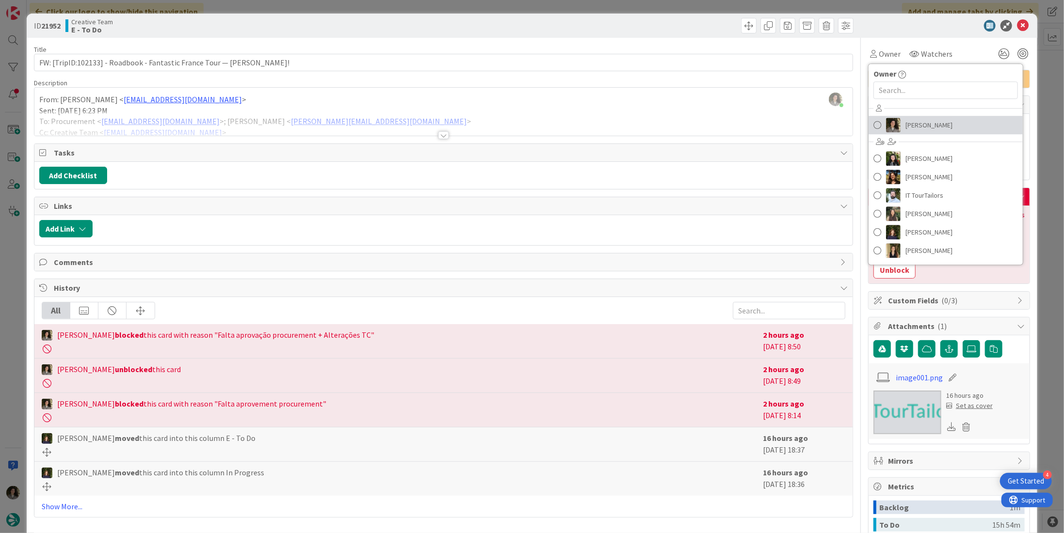
drag, startPoint x: 928, startPoint y: 118, endPoint x: 936, endPoint y: 112, distance: 10.7
click at [928, 118] on span "[PERSON_NAME]" at bounding box center [929, 125] width 47 height 15
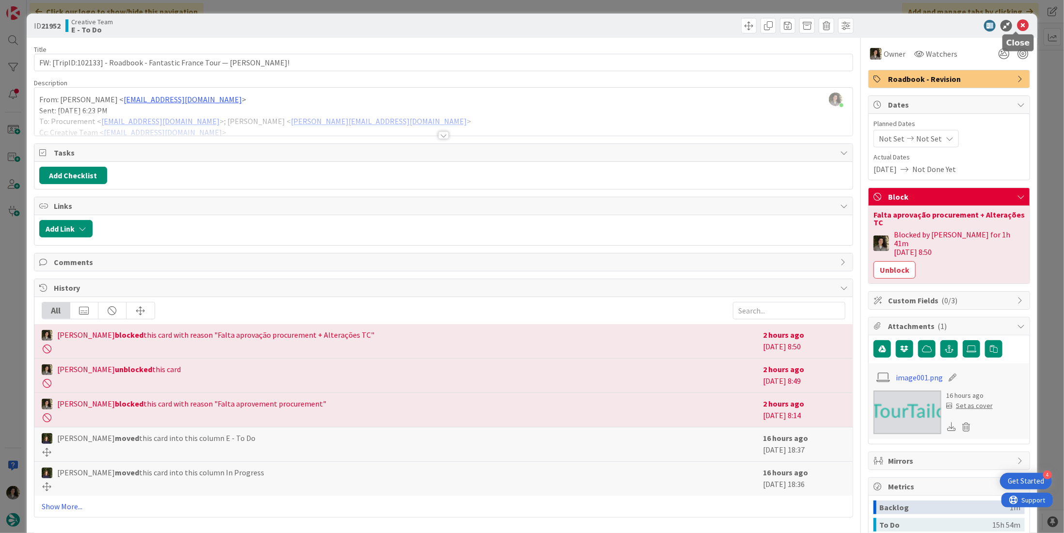
click at [1004, 25] on div at bounding box center [945, 26] width 172 height 12
click at [1017, 25] on icon at bounding box center [1023, 26] width 12 height 12
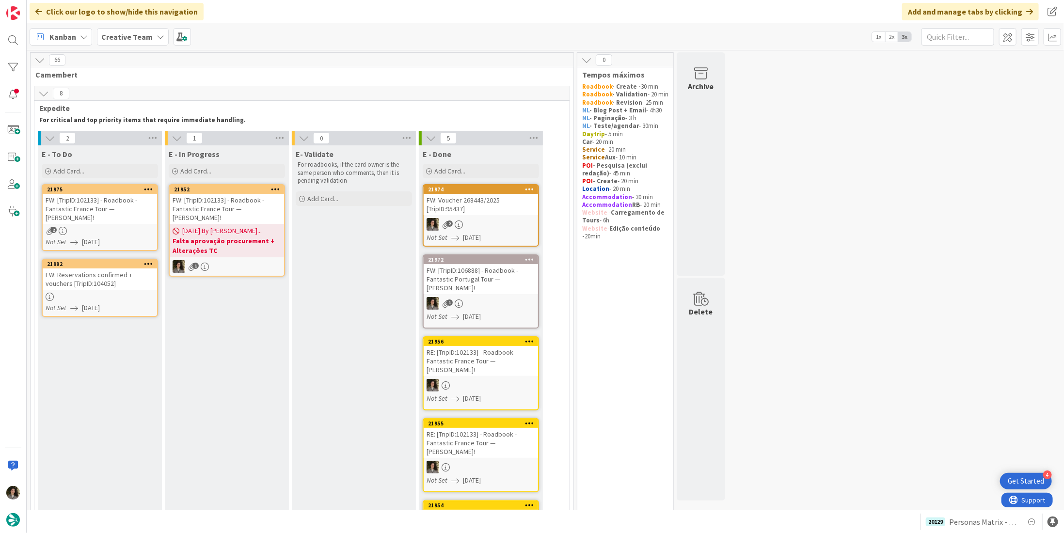
click at [222, 241] on b "Falta aprovação procurement + Alterações TC" at bounding box center [227, 245] width 109 height 19
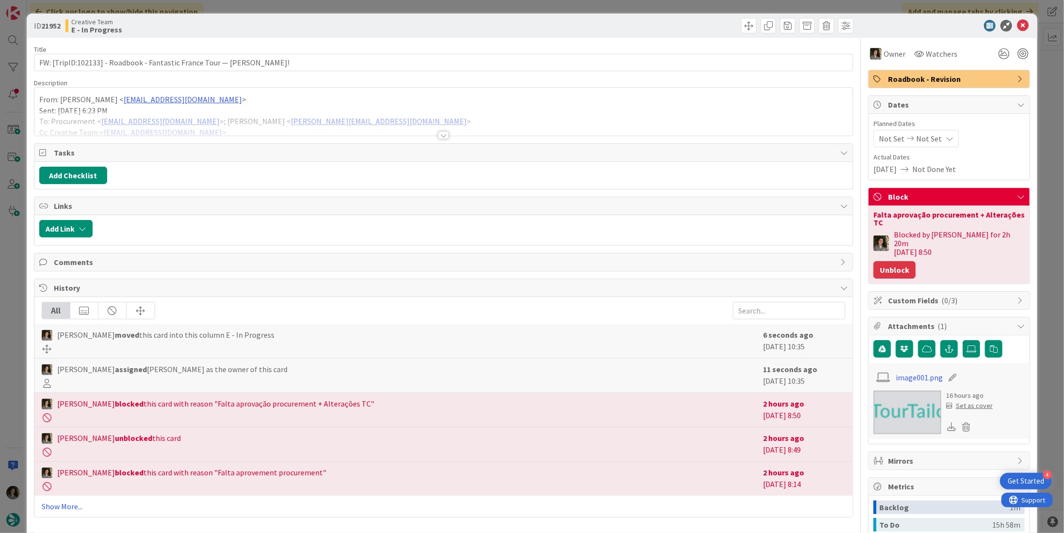
click at [893, 261] on button "Unblock" at bounding box center [895, 269] width 42 height 17
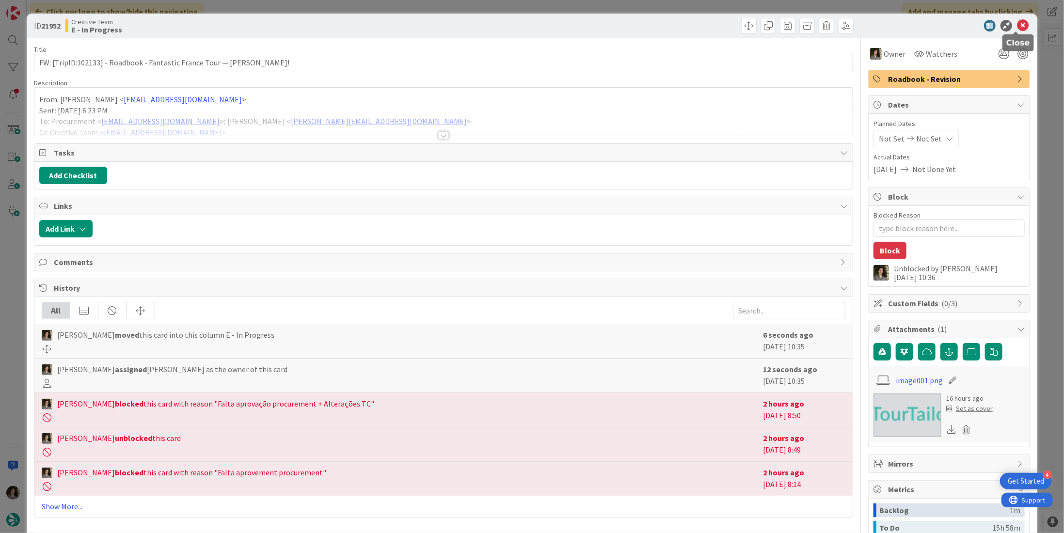
click at [1019, 26] on icon at bounding box center [1023, 26] width 12 height 12
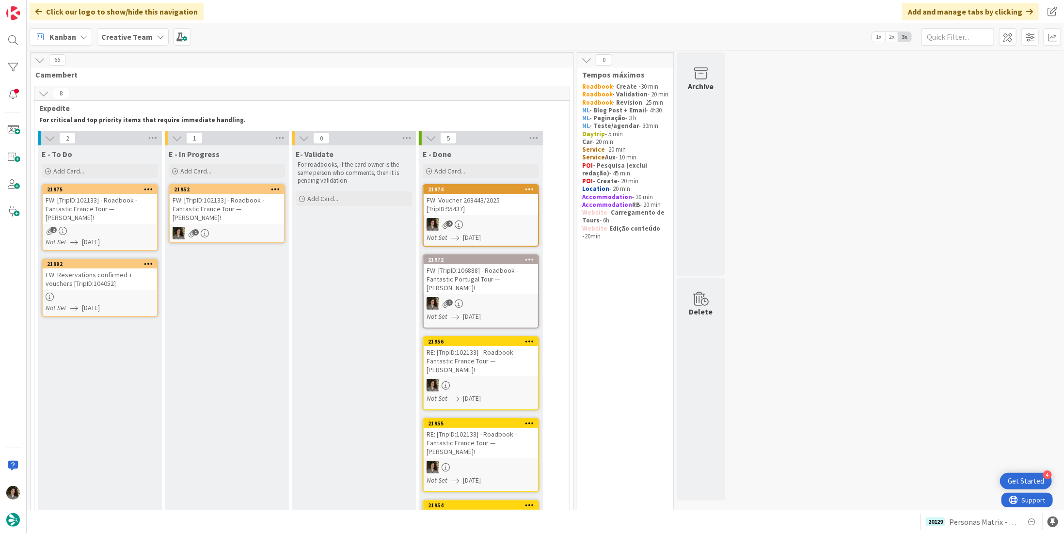
click at [120, 208] on div "FW: [TripID:102133] - Roadbook - Fantastic France Tour — [PERSON_NAME]!" at bounding box center [100, 209] width 114 height 30
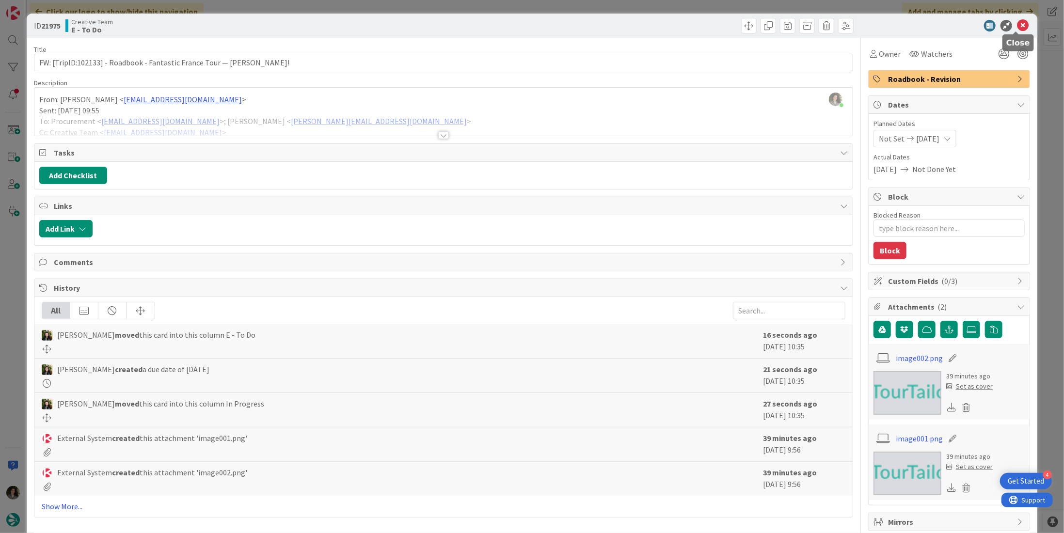
drag, startPoint x: 1017, startPoint y: 24, endPoint x: 995, endPoint y: 24, distance: 21.3
click at [1017, 24] on icon at bounding box center [1023, 26] width 12 height 12
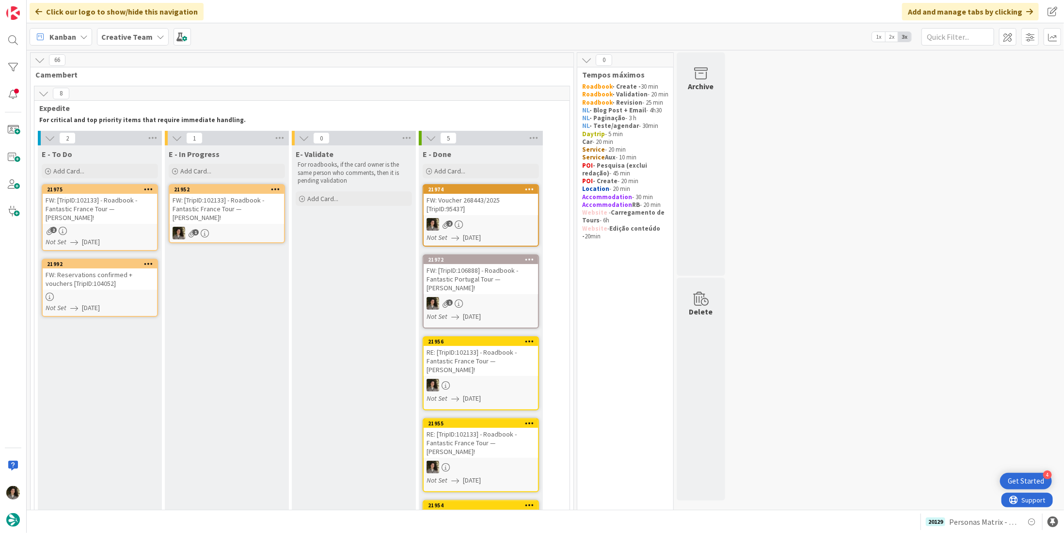
click at [148, 187] on icon at bounding box center [148, 189] width 9 height 7
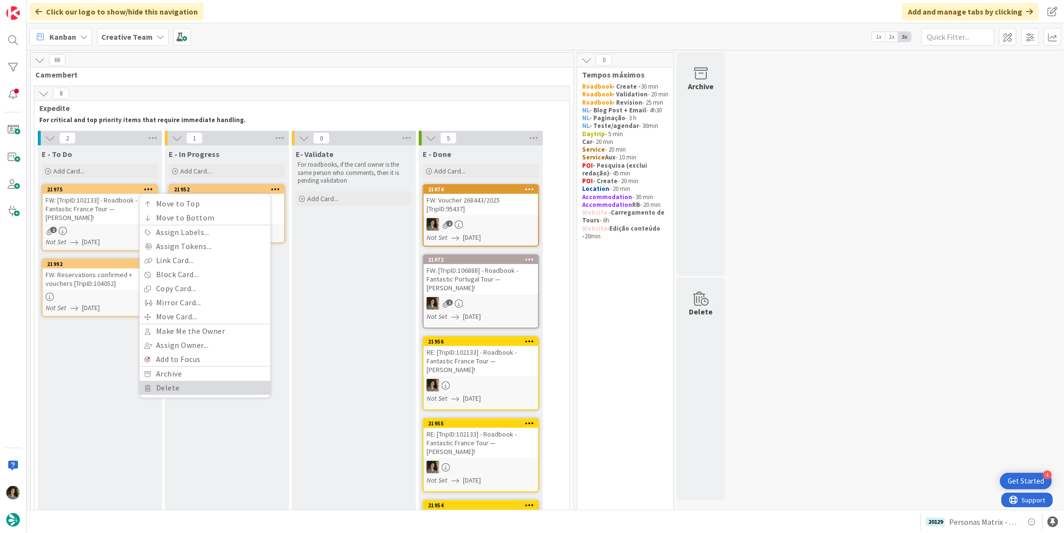
click at [185, 385] on link "Delete" at bounding box center [205, 388] width 131 height 14
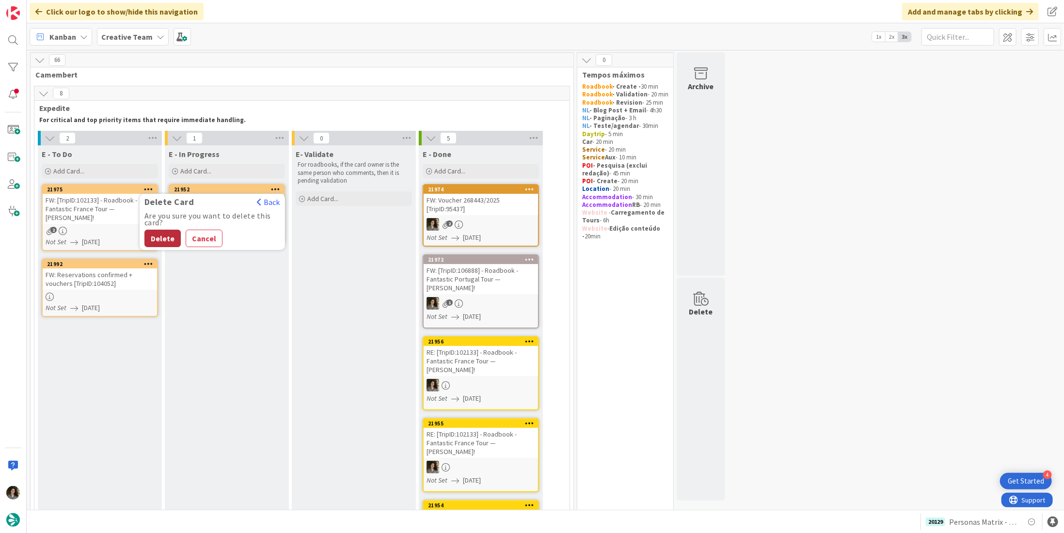
click at [161, 237] on button "Delete" at bounding box center [162, 238] width 36 height 17
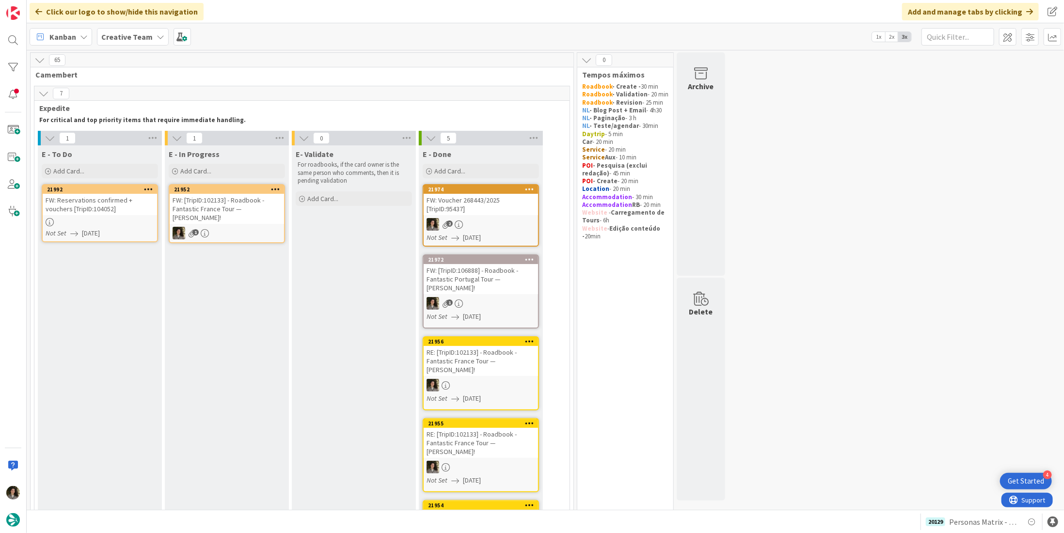
click at [259, 217] on link "21952 FW: [TripID:102133] - Roadbook - Fantastic France Tour — Gary Evans! 1" at bounding box center [227, 213] width 116 height 59
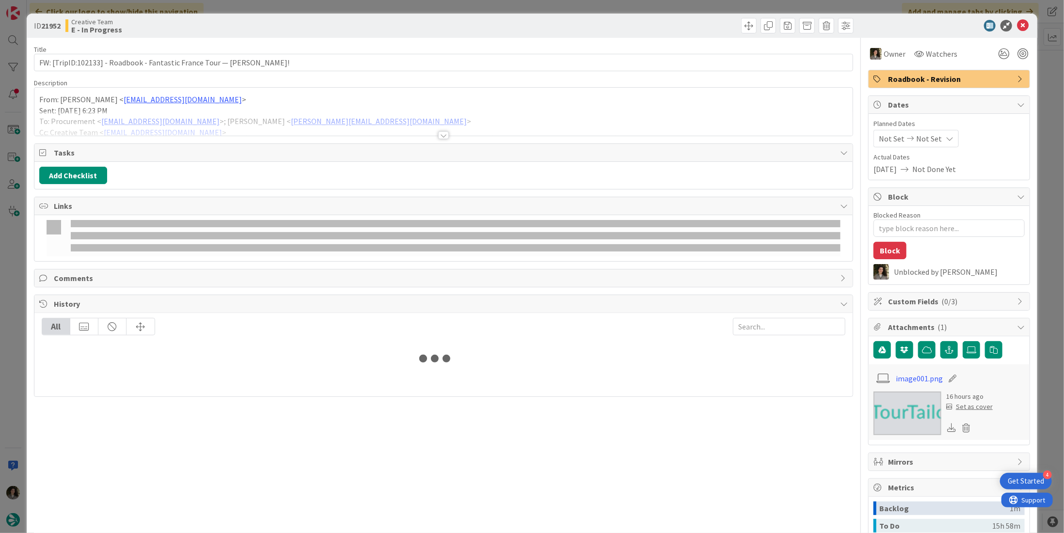
type textarea "x"
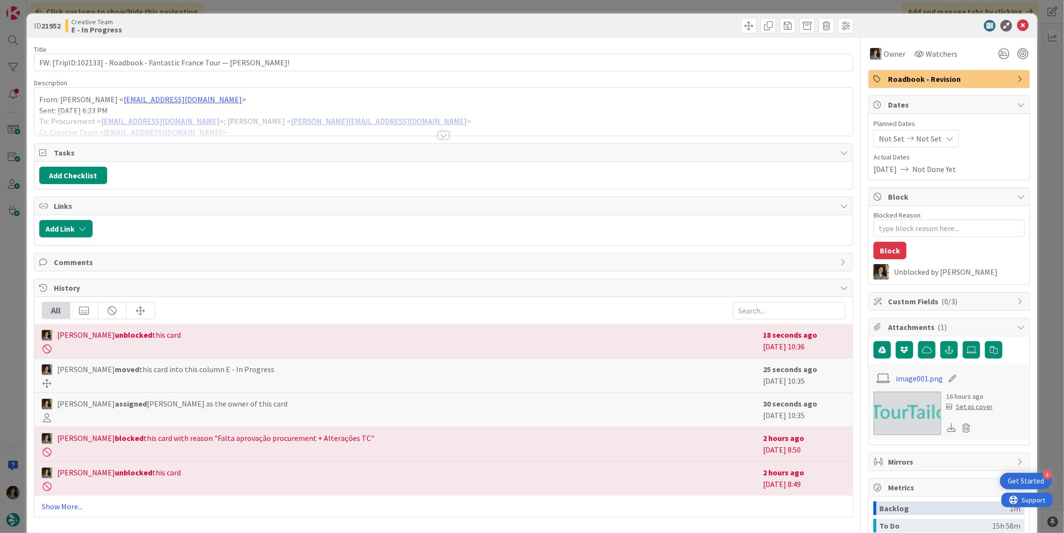
drag, startPoint x: 934, startPoint y: 133, endPoint x: 930, endPoint y: 141, distance: 8.5
click at [934, 133] on div "Not Set Not Set" at bounding box center [916, 138] width 85 height 17
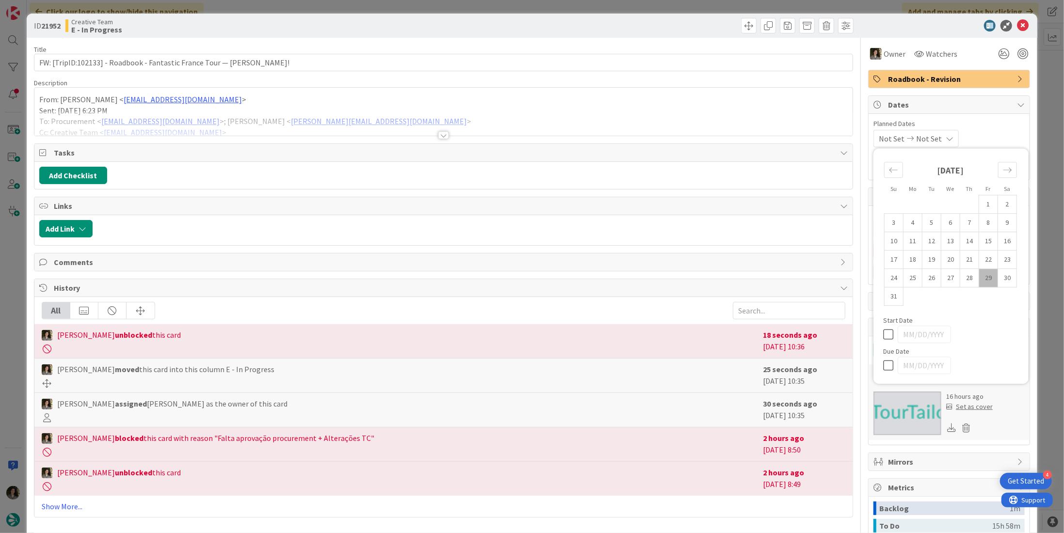
click at [883, 363] on icon at bounding box center [890, 366] width 15 height 12
type input "[DATE]"
click at [1017, 26] on icon at bounding box center [1023, 26] width 12 height 12
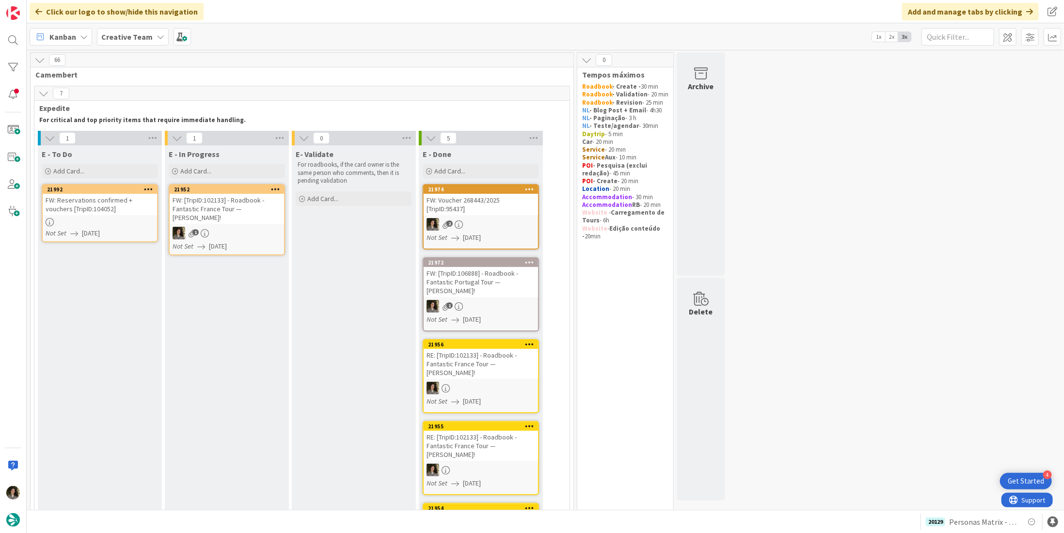
click at [101, 208] on div "FW: Reservations confirmed + vouchers [TripID:104052]" at bounding box center [100, 204] width 114 height 21
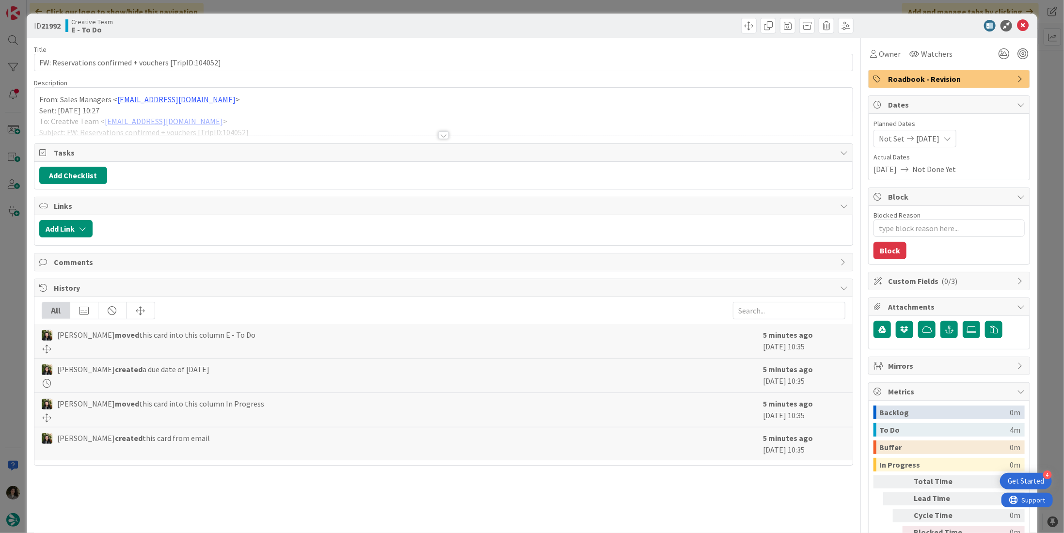
click at [443, 132] on div at bounding box center [443, 135] width 11 height 8
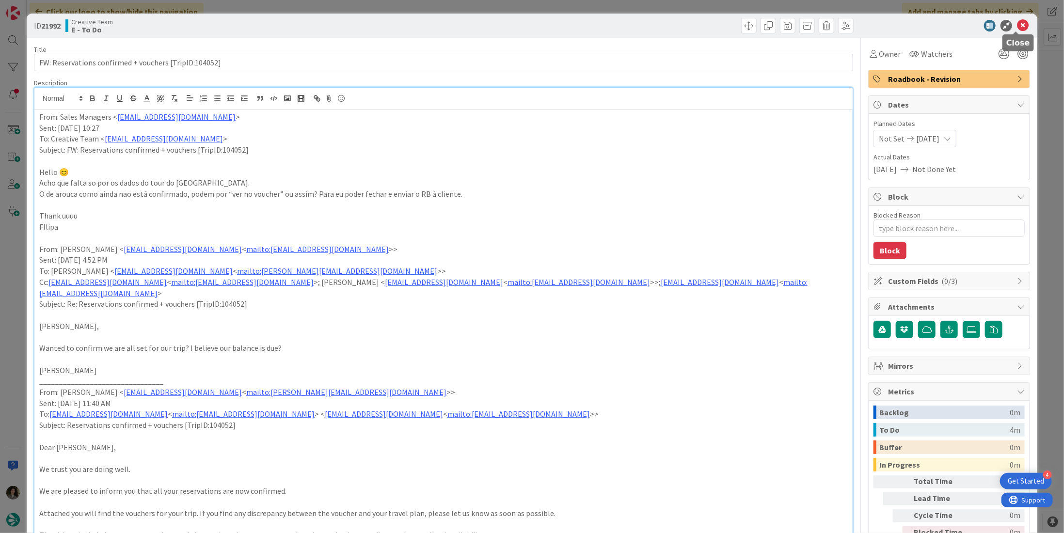
click at [1020, 23] on icon at bounding box center [1023, 26] width 12 height 12
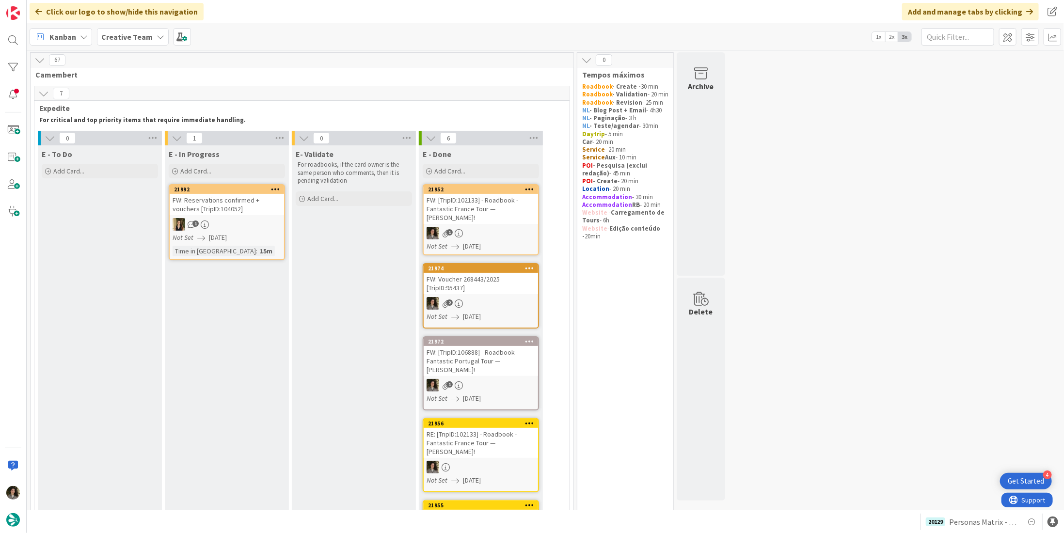
click at [509, 204] on div "FW: [TripID:102133] - Roadbook - Fantastic France Tour — [PERSON_NAME]!" at bounding box center [481, 209] width 114 height 30
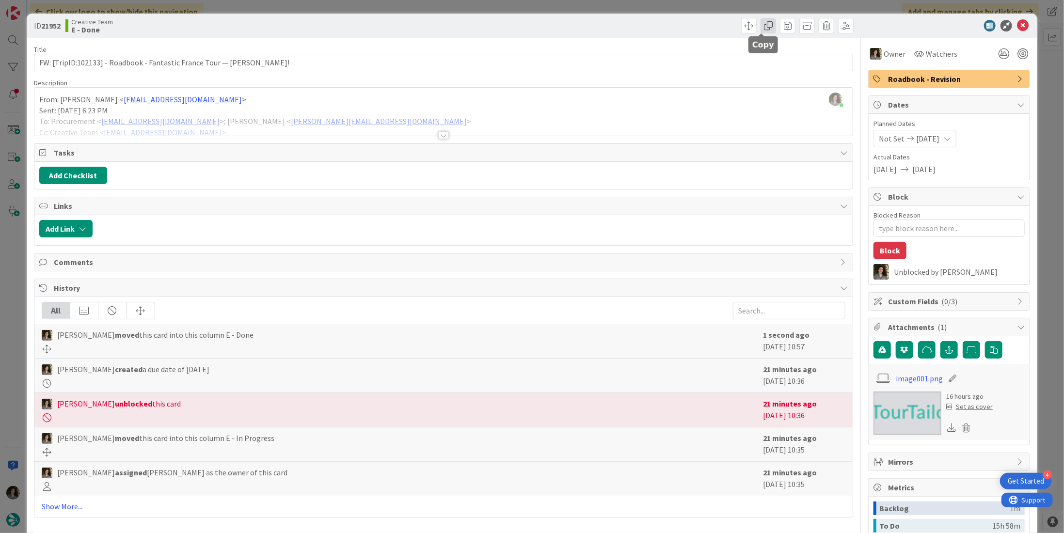
click at [761, 26] on span at bounding box center [769, 26] width 16 height 16
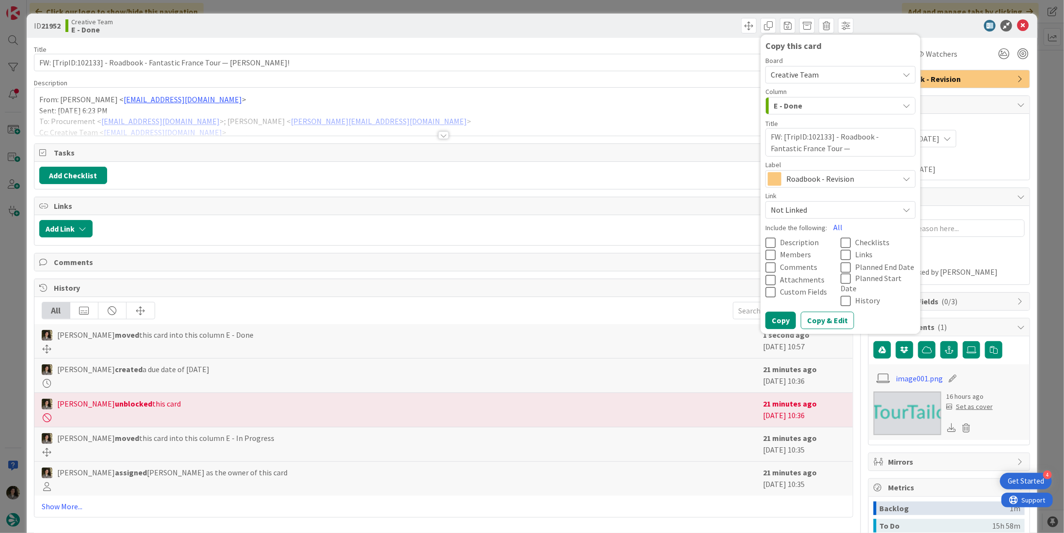
click at [791, 177] on span "Roadbook - Revision" at bounding box center [840, 179] width 108 height 14
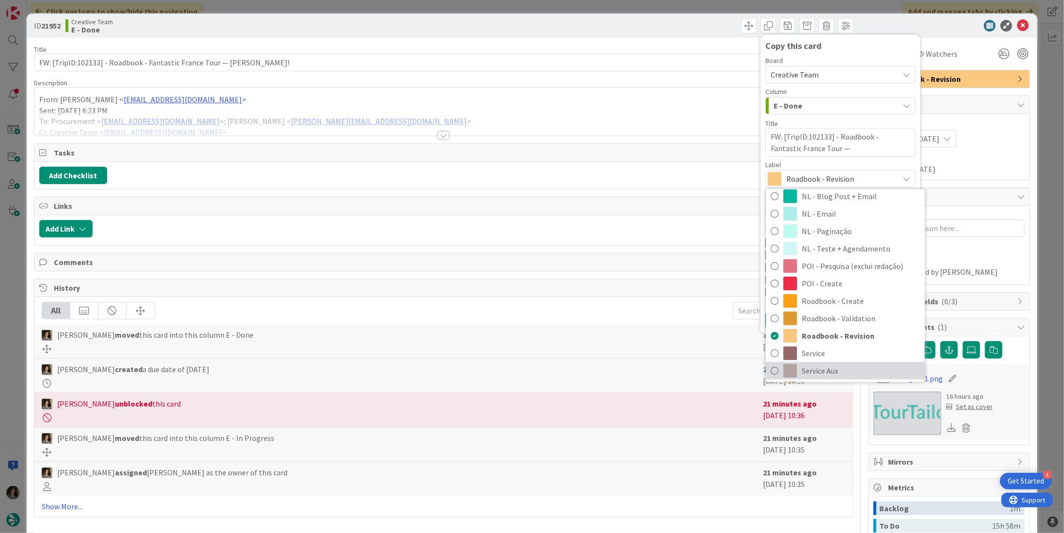
scroll to position [145, 0]
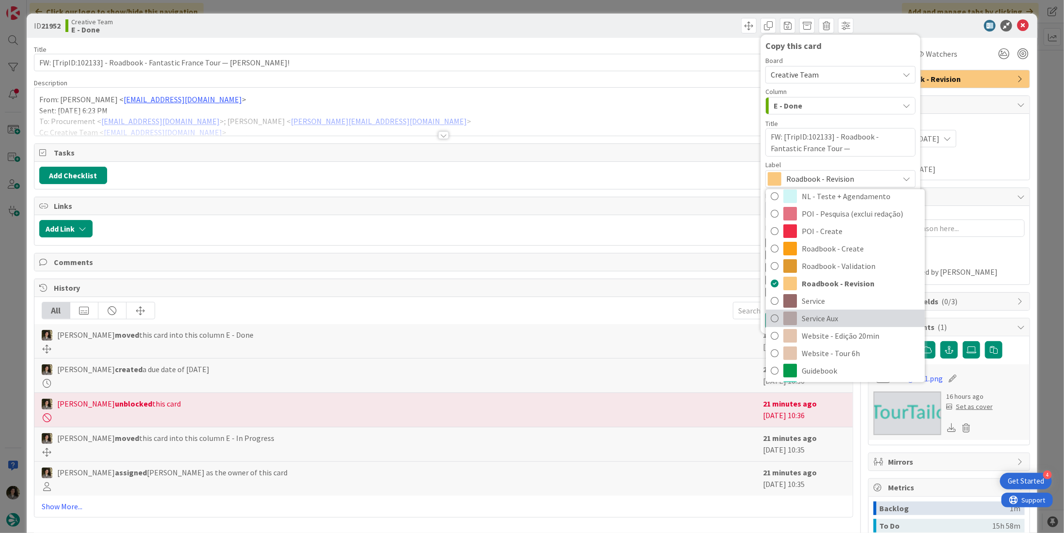
click at [836, 314] on span "Service Aux" at bounding box center [861, 318] width 118 height 15
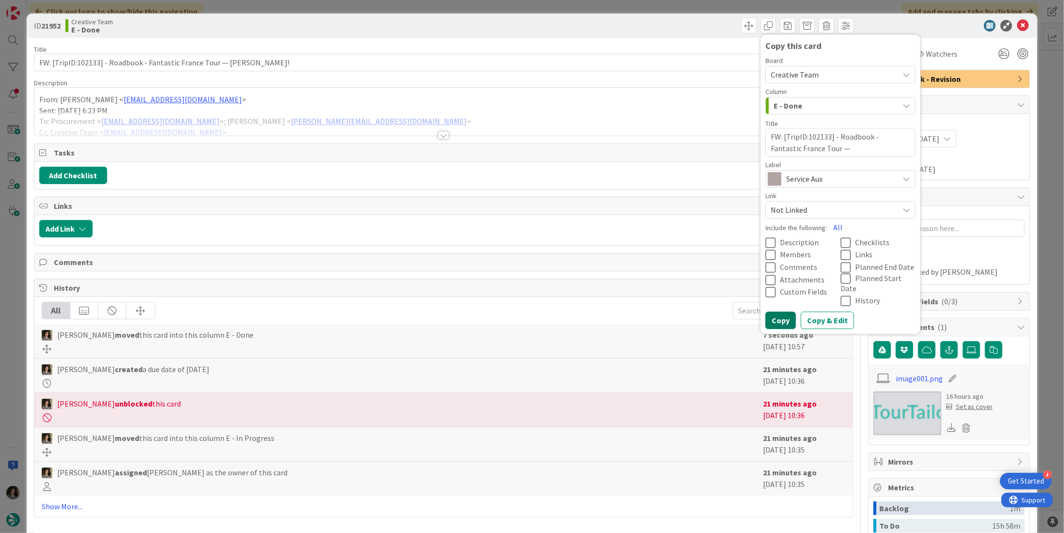
click at [773, 312] on button "Copy" at bounding box center [781, 320] width 31 height 17
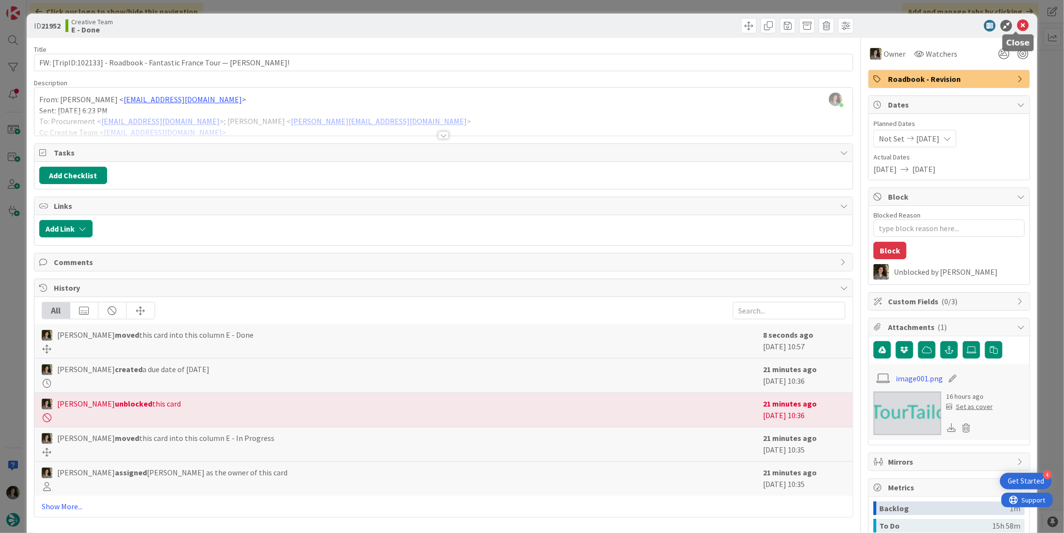
click at [1017, 20] on icon at bounding box center [1023, 26] width 12 height 12
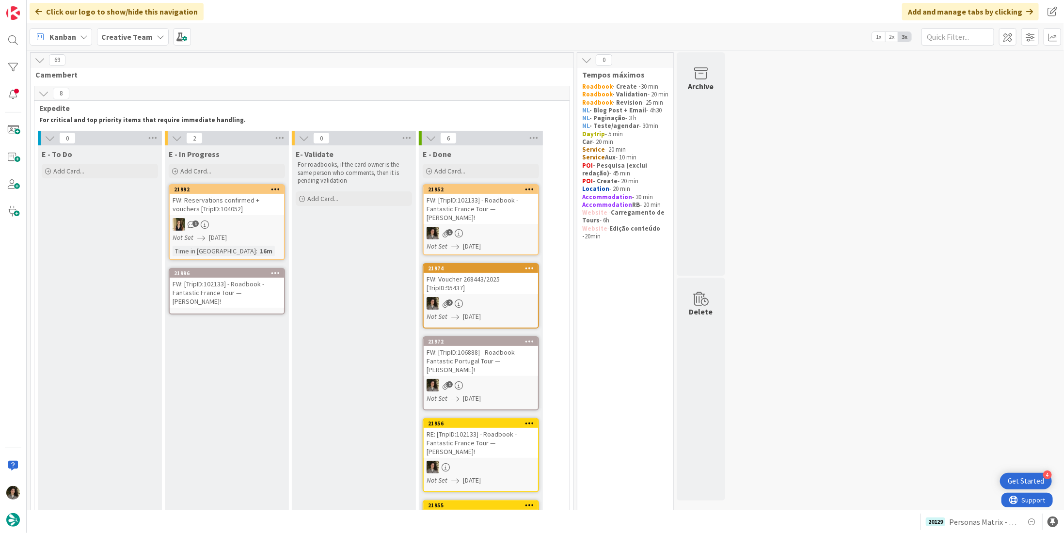
click at [233, 288] on div "FW: [TripID:102133] - Roadbook - Fantastic France Tour — [PERSON_NAME]!" at bounding box center [227, 293] width 114 height 30
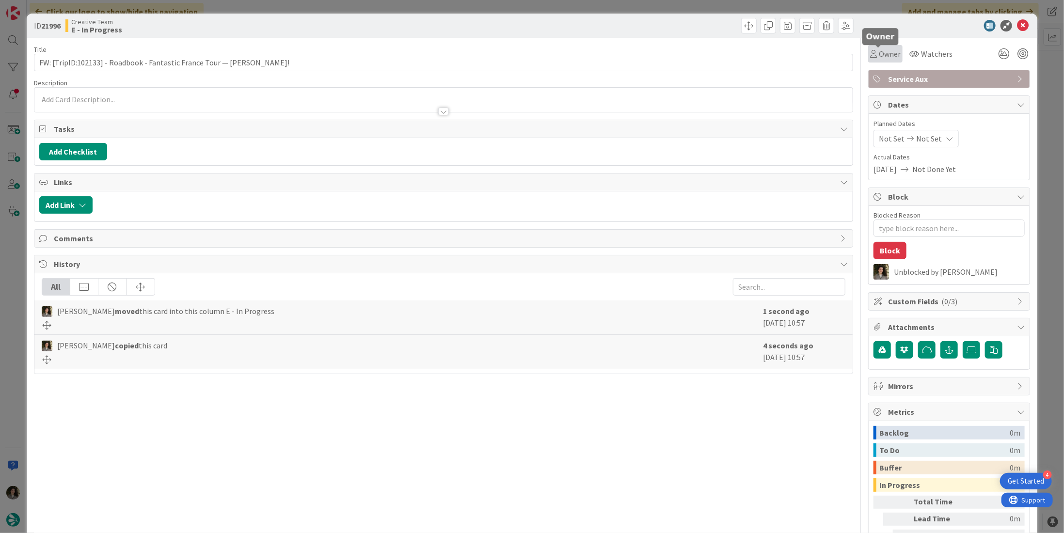
click at [883, 52] on span "Owner" at bounding box center [890, 54] width 22 height 12
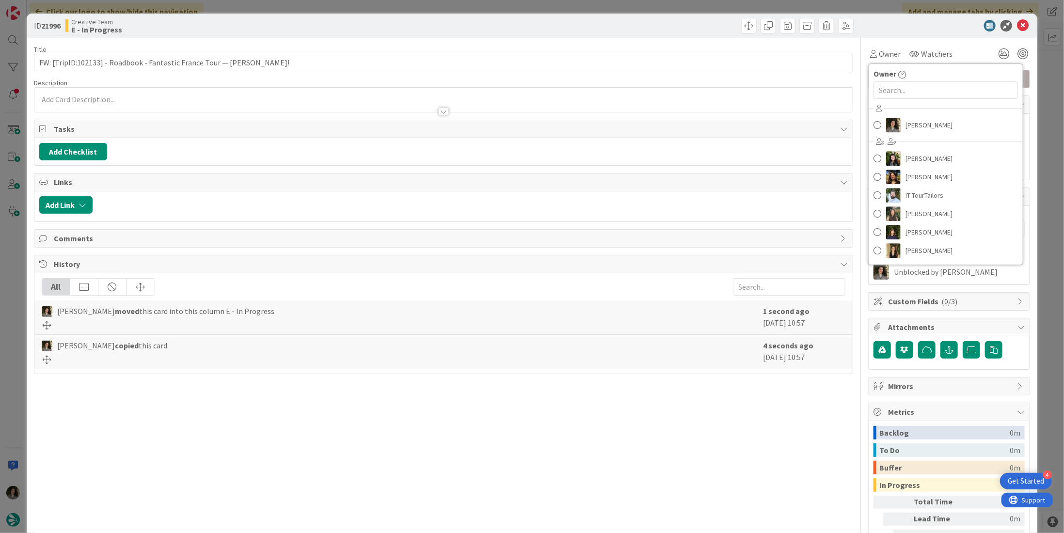
click at [903, 114] on div "Melissa Santos Beatriz Cassona Diana Ramos IT TourTailors Inês Gonçalves Margar…" at bounding box center [946, 181] width 154 height 160
click at [918, 125] on span "[PERSON_NAME]" at bounding box center [929, 125] width 47 height 15
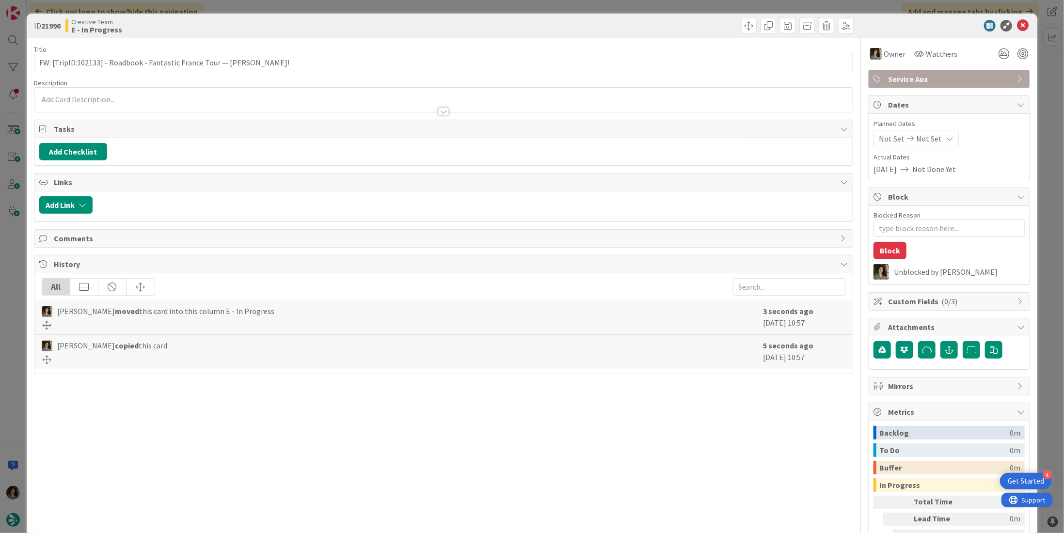
click at [924, 139] on span "Not Set" at bounding box center [929, 139] width 26 height 12
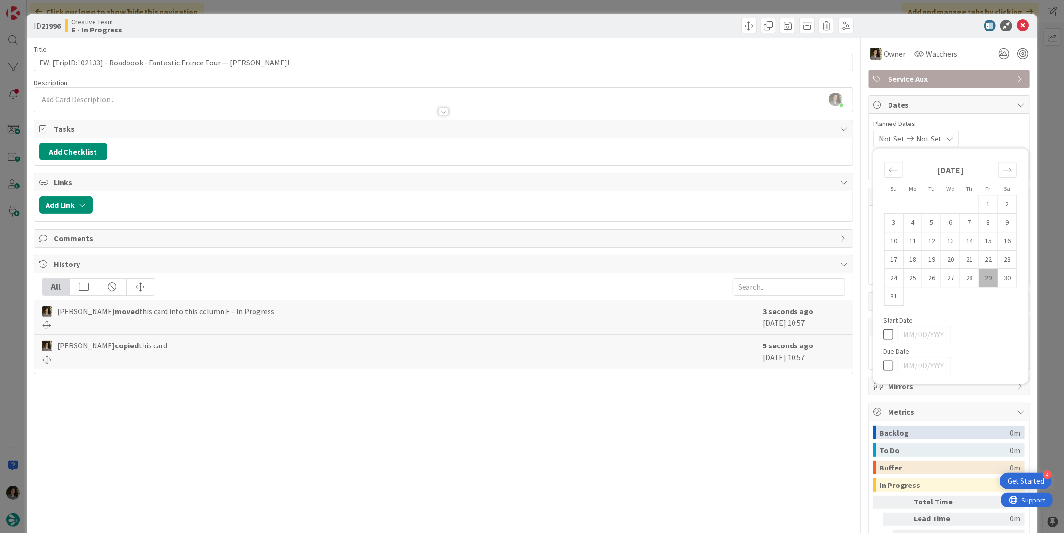
type textarea "x"
click at [883, 365] on icon at bounding box center [890, 366] width 15 height 12
type input "[DATE]"
type textarea "x"
click at [403, 53] on div "Title 68 / 128" at bounding box center [443, 49] width 819 height 9
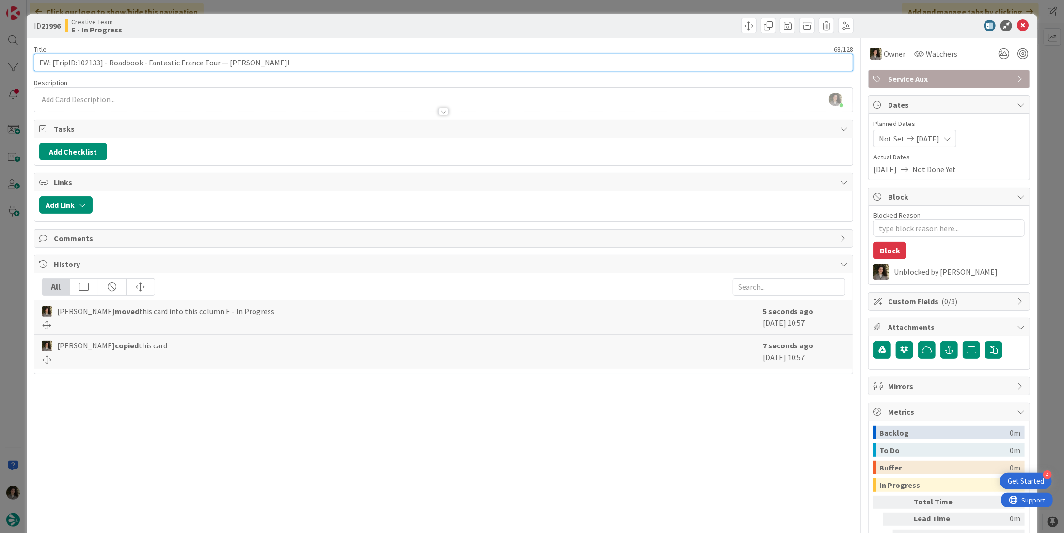
click at [404, 55] on input "FW: [TripID:102133] - Roadbook - Fantastic France Tour — [PERSON_NAME]!" at bounding box center [443, 62] width 819 height 17
type input "FW: [TripID:102133] - Roadbook - Fantastic France Tour — [PERSON_NAME]!"
type textarea "x"
type input "FW: [TripID:102133] - Roadbook - Fantastic France Tour — Gary Evans! - CREATE S…"
type textarea "x"
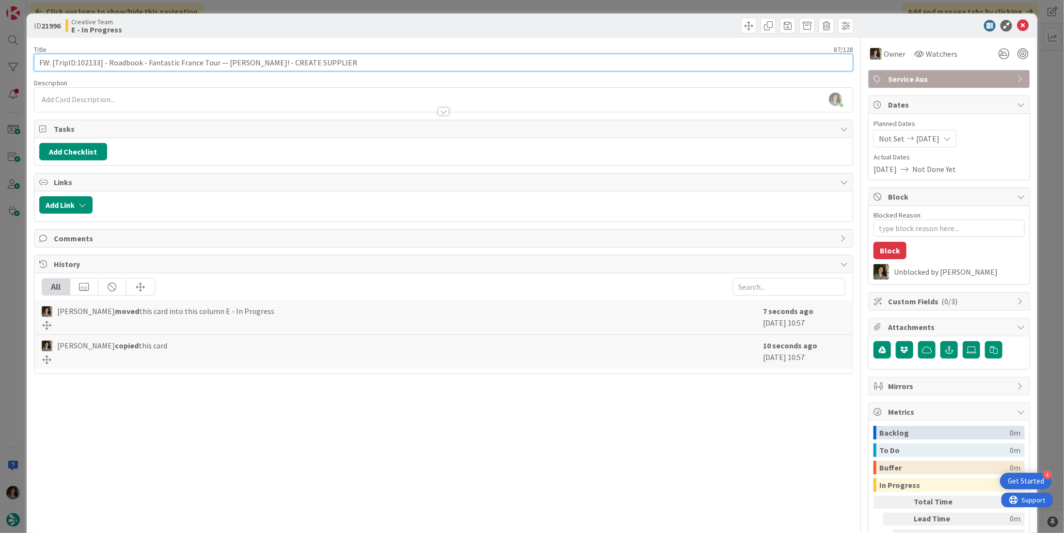
type input "FW: [TripID:102133] - Roadbook - Fantastic France Tour — Gary Evans! - CREATE S…"
type textarea "x"
type input "FW: [TripID:102133] - Roadbook - Fantastic France Tour — Gary Evans! - CREATE G…"
type textarea "x"
type input "FW: [TripID:102133] - Roadbook - Fantastic France Tour — Gary Evans! - CREATE G…"
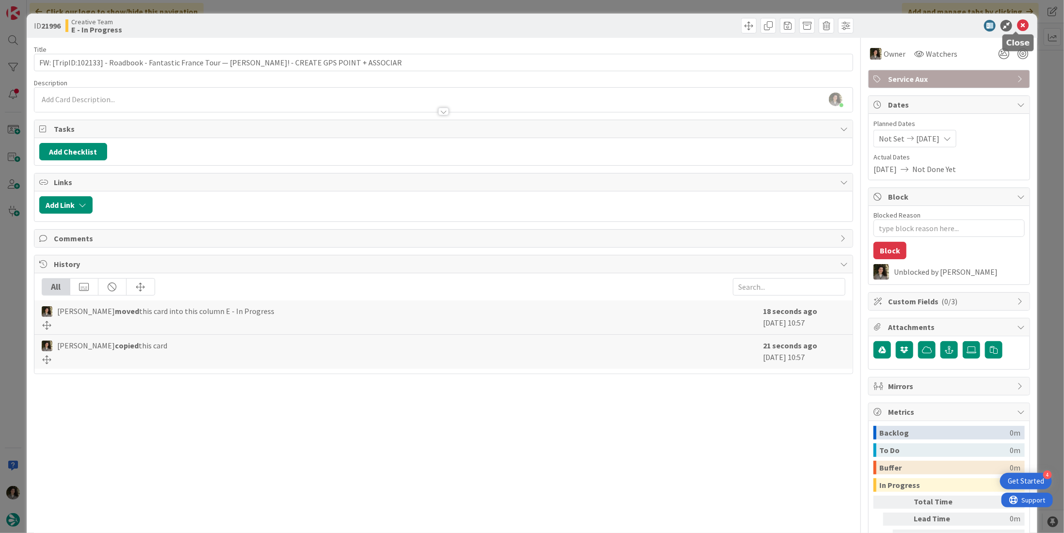
click at [1017, 26] on icon at bounding box center [1023, 26] width 12 height 12
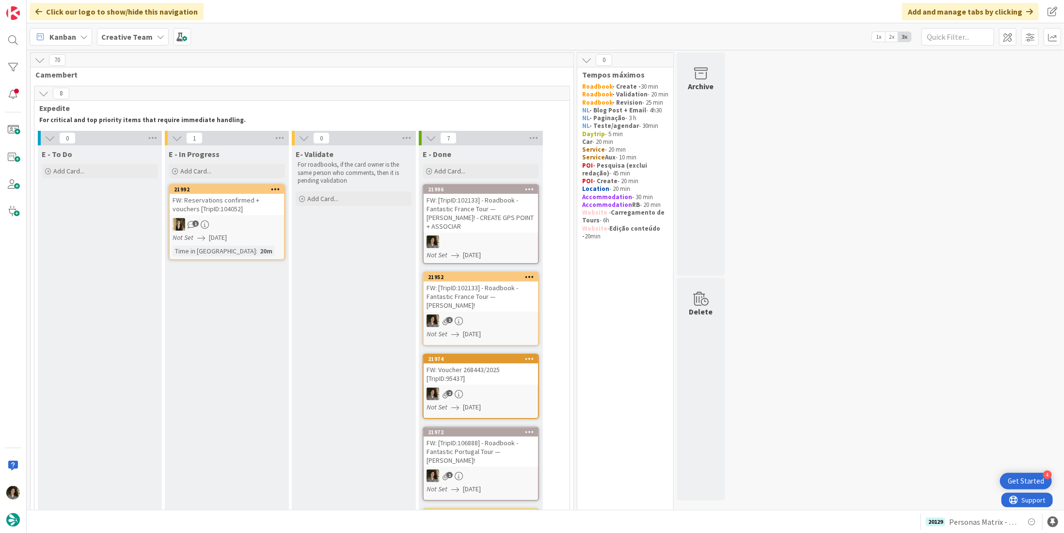
click at [481, 212] on div "FW: [TripID:102133] - Roadbook - Fantastic France Tour — Gary Evans! - CREATE G…" at bounding box center [481, 213] width 114 height 39
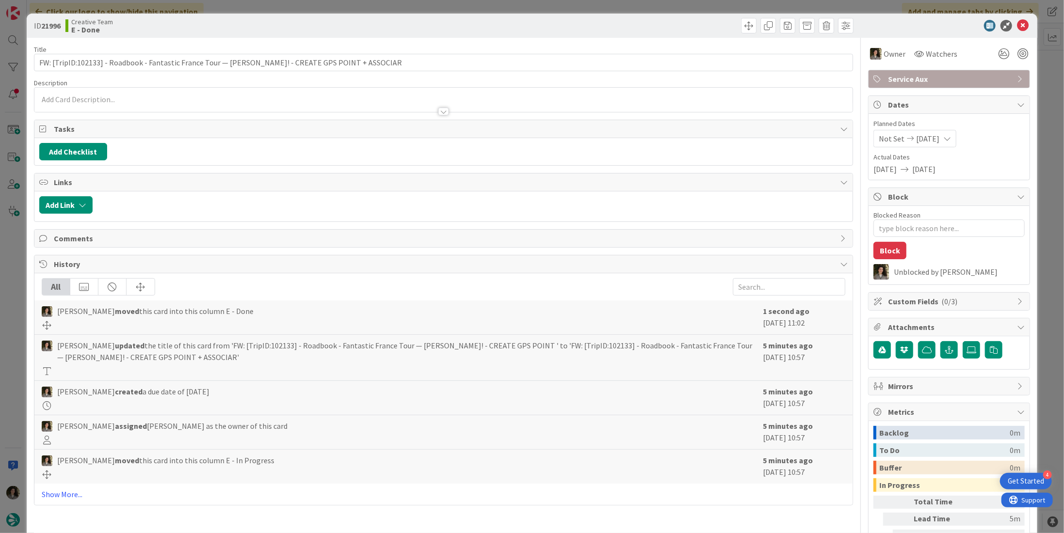
click at [986, 78] on span "Service Aux" at bounding box center [950, 79] width 124 height 12
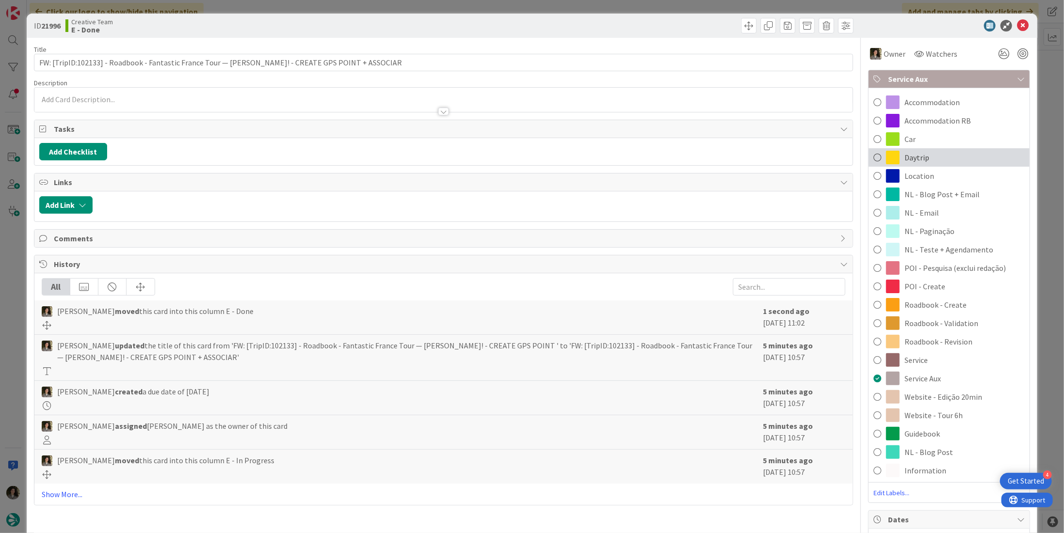
click at [945, 158] on div "Daytrip" at bounding box center [949, 157] width 161 height 18
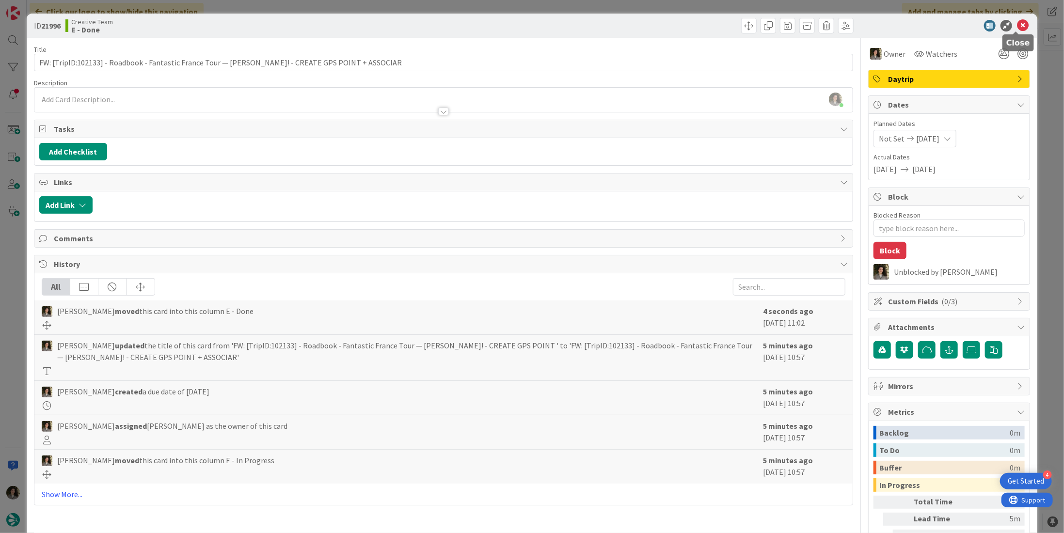
click at [1017, 25] on icon at bounding box center [1023, 26] width 12 height 12
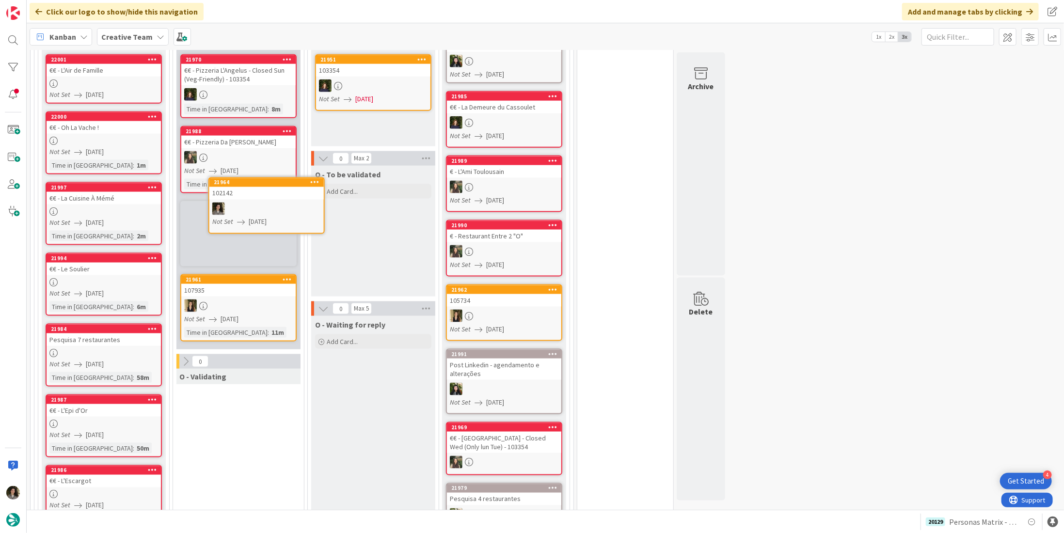
scroll to position [830, 0]
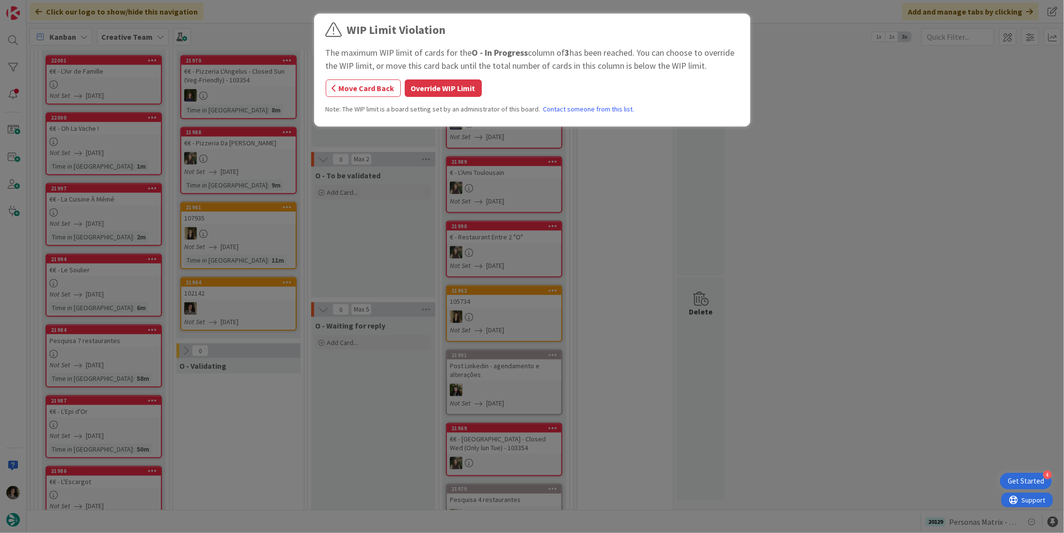
click at [227, 250] on div "WIP Limit Violation The maximum WIP limit of cards for the O - In Progress colu…" at bounding box center [532, 266] width 1064 height 533
click at [443, 88] on button "Override WIP Limit" at bounding box center [443, 88] width 77 height 17
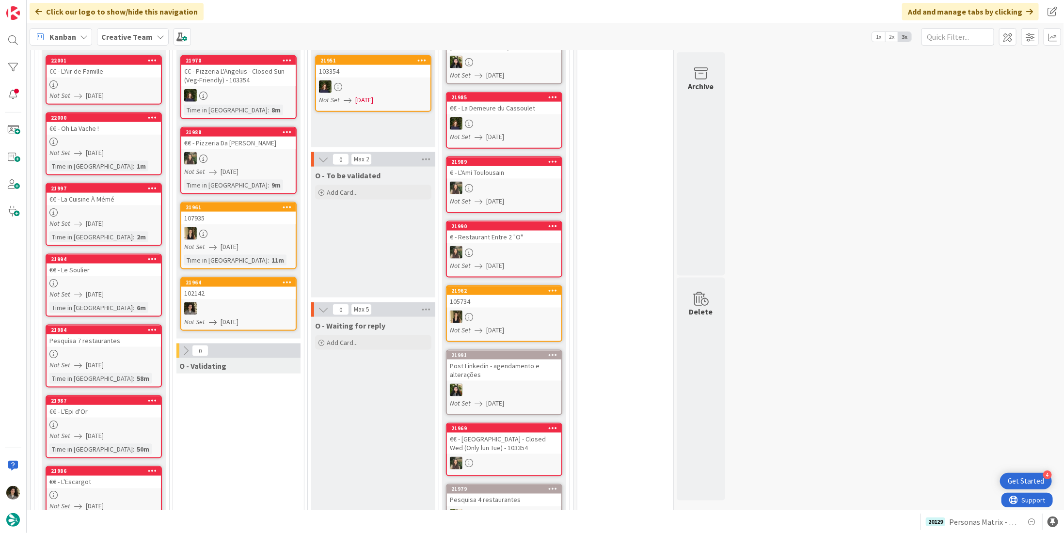
click at [260, 287] on div "102142" at bounding box center [238, 293] width 114 height 13
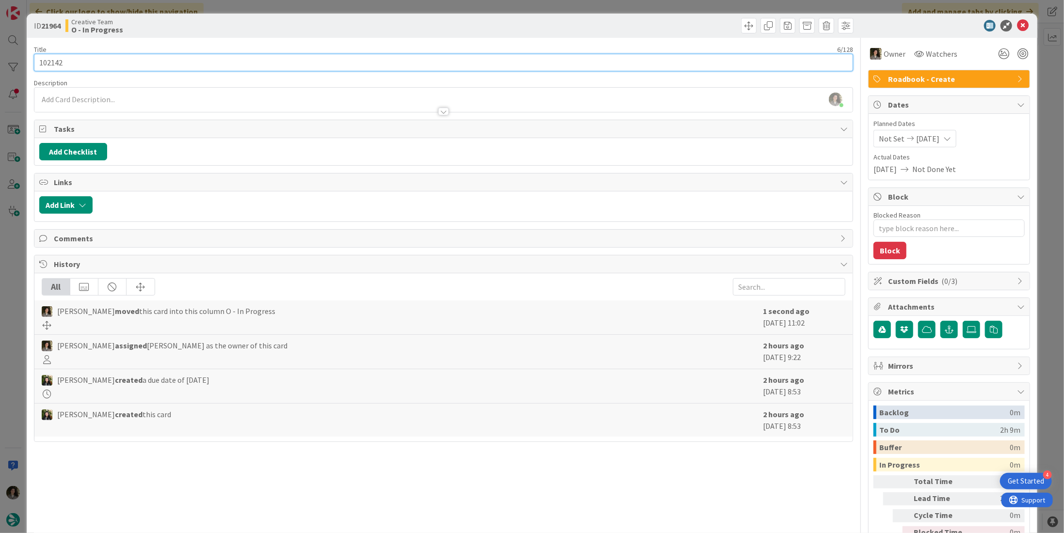
drag, startPoint x: 103, startPoint y: 64, endPoint x: 6, endPoint y: 68, distance: 96.6
click at [6, 68] on div "ID 21964 Creative Team O - In Progress Title 6 / 128 102142 Description Melissa…" at bounding box center [532, 266] width 1064 height 533
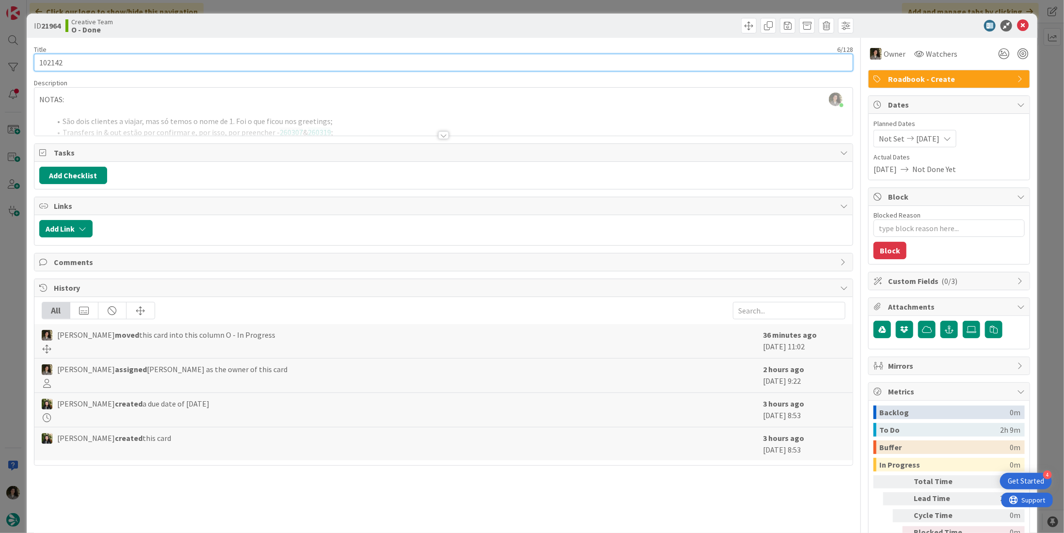
scroll to position [1396, 0]
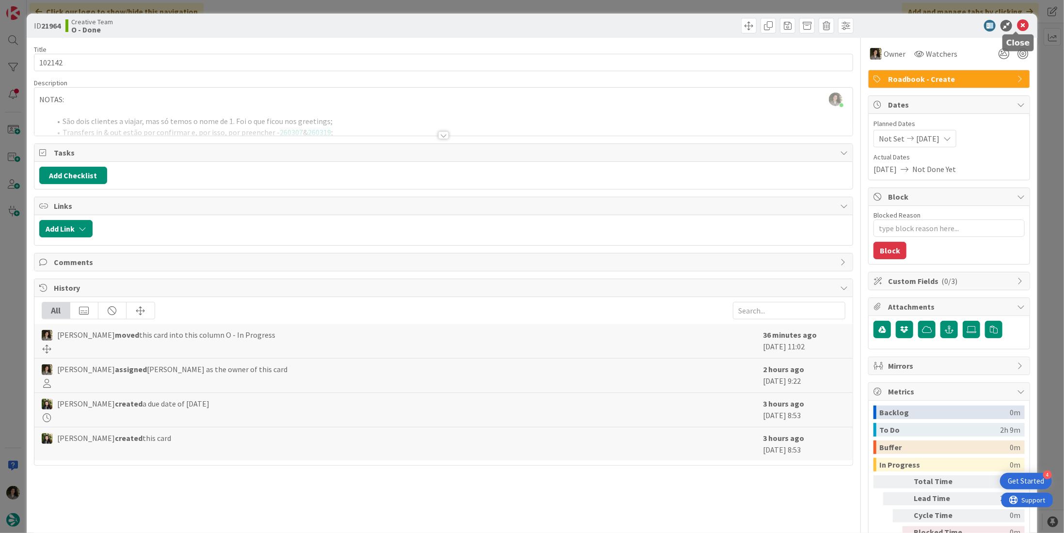
click at [1017, 29] on icon at bounding box center [1023, 26] width 12 height 12
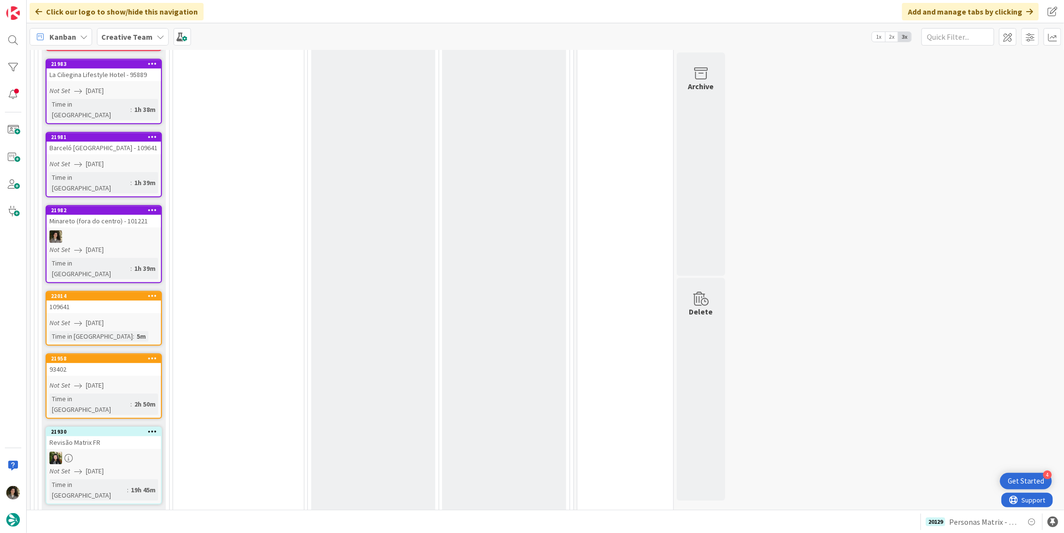
scroll to position [1736, 0]
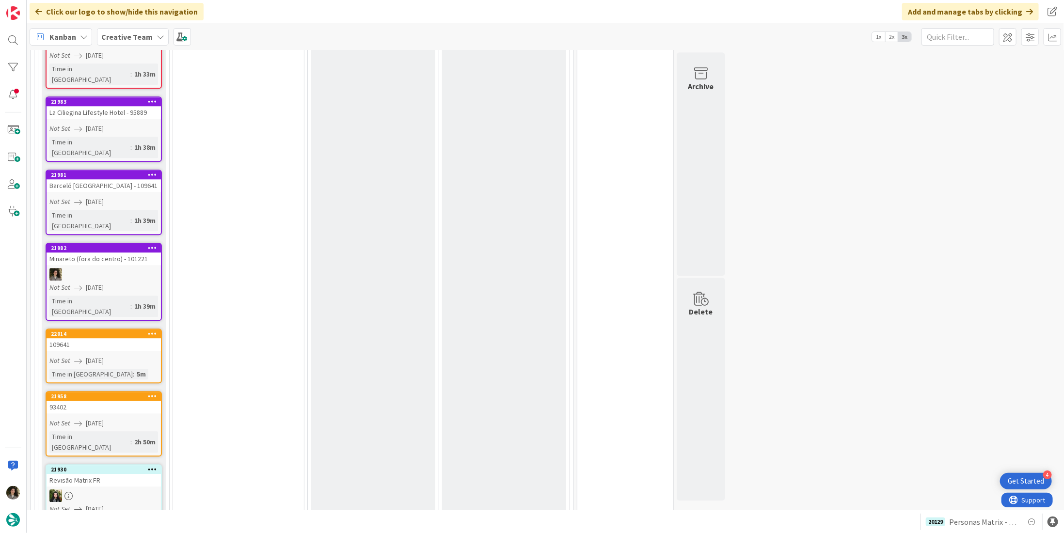
click at [95, 418] on span "[DATE]" at bounding box center [95, 423] width 18 height 10
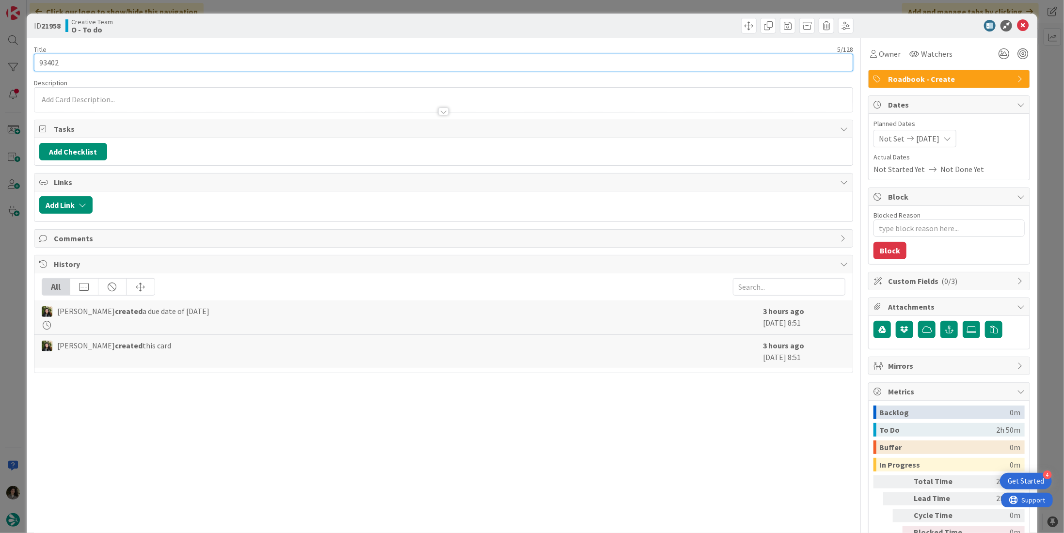
click at [21, 67] on div "ID 21958 Creative Team O - To do Title 5 / 128 93402 Description Owner Watchers…" at bounding box center [532, 266] width 1064 height 533
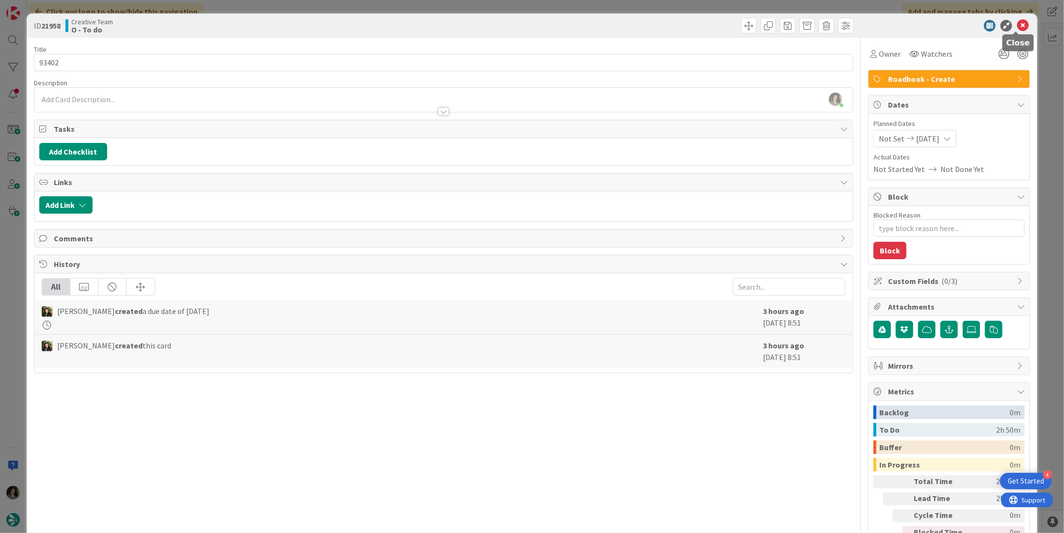
click at [1019, 22] on icon at bounding box center [1023, 26] width 12 height 12
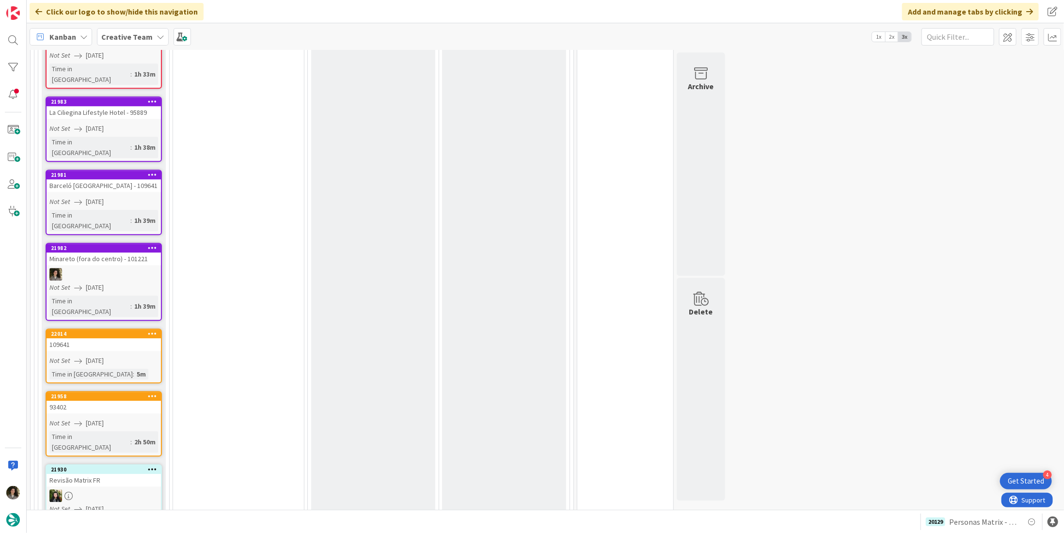
click at [91, 338] on div "109641" at bounding box center [104, 344] width 114 height 13
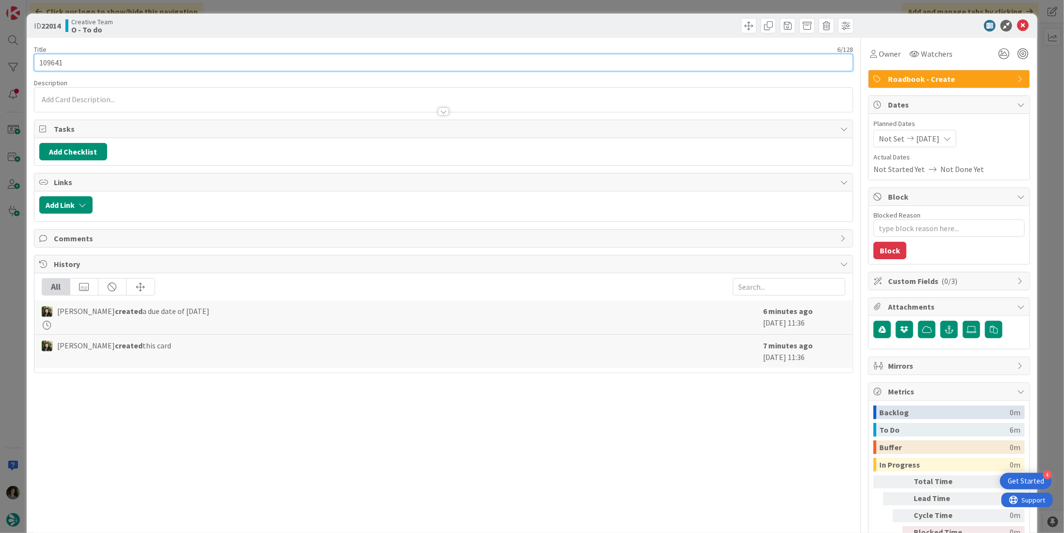
drag, startPoint x: 71, startPoint y: 61, endPoint x: 37, endPoint y: 61, distance: 33.5
click at [37, 61] on input "109641" at bounding box center [443, 62] width 819 height 17
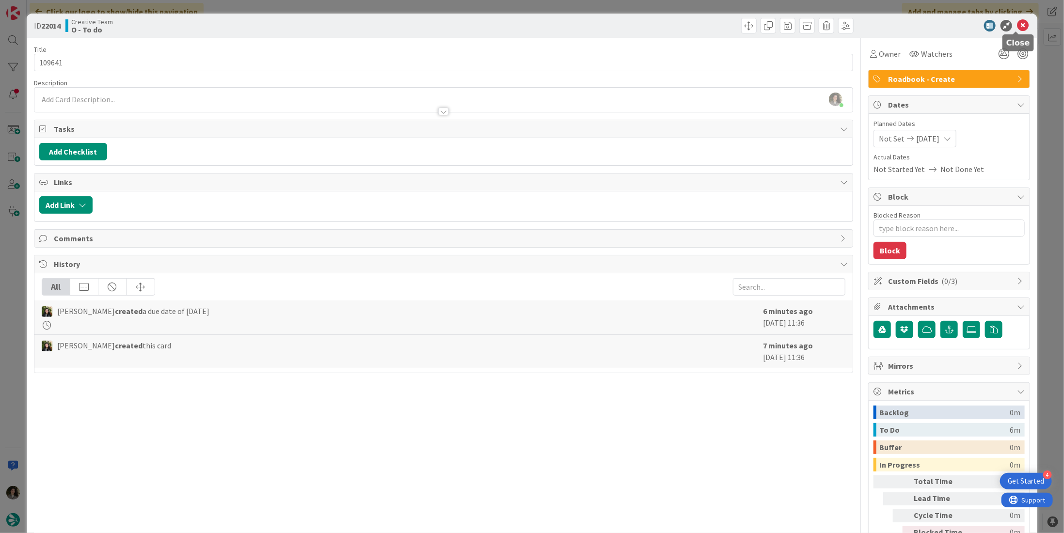
click at [1019, 21] on icon at bounding box center [1023, 26] width 12 height 12
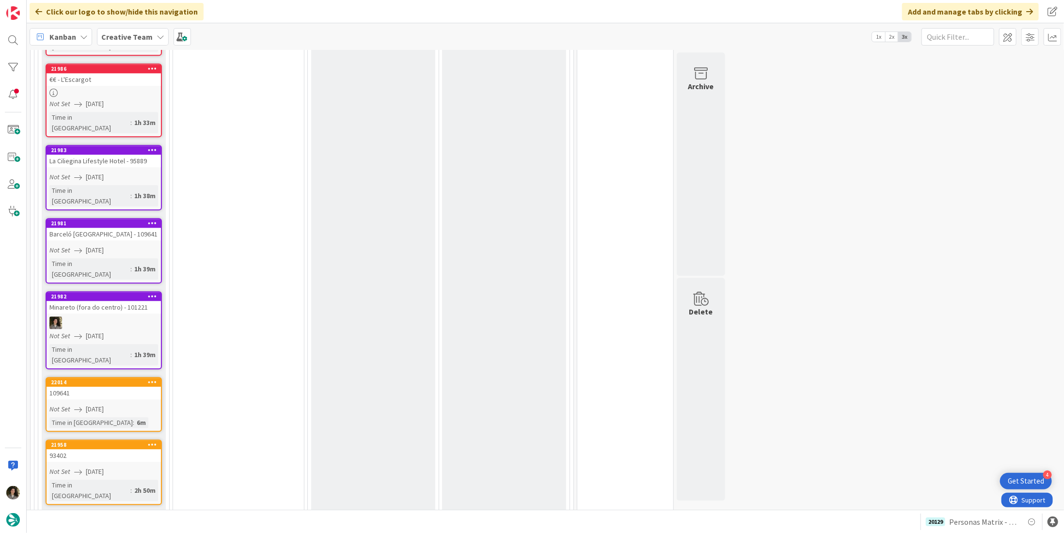
click at [94, 172] on span "[DATE]" at bounding box center [95, 177] width 18 height 10
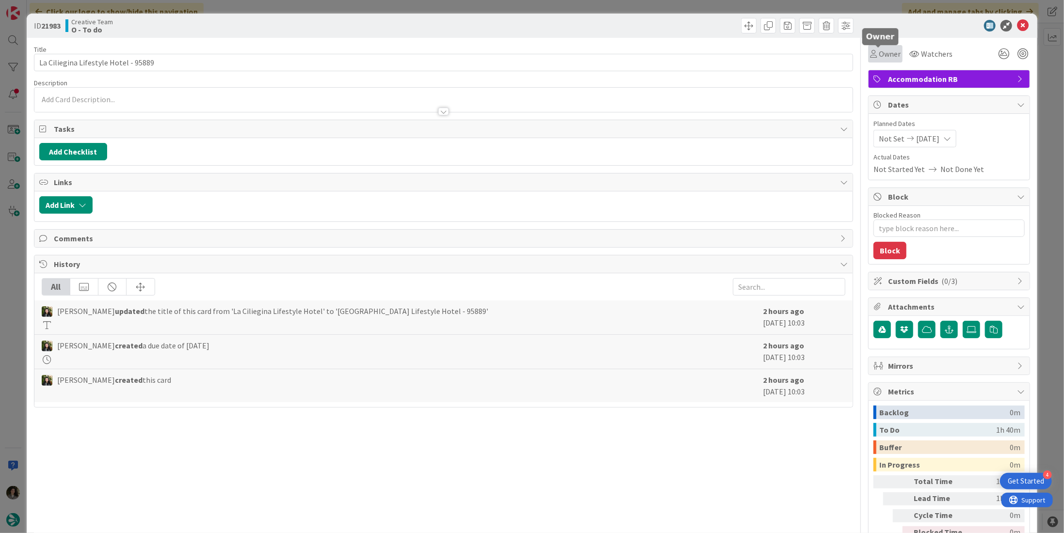
click at [882, 52] on span "Owner" at bounding box center [890, 54] width 22 height 12
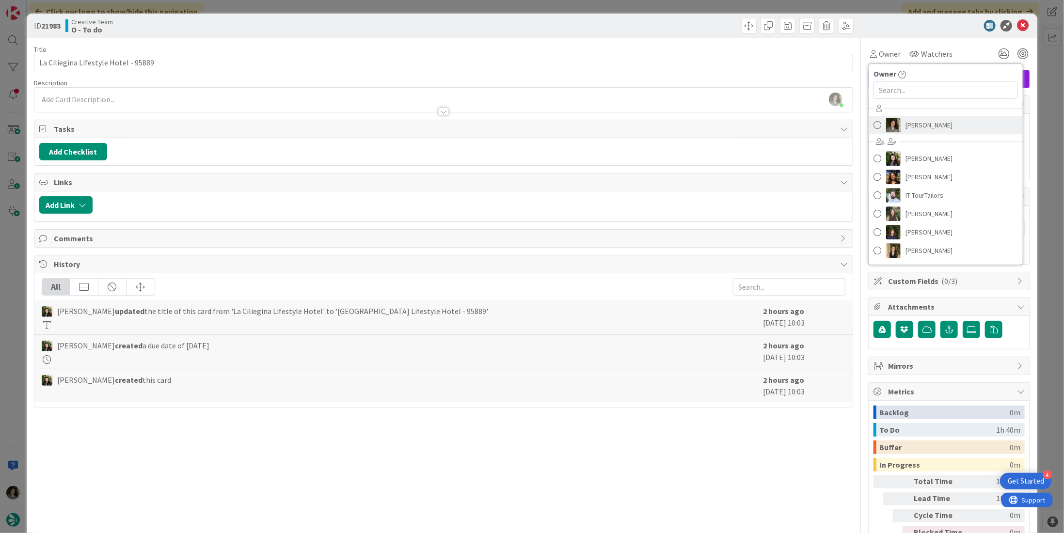
click at [913, 126] on span "[PERSON_NAME]" at bounding box center [929, 125] width 47 height 15
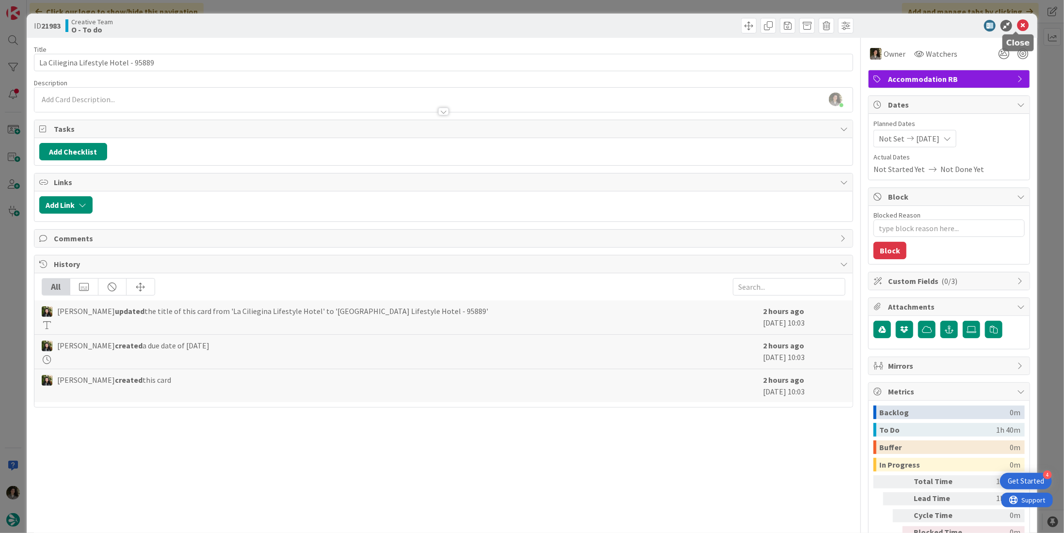
click at [1017, 24] on icon at bounding box center [1023, 26] width 12 height 12
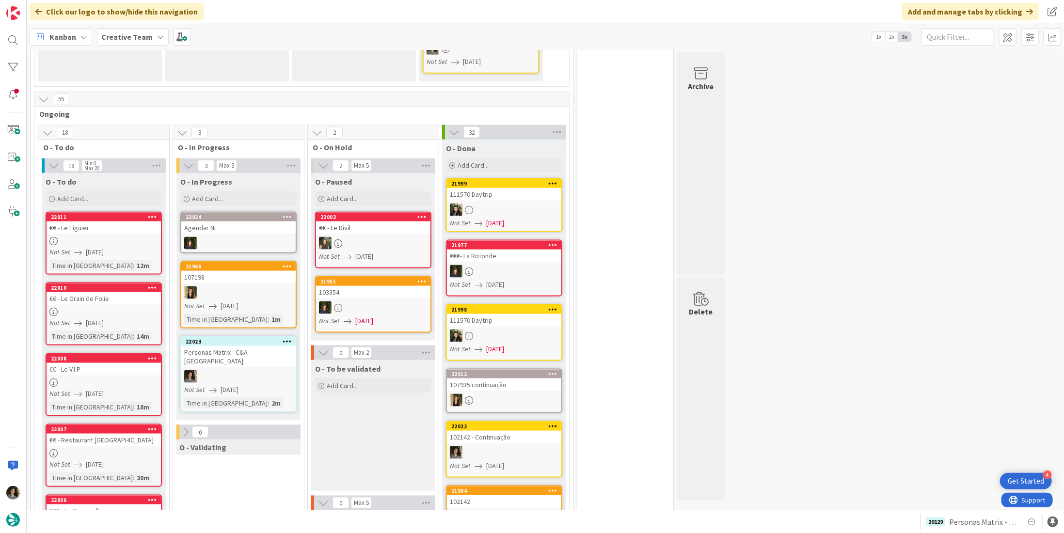
scroll to position [824, 0]
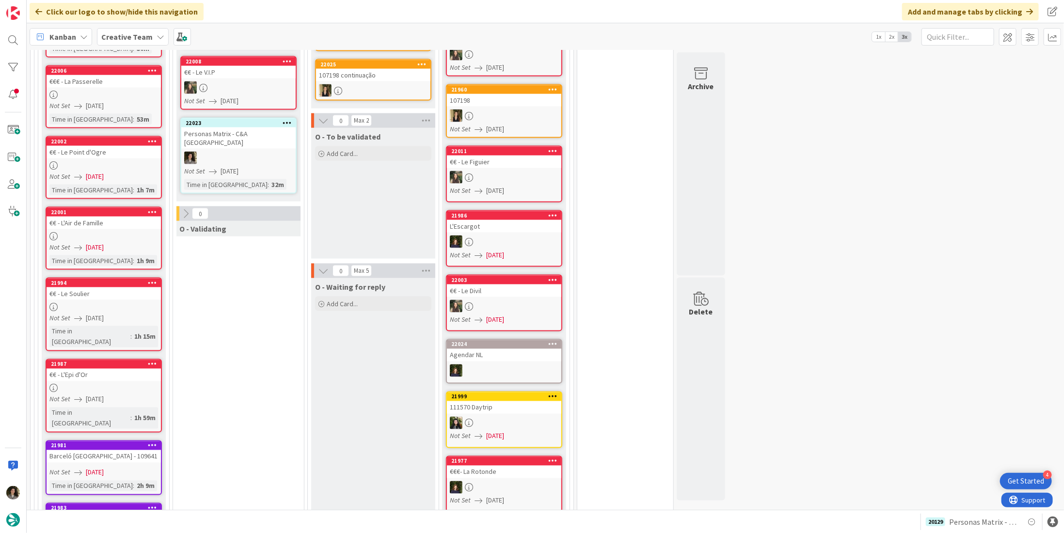
scroll to position [873, 0]
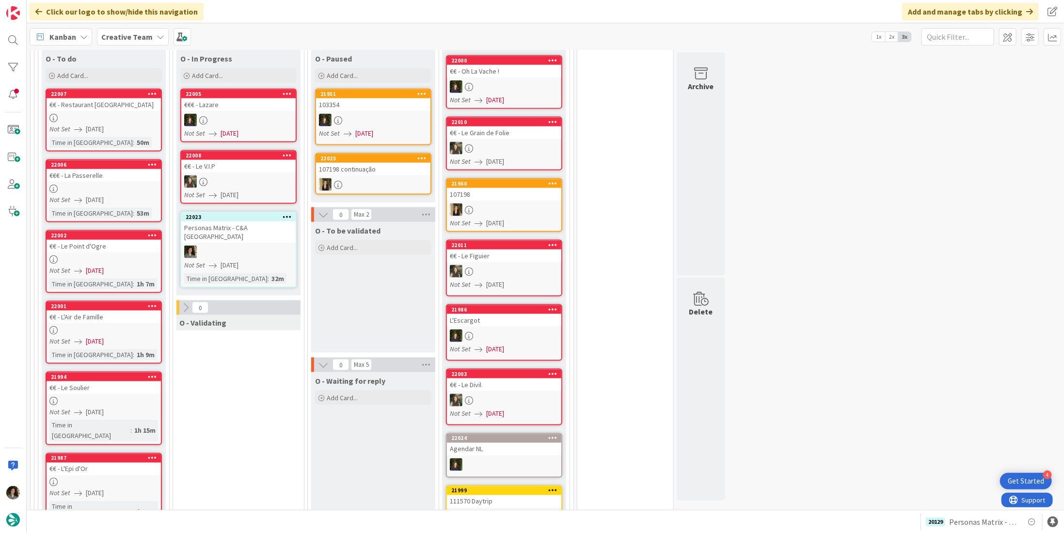
click at [243, 246] on div at bounding box center [238, 252] width 114 height 13
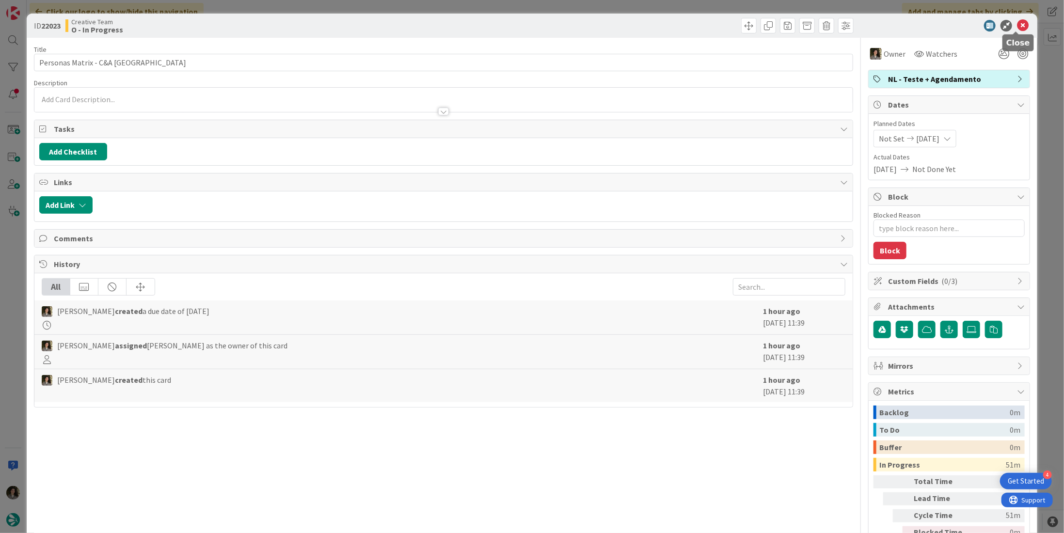
click at [1017, 26] on icon at bounding box center [1023, 26] width 12 height 12
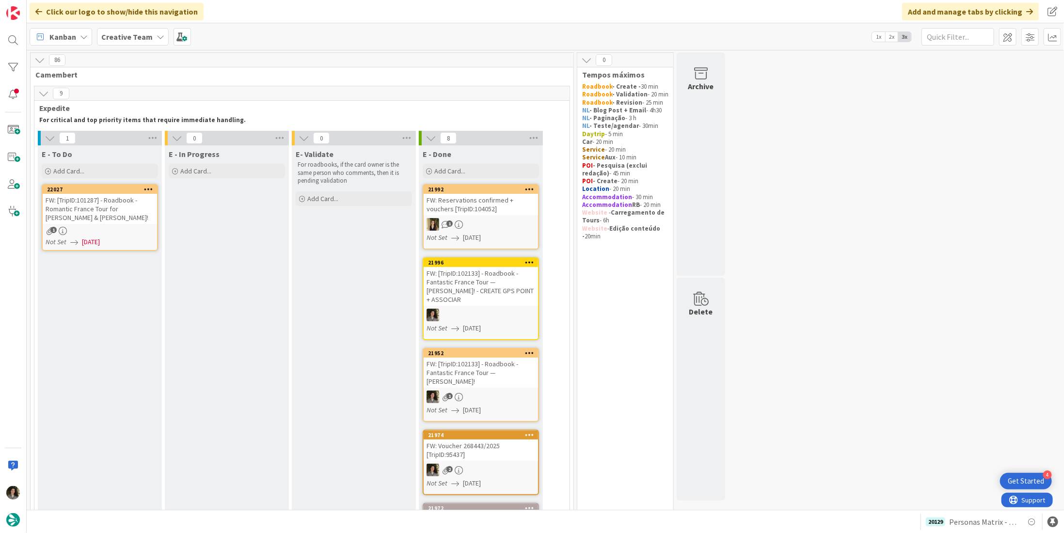
click at [103, 209] on div "FW: [TripID:101287] - Roadbook - Romantic France Tour for Tom & Sue!" at bounding box center [100, 209] width 114 height 30
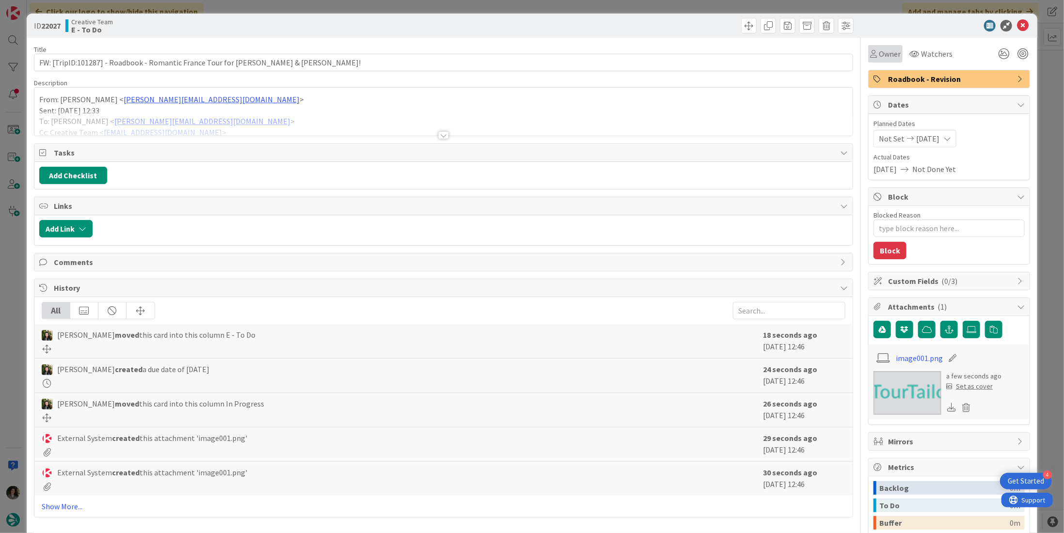
click at [885, 62] on div "Owner" at bounding box center [885, 53] width 34 height 17
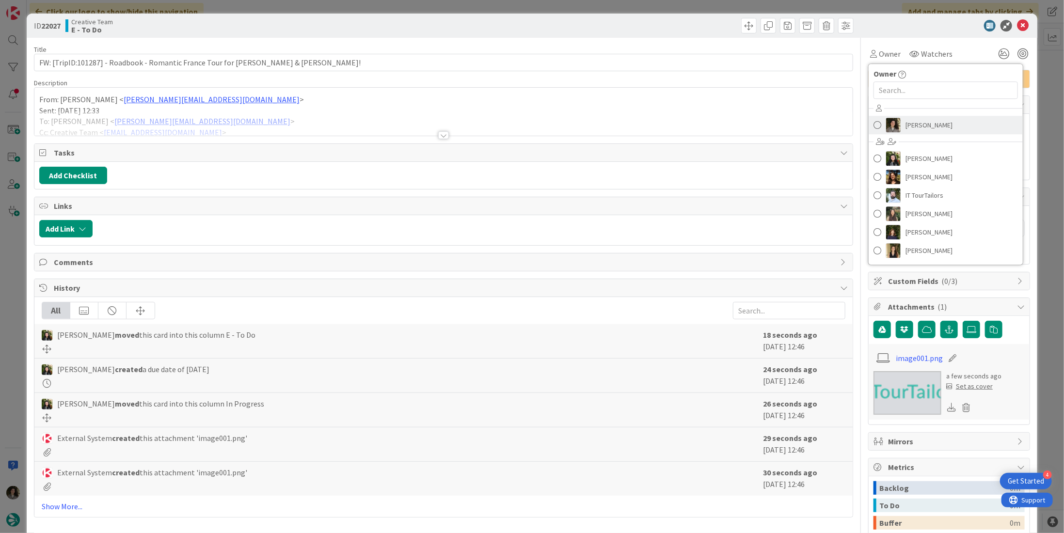
click at [942, 128] on link "[PERSON_NAME]" at bounding box center [946, 125] width 154 height 18
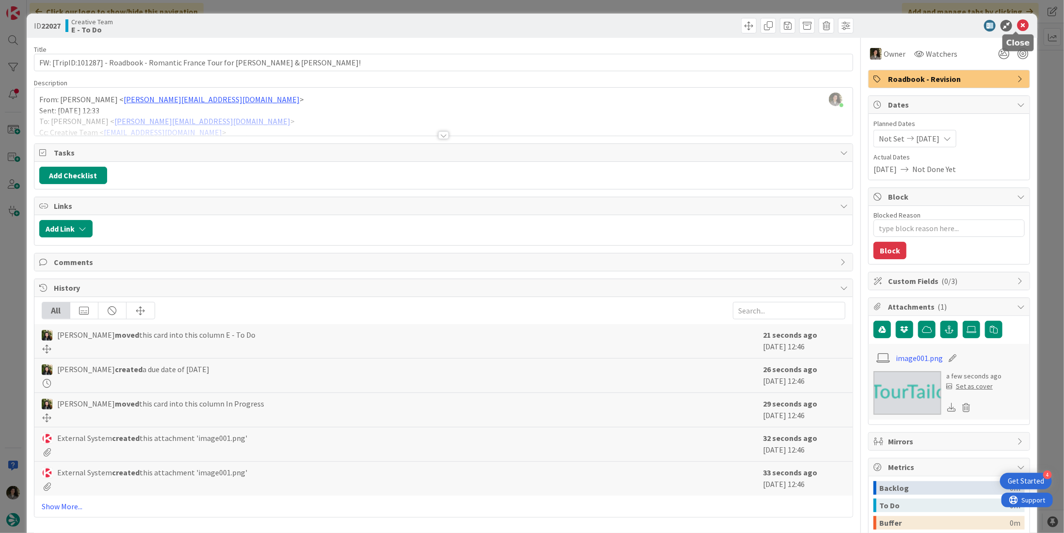
click at [1017, 21] on icon at bounding box center [1023, 26] width 12 height 12
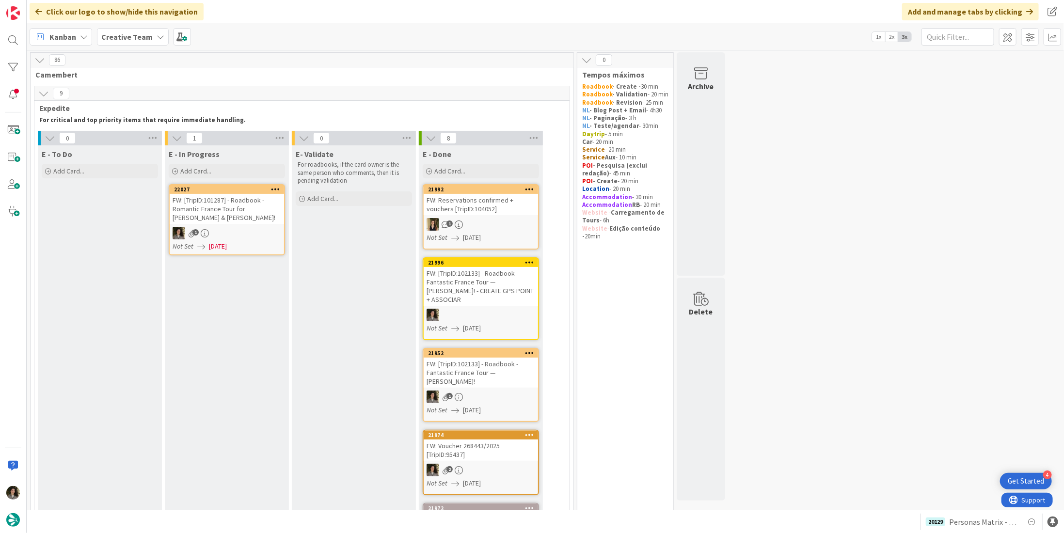
click at [245, 227] on div "1" at bounding box center [227, 233] width 114 height 13
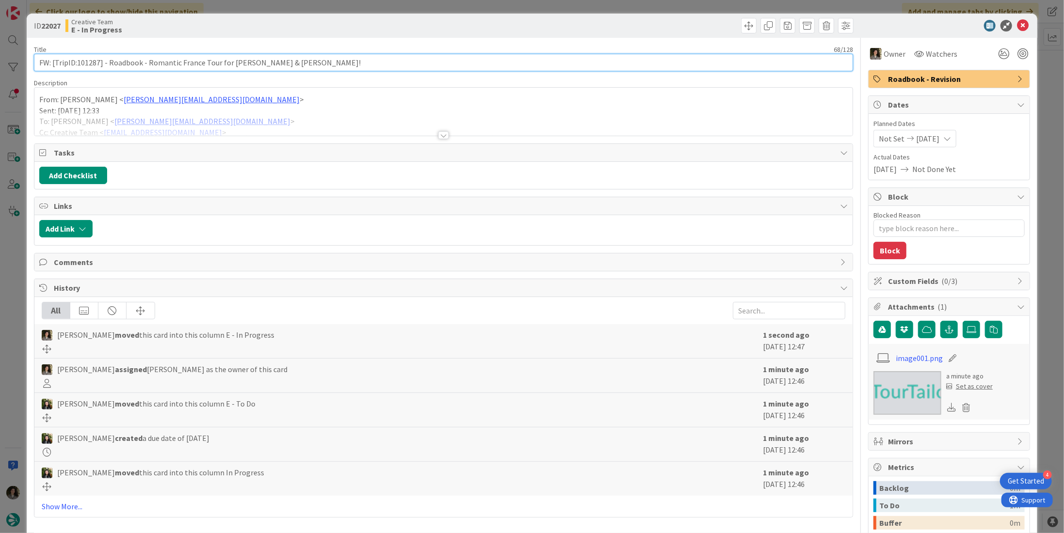
drag, startPoint x: 99, startPoint y: 64, endPoint x: 77, endPoint y: 67, distance: 22.6
click at [77, 67] on input "FW: [TripID:101287] - Roadbook - Romantic France Tour for Tom & Sue!" at bounding box center [443, 62] width 819 height 17
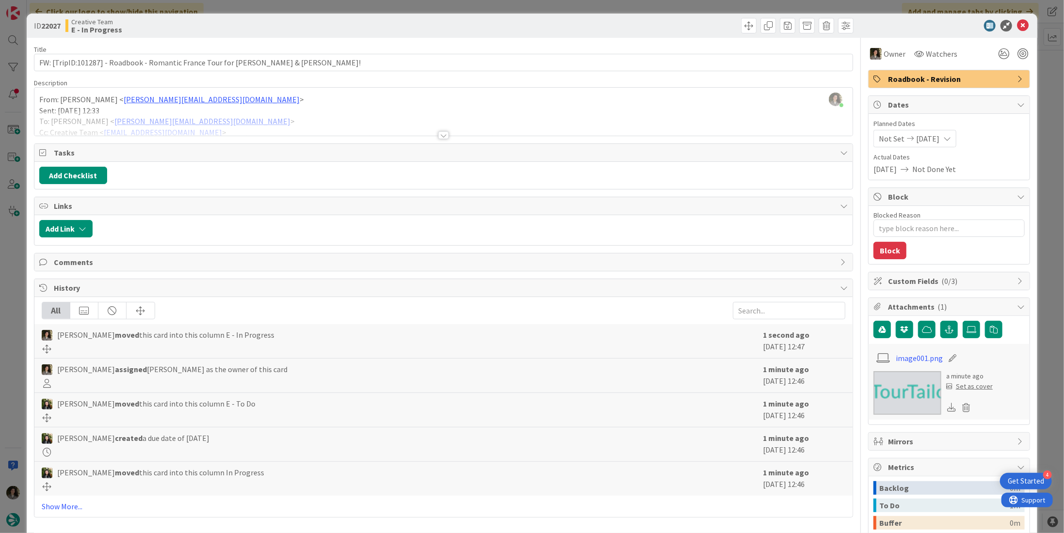
click at [445, 136] on div at bounding box center [443, 135] width 11 height 8
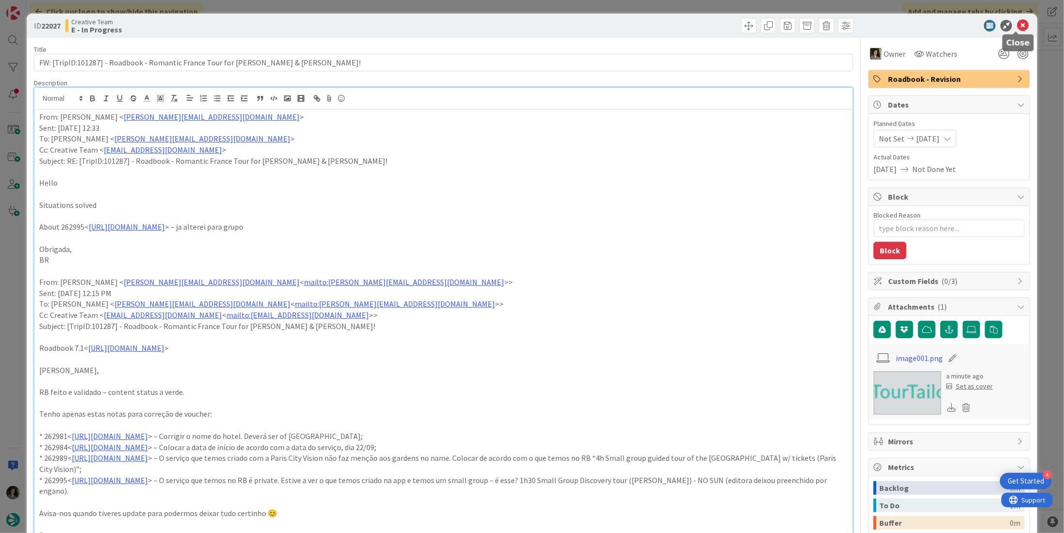
click at [1017, 23] on icon at bounding box center [1023, 26] width 12 height 12
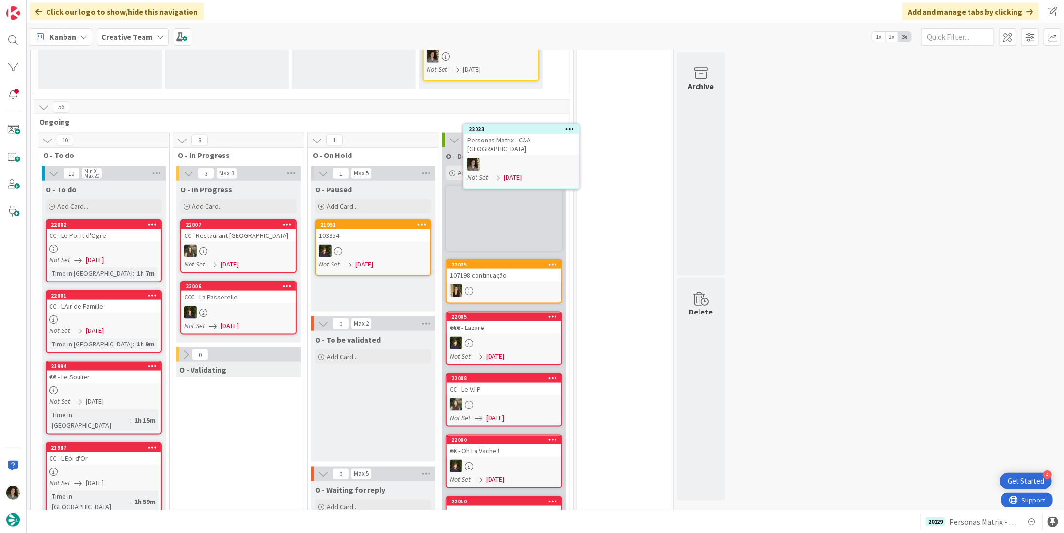
scroll to position [742, 0]
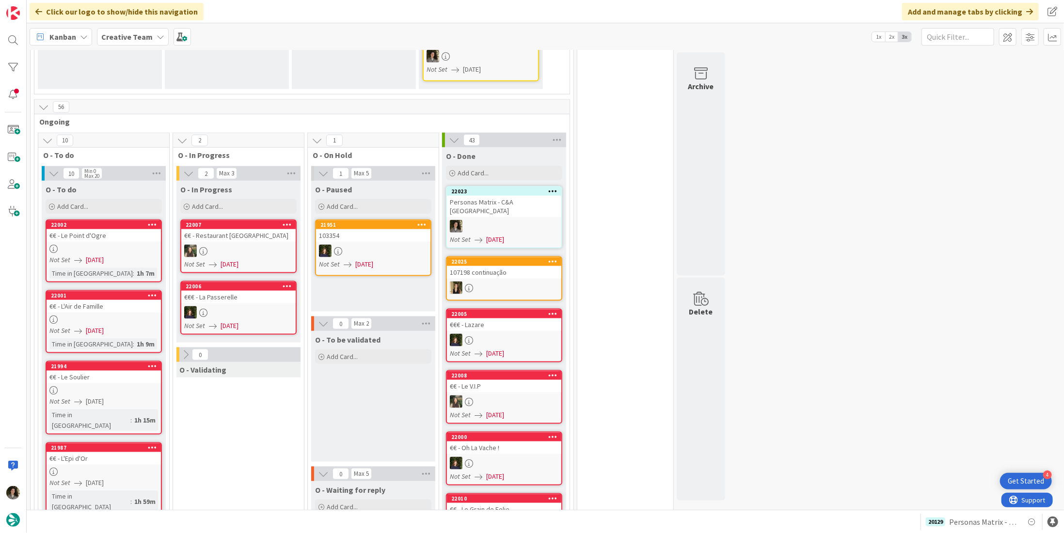
click at [522, 220] on div at bounding box center [504, 226] width 114 height 13
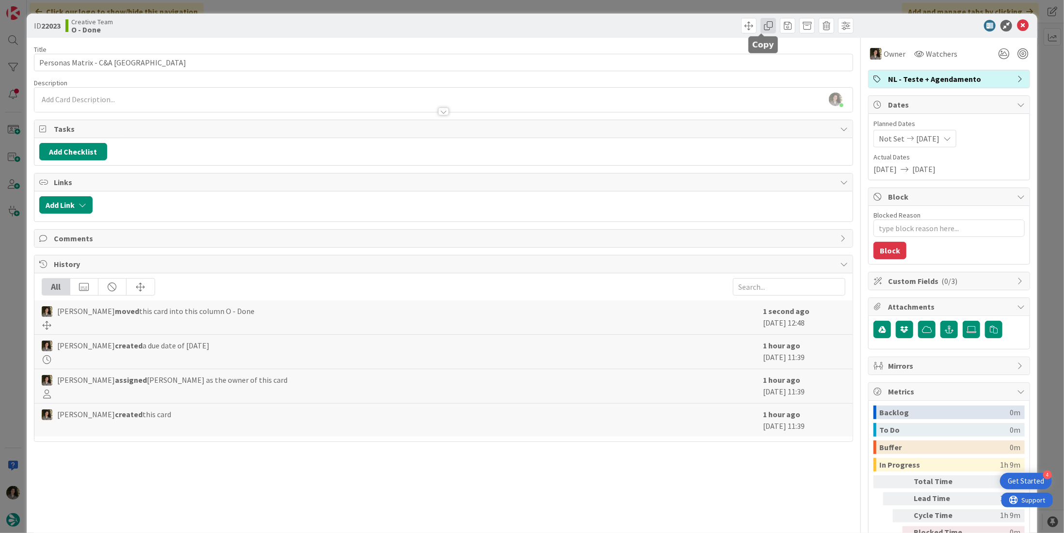
click at [761, 24] on span at bounding box center [769, 26] width 16 height 16
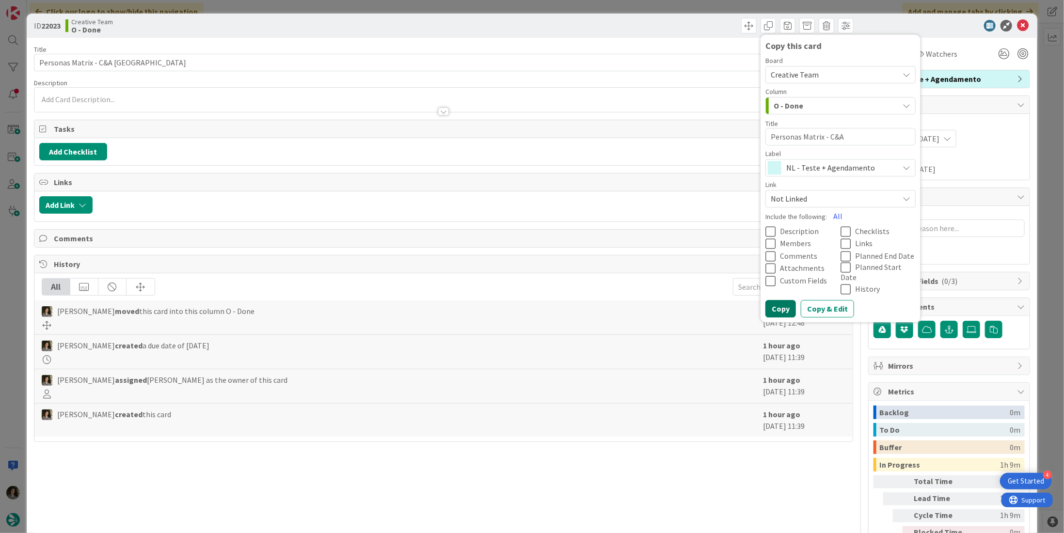
click at [767, 301] on button "Copy" at bounding box center [781, 309] width 31 height 17
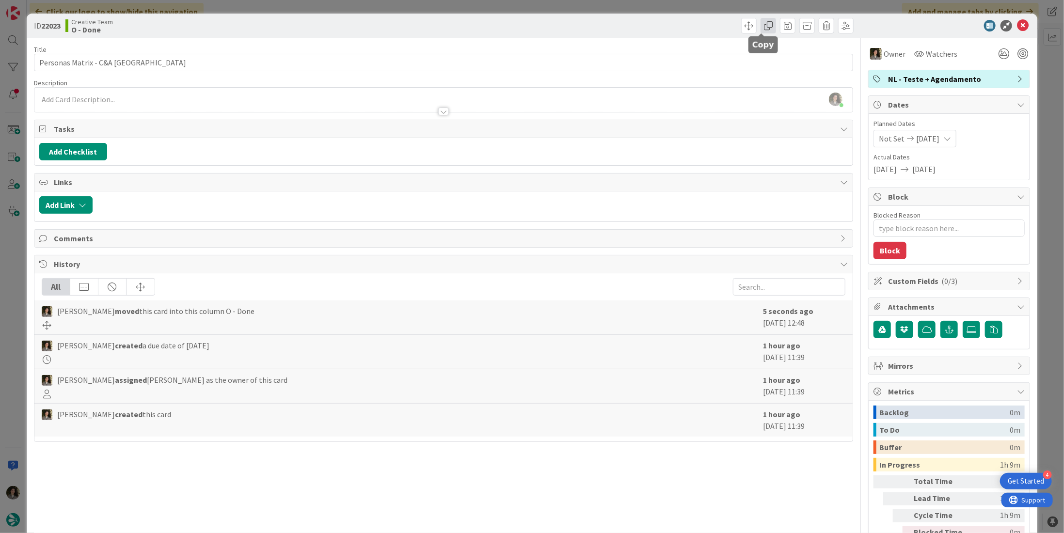
drag, startPoint x: 764, startPoint y: 25, endPoint x: 773, endPoint y: 44, distance: 21.0
click at [763, 25] on span at bounding box center [769, 26] width 16 height 16
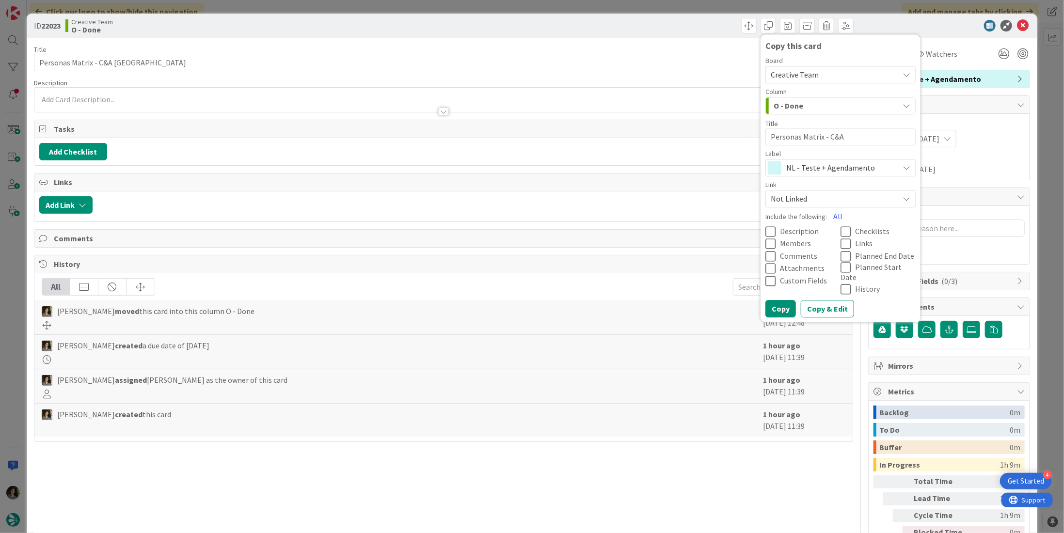
click at [795, 164] on span "NL - Teste + Agendamento" at bounding box center [840, 168] width 108 height 14
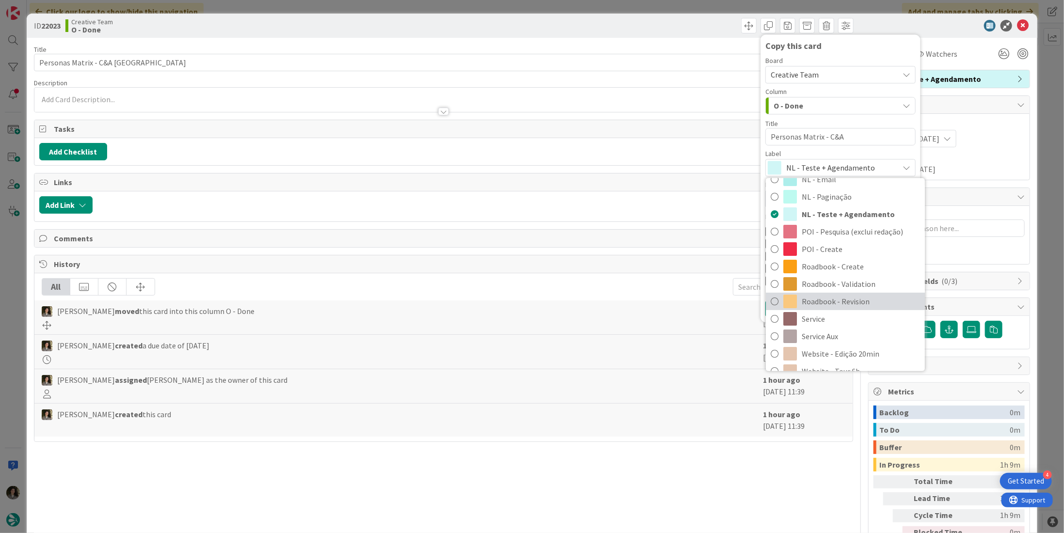
scroll to position [145, 0]
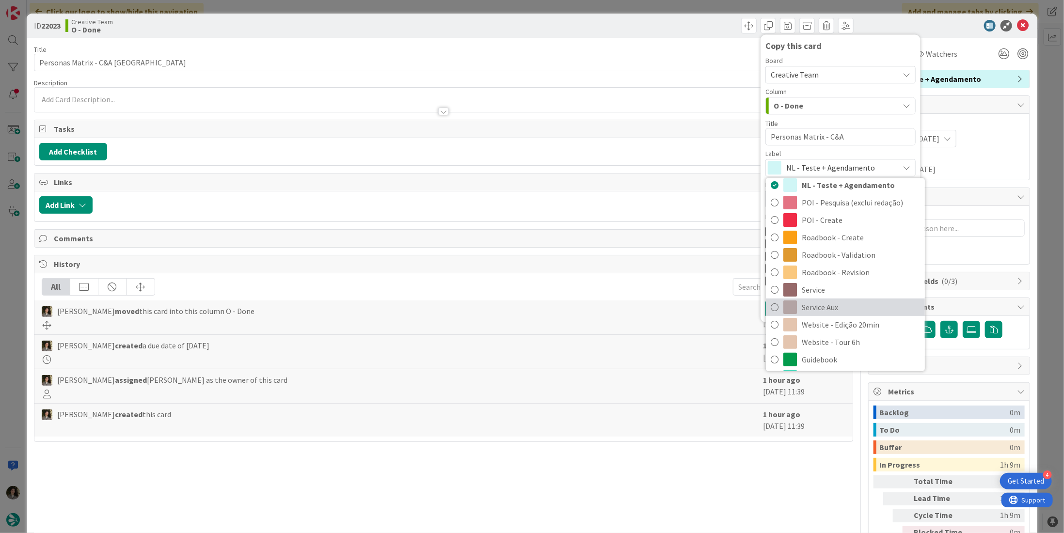
click at [831, 310] on span "Service Aux" at bounding box center [861, 307] width 118 height 15
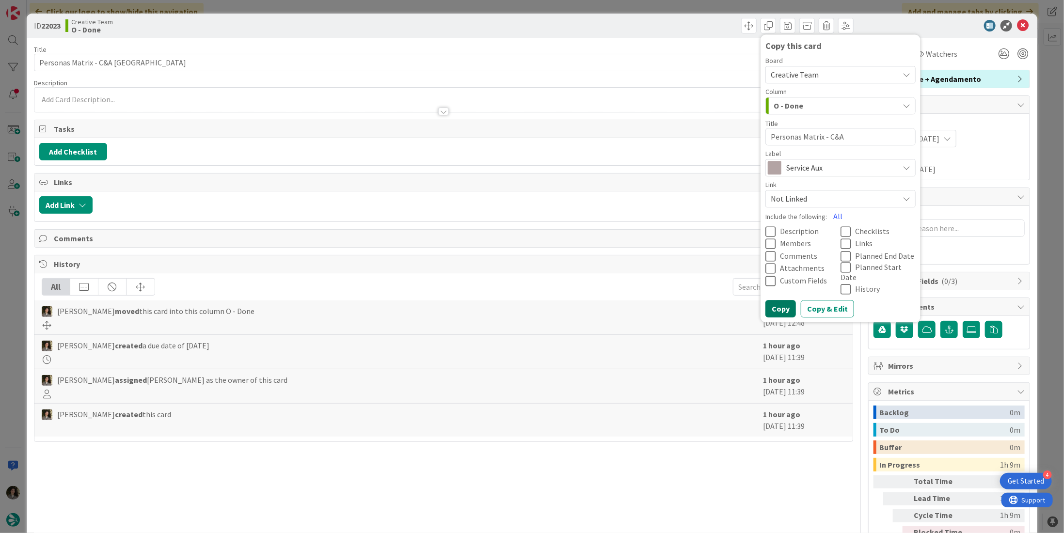
click at [778, 301] on button "Copy" at bounding box center [781, 309] width 31 height 17
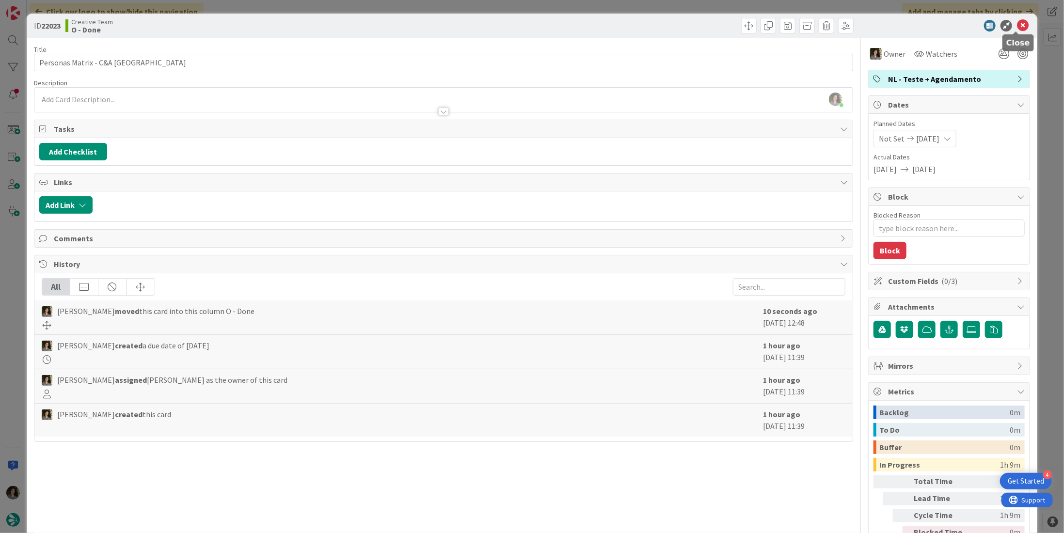
click at [1017, 28] on icon at bounding box center [1023, 26] width 12 height 12
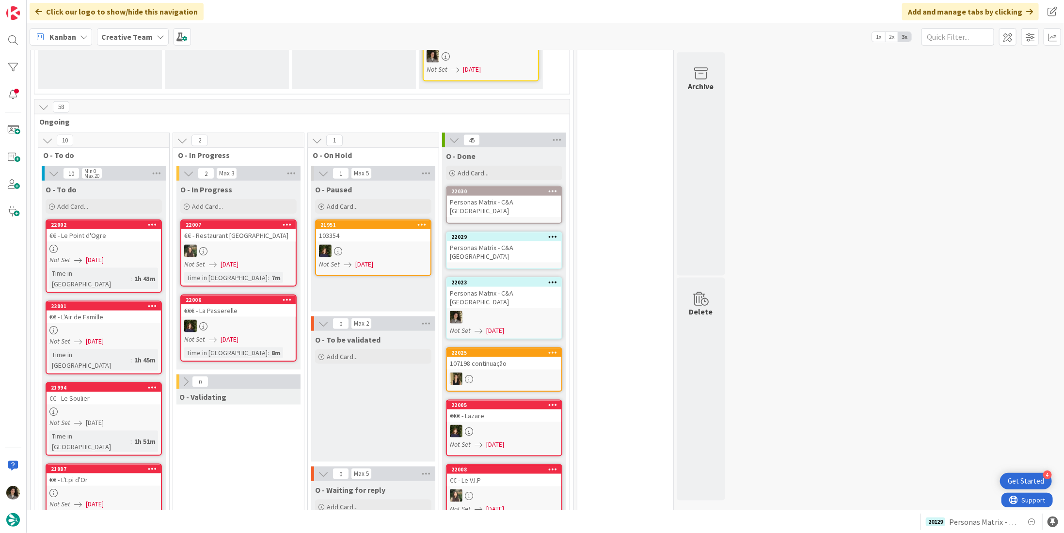
click at [497, 241] on div "Personas Matrix - C&A UK" at bounding box center [504, 251] width 114 height 21
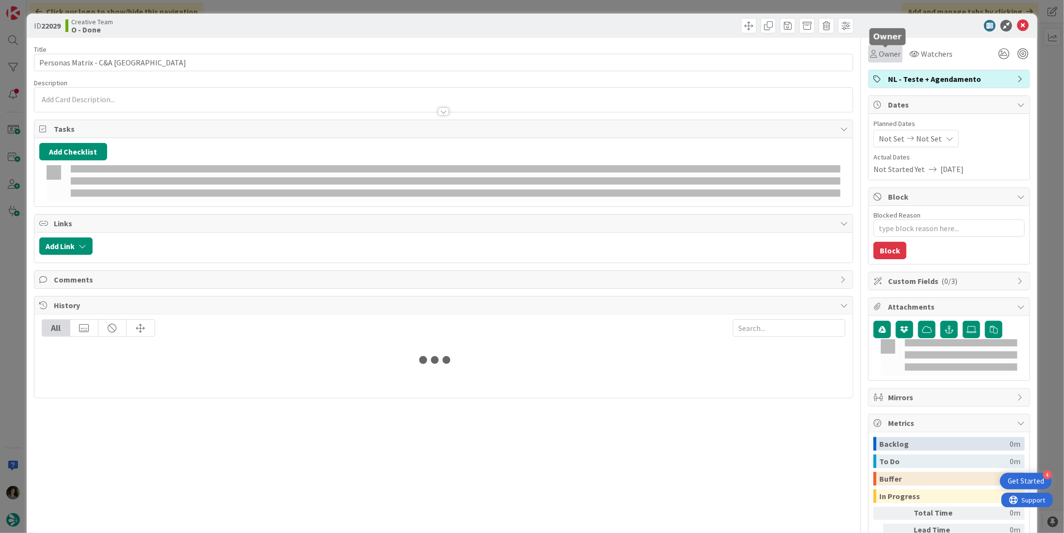
click at [879, 50] on div "Owner" at bounding box center [885, 54] width 31 height 12
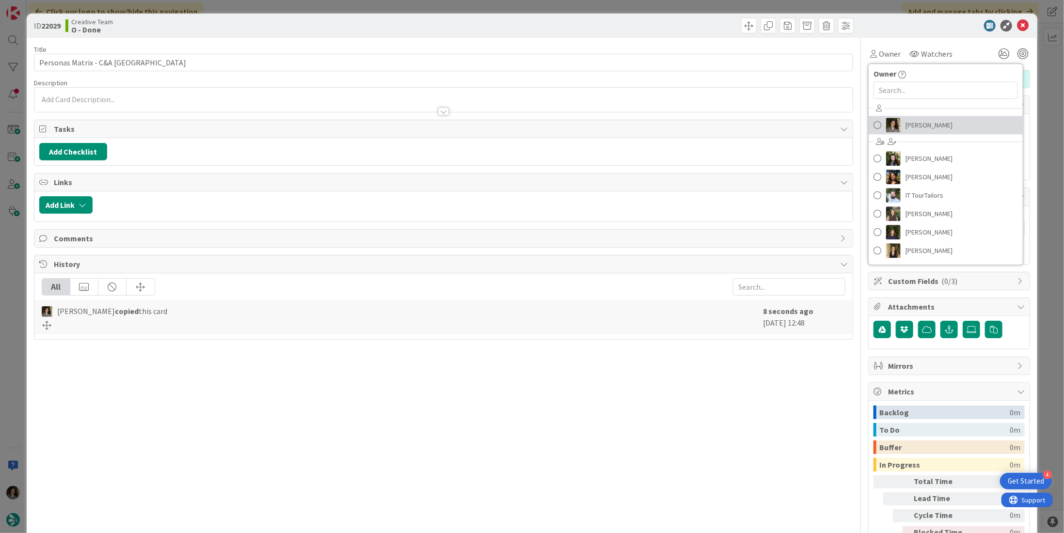
click at [889, 118] on img at bounding box center [893, 125] width 15 height 15
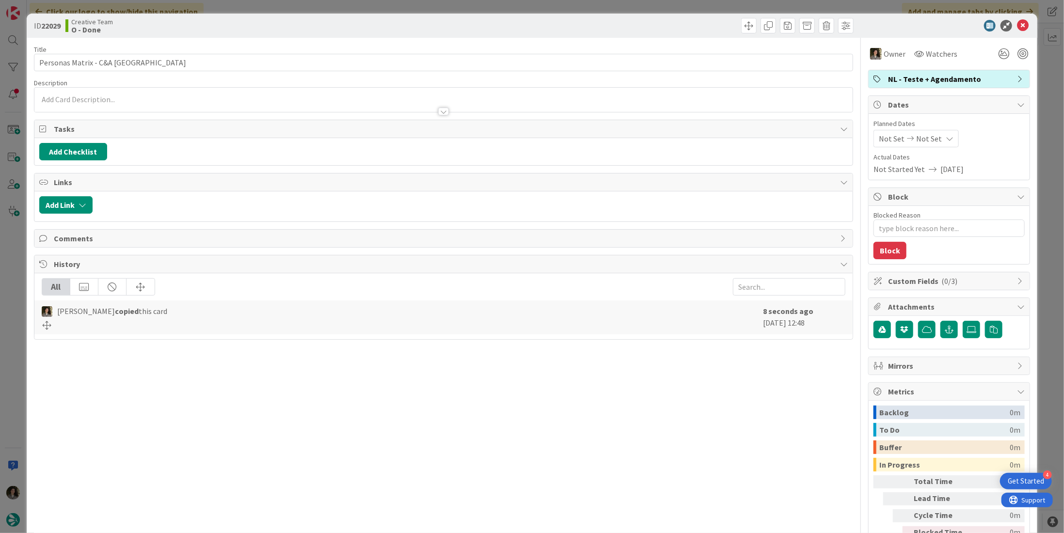
type textarea "x"
click at [927, 137] on span "Not Set" at bounding box center [929, 139] width 26 height 12
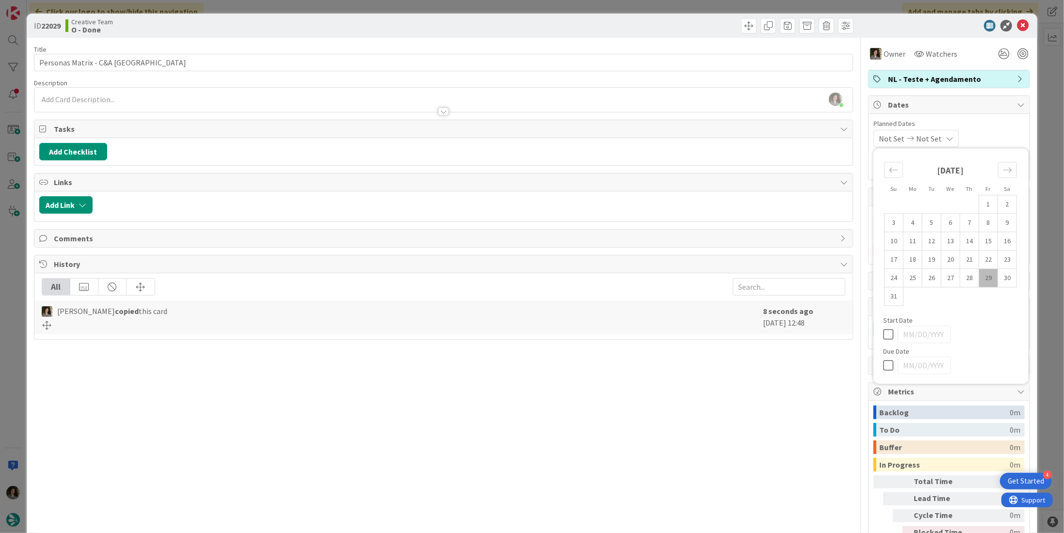
click at [883, 366] on icon at bounding box center [890, 366] width 15 height 12
type input "[DATE]"
click at [724, 401] on div "Title 24 / 128 Personas Matrix - C&A UK Description Melissa Santos just joined …" at bounding box center [443, 302] width 819 height 529
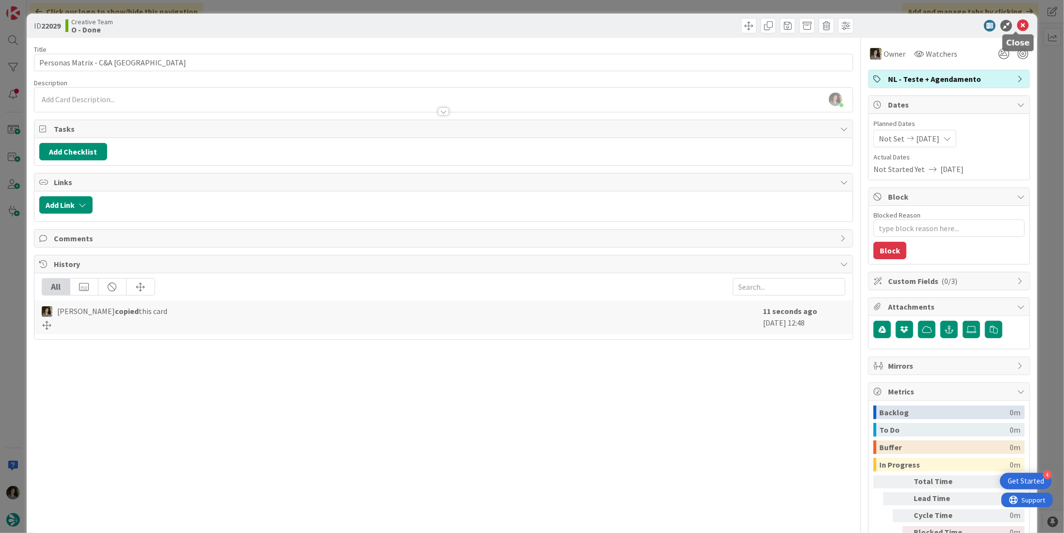
click at [1017, 26] on icon at bounding box center [1023, 26] width 12 height 12
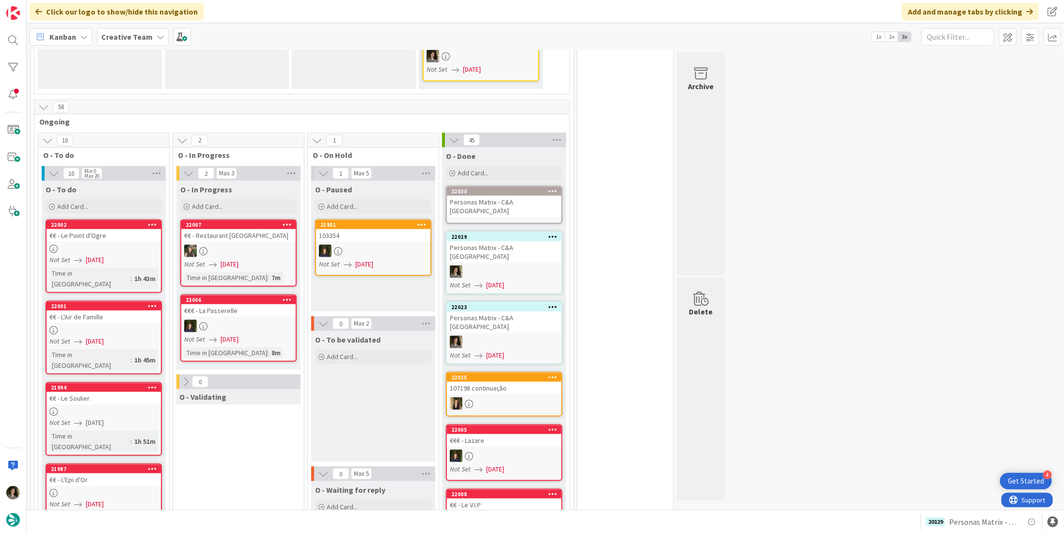
click at [482, 196] on div "Personas Matrix - C&A UK" at bounding box center [504, 206] width 114 height 21
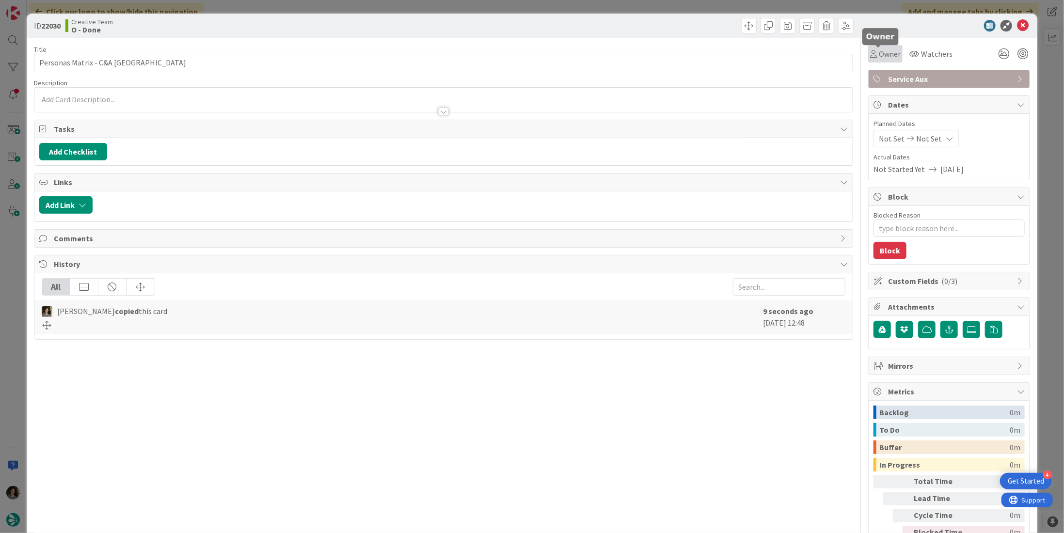
click at [889, 54] on span "Owner" at bounding box center [890, 54] width 22 height 12
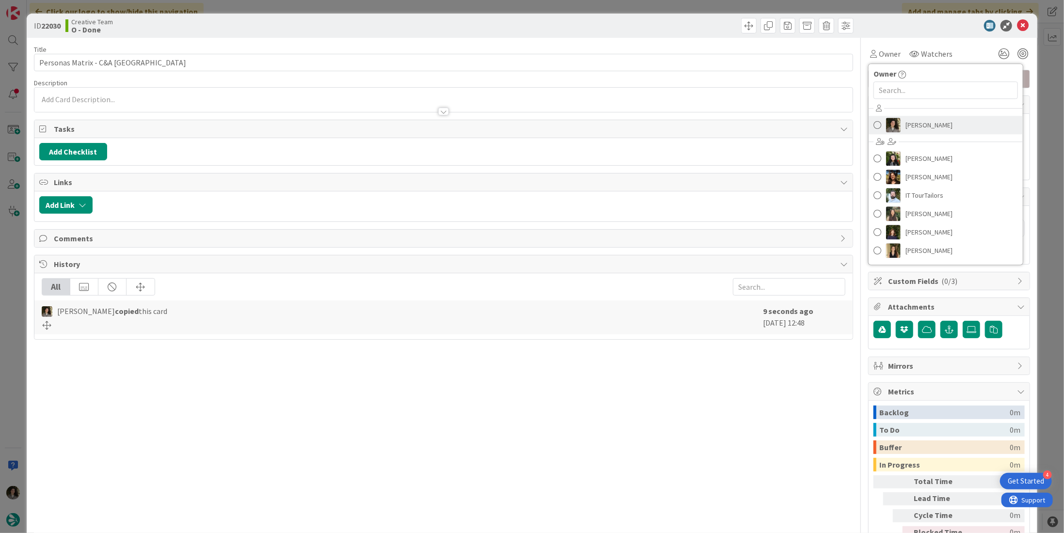
click at [906, 122] on span "[PERSON_NAME]" at bounding box center [929, 125] width 47 height 15
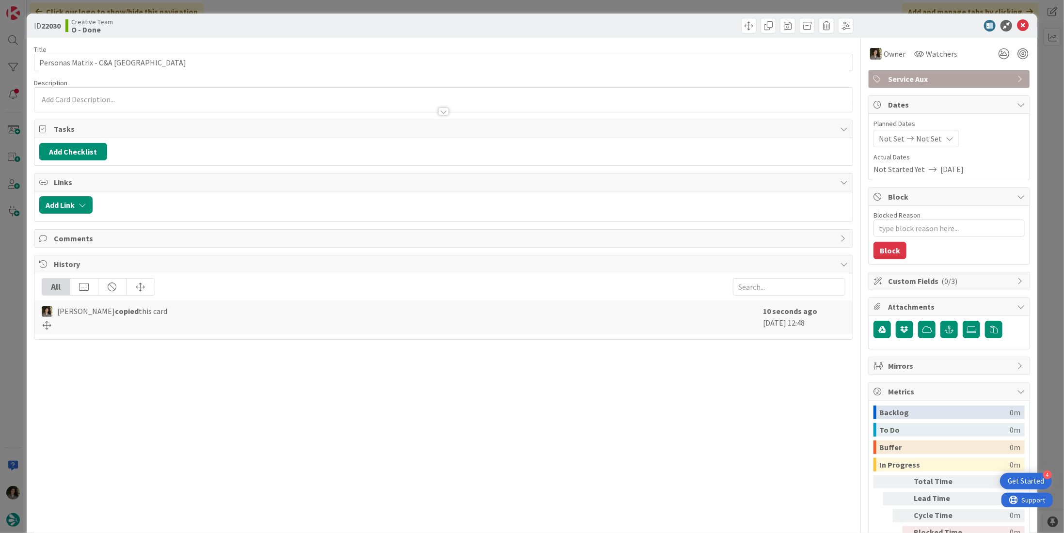
type textarea "x"
click at [923, 140] on span "Not Set" at bounding box center [929, 139] width 26 height 12
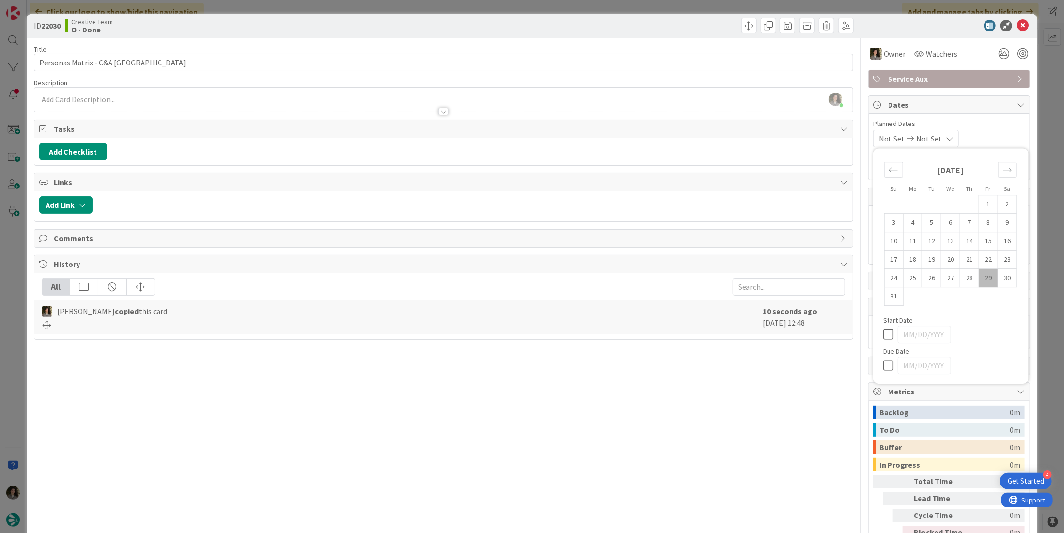
click at [883, 361] on icon at bounding box center [890, 366] width 15 height 12
type input "[DATE]"
click at [703, 401] on div "Title 24 / 128 Personas Matrix - C&A UK Description Melissa Santos just joined …" at bounding box center [443, 302] width 819 height 529
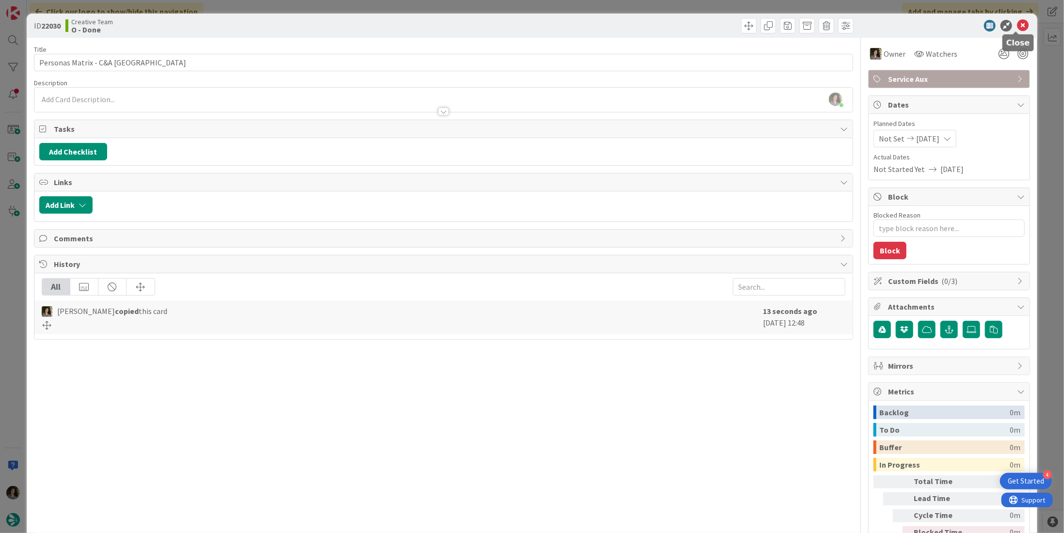
click at [1021, 25] on icon at bounding box center [1023, 26] width 12 height 12
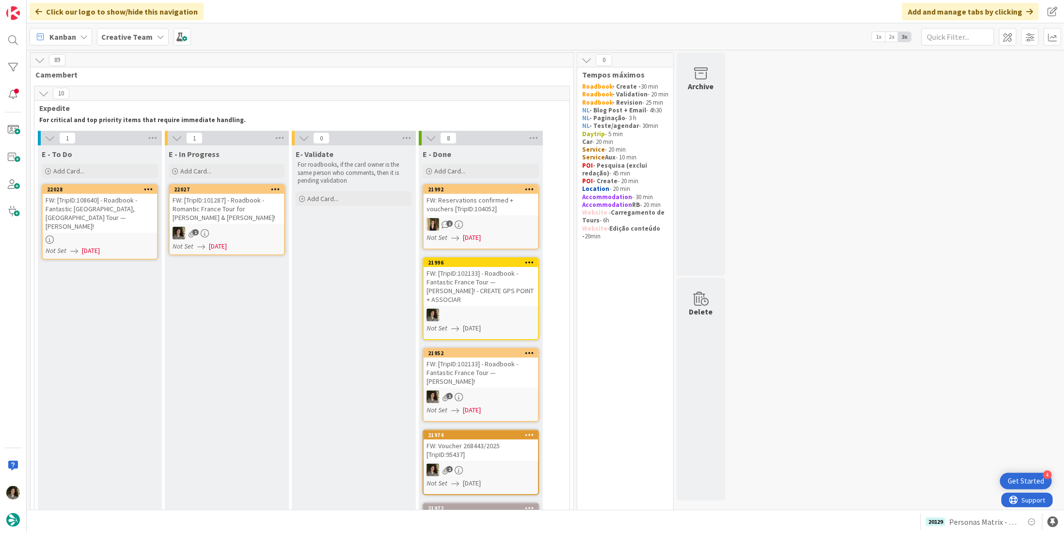
click at [231, 204] on div "FW: [TripID:101287] - Roadbook - Romantic France Tour for Tom & Sue!" at bounding box center [227, 209] width 114 height 30
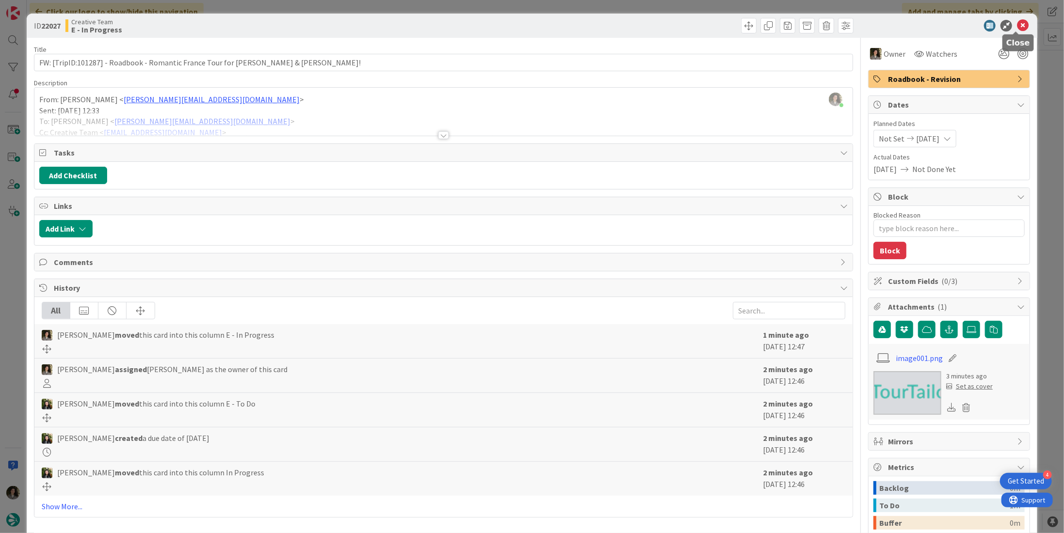
click at [1019, 24] on icon at bounding box center [1023, 26] width 12 height 12
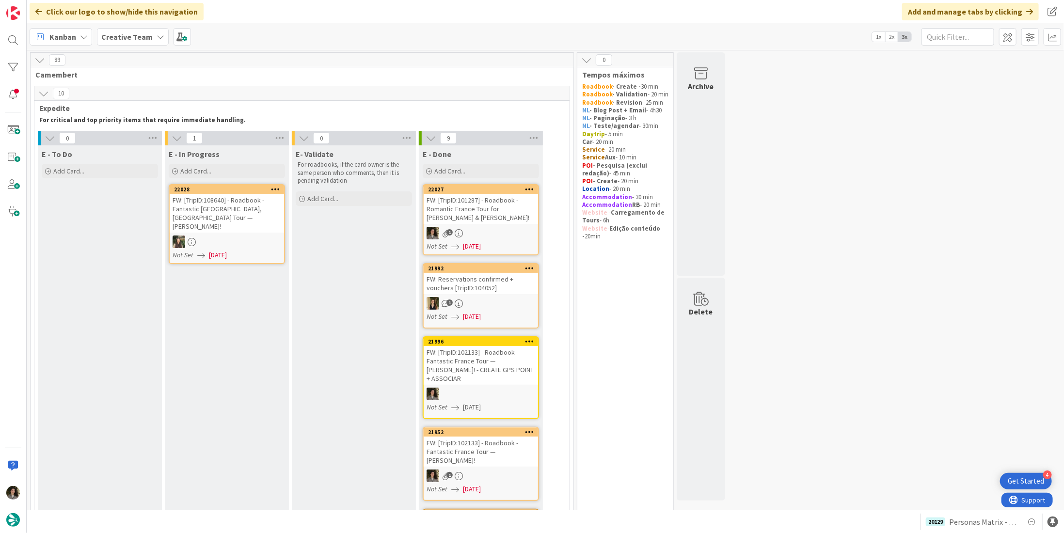
click at [470, 209] on div "FW: [TripID:101287] - Roadbook - Romantic France Tour for Tom & Sue!" at bounding box center [481, 209] width 114 height 30
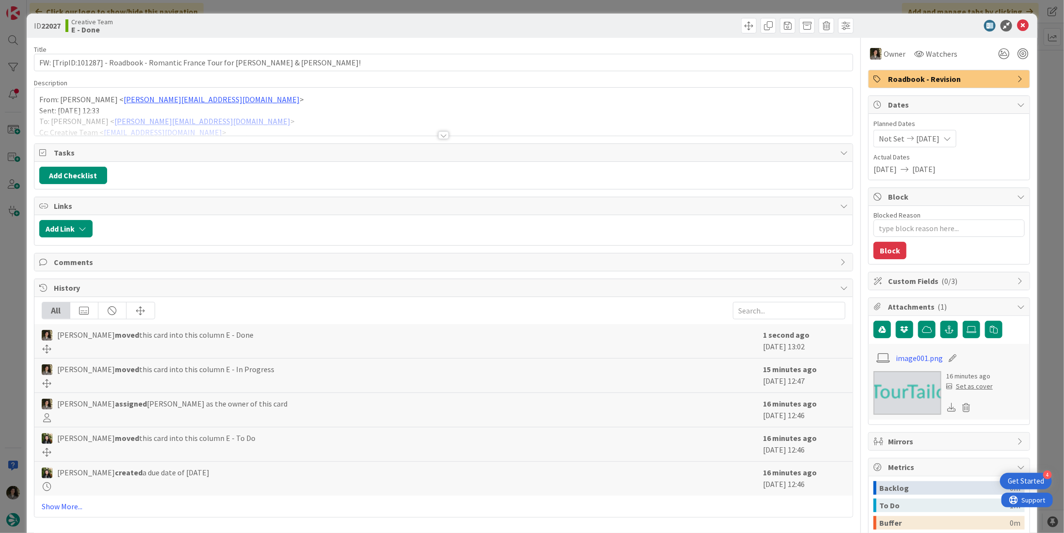
click at [946, 76] on span "Roadbook - Revision" at bounding box center [950, 79] width 124 height 12
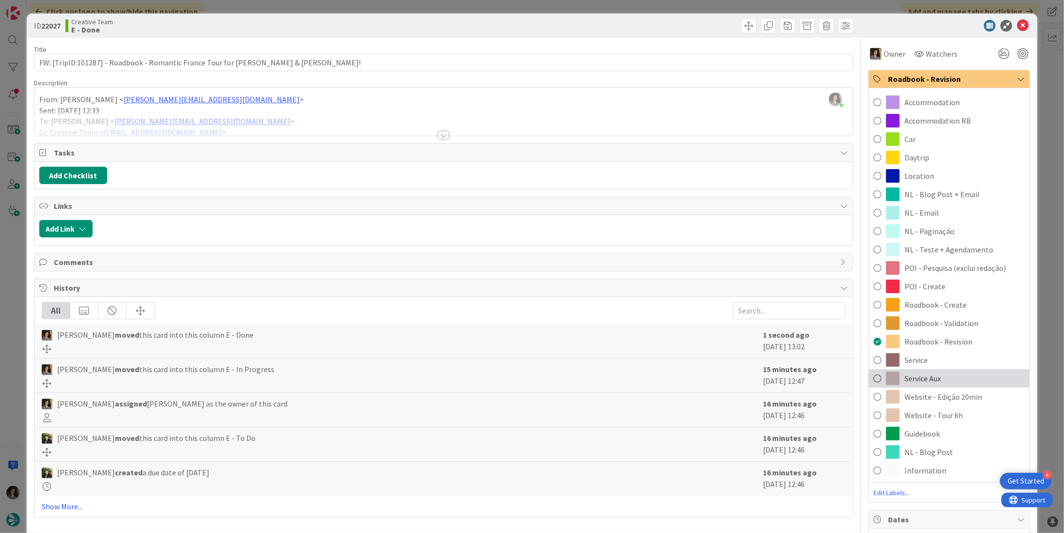
click at [943, 373] on div "Service Aux" at bounding box center [949, 378] width 161 height 18
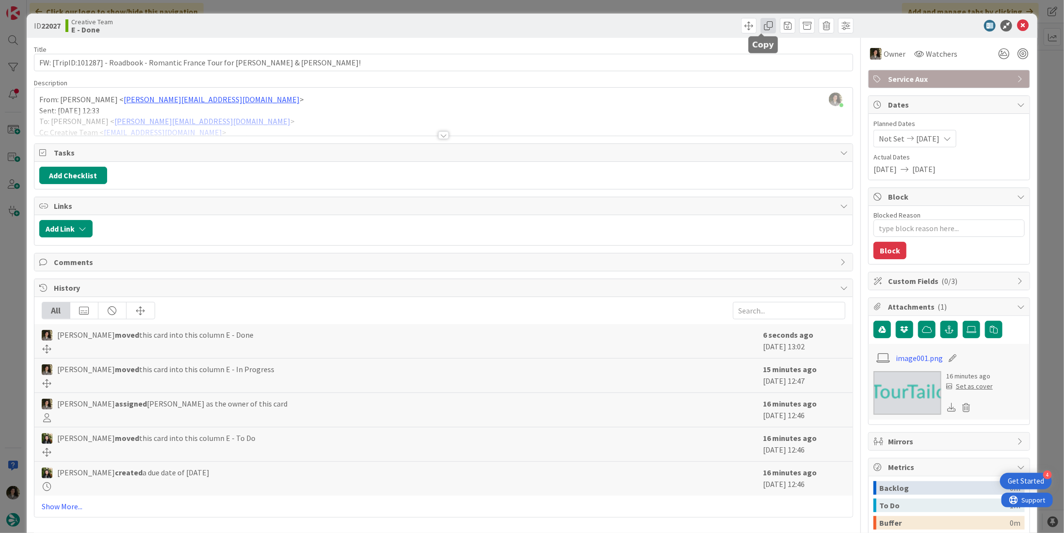
click at [761, 28] on span at bounding box center [769, 26] width 16 height 16
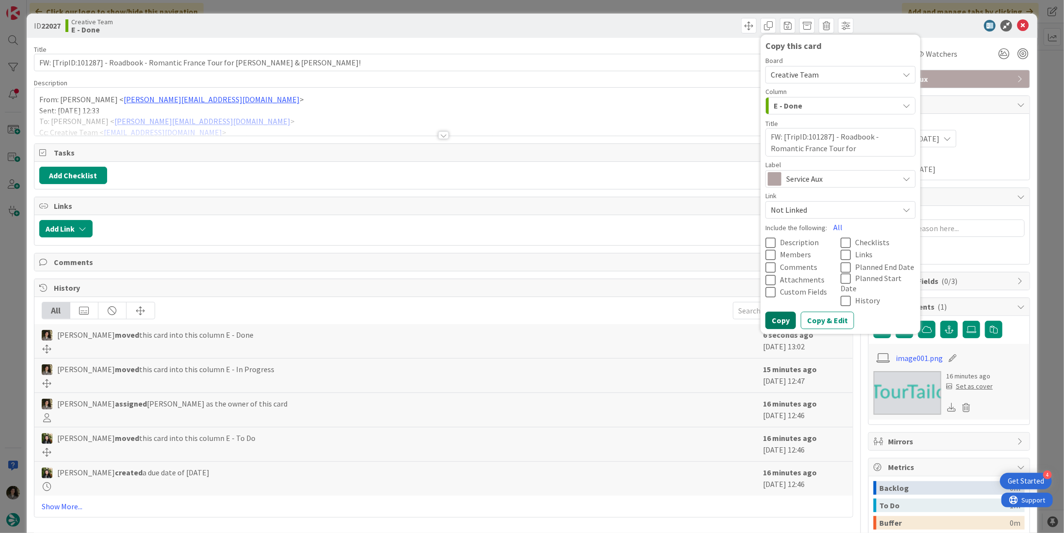
click at [779, 312] on button "Copy" at bounding box center [781, 320] width 31 height 17
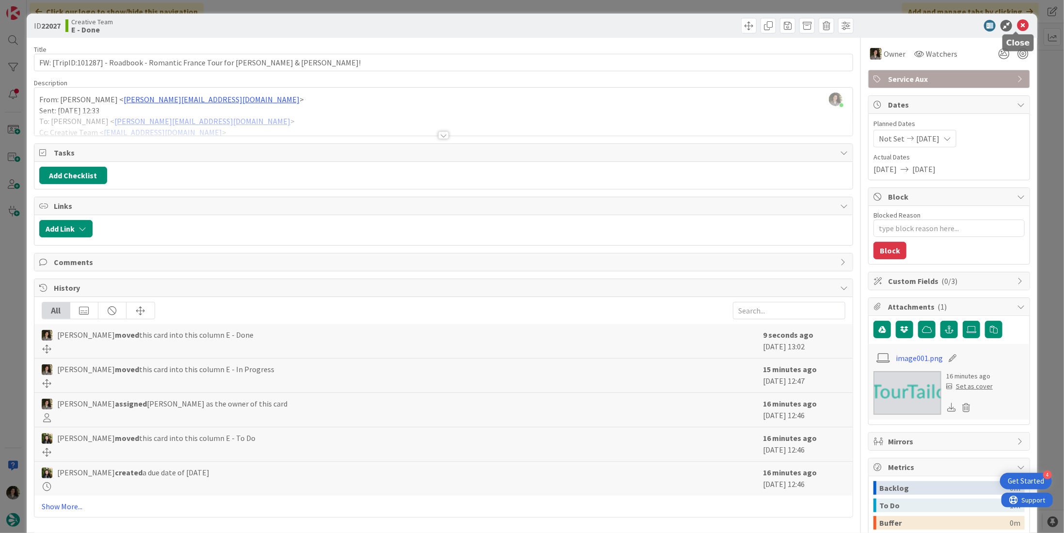
click at [1018, 23] on icon at bounding box center [1023, 26] width 12 height 12
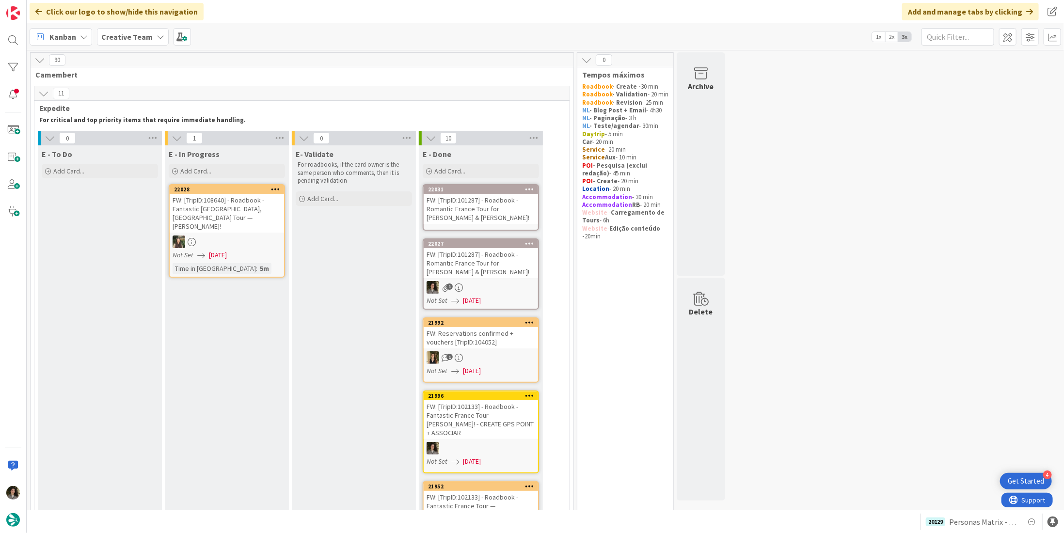
click at [455, 208] on div "FW: [TripID:101287] - Roadbook - Romantic France Tour for Tom & Sue!" at bounding box center [481, 209] width 114 height 30
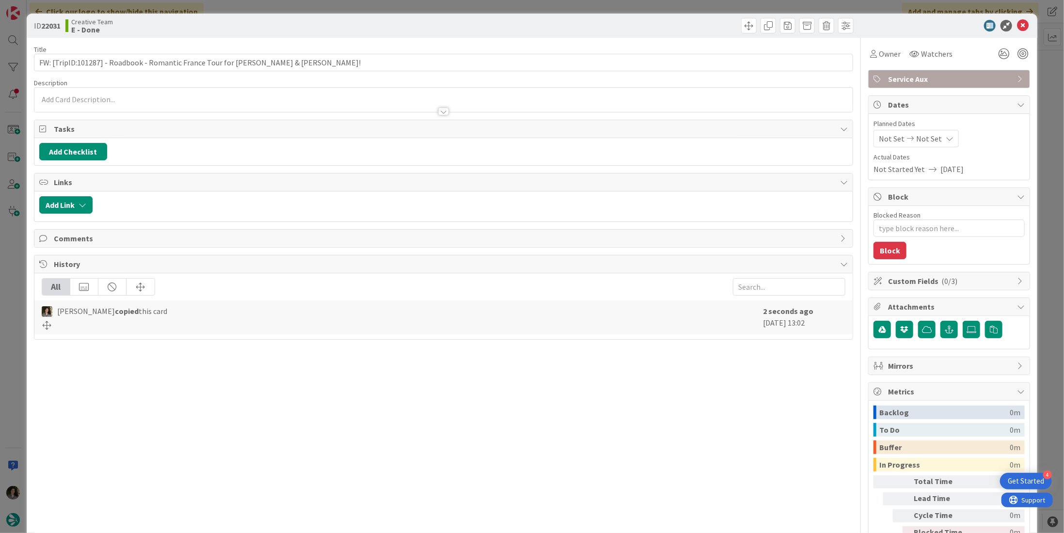
click at [954, 77] on span "Service Aux" at bounding box center [950, 79] width 124 height 12
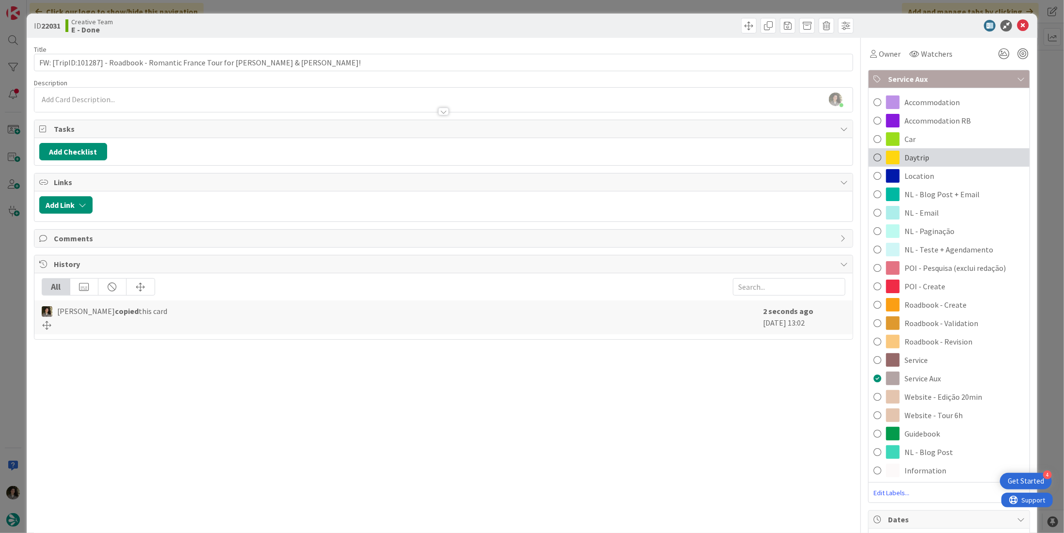
click at [937, 158] on div "Daytrip" at bounding box center [949, 157] width 161 height 18
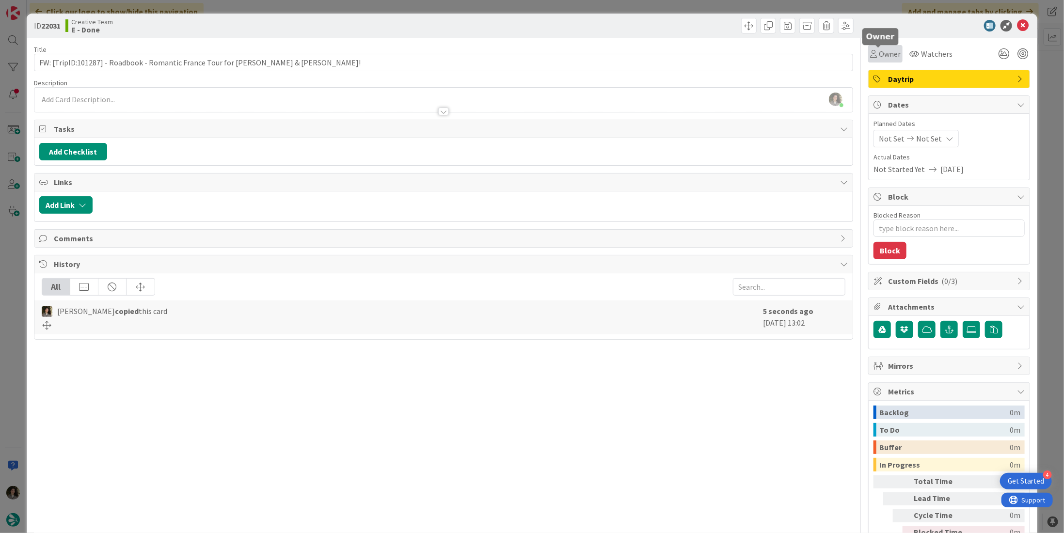
click at [888, 54] on span "Owner" at bounding box center [890, 54] width 22 height 12
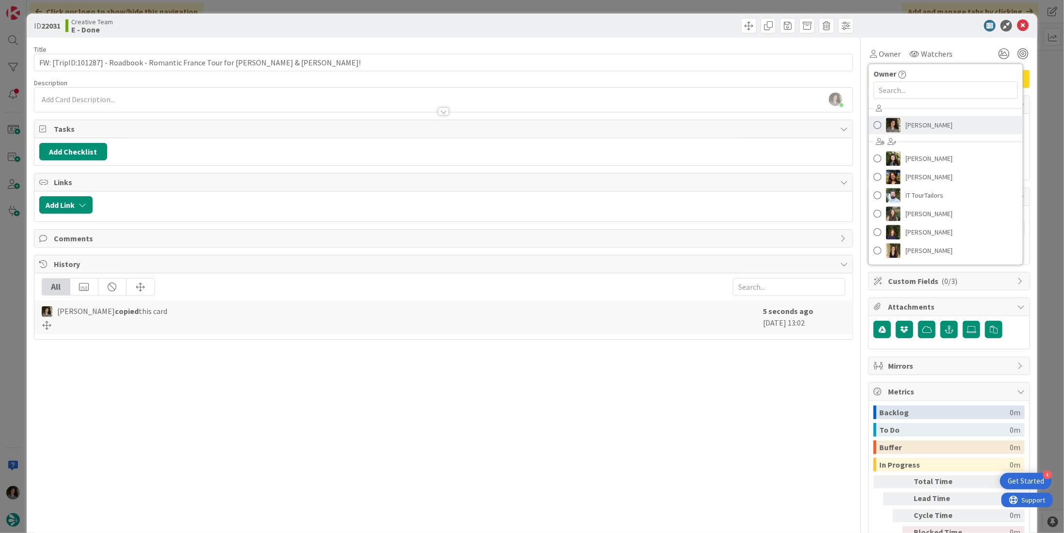
click at [914, 119] on span "[PERSON_NAME]" at bounding box center [929, 125] width 47 height 15
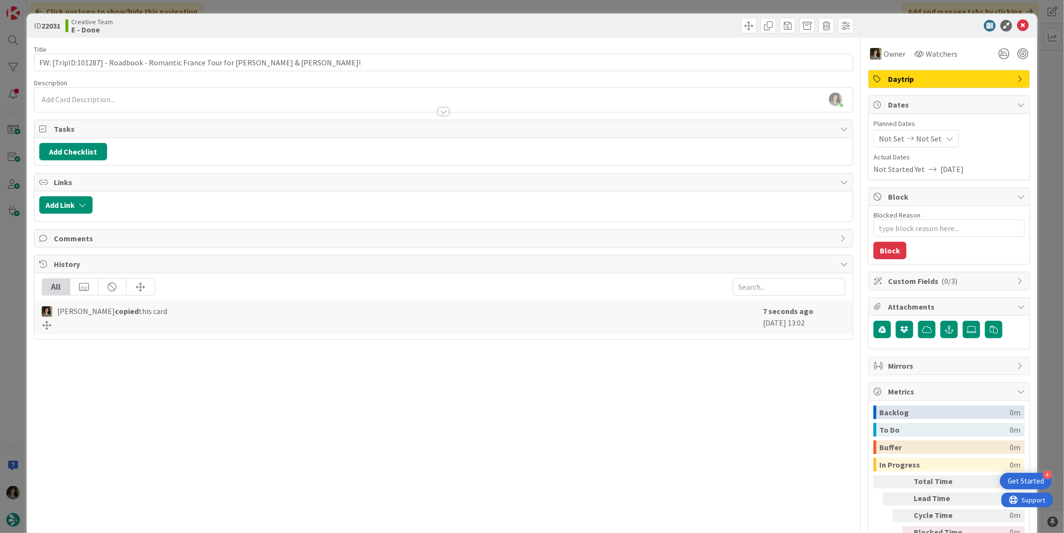
type textarea "x"
click at [919, 133] on span "Not Set" at bounding box center [929, 139] width 26 height 12
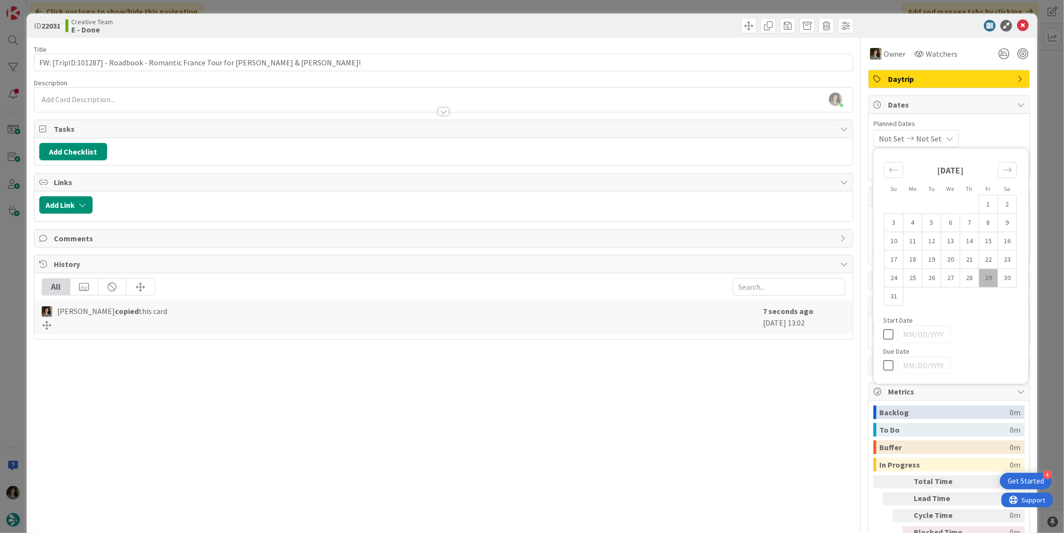
click at [884, 367] on icon at bounding box center [890, 366] width 15 height 12
type input "[DATE]"
type textarea "x"
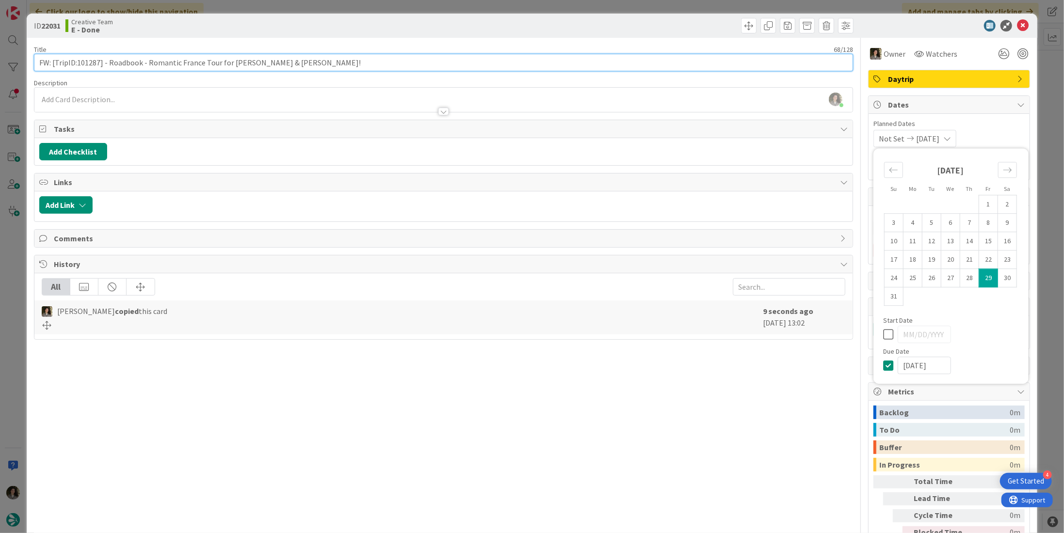
click at [297, 62] on input "FW: [TripID:101287] - Roadbook - Romantic France Tour for Tom & Sue!" at bounding box center [443, 62] width 819 height 17
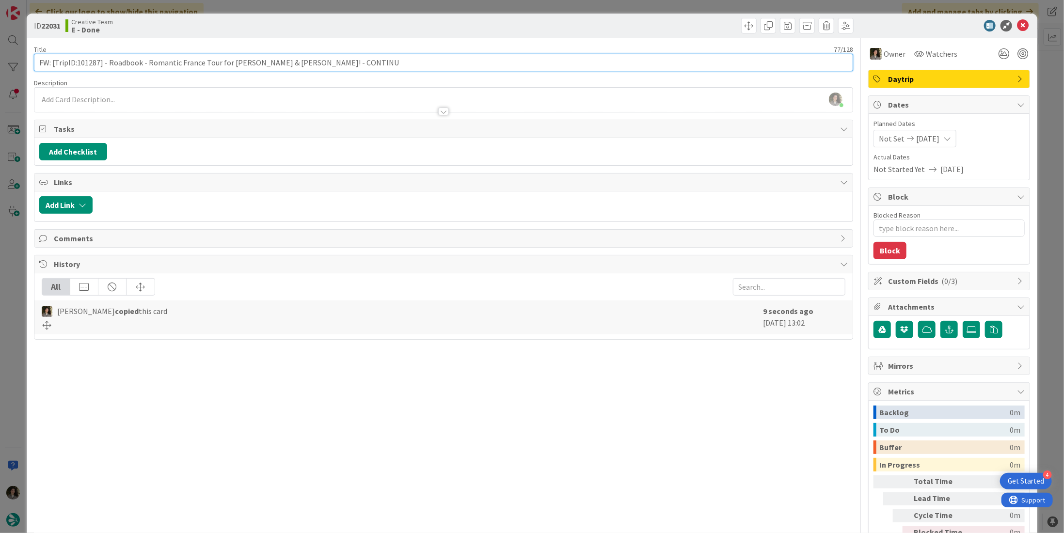
type input "FW: [TripID:101287] - Roadbook - Romantic France Tour for Tom & Sue! - CONTINUA"
type textarea "x"
type input "FW: [TripID:101287] - Roadbook - Romantic France Tour for Tom & Sue! - CONTINUAÇ"
type textarea "x"
type input "FW: [TripID:101287] - Roadbook - Romantic France Tour for Tom & Sue! - CONTINUA…"
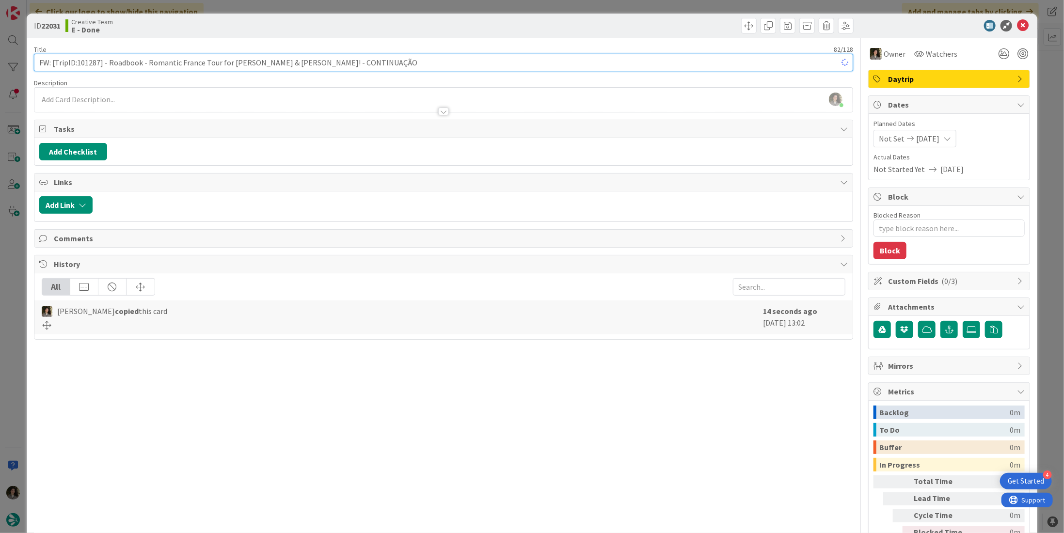
type textarea "x"
type input "FW: [TripID:101287] - Roadbook - Romantic France Tour for Tom & Sue! - CONTINUA…"
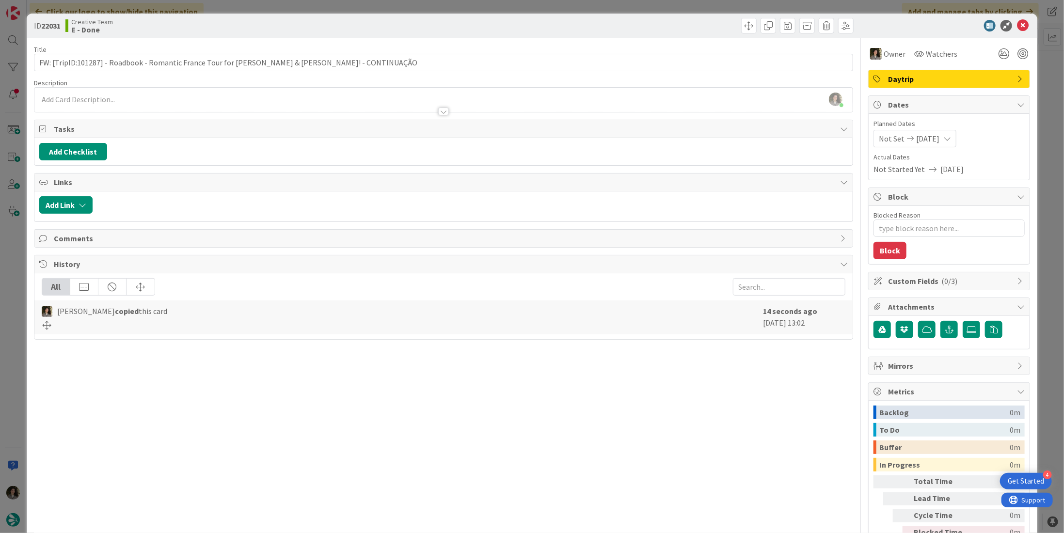
drag, startPoint x: 397, startPoint y: 40, endPoint x: 417, endPoint y: 32, distance: 21.1
click at [387, 38] on div "Title 82 / 128 FW: [TripID:101287] - Roadbook - Romantic France Tour for Tom & …" at bounding box center [443, 302] width 819 height 529
click at [1019, 20] on icon at bounding box center [1023, 26] width 12 height 12
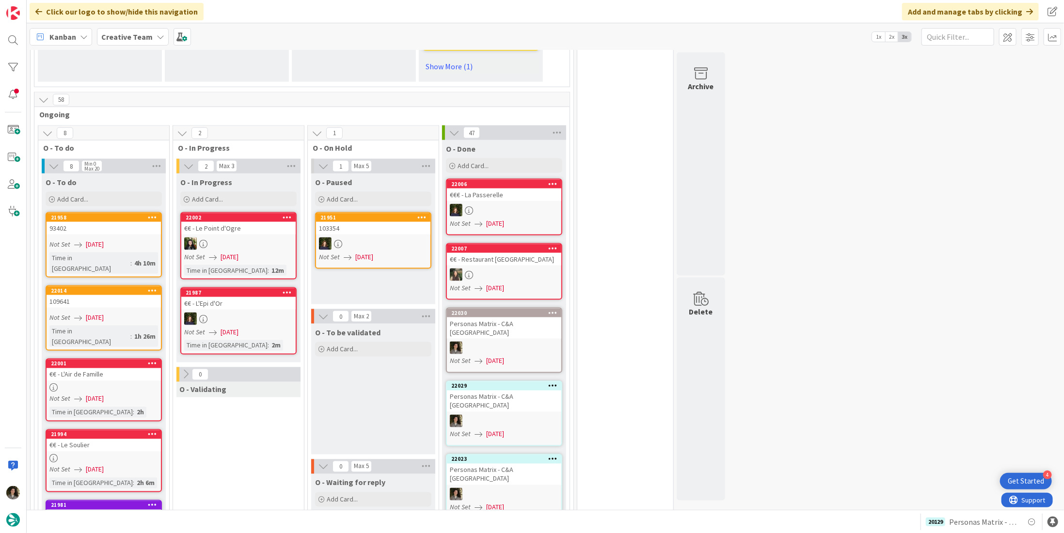
scroll to position [921, 0]
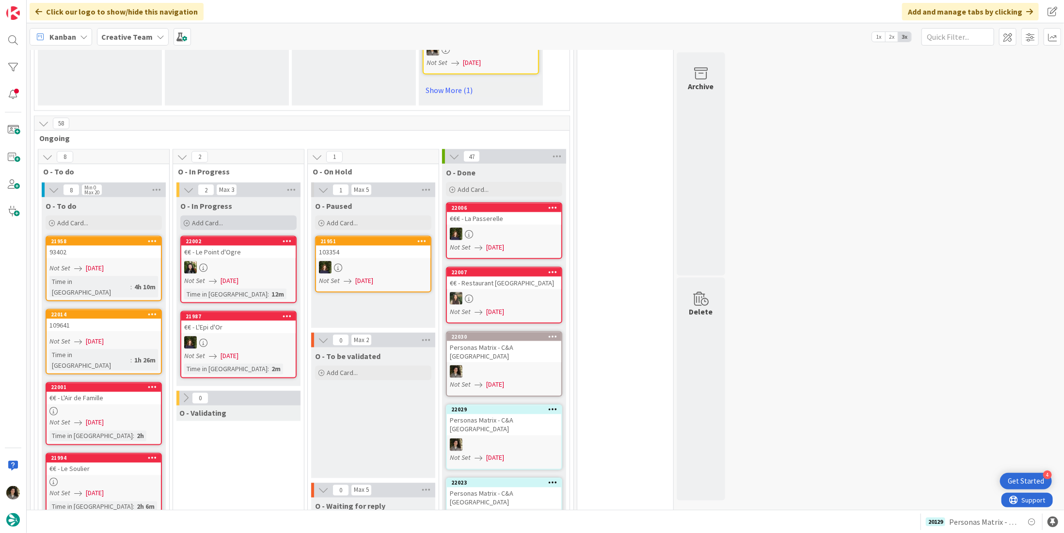
click at [236, 216] on div "Add Card..." at bounding box center [238, 223] width 116 height 15
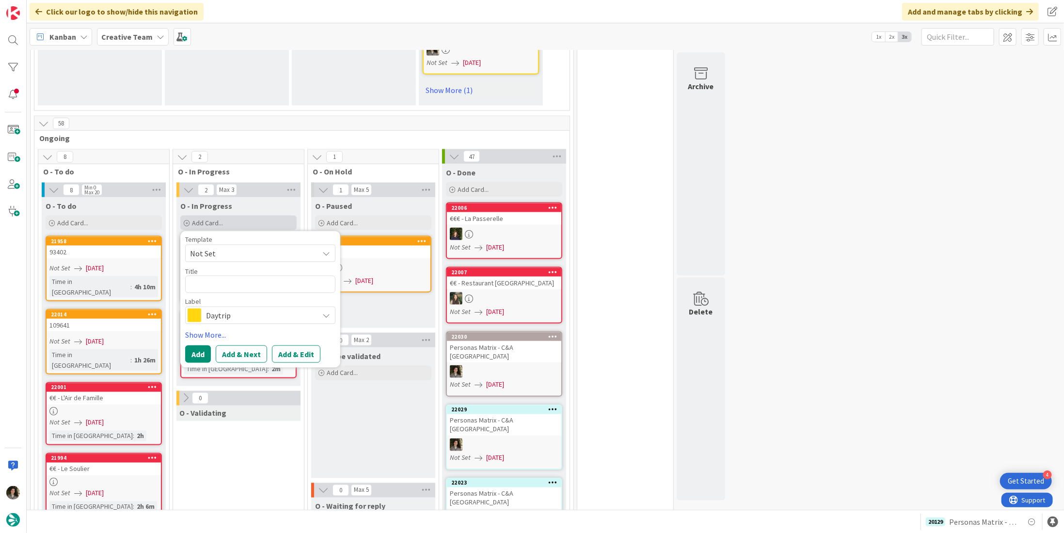
type textarea "x"
type textarea "p"
type textarea "x"
type textarea "pE"
type textarea "x"
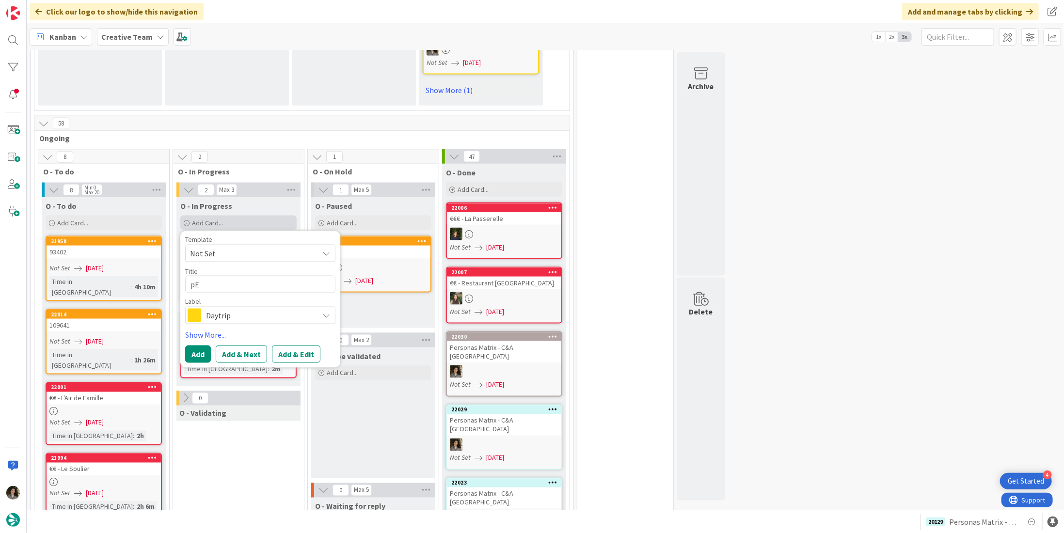
type textarea "pER"
type textarea "x"
type textarea "pERS"
type textarea "x"
type textarea "pER"
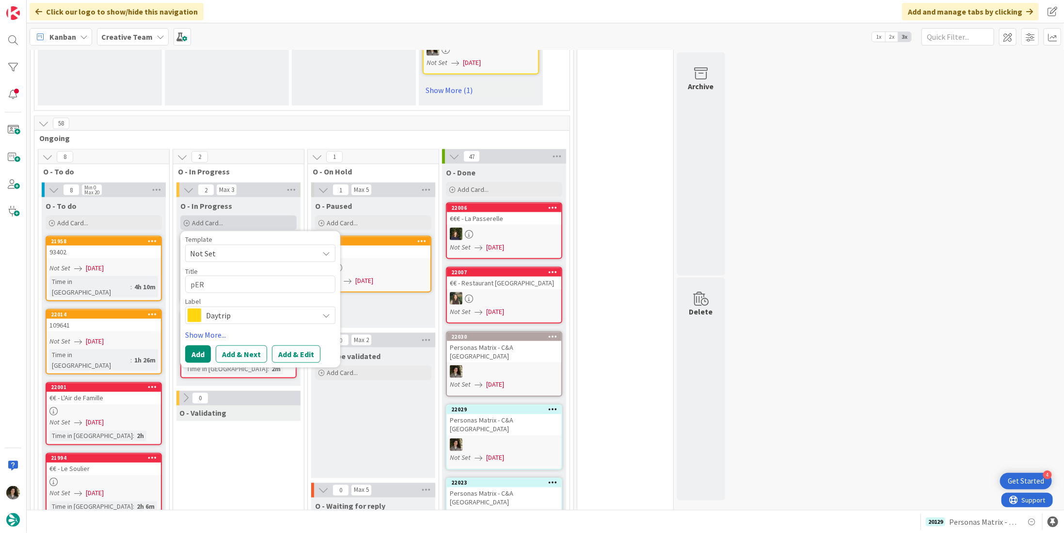
type textarea "x"
type textarea "pE"
type textarea "x"
type textarea "p"
type textarea "x"
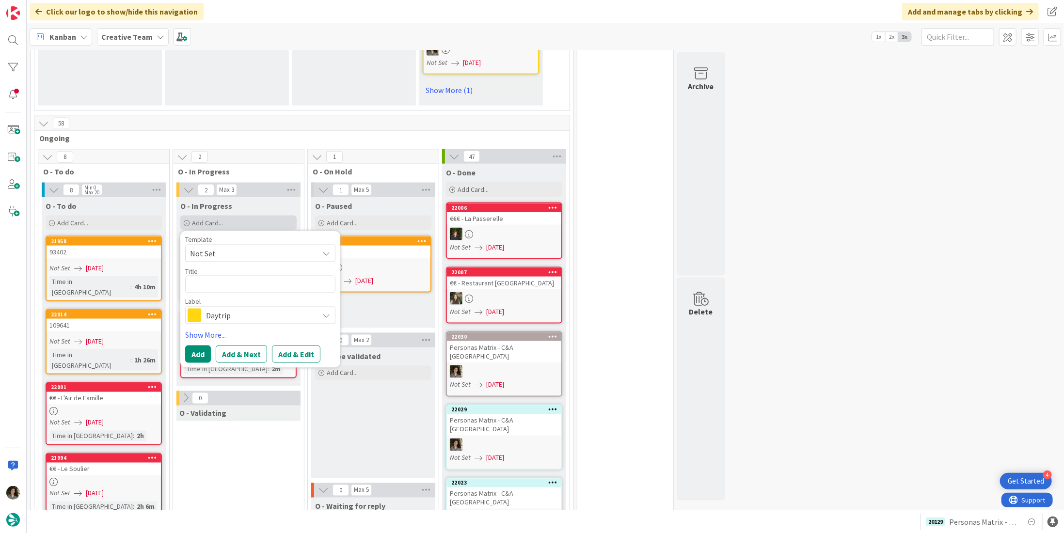
type textarea "P"
type textarea "x"
type textarea "Pe"
type textarea "x"
type textarea "Per"
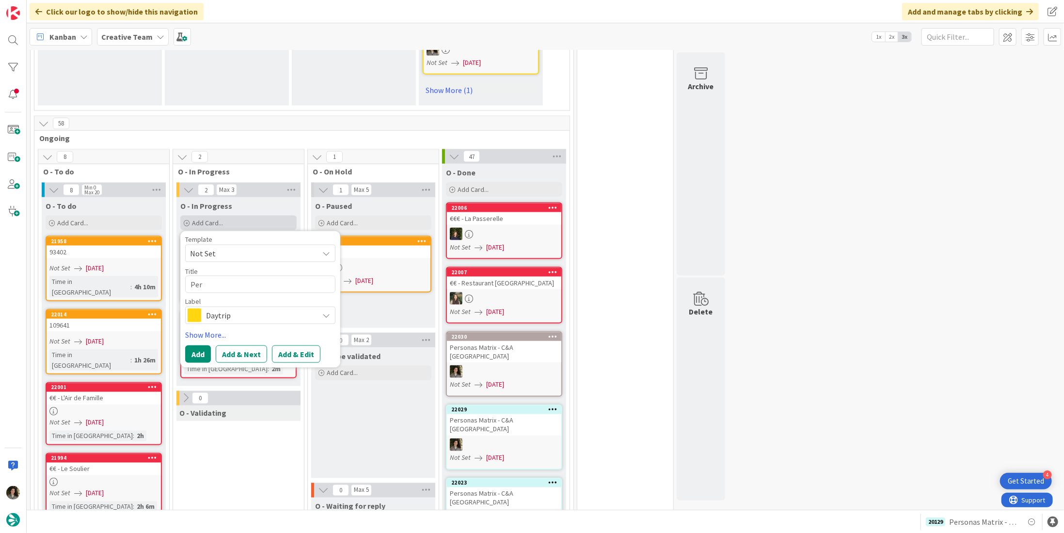
type textarea "x"
type textarea "Pers"
type textarea "x"
type textarea "Perso"
type textarea "x"
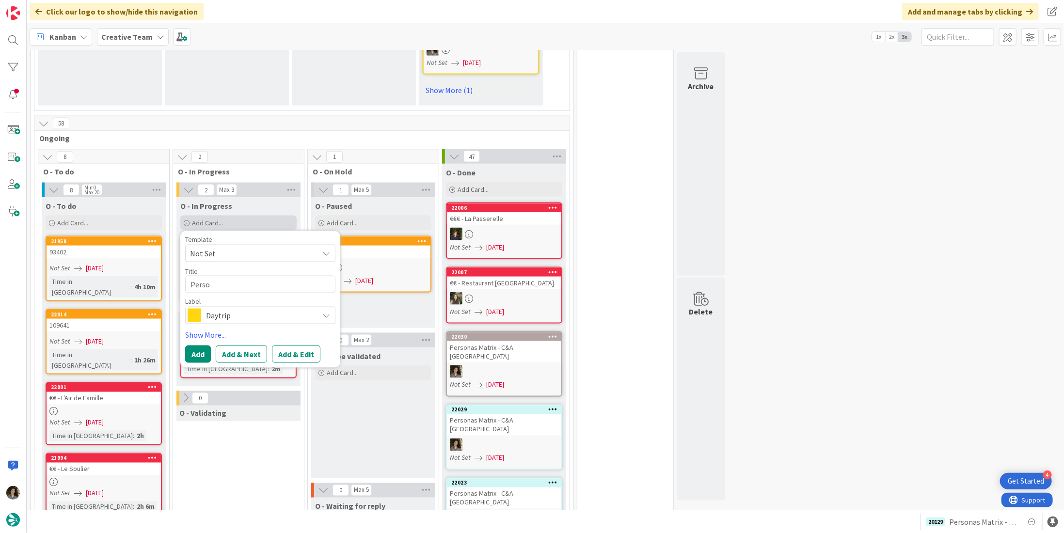
type textarea "Person"
type textarea "x"
type textarea "Persona"
type textarea "x"
type textarea "Personas"
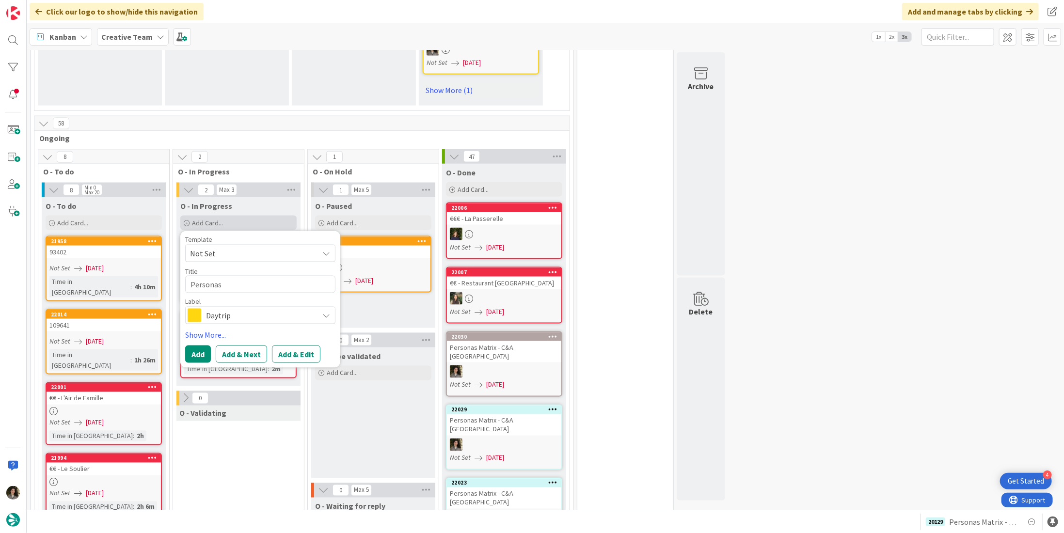
type textarea "x"
type textarea "Personas"
type textarea "x"
type textarea "Personas M"
type textarea "x"
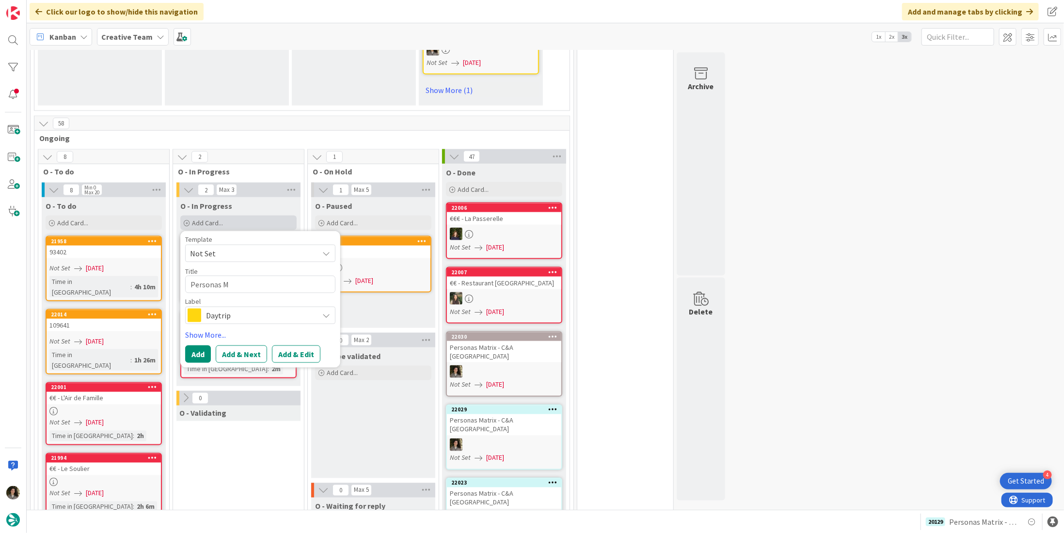
type textarea "Personas [PERSON_NAME]"
type textarea "x"
type textarea "Personas Mat"
type textarea "x"
type textarea "Personas Matr"
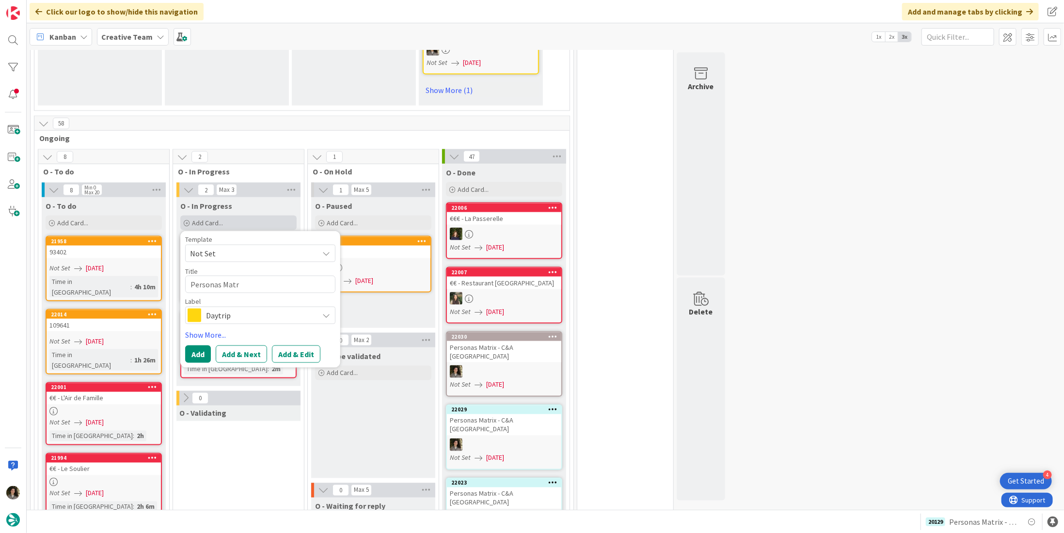
type textarea "x"
type textarea "Personas Matri"
type textarea "x"
type textarea "Personas Matrix"
type textarea "x"
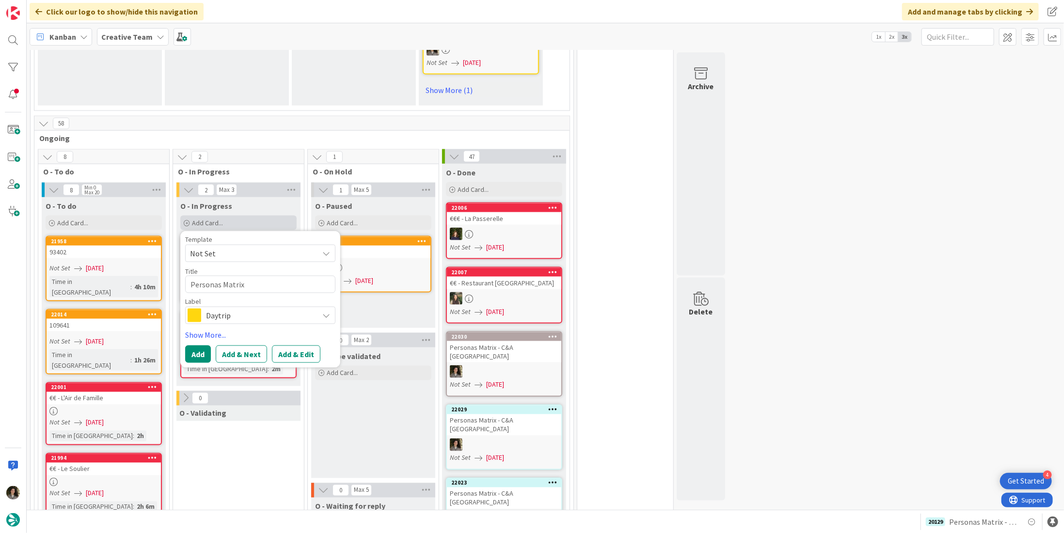
type textarea "Personas Matrix"
type textarea "x"
type textarea "Personas Matrix C"
type textarea "x"
type textarea "Personas Matrix C&"
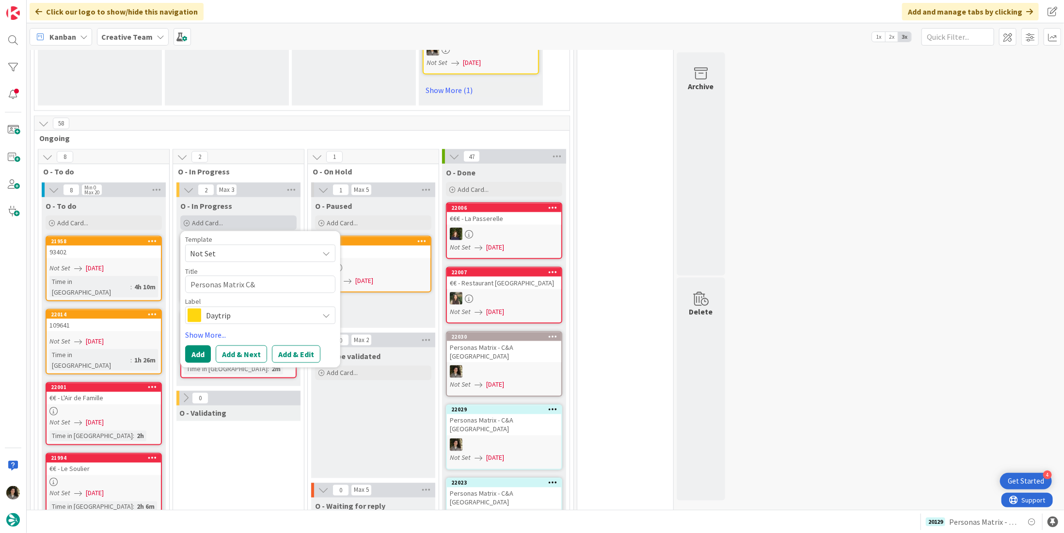
type textarea "x"
type textarea "Personas Matrix C"
type textarea "x"
type textarea "Personas Matrix"
type textarea "x"
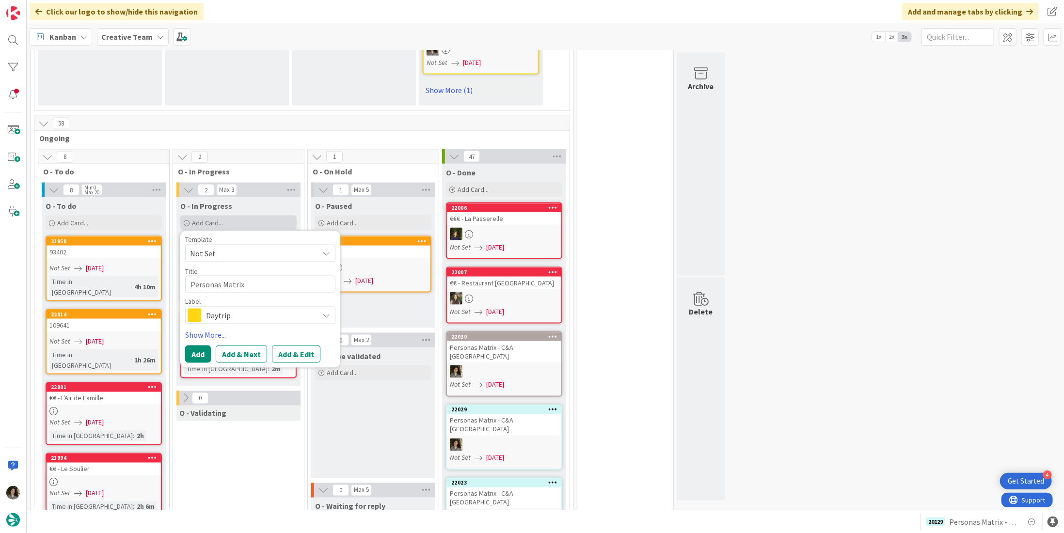
type textarea "Personas Matrix -"
type textarea "x"
type textarea "Personas Matrix -"
type textarea "x"
type textarea "Personas Matrix - c"
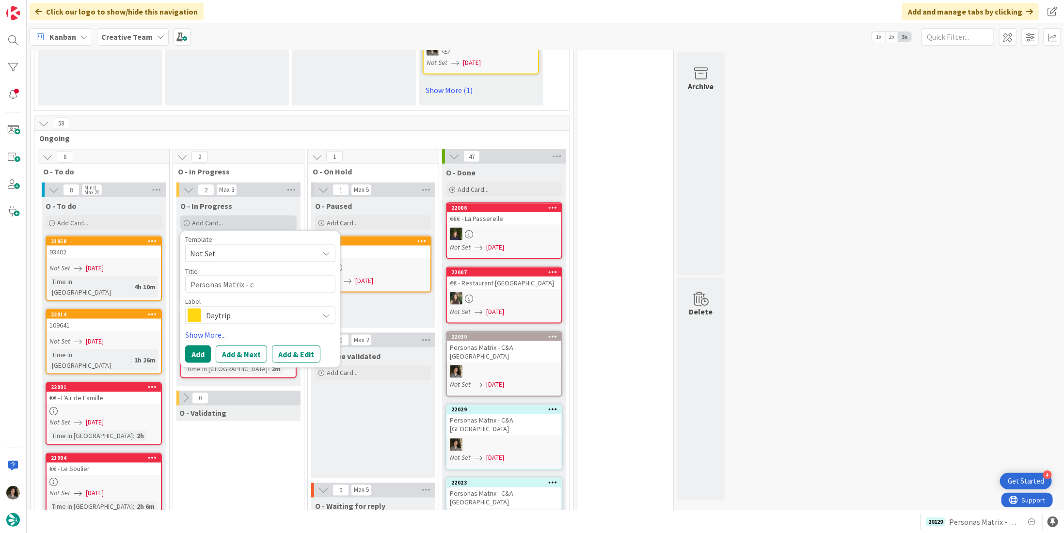
type textarea "x"
type textarea "Personas Matrix -"
type textarea "x"
type textarea "Personas Matrix - C"
type textarea "x"
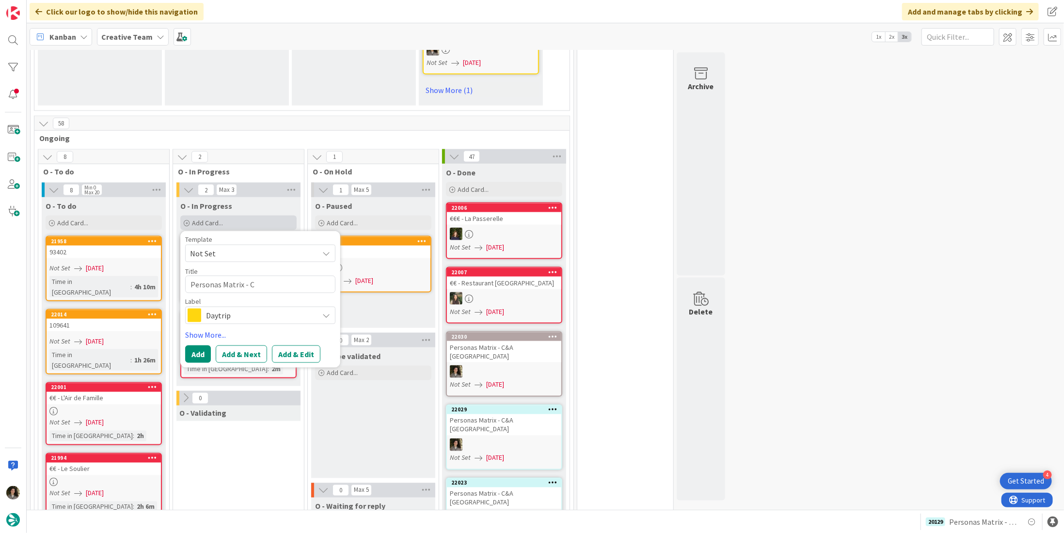
type textarea "Personas Matrix - C&"
type textarea "x"
type textarea "Personas Matrix - C&A"
type textarea "x"
type textarea "Personas Matrix - C&A"
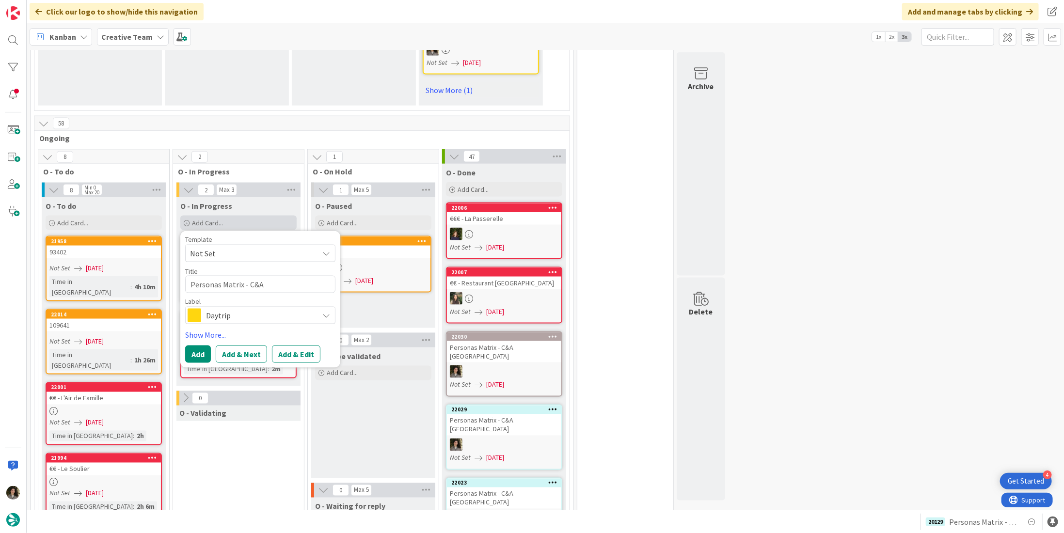
type textarea "x"
type textarea "Personas Matrix - C&A U"
type textarea "x"
type textarea "Personas Matrix - C&A UKL"
type textarea "x"
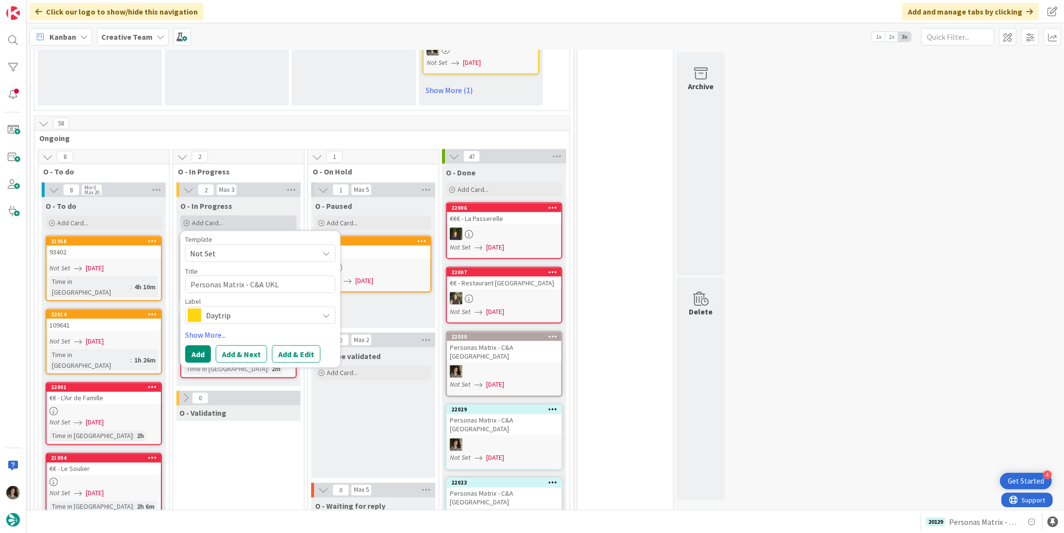
type textarea "Personas Matrix - C&A UK"
type textarea "x"
type textarea "Personas Matrix - C&A UK"
click at [216, 309] on span "Daytrip" at bounding box center [260, 316] width 108 height 14
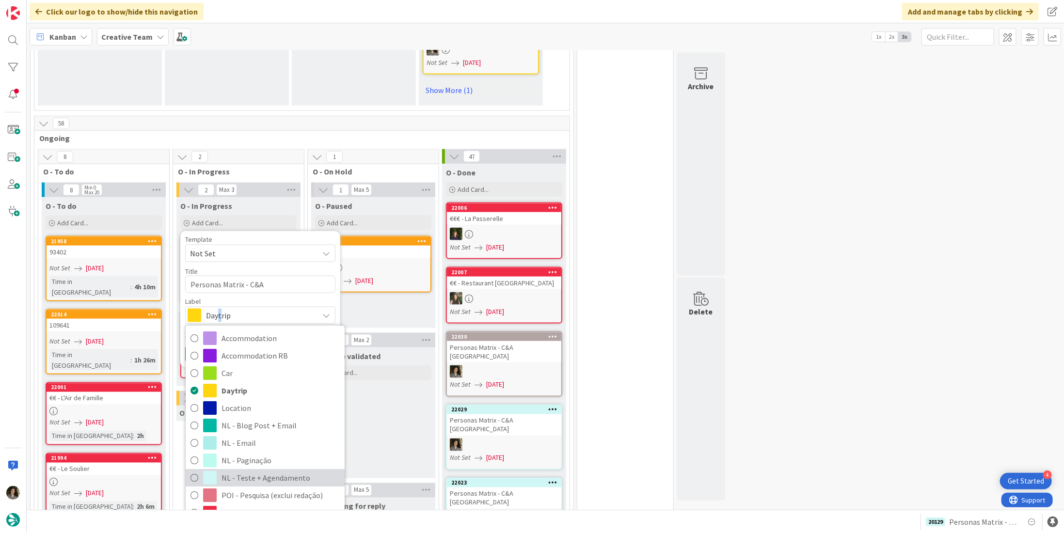
click at [257, 471] on span "NL - Teste + Agendamento" at bounding box center [281, 478] width 118 height 15
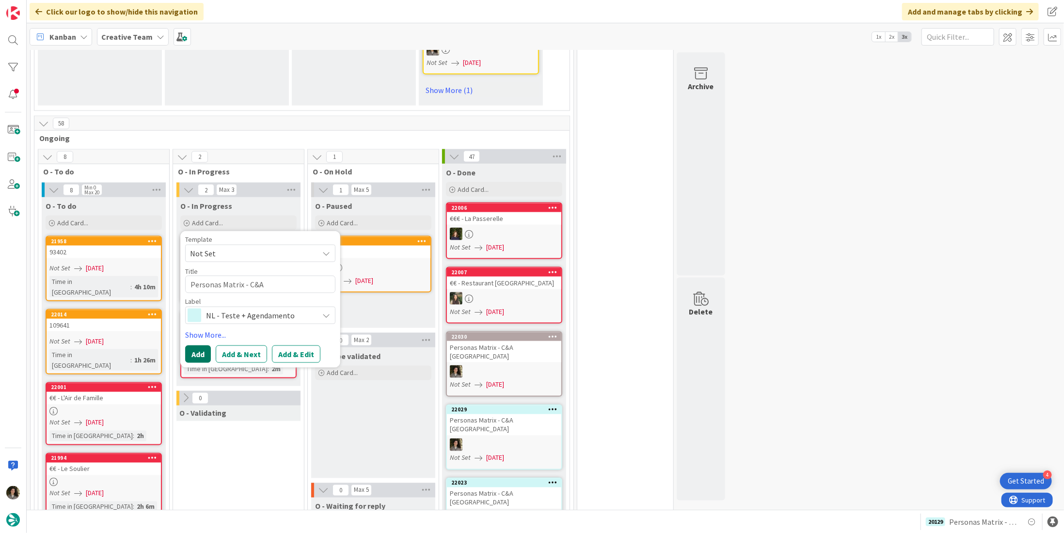
click at [191, 346] on button "Add" at bounding box center [198, 354] width 26 height 17
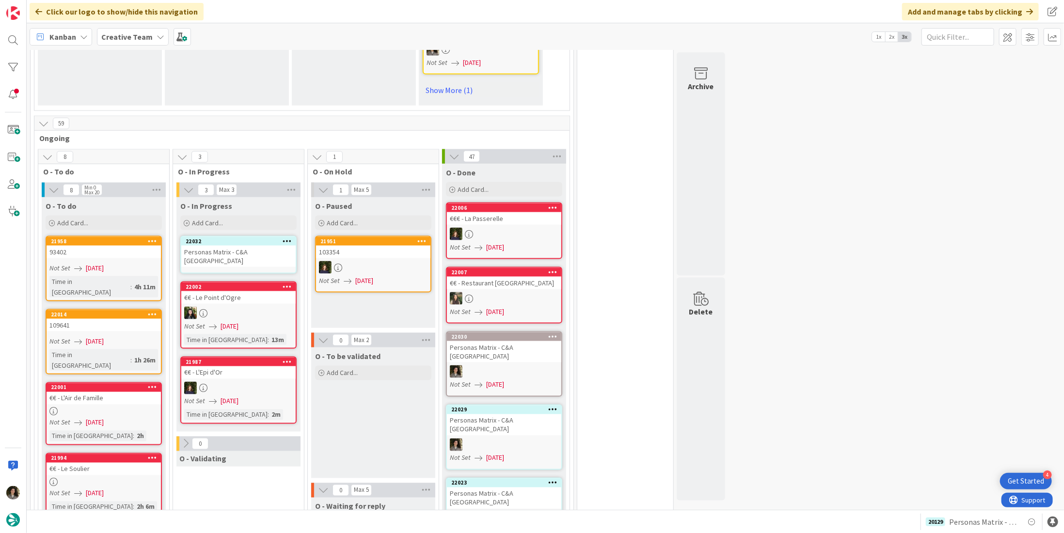
click at [250, 246] on div "Personas Matrix - C&A UK" at bounding box center [238, 256] width 114 height 21
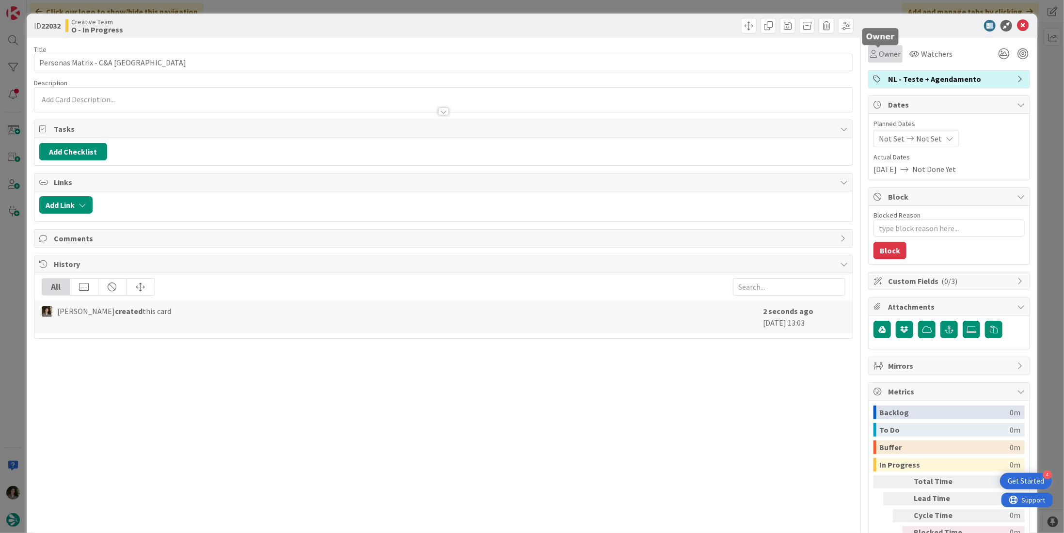
click at [889, 51] on span "Owner" at bounding box center [890, 54] width 22 height 12
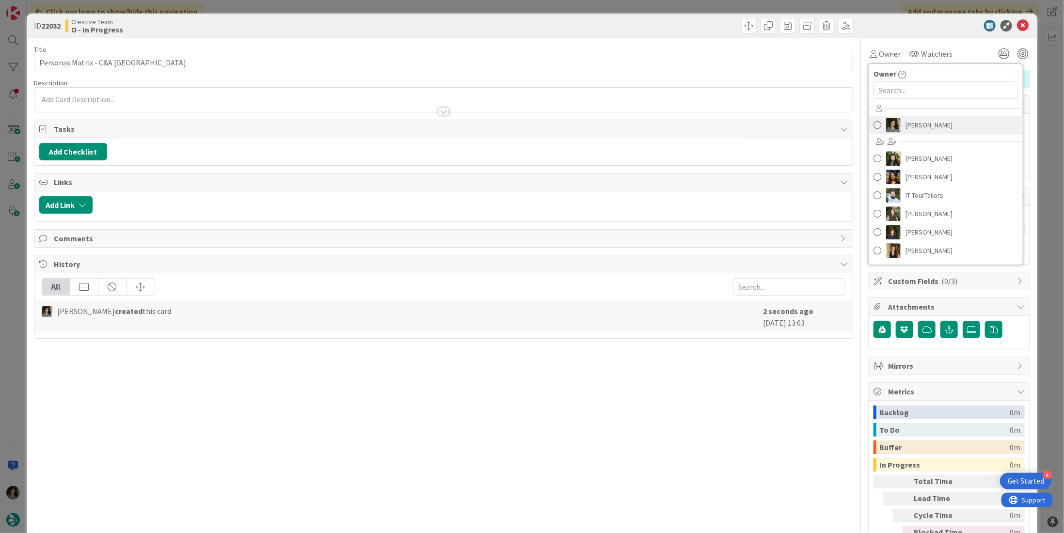
click at [943, 127] on link "[PERSON_NAME]" at bounding box center [946, 125] width 154 height 18
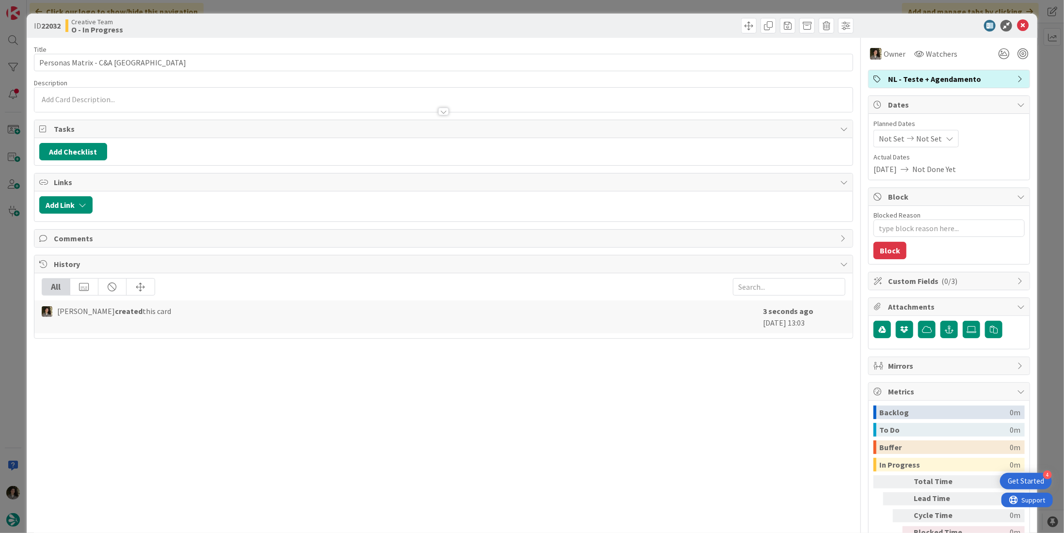
type textarea "x"
click at [946, 136] on icon at bounding box center [950, 139] width 8 height 8
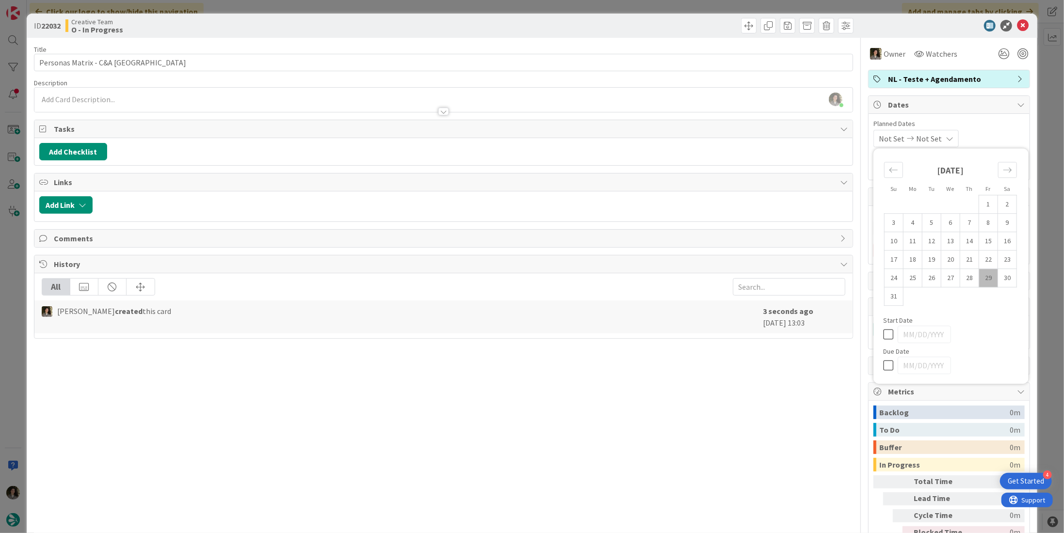
click at [883, 361] on icon at bounding box center [890, 366] width 15 height 12
type input "[DATE]"
click at [746, 374] on div "Title 25 / 128 Personas Matrix - C&A UK Description Melissa Santos just joined …" at bounding box center [443, 302] width 819 height 529
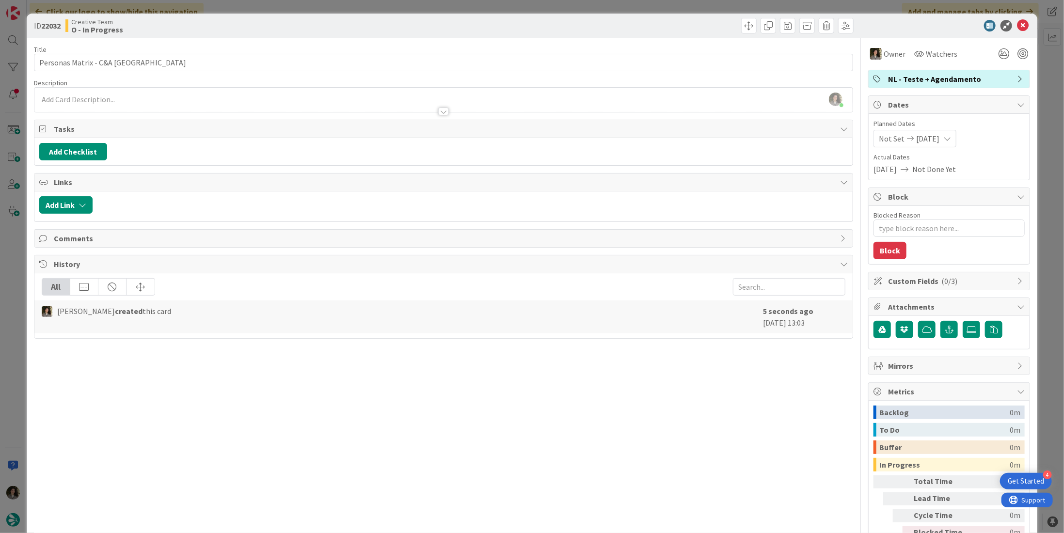
click at [1017, 22] on icon at bounding box center [1023, 26] width 12 height 12
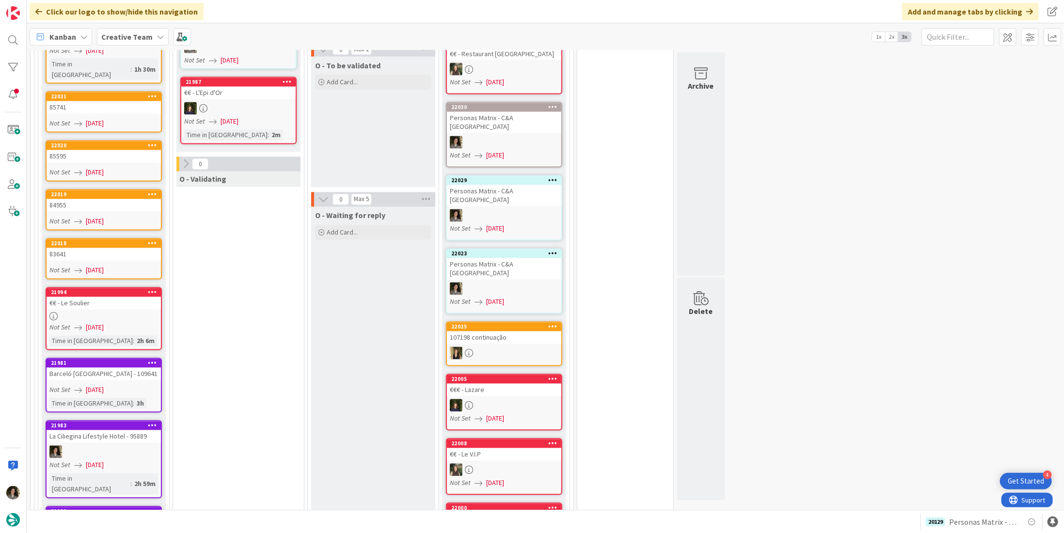
scroll to position [1067, 0]
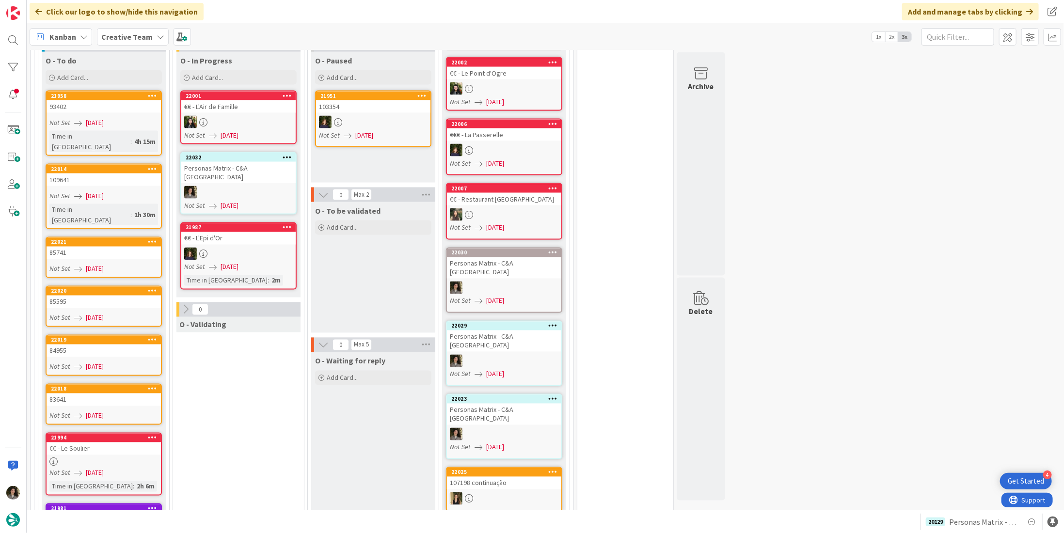
click at [222, 186] on div at bounding box center [238, 192] width 114 height 13
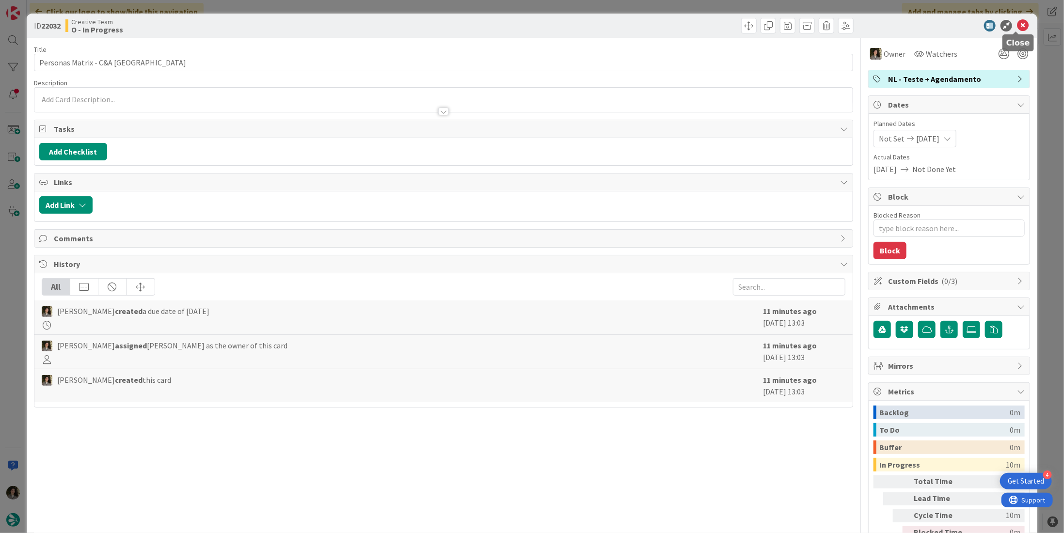
click at [1017, 30] on icon at bounding box center [1023, 26] width 12 height 12
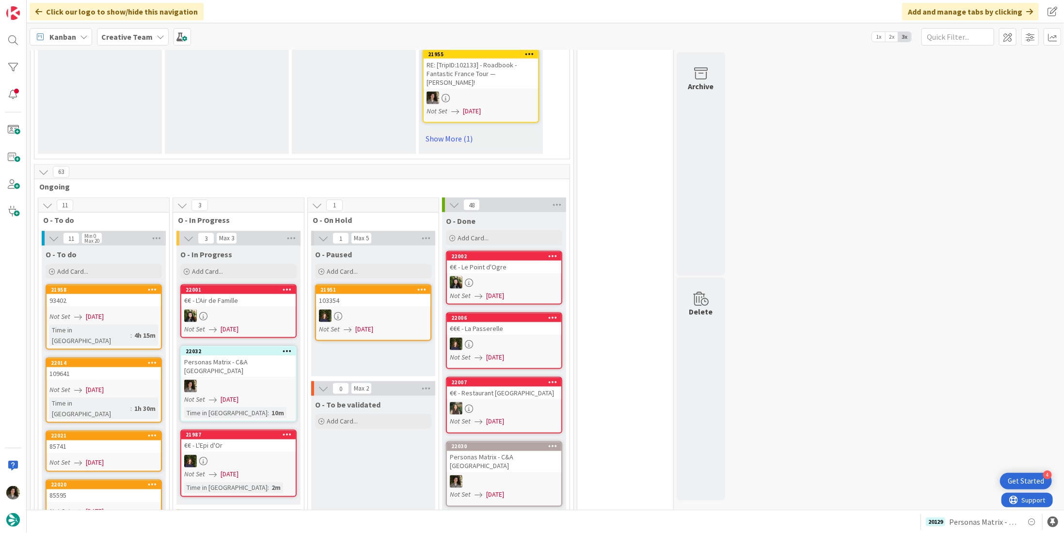
scroll to position [970, 0]
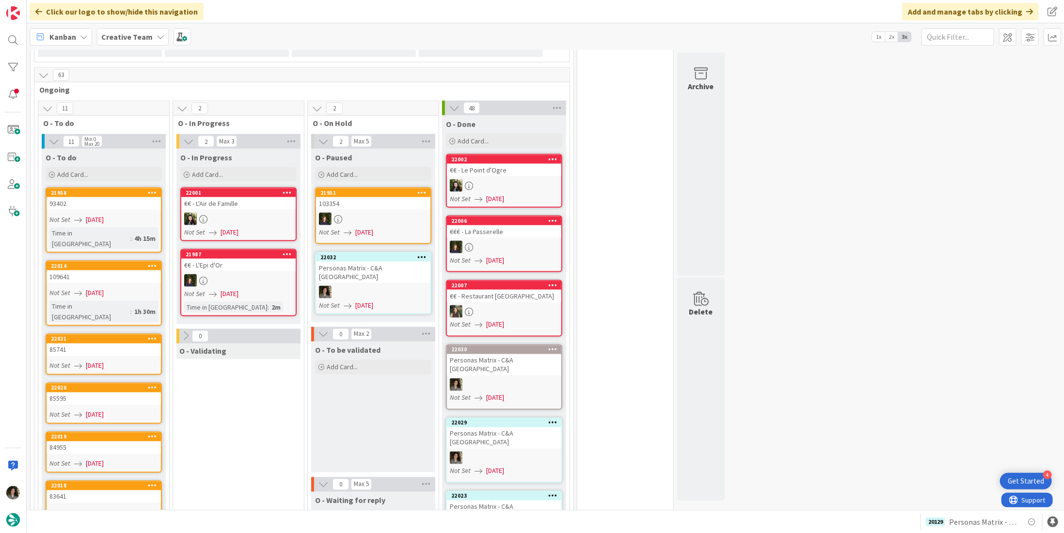
click at [381, 262] on div "Personas Matrix - C&A UK" at bounding box center [373, 272] width 114 height 21
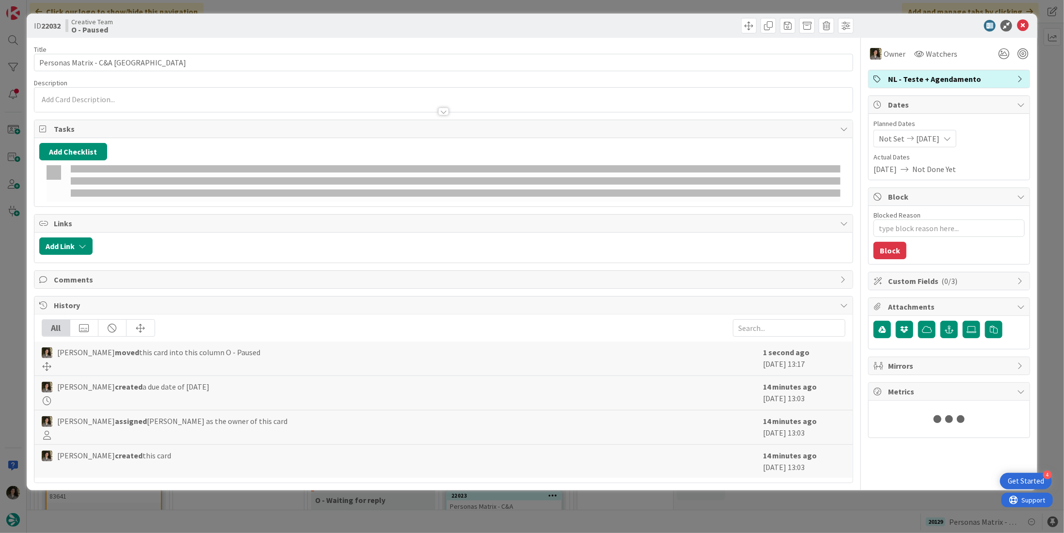
type textarea "x"
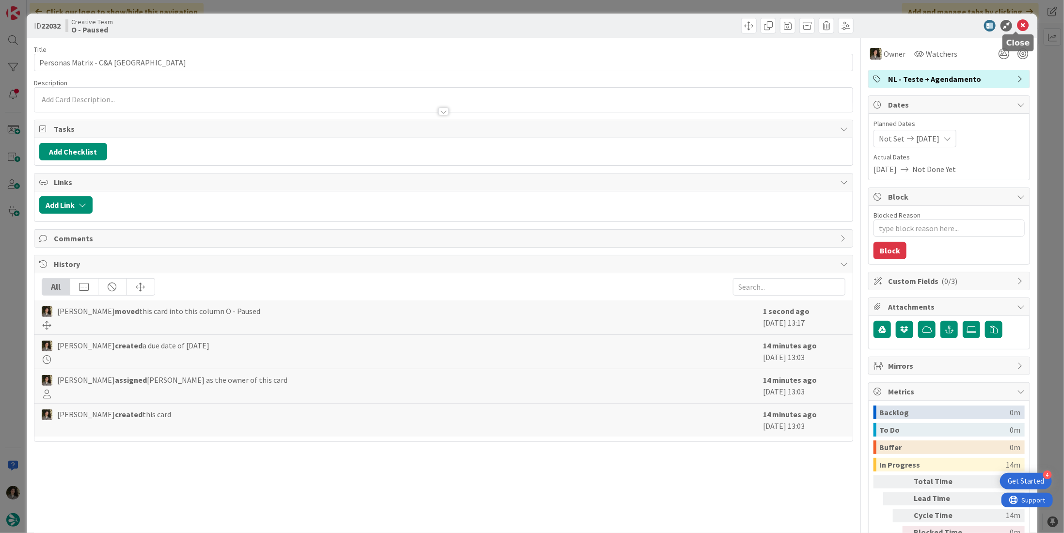
click at [1018, 23] on icon at bounding box center [1023, 26] width 12 height 12
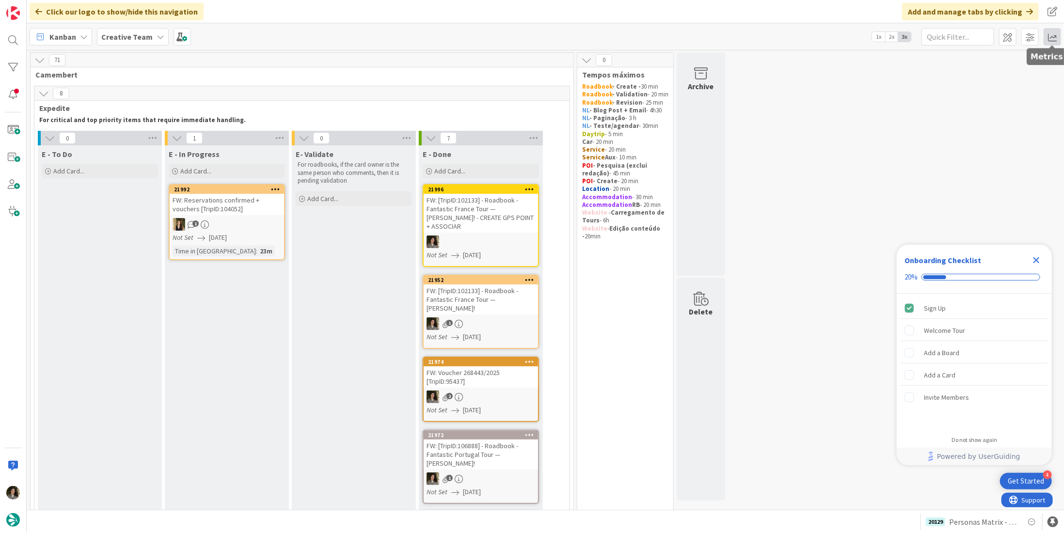
click at [1045, 38] on span at bounding box center [1052, 36] width 17 height 17
click at [980, 104] on div "Allocation" at bounding box center [968, 109] width 65 height 10
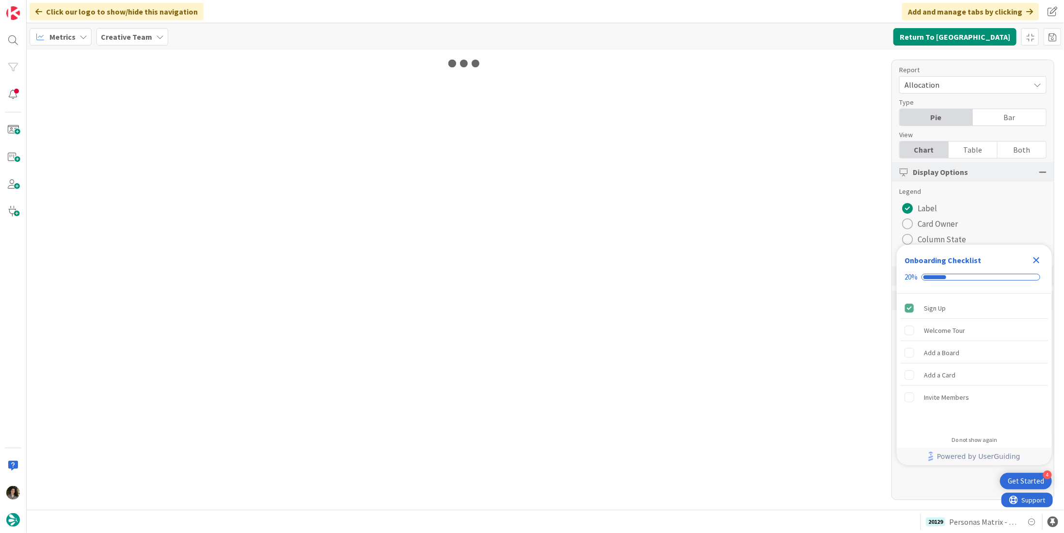
click at [970, 146] on div "Table" at bounding box center [973, 150] width 49 height 16
click at [1037, 265] on icon "Close Checklist" at bounding box center [1037, 261] width 12 height 12
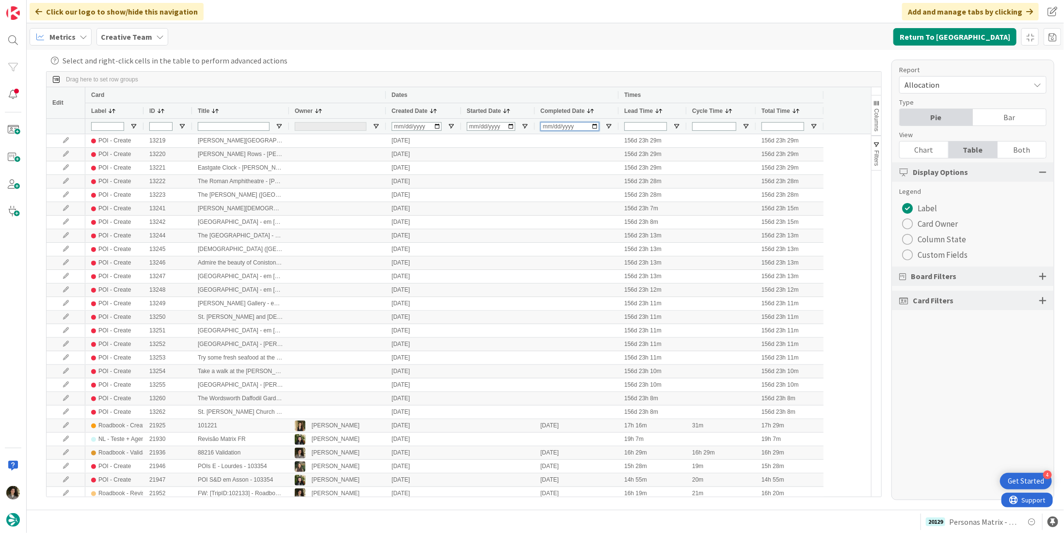
click at [549, 127] on input "Completed Date Filter Input" at bounding box center [570, 126] width 59 height 9
type input "2025-08-29"
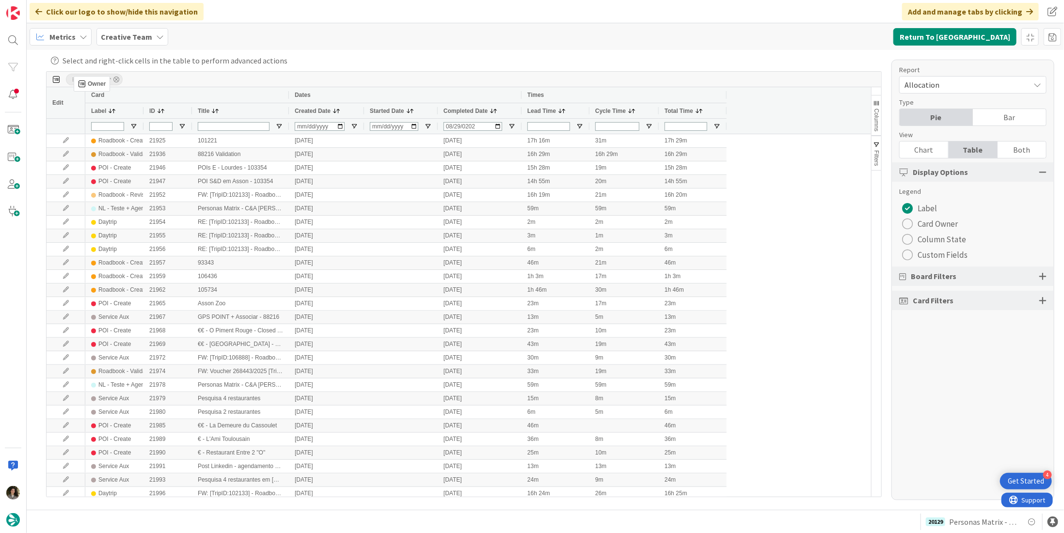
drag, startPoint x: 307, startPoint y: 110, endPoint x: 79, endPoint y: 80, distance: 230.4
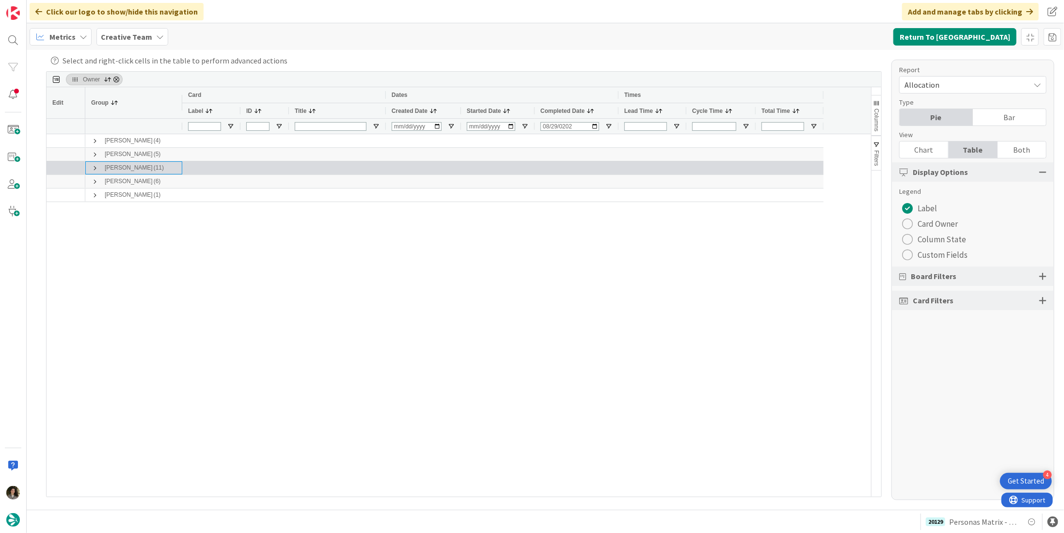
click at [93, 167] on span at bounding box center [95, 168] width 8 height 8
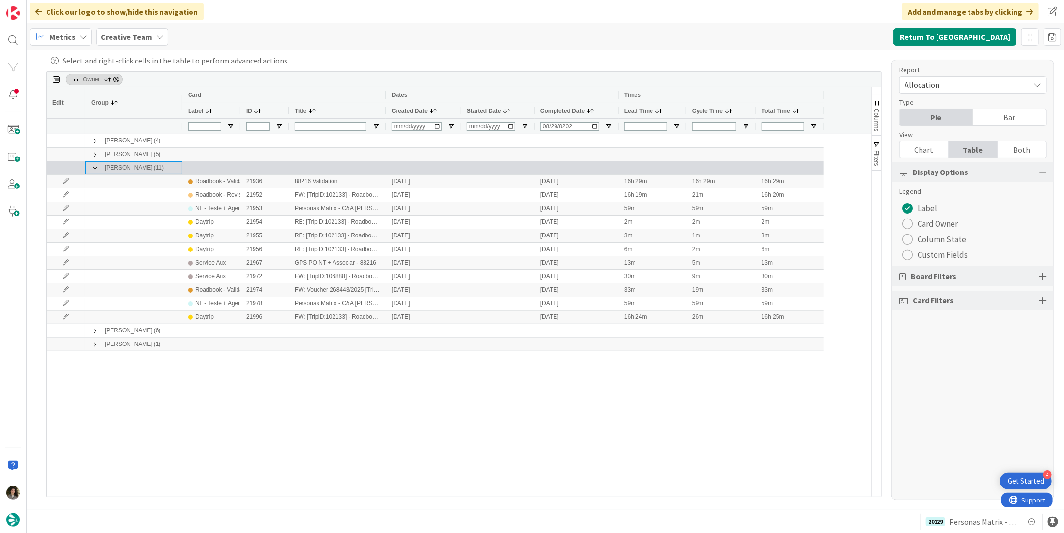
click at [93, 167] on span at bounding box center [95, 168] width 8 height 8
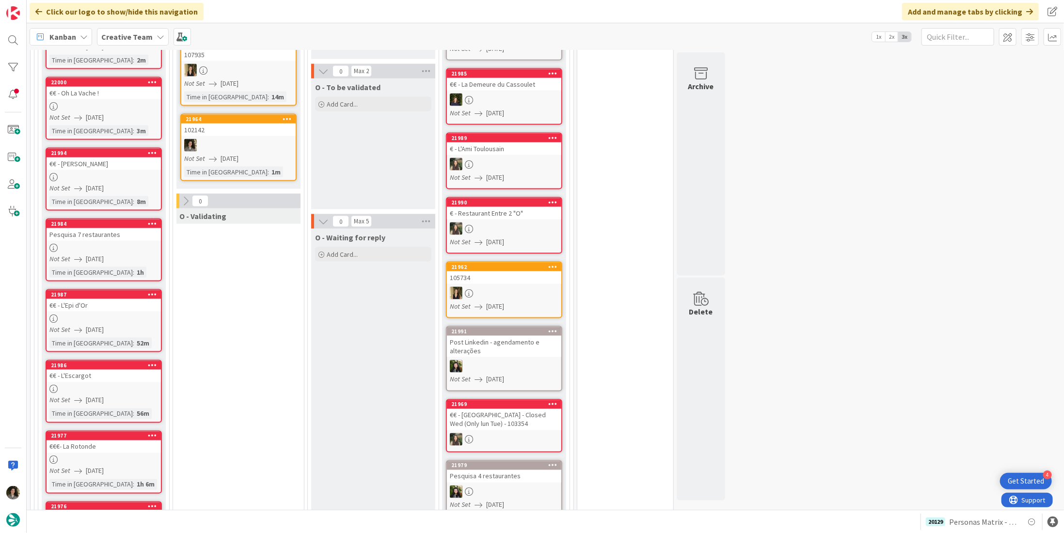
scroll to position [727, 0]
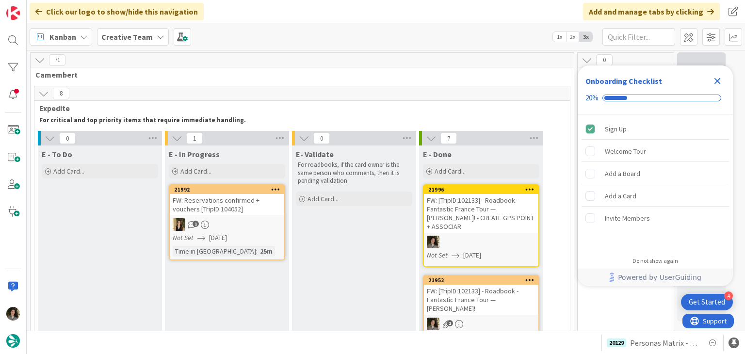
drag, startPoint x: 714, startPoint y: 80, endPoint x: 680, endPoint y: 88, distance: 34.8
click at [714, 80] on icon "Close Checklist" at bounding box center [717, 81] width 12 height 12
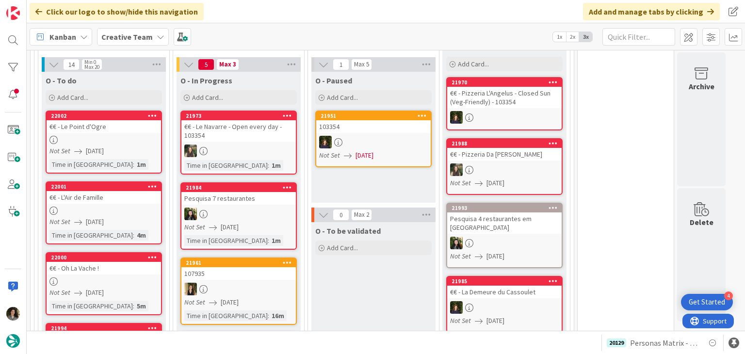
scroll to position [824, 0]
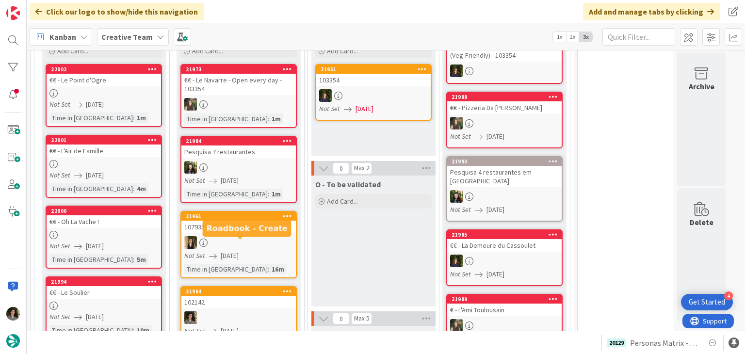
click at [232, 311] on div at bounding box center [238, 317] width 114 height 13
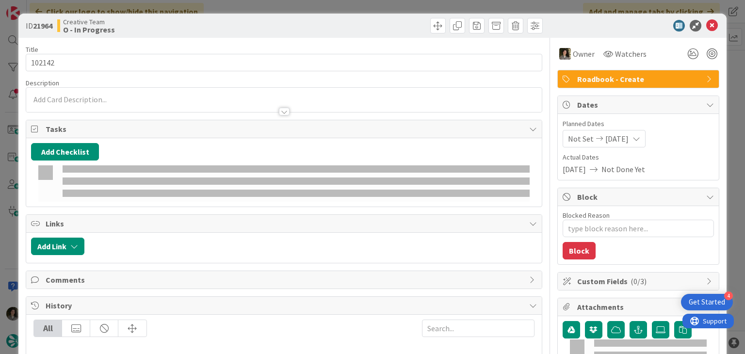
type textarea "x"
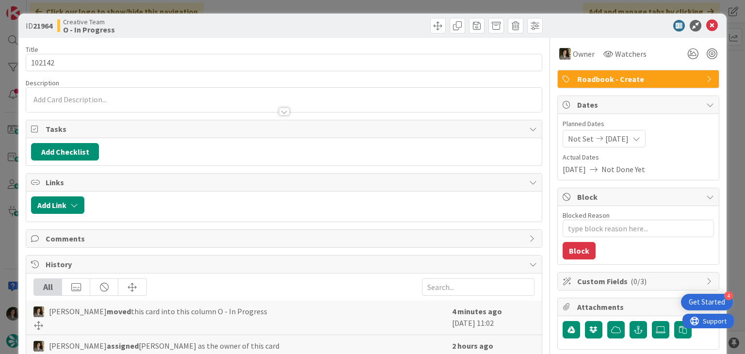
click at [279, 108] on div at bounding box center [284, 112] width 11 height 8
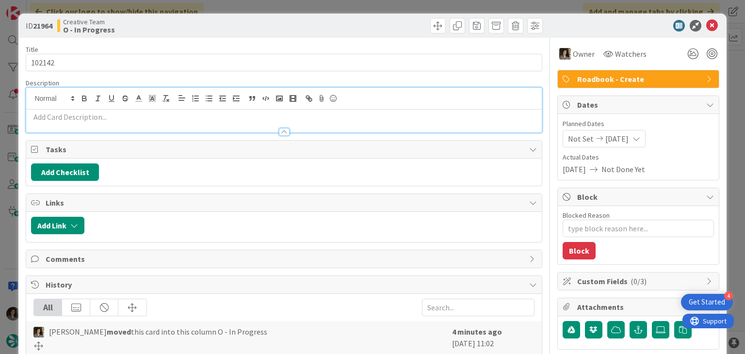
click at [185, 117] on p at bounding box center [283, 117] width 505 height 11
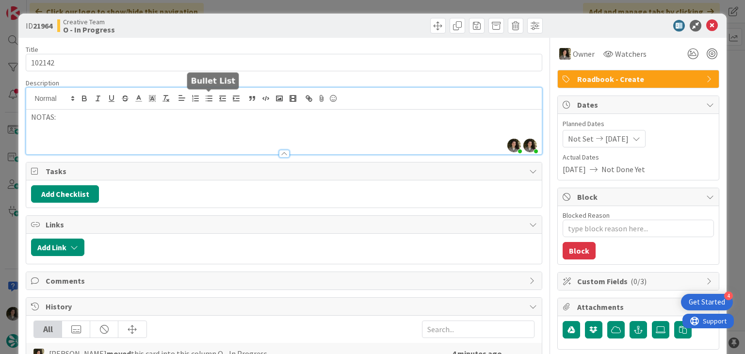
click at [209, 95] on icon "button" at bounding box center [209, 98] width 9 height 9
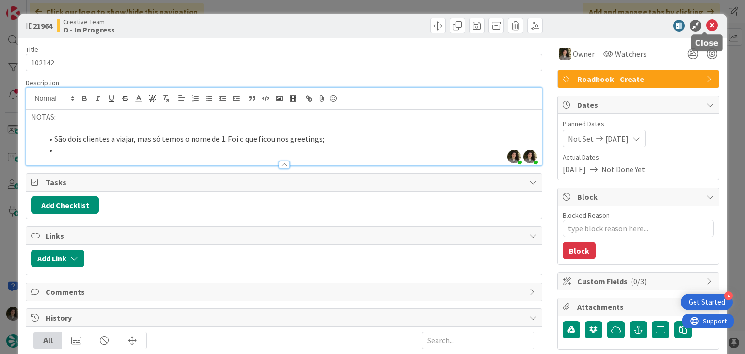
click at [706, 29] on icon at bounding box center [712, 26] width 12 height 12
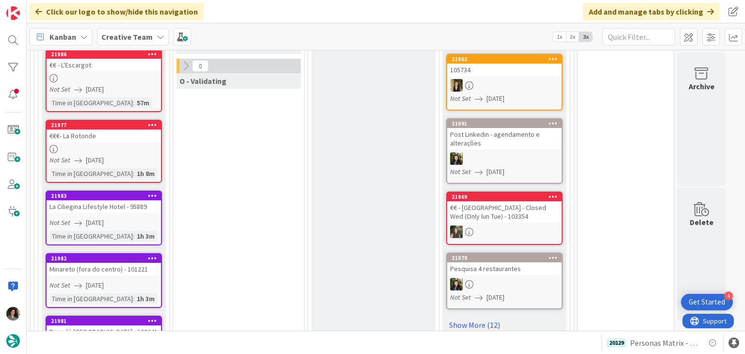
scroll to position [1212, 0]
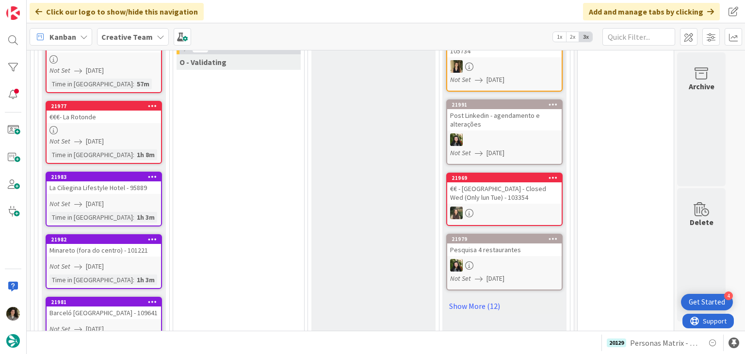
click at [109, 244] on div "Minareto (fora do centro) - 101221" at bounding box center [104, 250] width 114 height 13
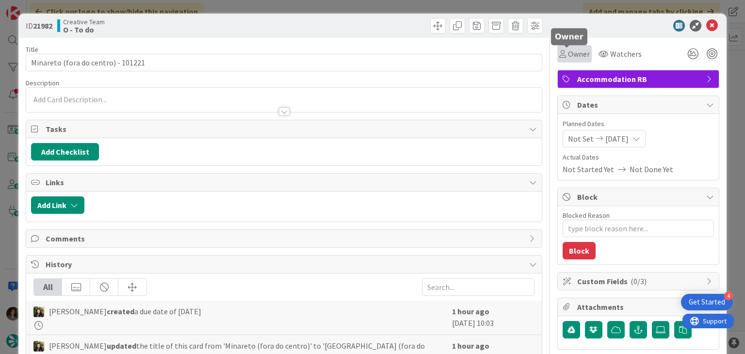
click at [571, 55] on span "Owner" at bounding box center [579, 54] width 22 height 12
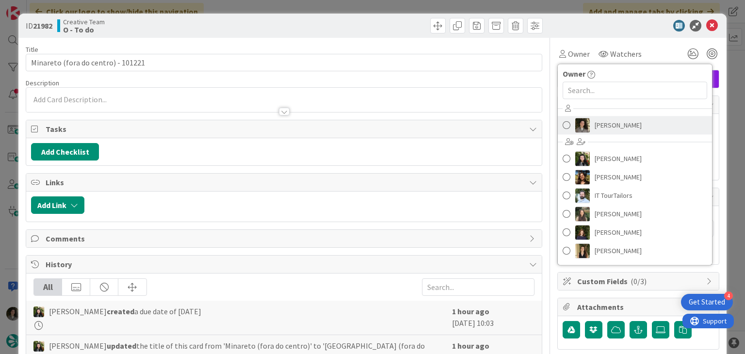
click at [605, 125] on span "[PERSON_NAME]" at bounding box center [617, 125] width 47 height 15
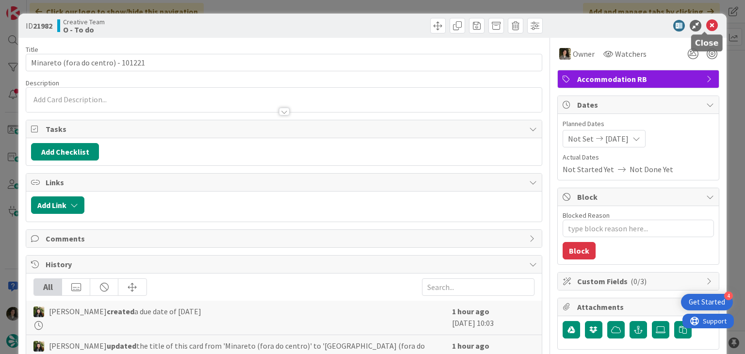
click at [706, 26] on icon at bounding box center [712, 26] width 12 height 12
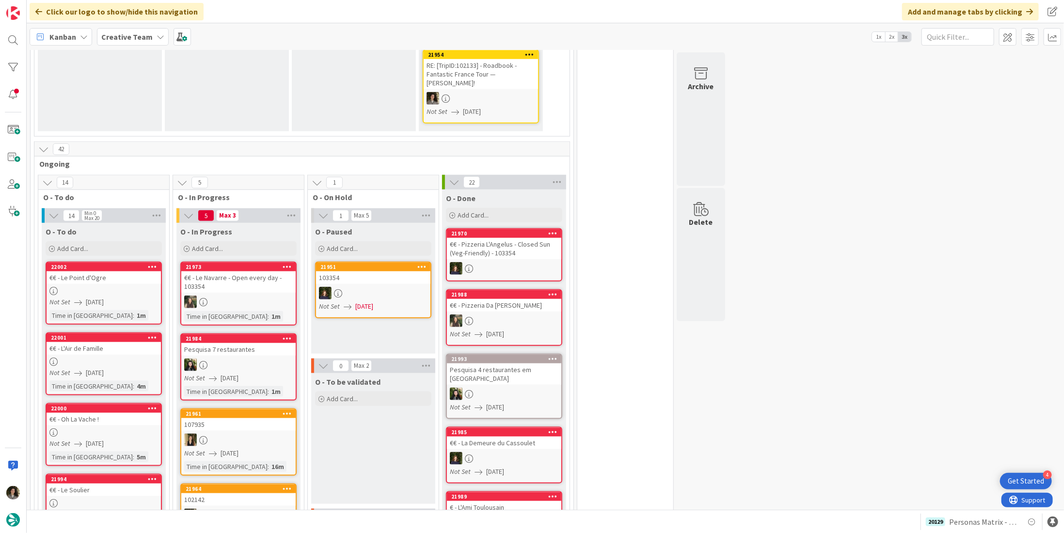
scroll to position [626, 0]
click at [242, 337] on div "102142" at bounding box center [238, 500] width 114 height 13
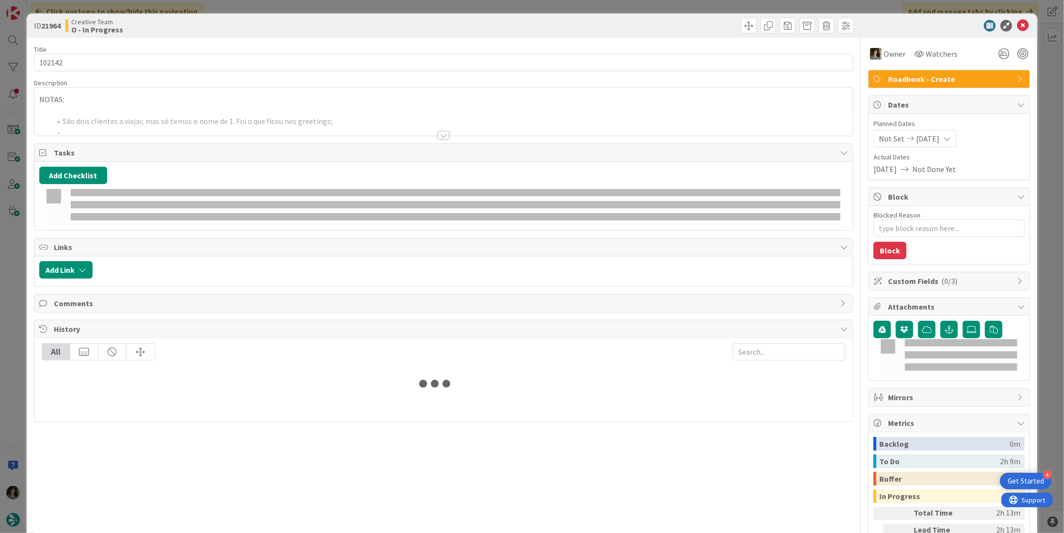
type textarea "x"
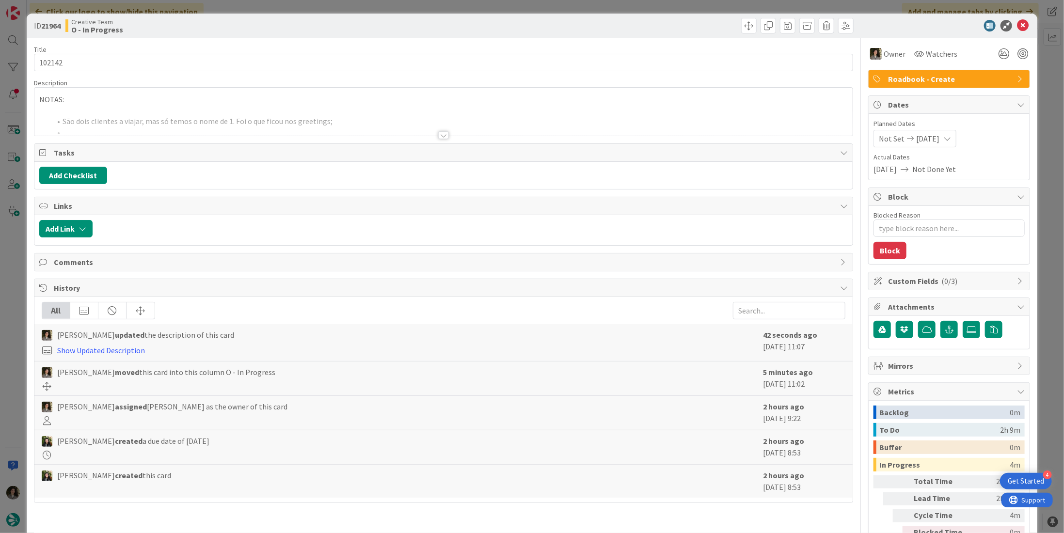
click at [385, 105] on p at bounding box center [443, 110] width 809 height 11
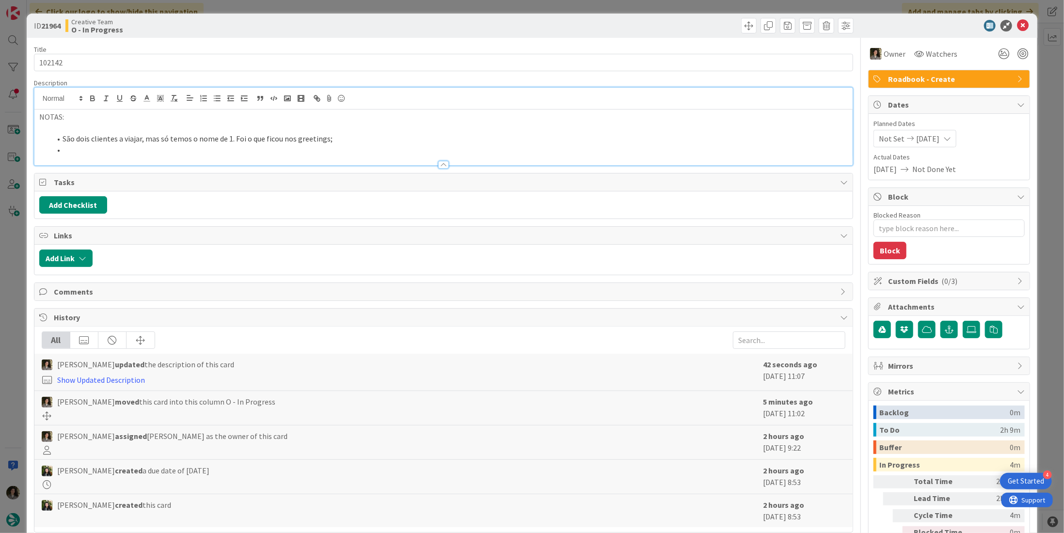
click at [345, 149] on li at bounding box center [449, 149] width 797 height 11
click at [328, 147] on li "Transfers in & out estão por confirmar e, por isso, por preencher -" at bounding box center [449, 149] width 797 height 11
click at [346, 147] on li "Transfers in & out estão por confirmar e, por isso, por preencher - 260307 &" at bounding box center [449, 149] width 797 height 11
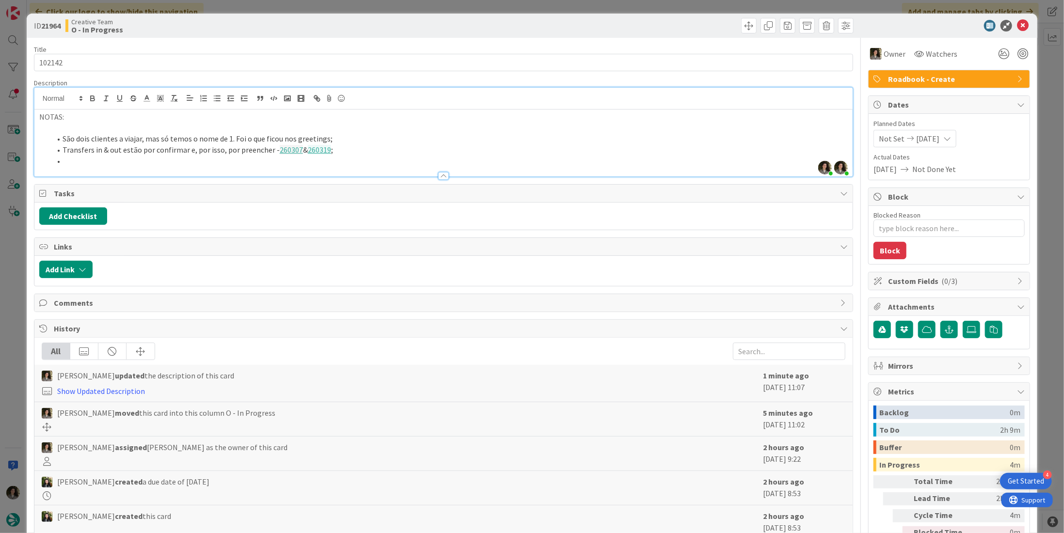
click at [272, 160] on li at bounding box center [449, 161] width 797 height 11
click at [286, 160] on li "Train tickets e respetivos transfers do dia 4/10 estão em 0.02 -" at bounding box center [449, 161] width 797 height 11
click at [316, 160] on li "Train tickets e respetivos transfers do dia 4/10 estão em 0.02 - 260311 ," at bounding box center [449, 161] width 797 height 11
click at [346, 158] on li "Train tickets e respetivos transfers do dia 4/10 estão em 0.02 - 260311 , 260312" at bounding box center [449, 161] width 797 height 11
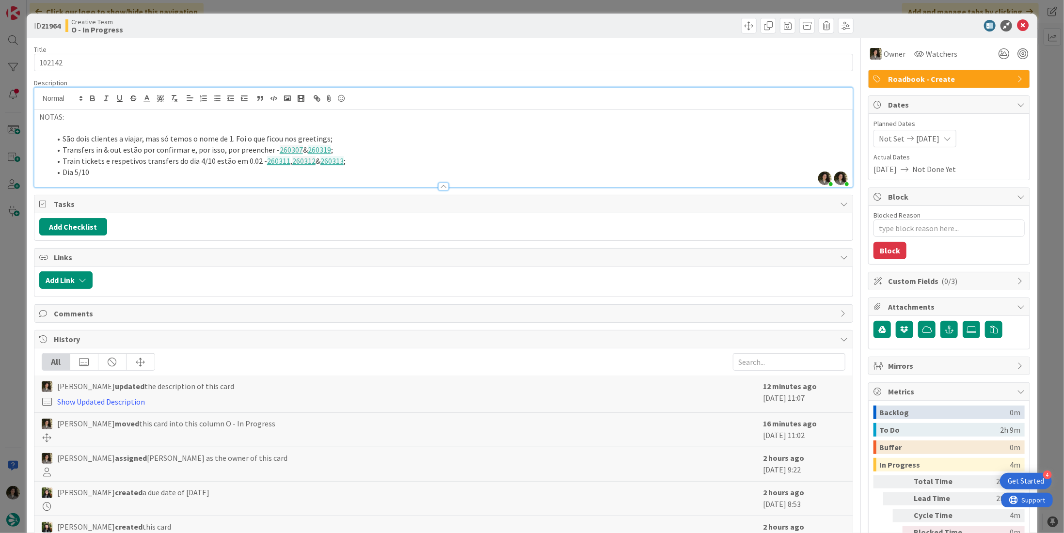
click at [138, 175] on li "Dia 5/10" at bounding box center [449, 172] width 797 height 11
click at [465, 174] on li "Dia 5/10 - 260314 - temos o tour confirmado para um SUN, mas temos indicação de…" at bounding box center [449, 172] width 797 height 11
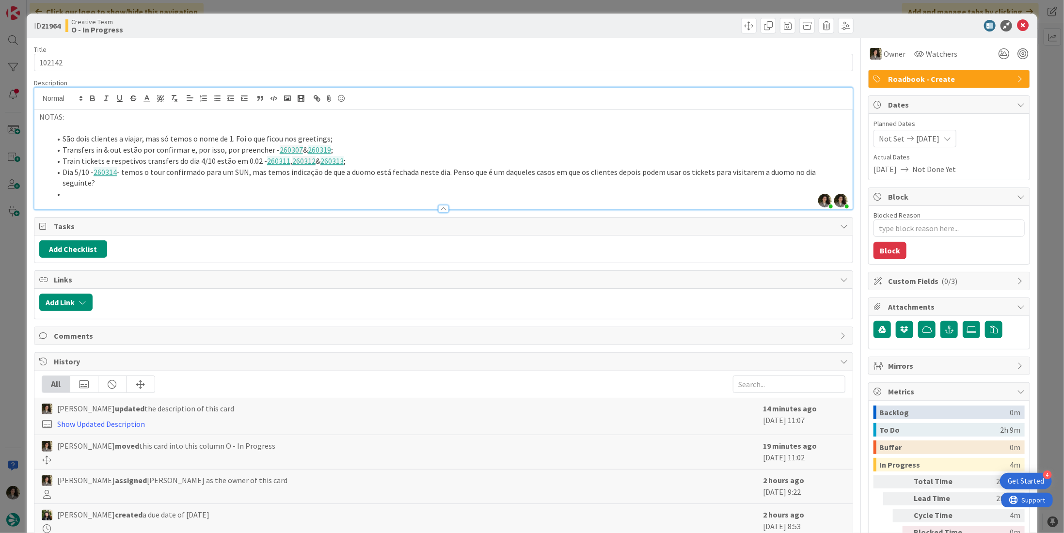
click at [94, 189] on li at bounding box center [449, 194] width 797 height 11
click at [154, 189] on li at bounding box center [449, 194] width 797 height 11
click at [498, 189] on li "260315 - O supplier que temos no voucher não corresponde ao que temos associado…" at bounding box center [449, 194] width 797 height 11
drag, startPoint x: 534, startPoint y: 185, endPoint x: 63, endPoint y: 142, distance: 473.3
click at [63, 142] on ol "São dois clientes a viajar, mas só temos o nome de 1. Foi o que ficou nos greet…" at bounding box center [443, 166] width 809 height 66
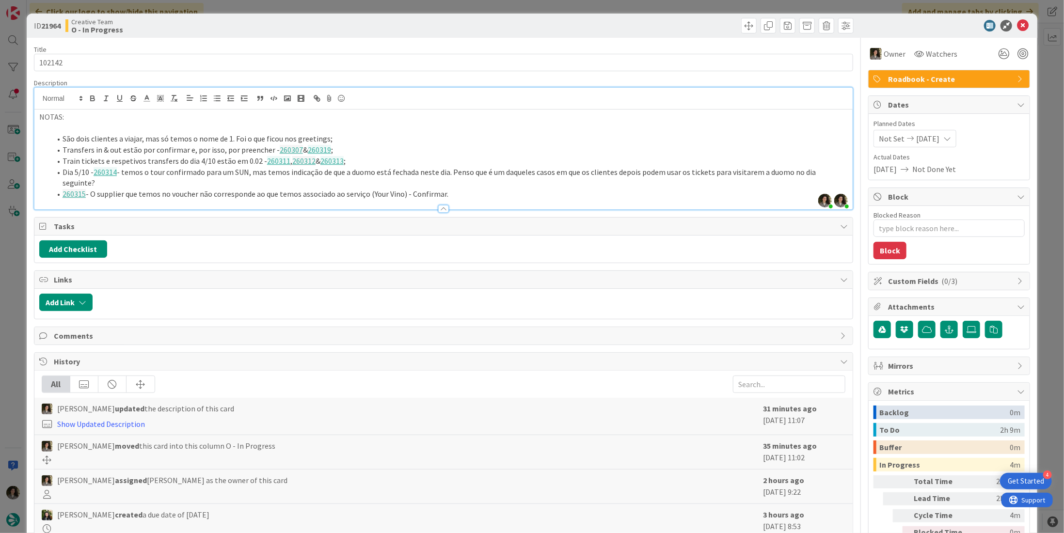
copy ol "São dois clientes a viajar, mas só temos o nome de 1. Foi o que ficou nos greet…"
click at [744, 23] on icon at bounding box center [1023, 26] width 12 height 12
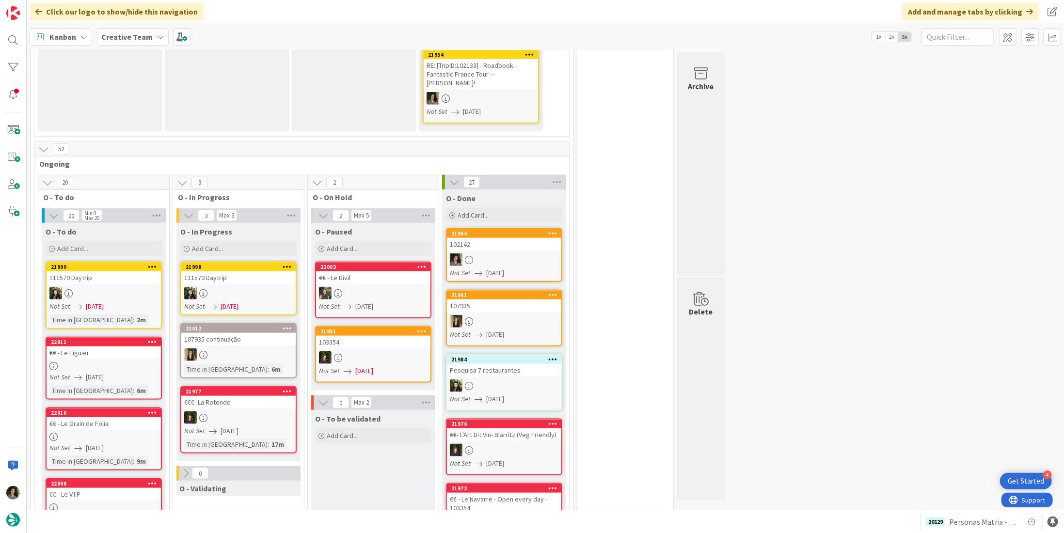
click at [496, 238] on div "102142" at bounding box center [504, 244] width 114 height 13
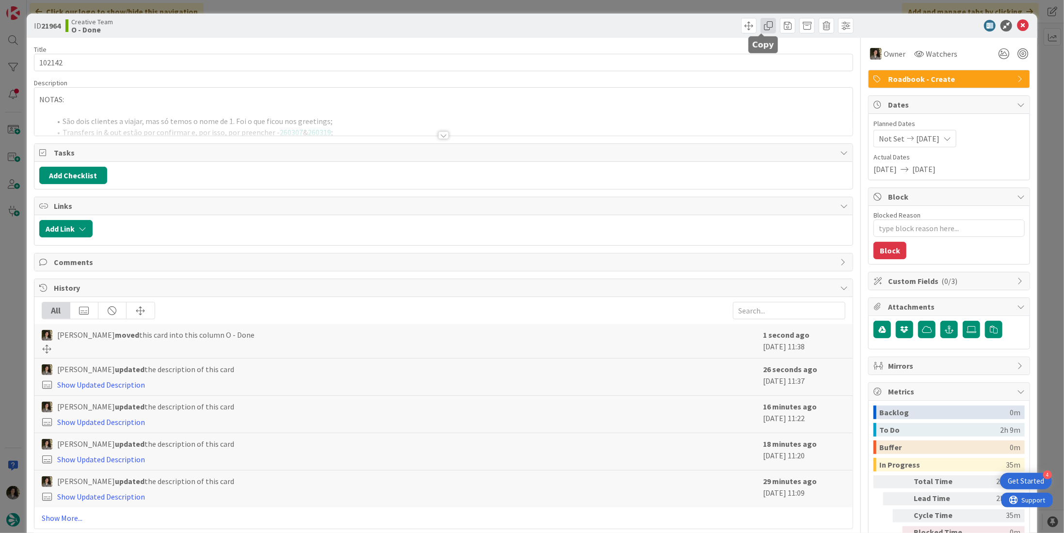
click at [744, 28] on span at bounding box center [769, 26] width 16 height 16
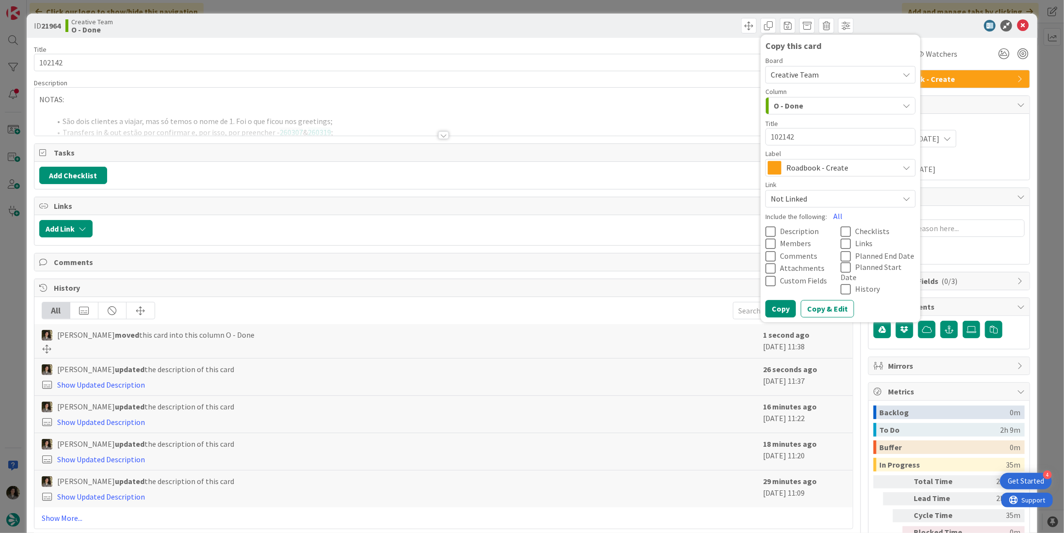
click at [744, 169] on span "Roadbook - Create" at bounding box center [840, 168] width 108 height 14
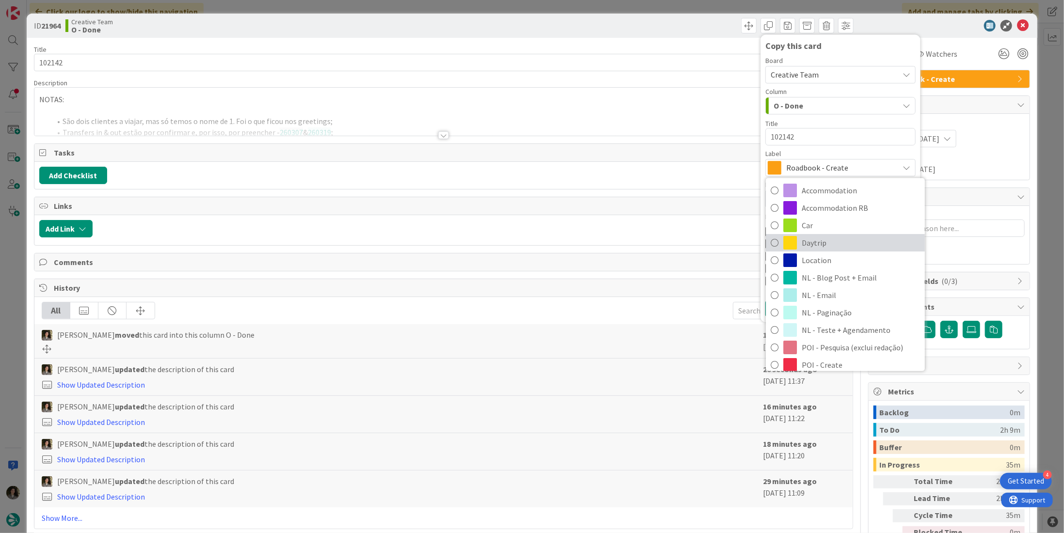
click at [744, 245] on span "Daytrip" at bounding box center [861, 243] width 118 height 15
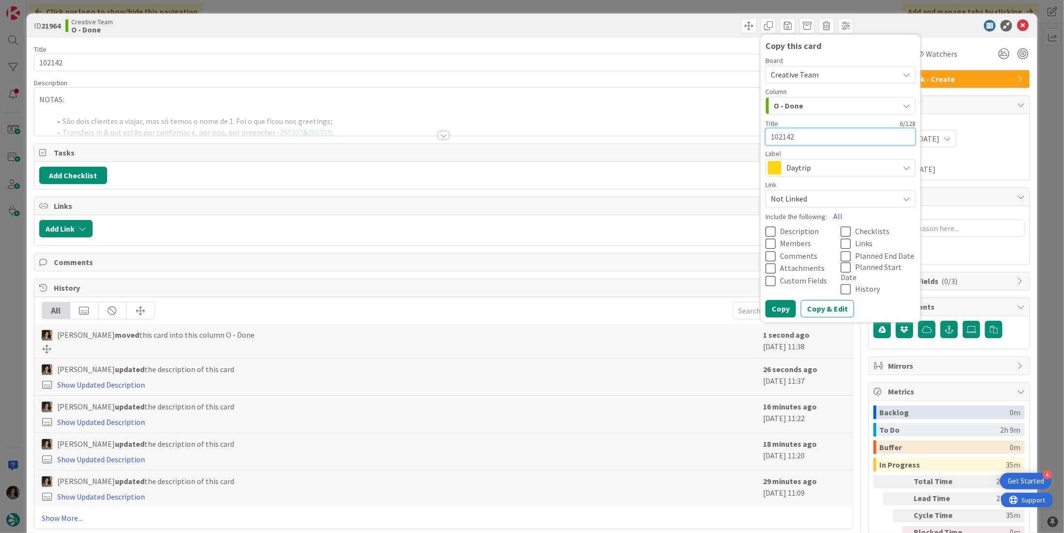
click at [744, 133] on textarea "102142" at bounding box center [841, 136] width 150 height 17
type textarea "x"
type textarea "102142"
type textarea "x"
type textarea "102142 -"
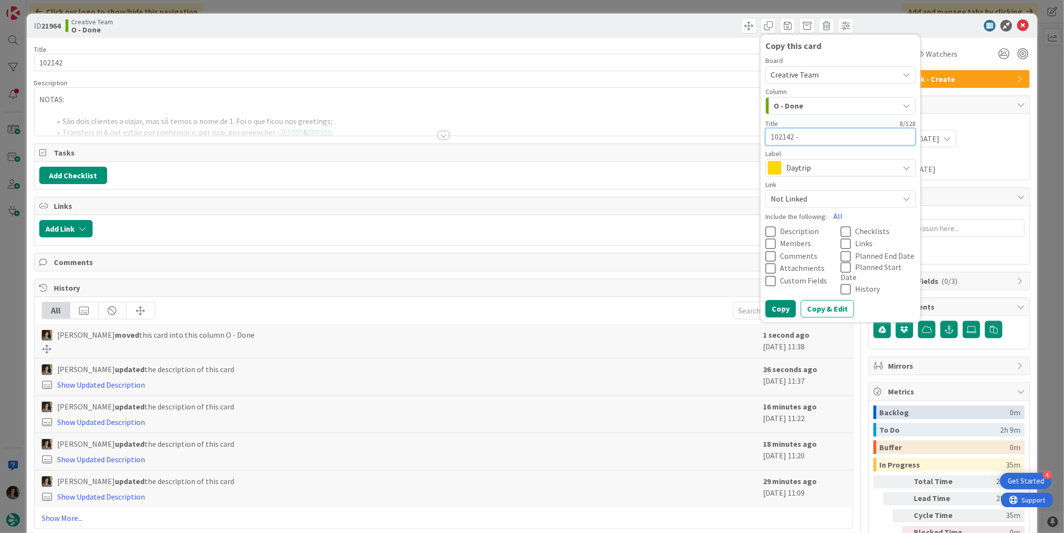
type textarea "x"
type textarea "102142 -"
type textarea "x"
type textarea "102142 - C"
type textarea "x"
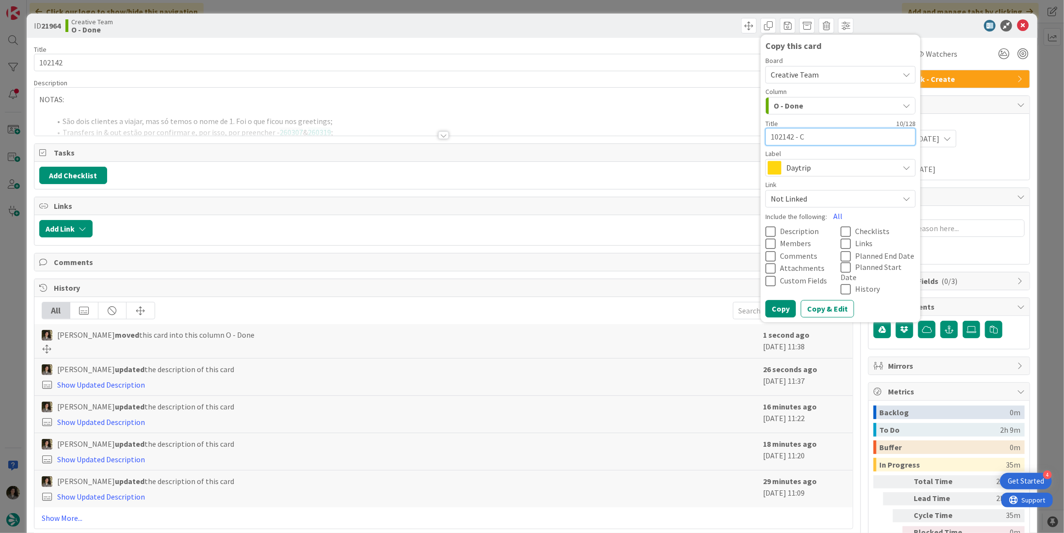
type textarea "102142 - Co"
type textarea "x"
type textarea "102142 - Con"
type textarea "x"
type textarea "102142 - Cont"
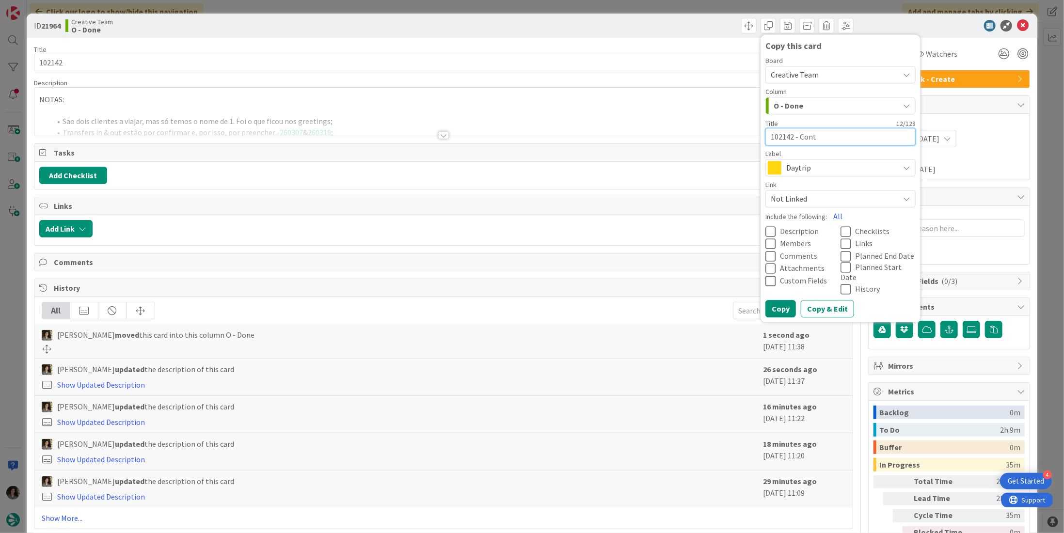
type textarea "x"
type textarea "102142 - Conti"
type textarea "x"
type textarea "102142 - Contin"
type textarea "x"
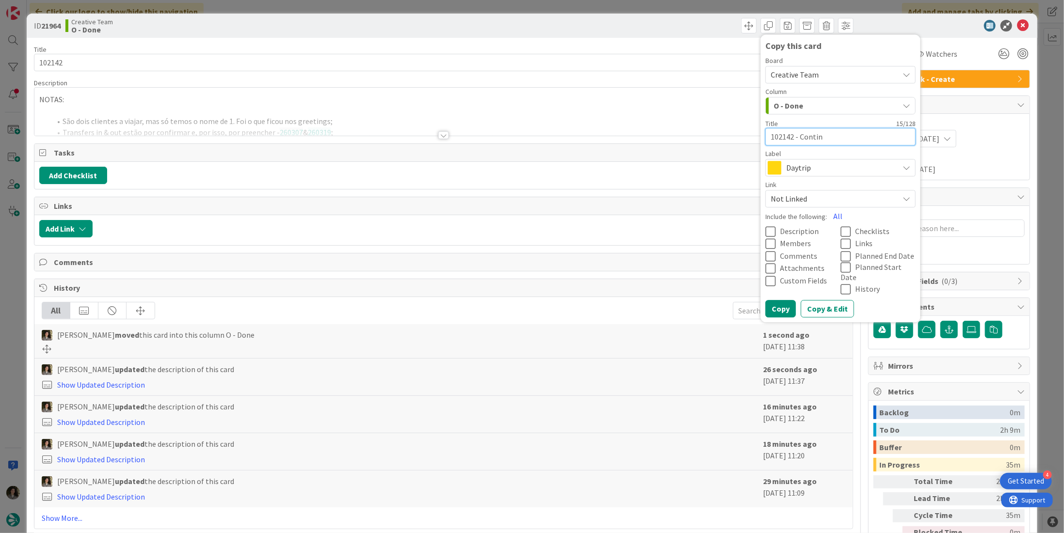
type textarea "102142 - Continu"
type textarea "x"
type textarea "102142 - Continua"
type textarea "x"
type textarea "102142 - Continuaç"
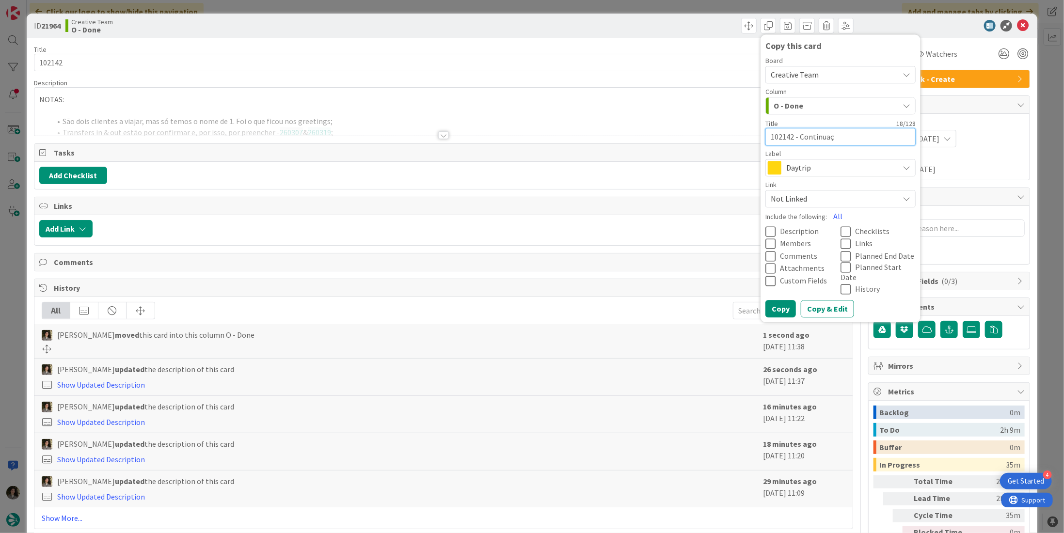
type textarea "x"
type textarea "102142 - Continuaçã"
type textarea "x"
type textarea "102142 - Continuação"
drag, startPoint x: 776, startPoint y: 300, endPoint x: 837, endPoint y: 249, distance: 79.5
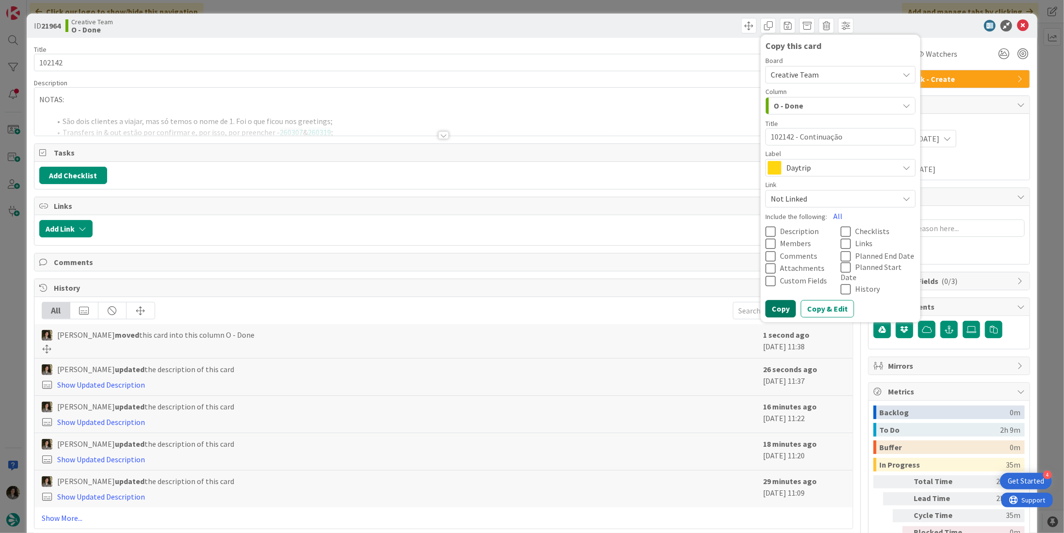
click at [744, 301] on button "Copy" at bounding box center [781, 309] width 31 height 17
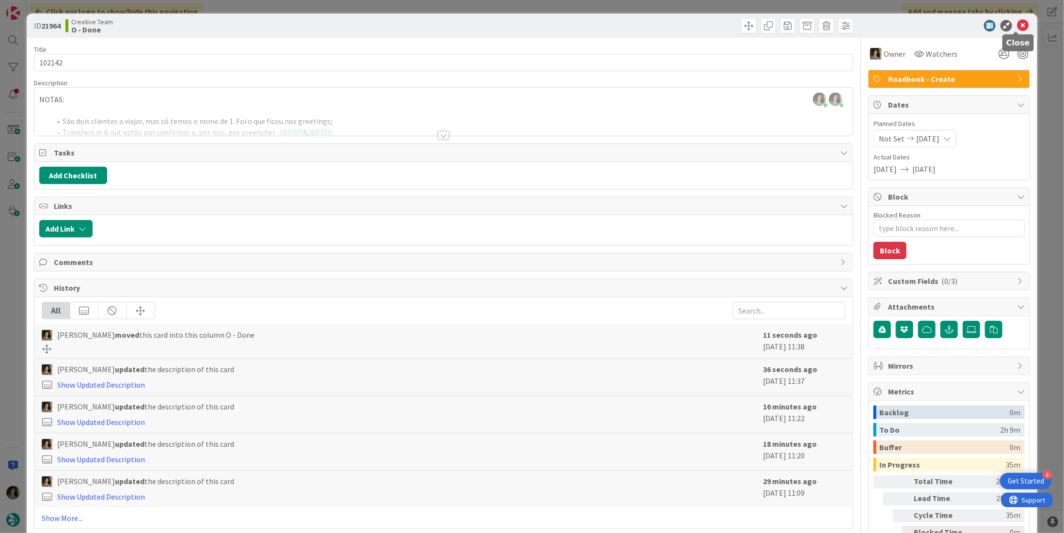
click at [744, 24] on icon at bounding box center [1023, 26] width 12 height 12
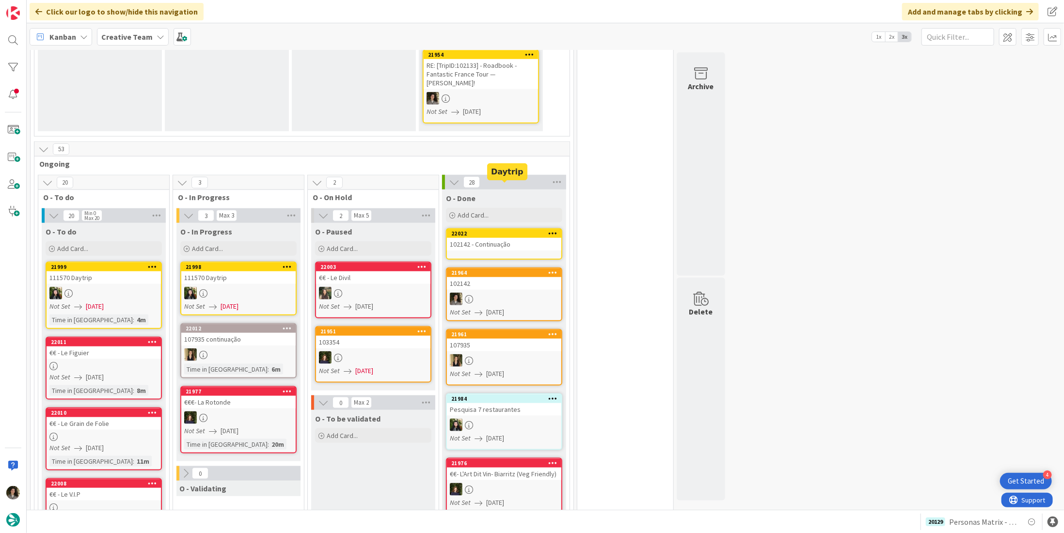
click at [520, 230] on div "22022" at bounding box center [506, 233] width 110 height 7
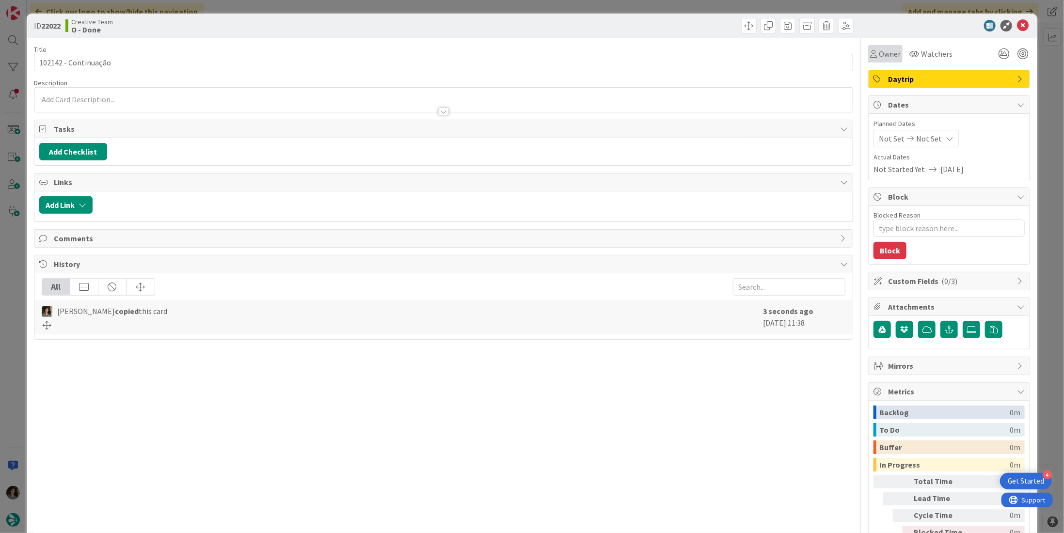
click at [744, 53] on span "Owner" at bounding box center [890, 54] width 22 height 12
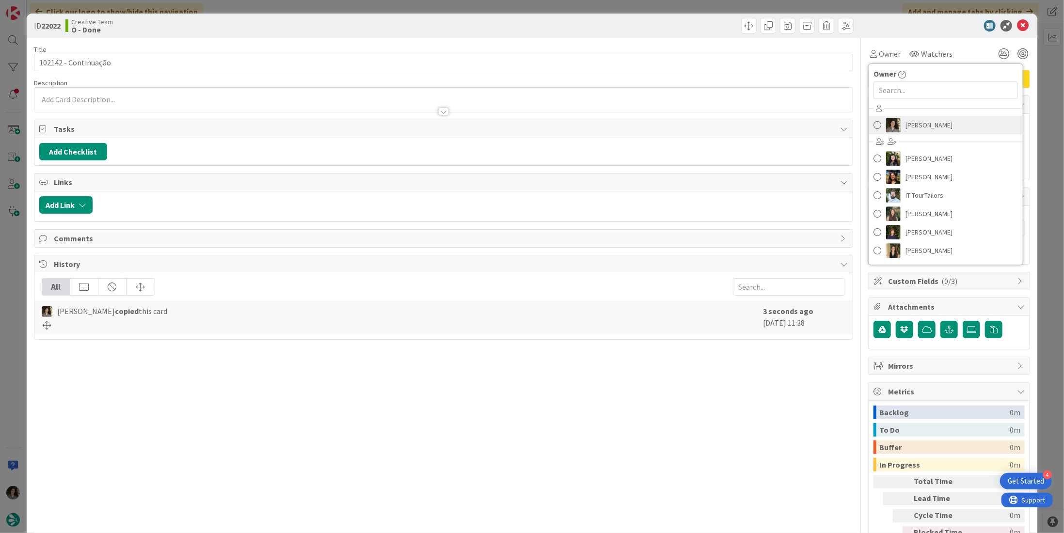
drag, startPoint x: 902, startPoint y: 121, endPoint x: 920, endPoint y: 131, distance: 21.1
click at [744, 121] on span "[PERSON_NAME]" at bounding box center [929, 125] width 47 height 15
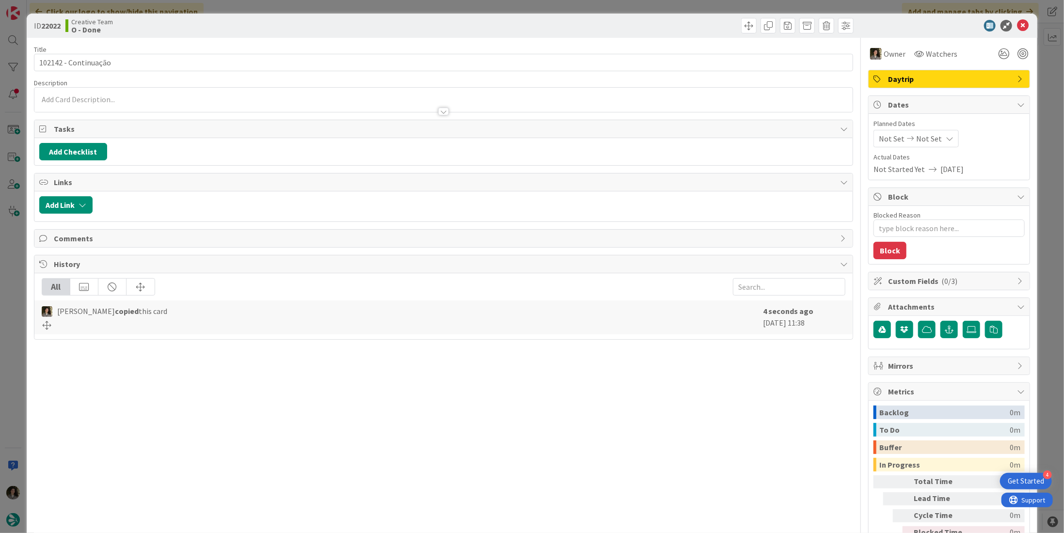
type textarea "x"
click at [744, 139] on span "Not Set" at bounding box center [929, 139] width 26 height 12
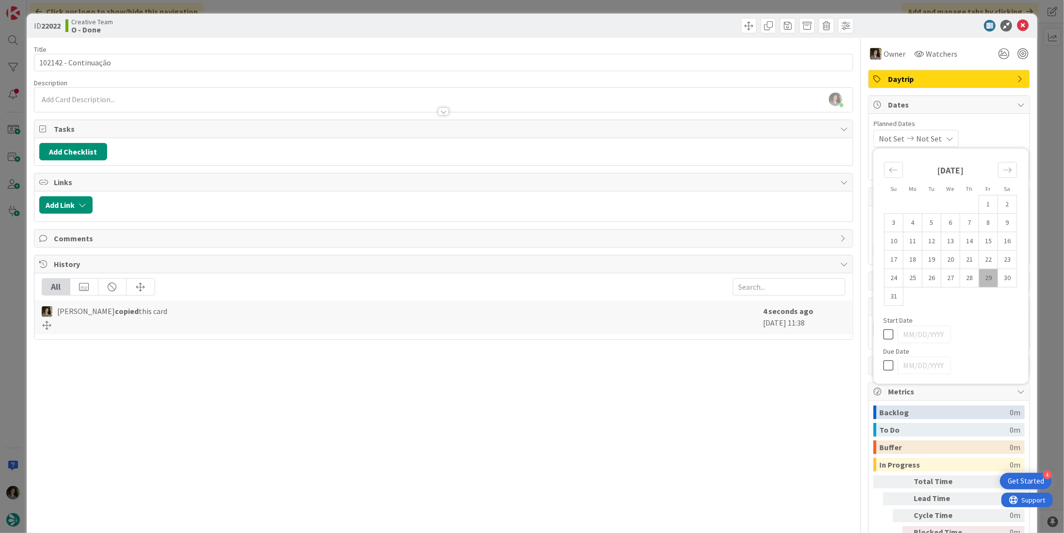
click at [744, 337] on div at bounding box center [951, 365] width 136 height 17
click at [744, 337] on icon at bounding box center [890, 366] width 15 height 12
type input "[DATE]"
click at [744, 337] on div "Title 20 / 128 102142 - Continuação Description Melissa Santos just joined Owne…" at bounding box center [443, 302] width 819 height 529
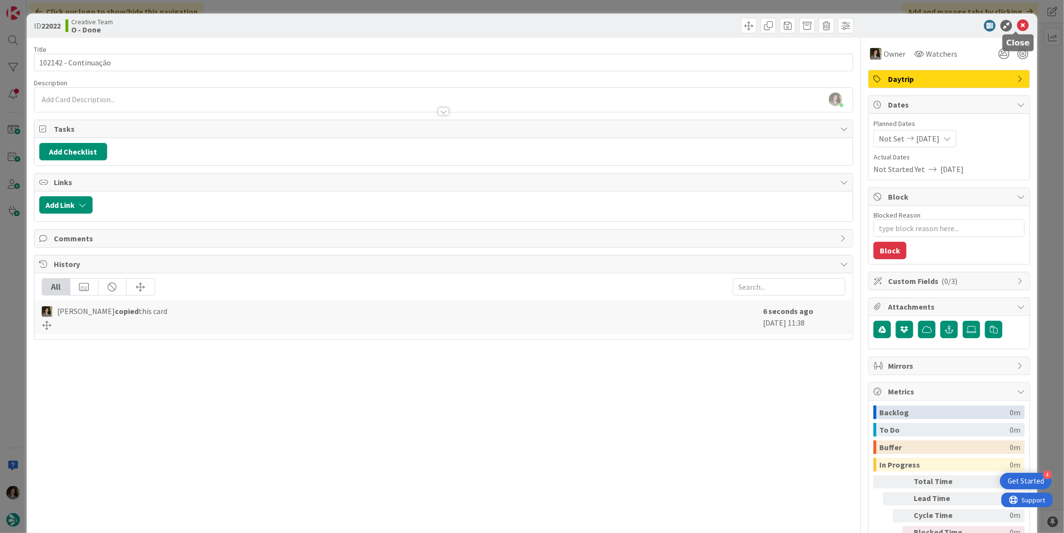
click at [744, 30] on icon at bounding box center [1023, 26] width 12 height 12
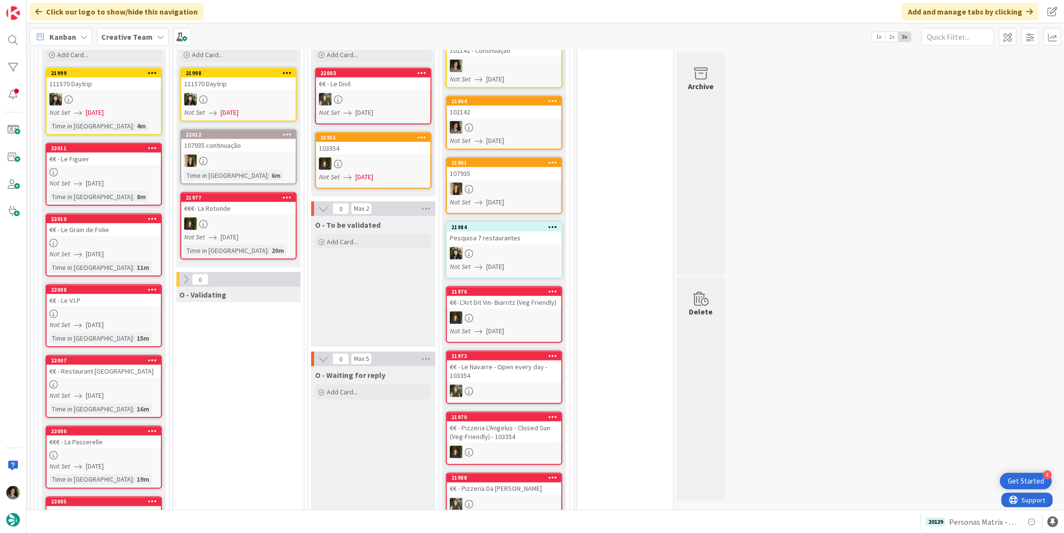
scroll to position [675, 0]
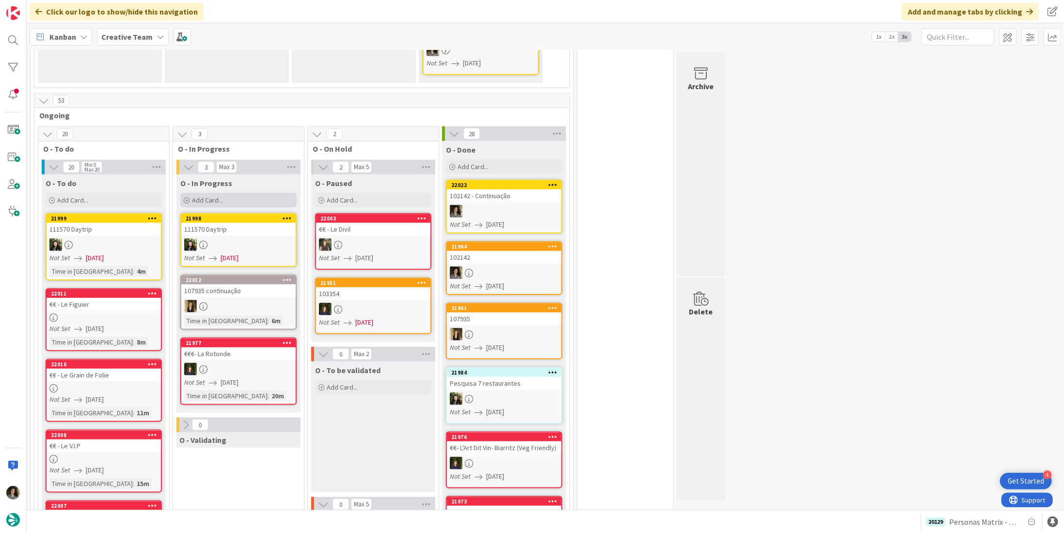
click at [240, 193] on div "Add Card..." at bounding box center [238, 200] width 116 height 15
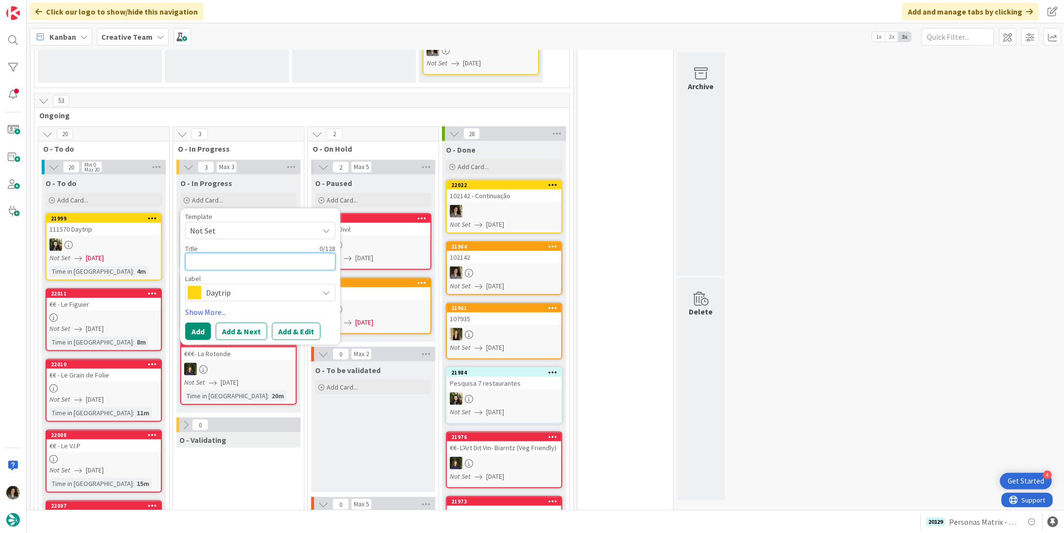
click at [258, 253] on textarea at bounding box center [260, 261] width 150 height 17
type textarea "x"
type textarea "P"
type textarea "x"
type textarea "Pe"
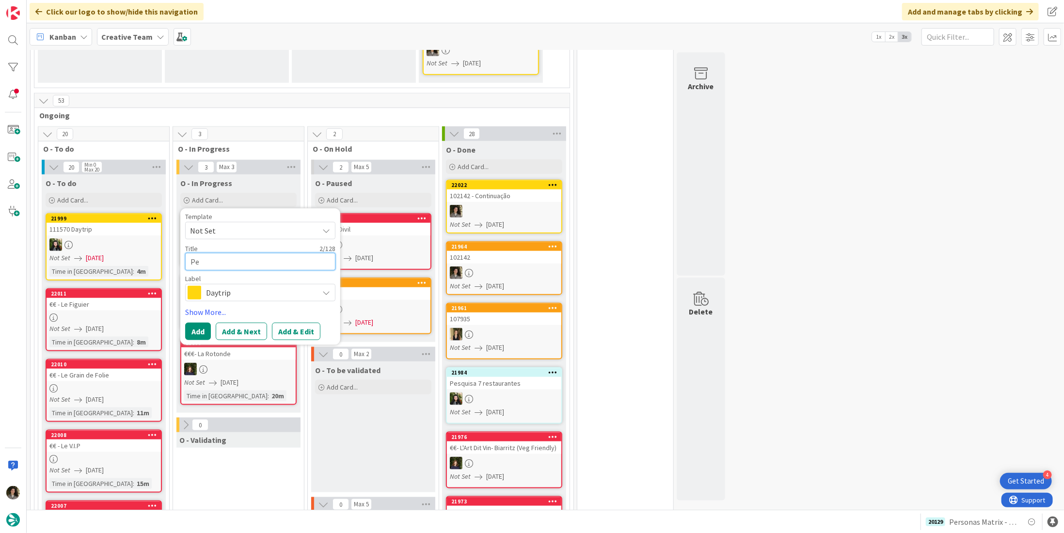
type textarea "x"
type textarea "Per"
type textarea "x"
type textarea "Pers"
type textarea "x"
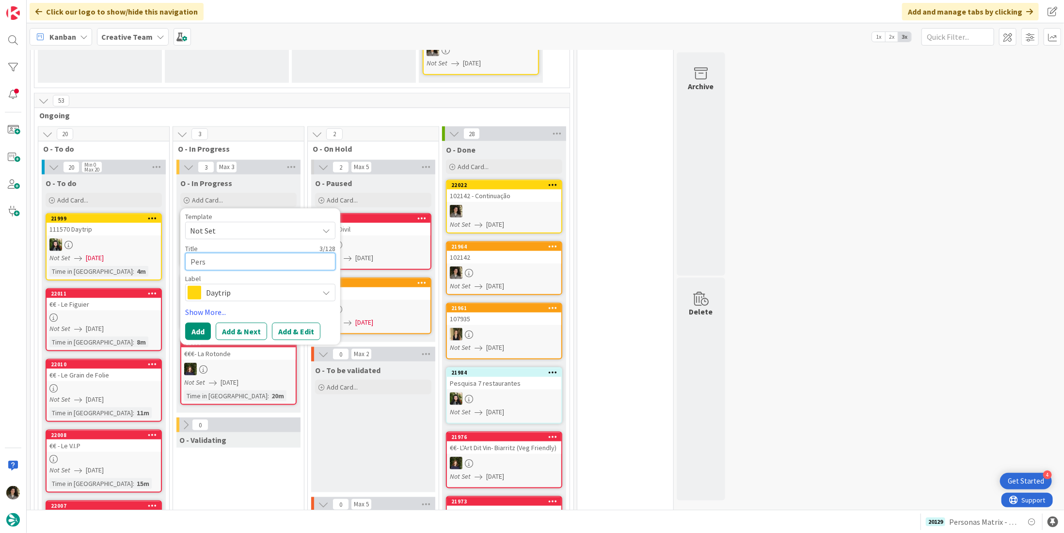
type textarea "Perso"
type textarea "x"
type textarea "Person"
type textarea "x"
type textarea "Persona"
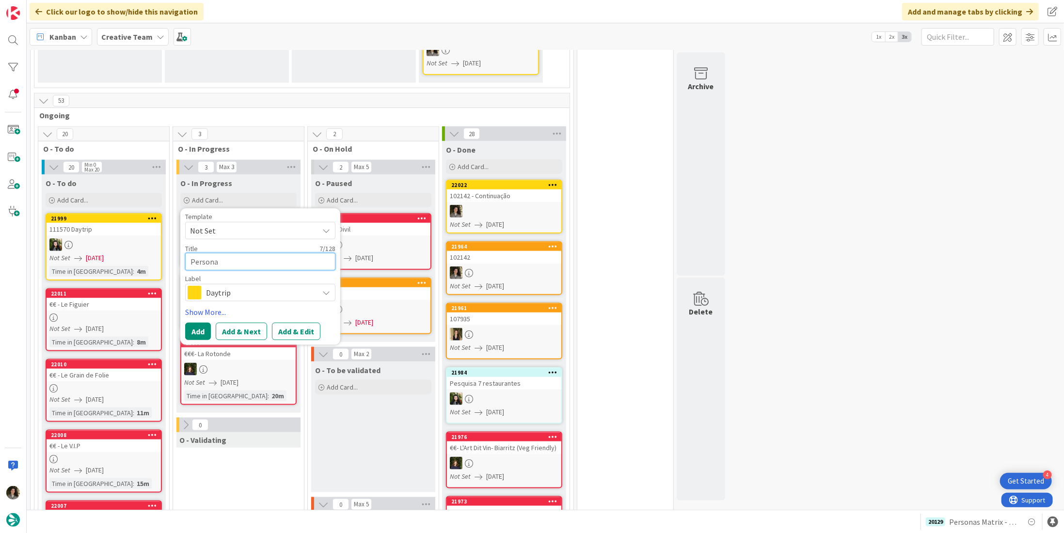
type textarea "x"
type textarea "Personas"
type textarea "x"
type textarea "Personas M"
type textarea "x"
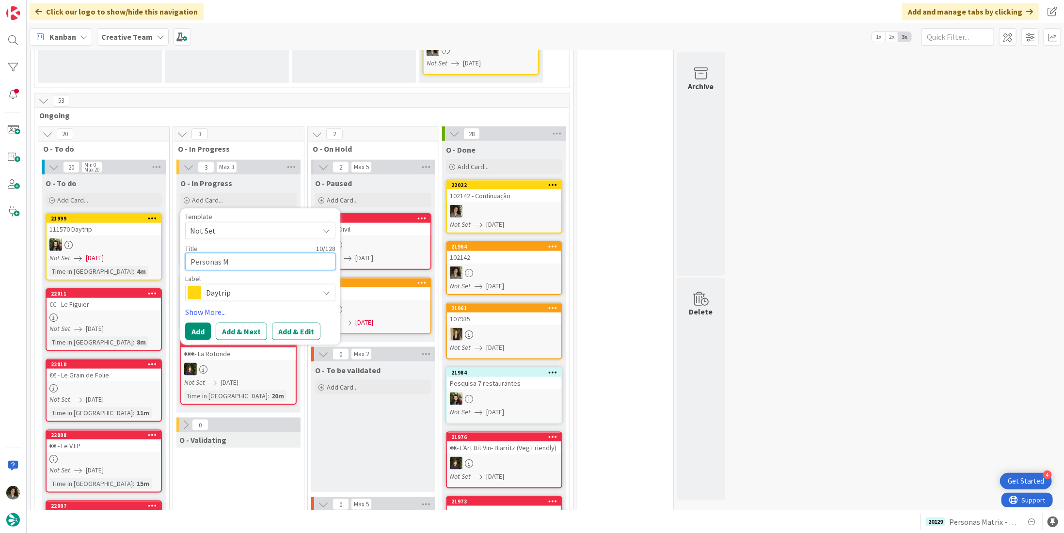
type textarea "Personas [PERSON_NAME]"
type textarea "x"
type textarea "Personas MaT"
type textarea "x"
type textarea "Personas MaTR"
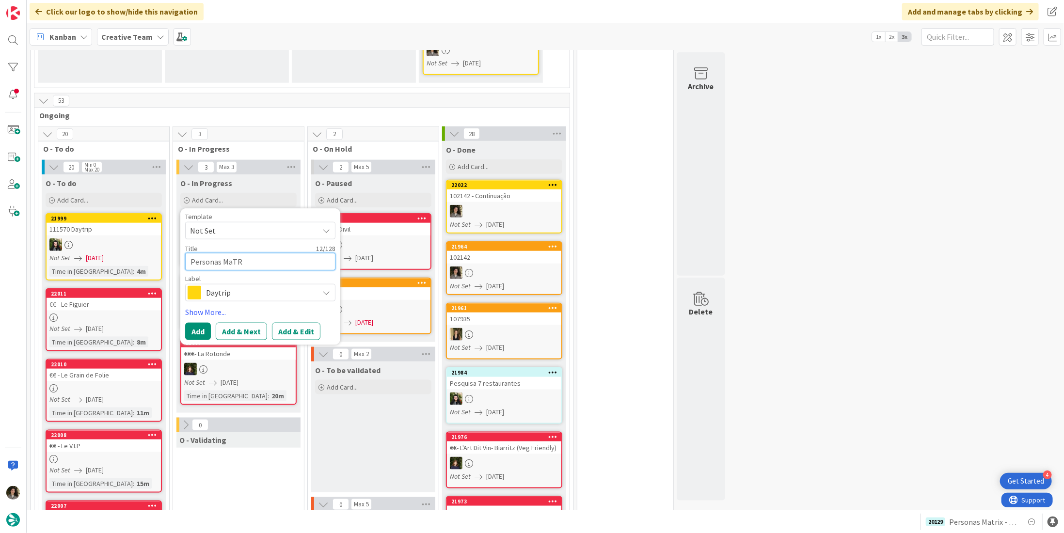
type textarea "x"
type textarea "Personas MaTRI"
type textarea "x"
type textarea "Personas MaTR"
type textarea "x"
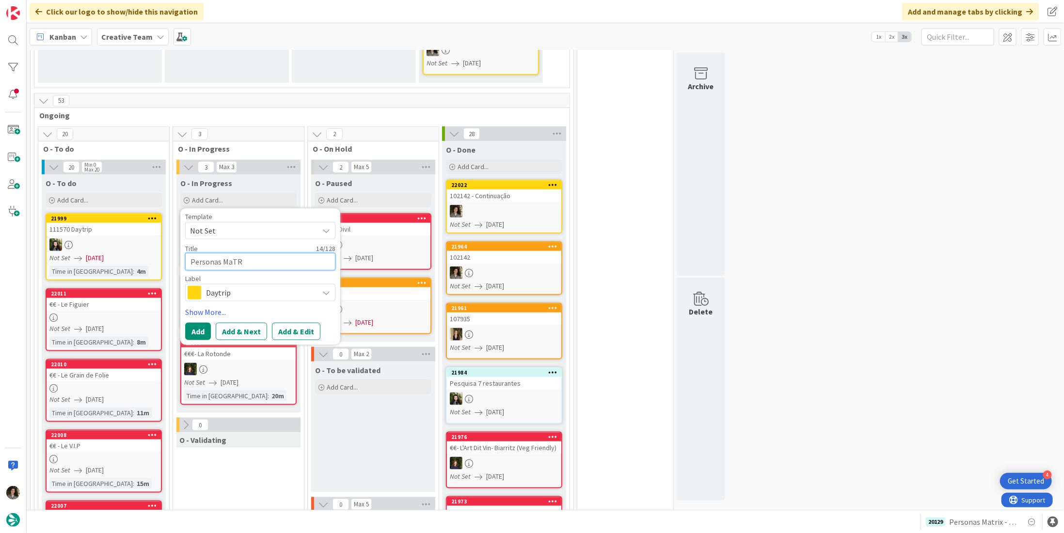
type textarea "Personas MaT"
type textarea "x"
type textarea "Personas [PERSON_NAME]"
type textarea "x"
type textarea "Personas Mat"
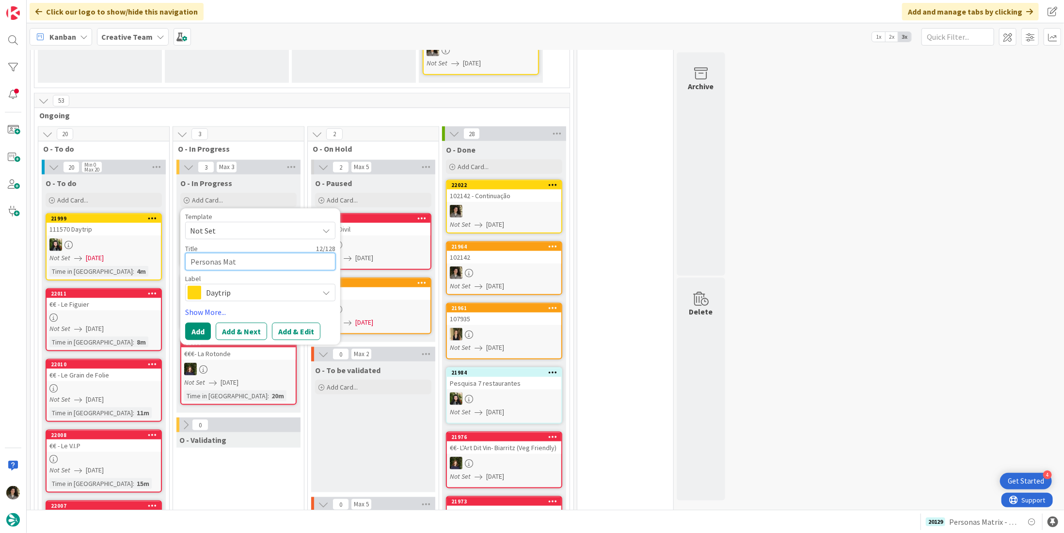
type textarea "x"
type textarea "Personas Matr"
type textarea "x"
type textarea "Personas Matri"
type textarea "x"
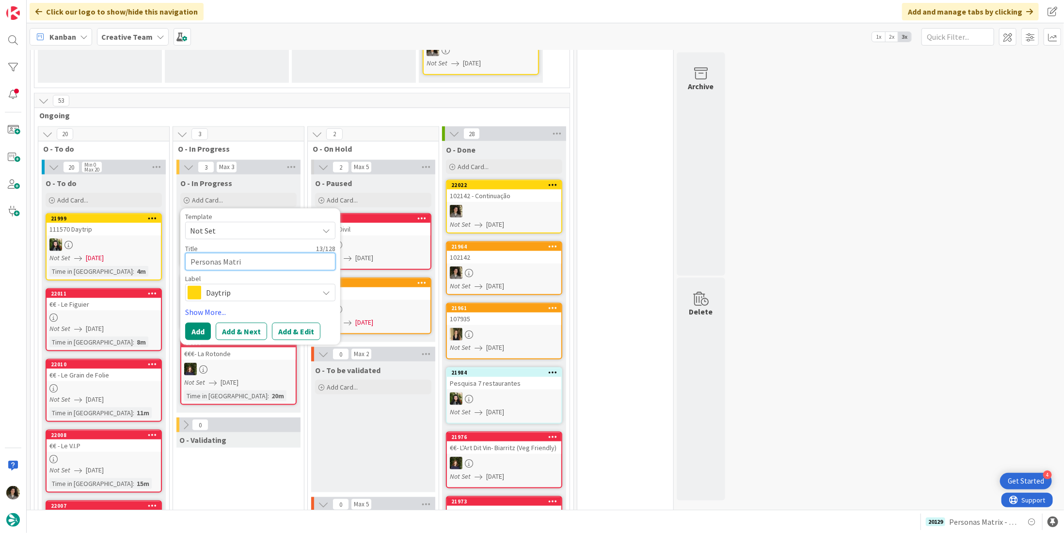
type textarea "Personas Matrix"
type textarea "x"
type textarea "Personas Matrix"
type textarea "x"
type textarea "Personas Matrix -"
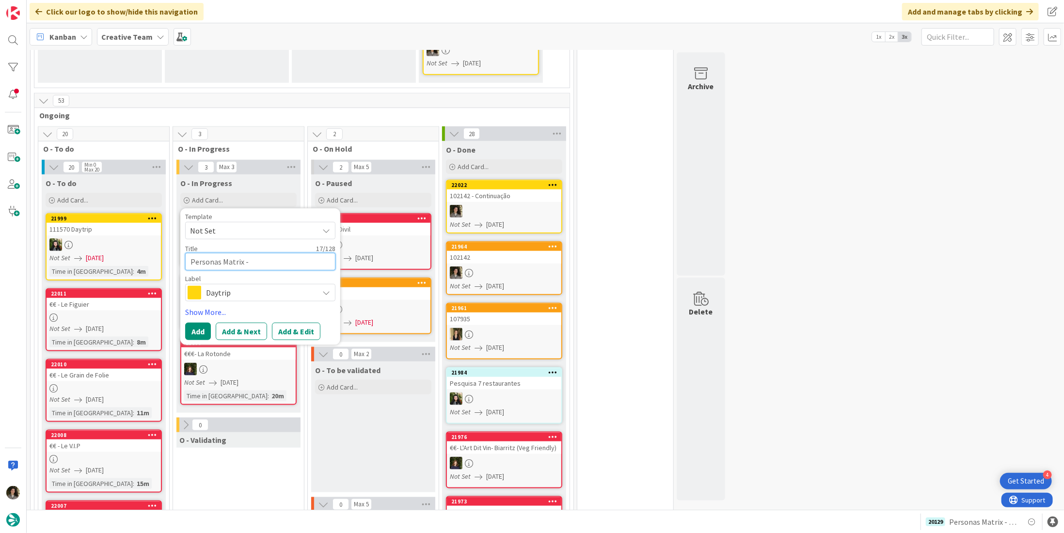
type textarea "x"
type textarea "Personas Matrix -"
type textarea "x"
type textarea "Personas Matrix - C"
type textarea "x"
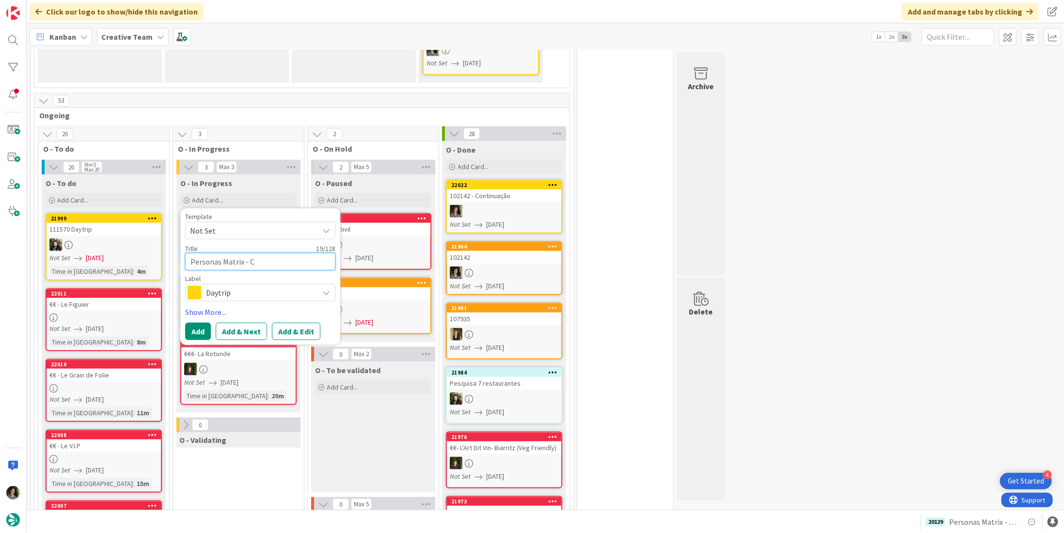
type textarea "Personas Matrix - C&"
type textarea "x"
type textarea "Personas Matrix - C&A"
type textarea "x"
type textarea "Personas Matrix - C&A"
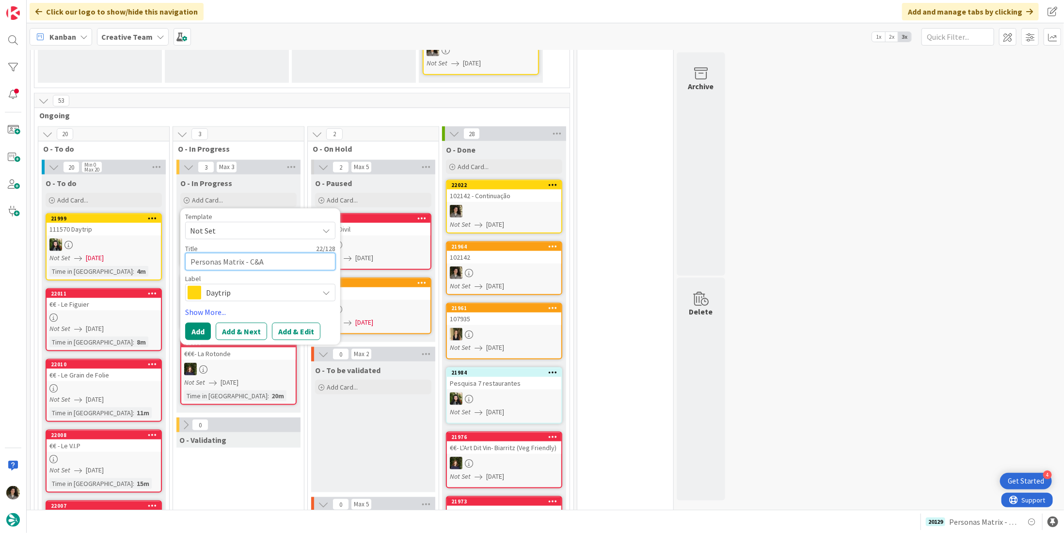
type textarea "x"
type textarea "Personas Matrix - C&A U"
type textarea "x"
type textarea "Personas Matrix - C&A UK"
click at [252, 286] on span "Daytrip" at bounding box center [260, 293] width 108 height 14
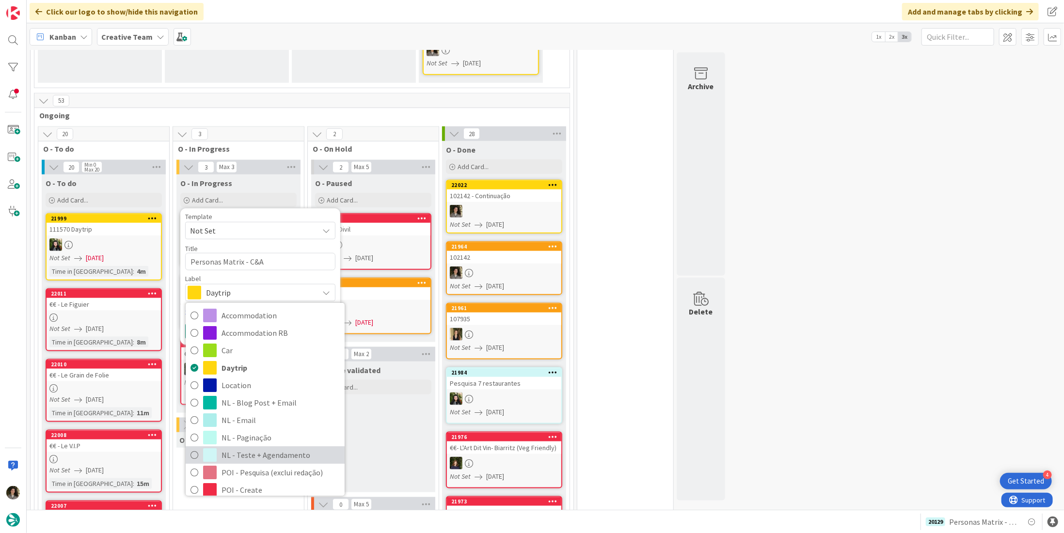
click at [260, 337] on span "NL - Teste + Agendamento" at bounding box center [281, 456] width 118 height 15
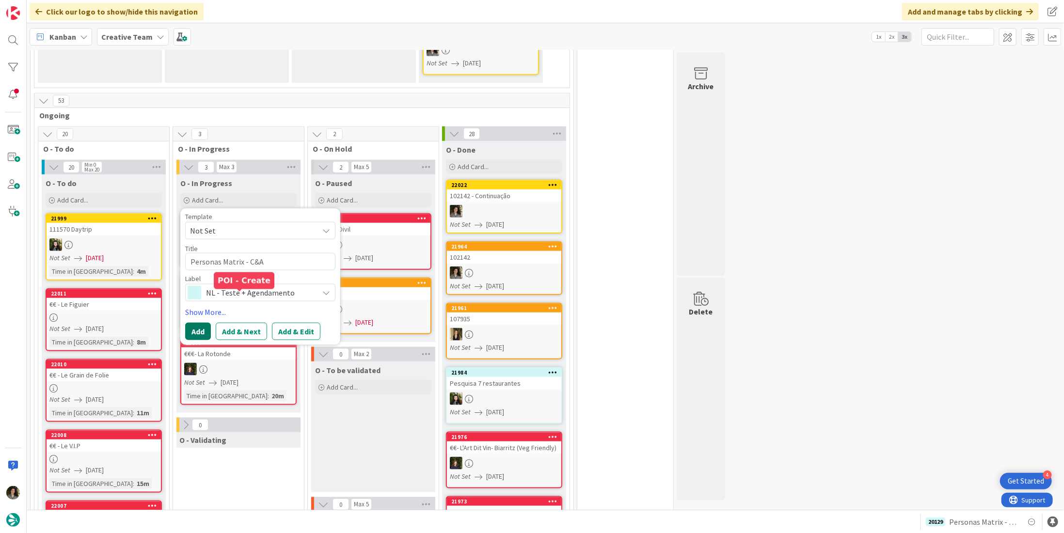
click at [203, 323] on button "Add" at bounding box center [198, 331] width 26 height 17
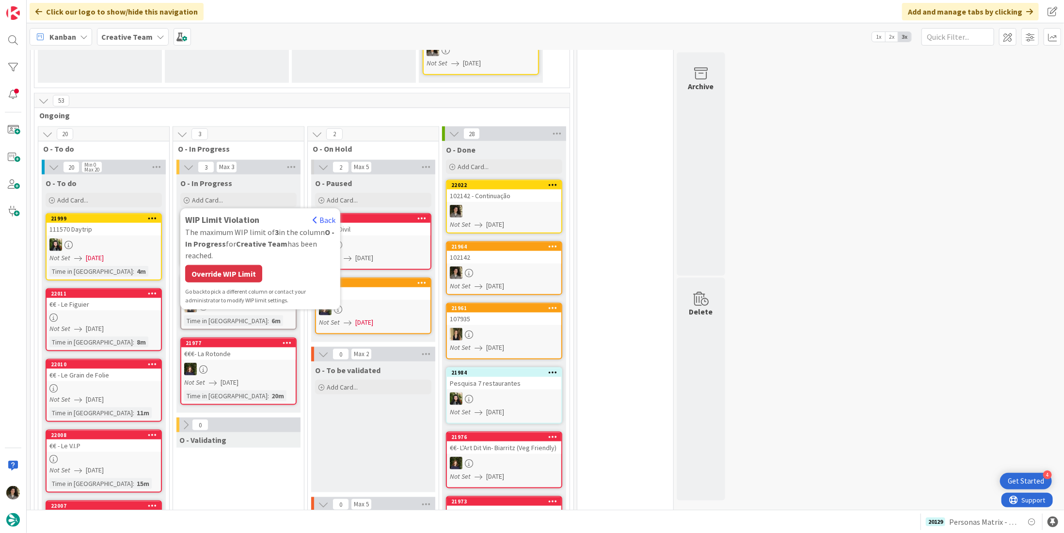
click at [232, 265] on div "Override WIP Limit" at bounding box center [223, 273] width 77 height 17
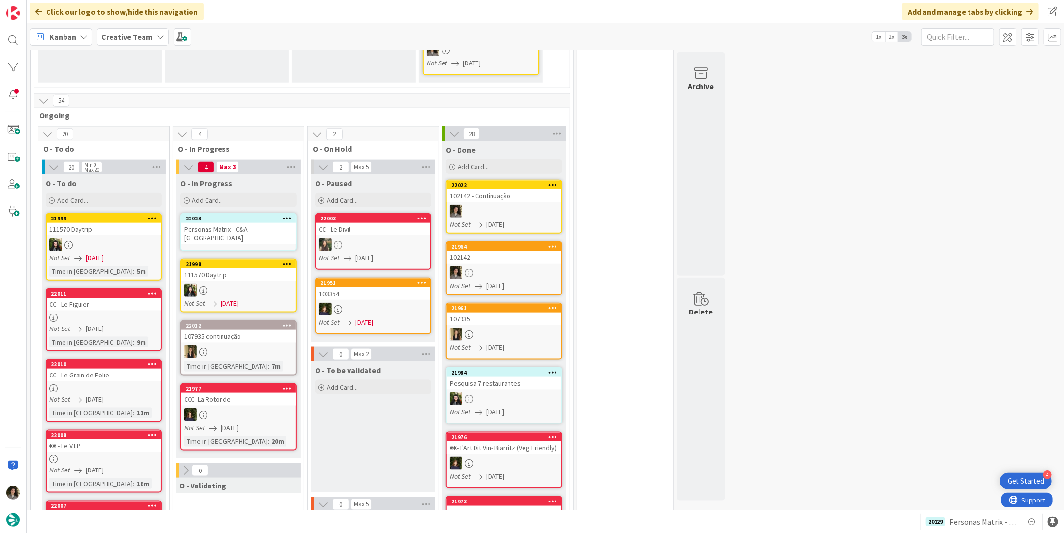
click at [230, 223] on div "Personas Matrix - C&A UK" at bounding box center [238, 233] width 114 height 21
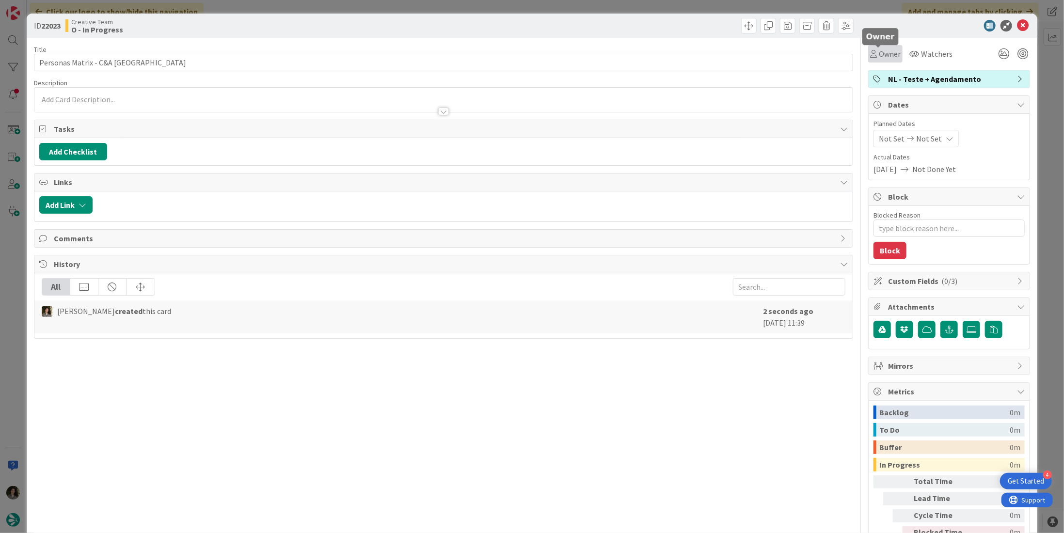
click at [744, 56] on span "Owner" at bounding box center [890, 54] width 22 height 12
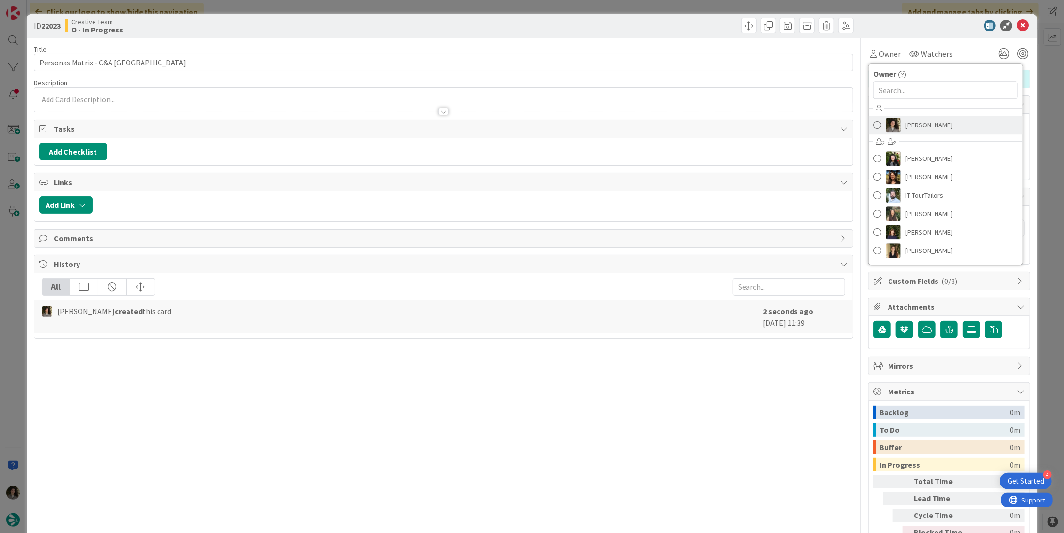
click at [744, 125] on span "[PERSON_NAME]" at bounding box center [929, 125] width 47 height 15
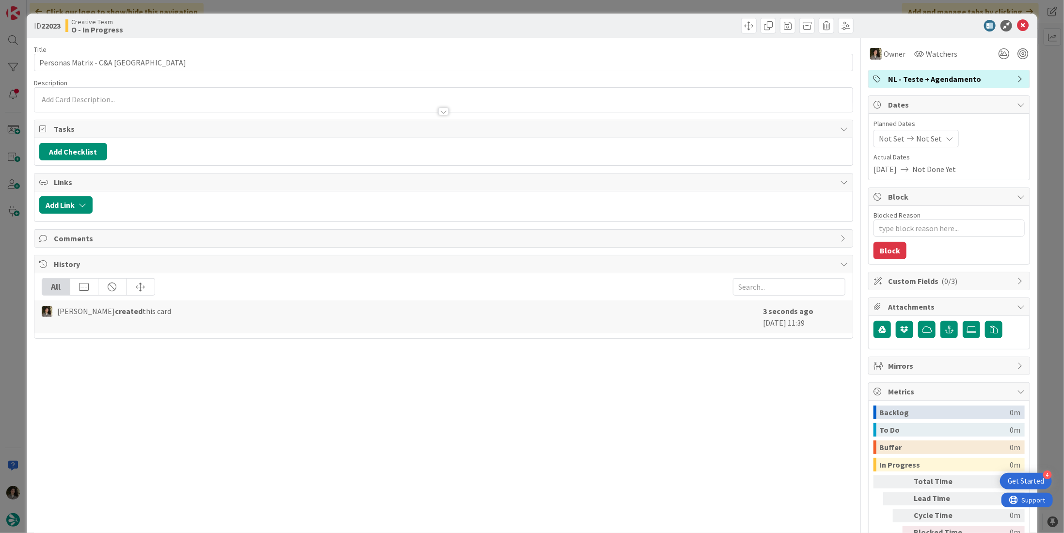
type textarea "x"
click at [744, 135] on span "Not Set" at bounding box center [929, 139] width 26 height 12
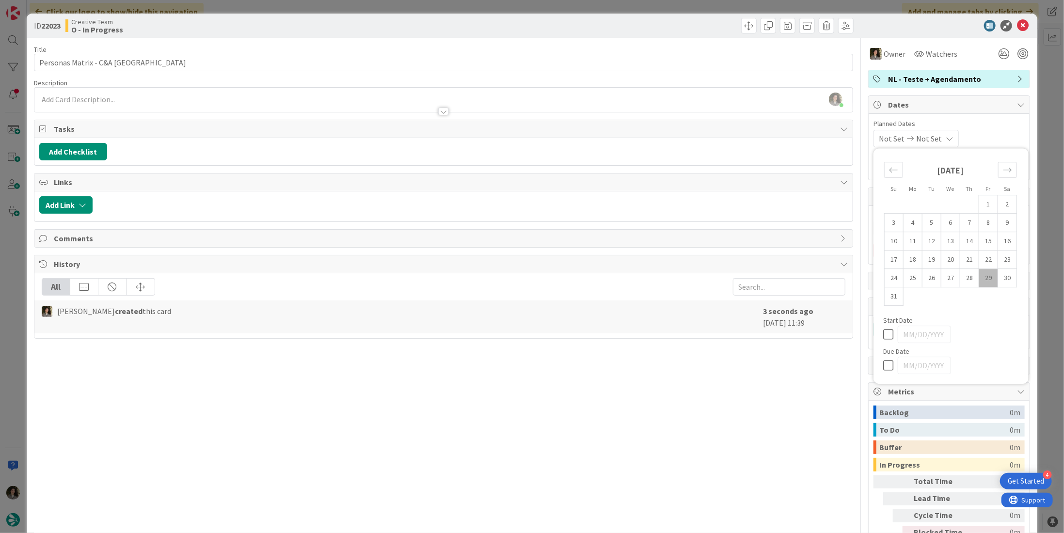
click at [744, 337] on icon at bounding box center [890, 366] width 15 height 12
type input "[DATE]"
click at [744, 337] on div "Title 24 / 128 Personas Matrix - C&A UK Description Melissa Santos just joined …" at bounding box center [443, 302] width 819 height 529
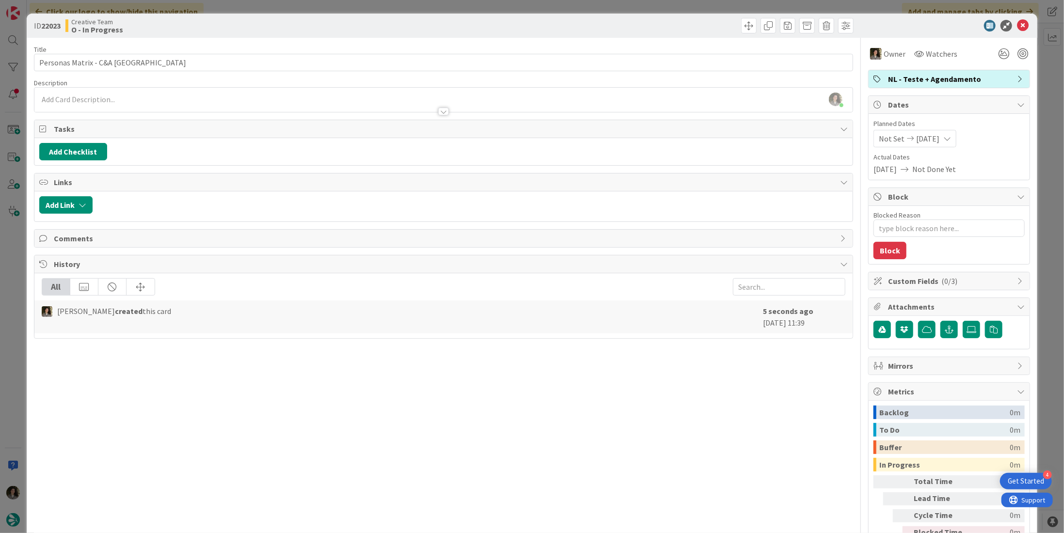
type textarea "x"
click at [744, 22] on icon at bounding box center [1023, 26] width 12 height 12
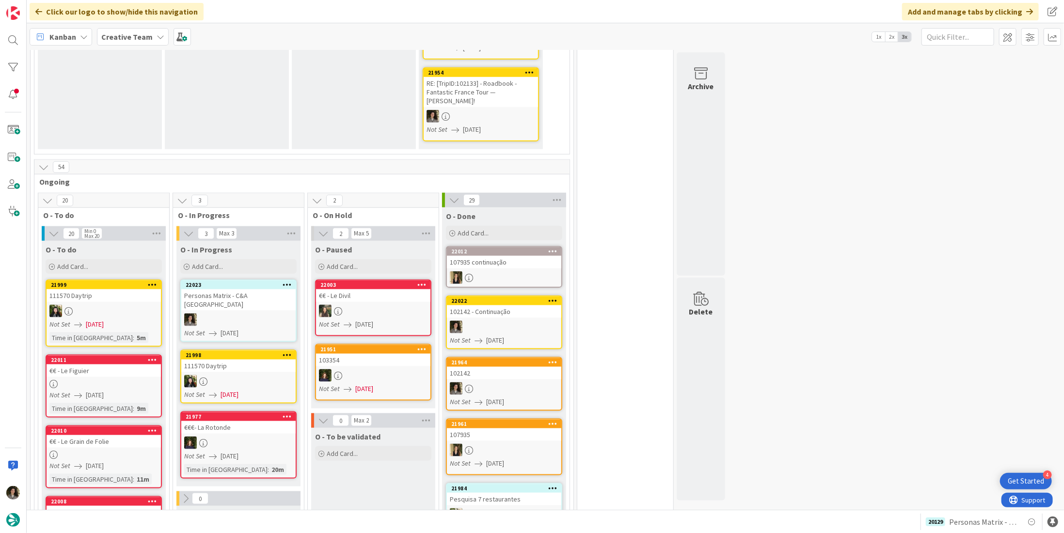
scroll to position [749, 0]
